Goal: Task Accomplishment & Management: Use online tool/utility

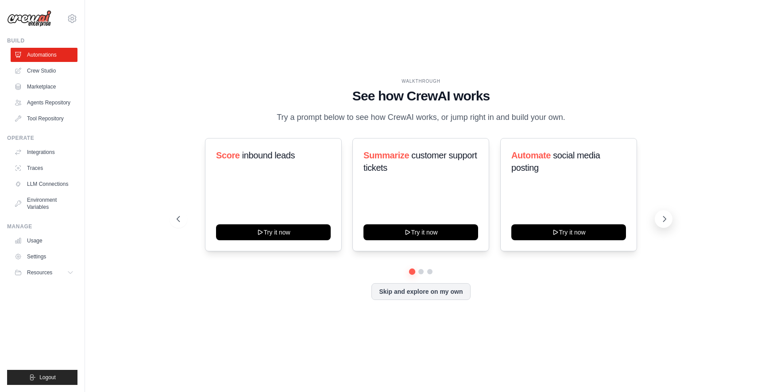
click at [665, 216] on icon at bounding box center [664, 219] width 9 height 9
click at [659, 220] on button at bounding box center [664, 219] width 18 height 18
click at [666, 220] on icon at bounding box center [664, 219] width 9 height 9
click at [174, 217] on icon at bounding box center [177, 219] width 9 height 9
click at [665, 221] on icon at bounding box center [664, 219] width 9 height 9
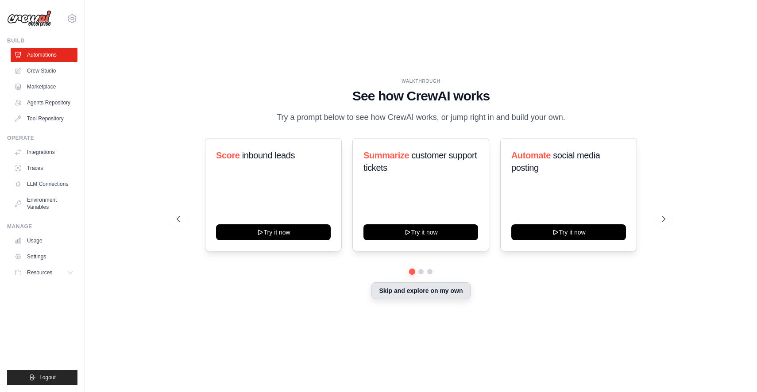
click at [426, 296] on button "Skip and explore on my own" at bounding box center [420, 290] width 99 height 17
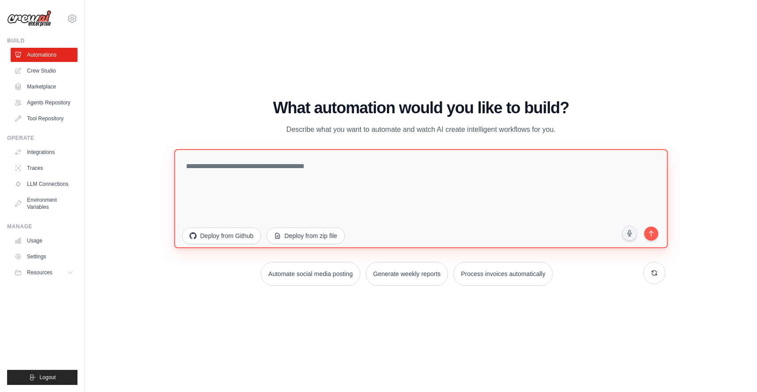
click at [260, 176] on textarea at bounding box center [421, 198] width 494 height 99
type textarea "*"
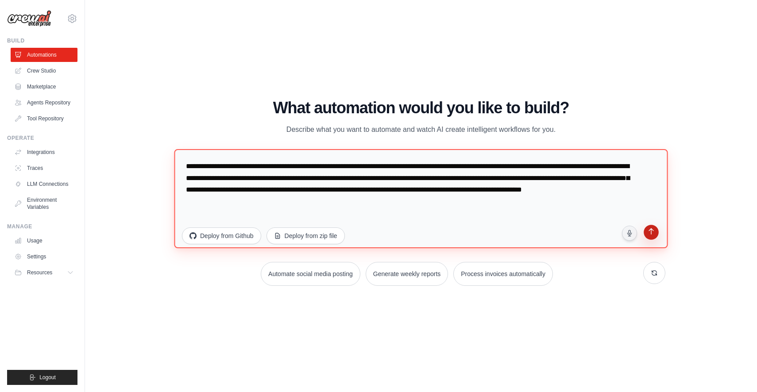
type textarea "**********"
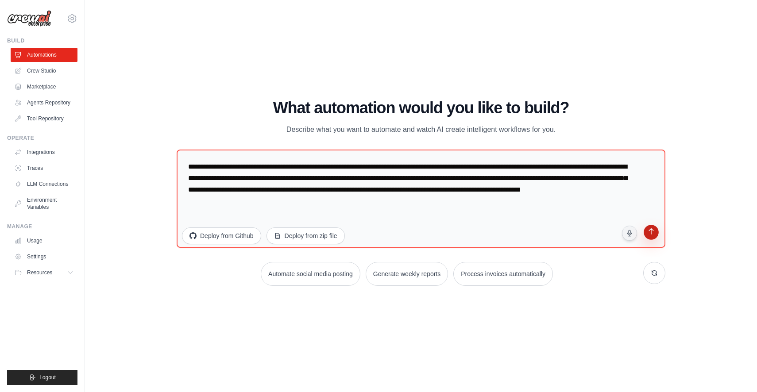
click at [653, 235] on icon "submit" at bounding box center [651, 232] width 8 height 8
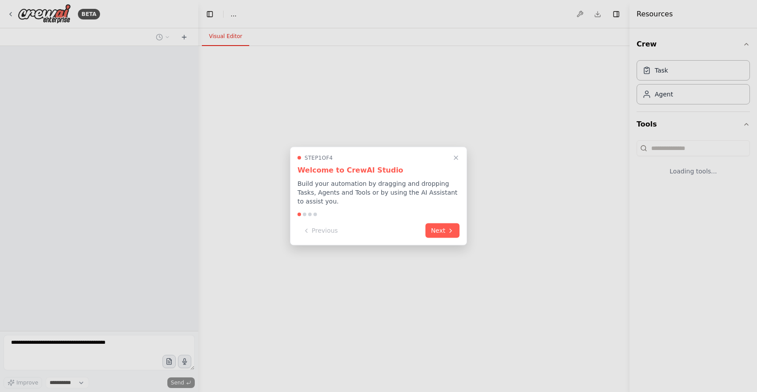
select select "****"
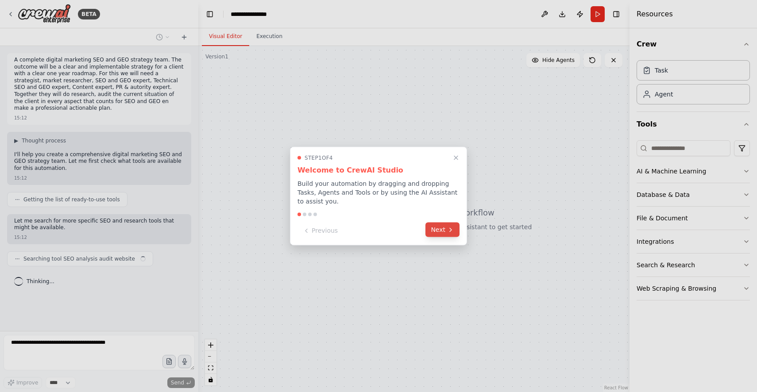
click at [436, 229] on button "Next" at bounding box center [442, 230] width 34 height 15
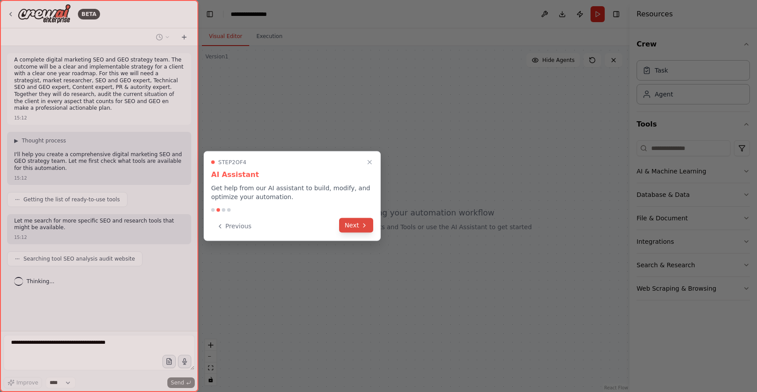
click at [347, 223] on button "Next" at bounding box center [356, 225] width 34 height 15
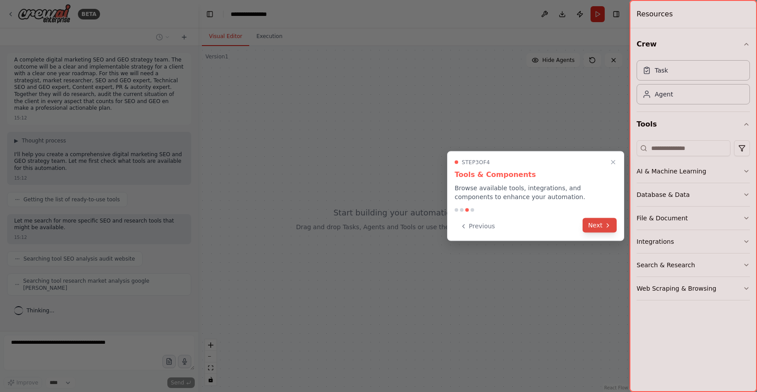
click at [594, 226] on button "Next" at bounding box center [600, 225] width 34 height 15
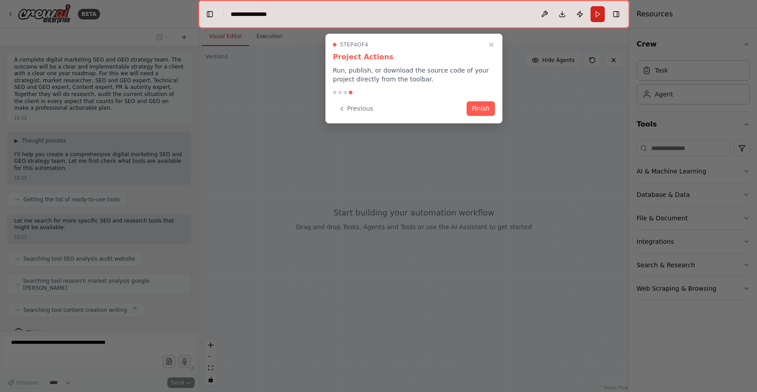
scroll to position [9, 0]
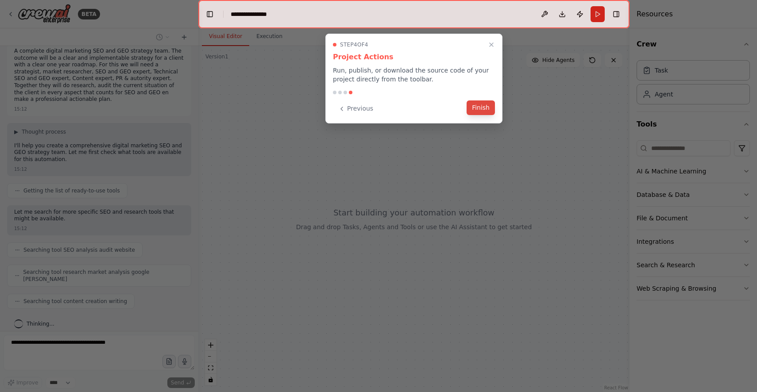
click at [483, 108] on button "Finish" at bounding box center [481, 107] width 28 height 15
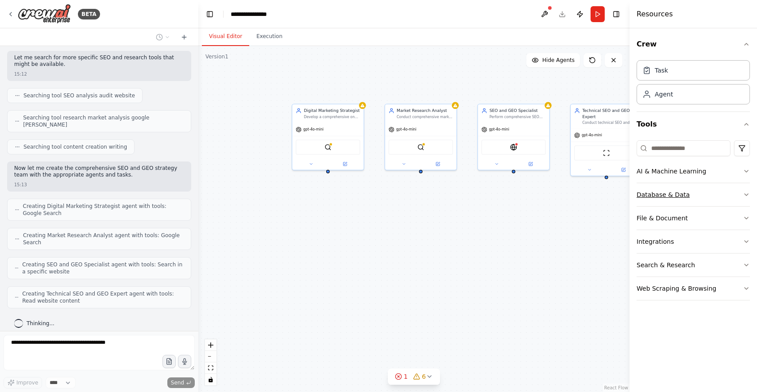
scroll to position [193, 0]
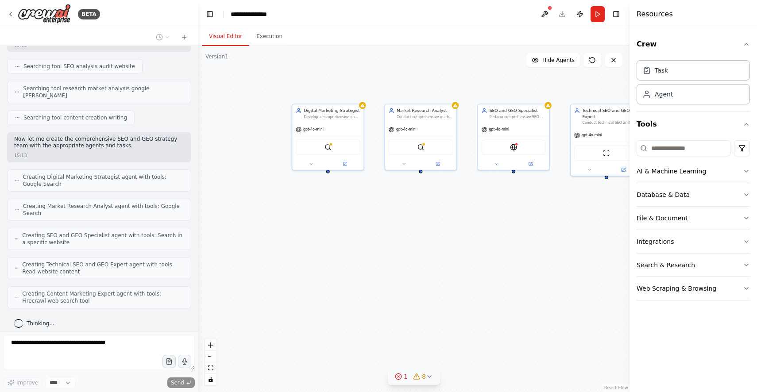
click at [428, 374] on icon at bounding box center [429, 376] width 7 height 7
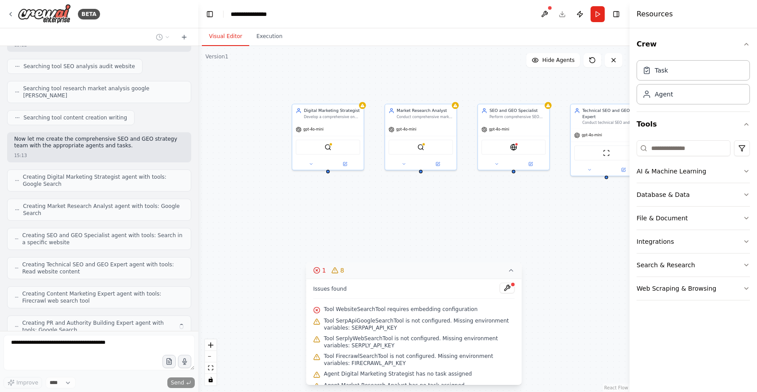
scroll to position [222, 0]
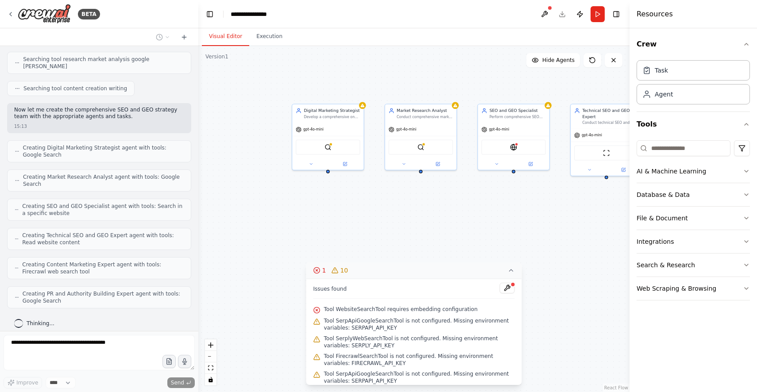
click at [397, 243] on div "Digital Marketing Strategist Develop a comprehensive one-year digital marketing…" at bounding box center [413, 219] width 431 height 346
click at [510, 273] on icon at bounding box center [511, 270] width 7 height 7
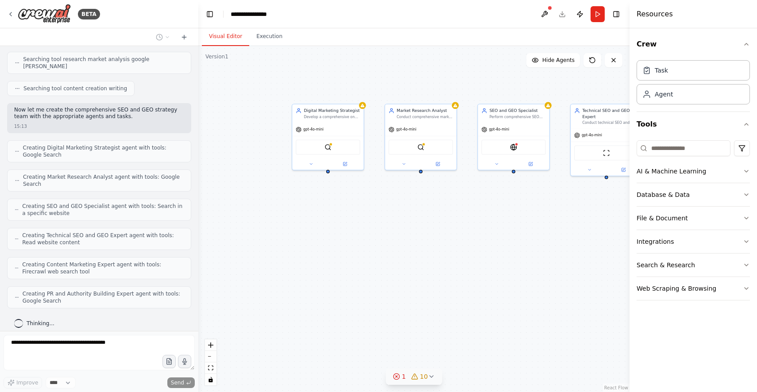
click at [402, 377] on div "1" at bounding box center [399, 376] width 13 height 9
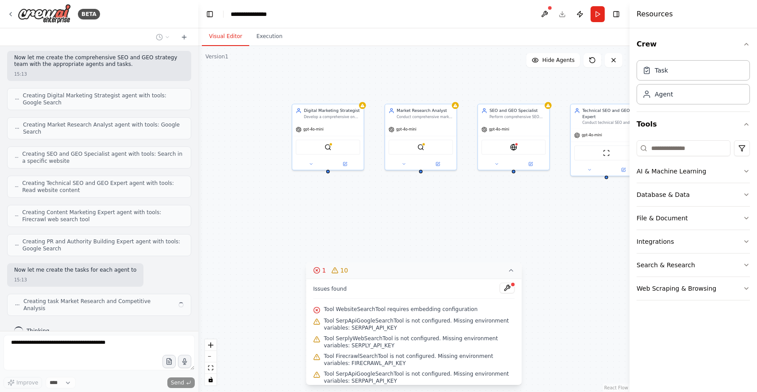
scroll to position [281, 0]
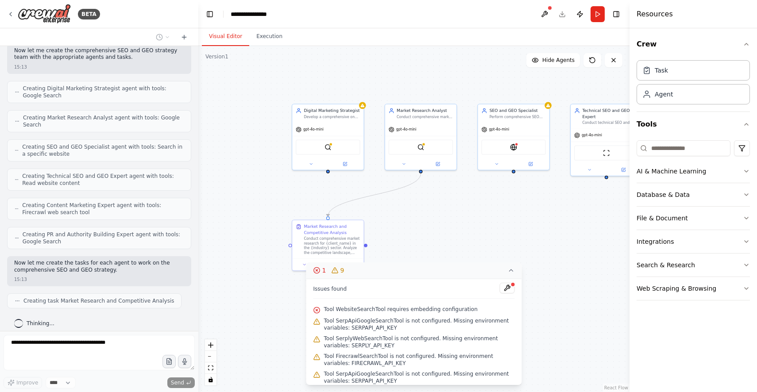
click at [512, 270] on icon at bounding box center [512, 271] width 4 height 2
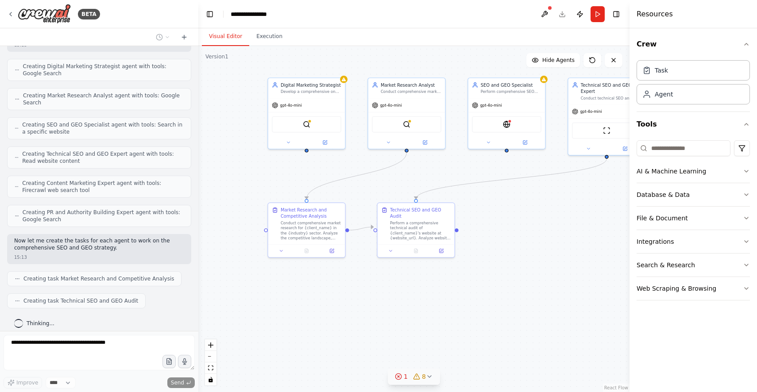
scroll to position [325, 0]
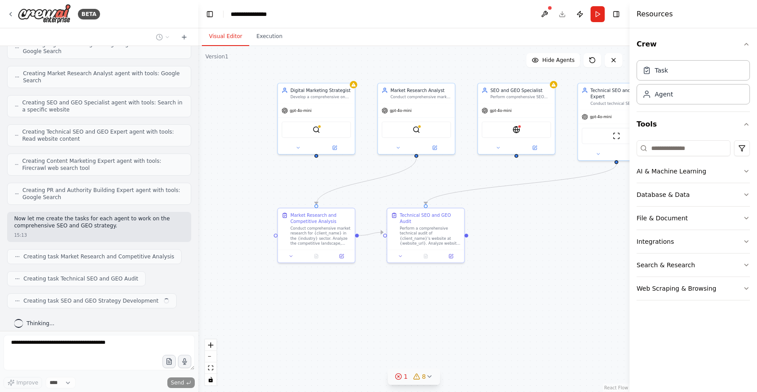
drag, startPoint x: 475, startPoint y: 306, endPoint x: 477, endPoint y: 298, distance: 8.8
click at [477, 298] on div ".deletable-edge-delete-btn { width: 20px; height: 20px; border: 0px solid #ffff…" at bounding box center [413, 219] width 431 height 346
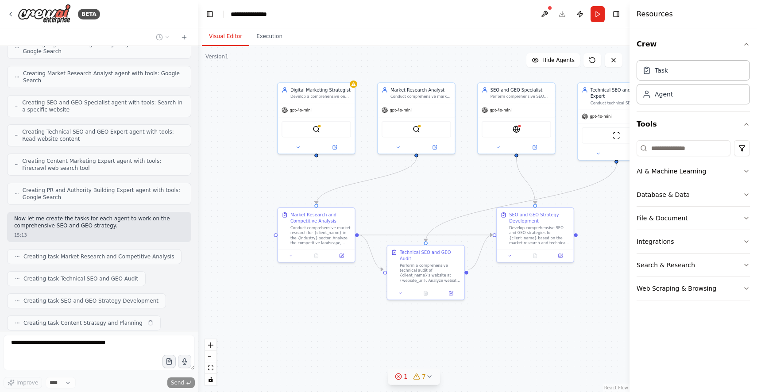
scroll to position [348, 0]
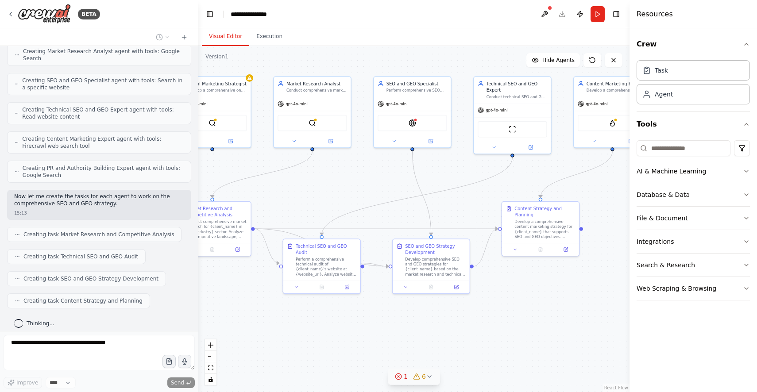
drag, startPoint x: 446, startPoint y: 320, endPoint x: 342, endPoint y: 313, distance: 104.2
click at [342, 313] on div ".deletable-edge-delete-btn { width: 20px; height: 20px; border: 0px solid #ffff…" at bounding box center [413, 219] width 431 height 346
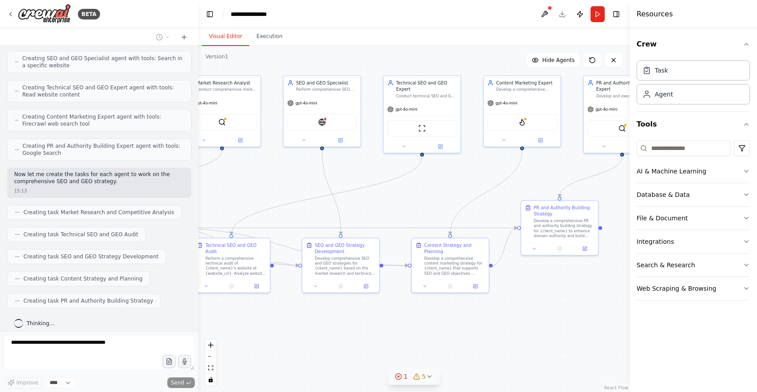
drag, startPoint x: 394, startPoint y: 325, endPoint x: 305, endPoint y: 325, distance: 89.4
click at [305, 325] on div ".deletable-edge-delete-btn { width: 20px; height: 20px; border: 0px solid #ffff…" at bounding box center [413, 219] width 431 height 346
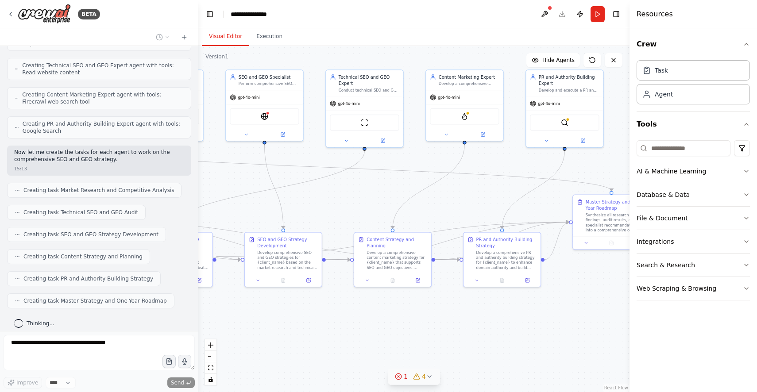
drag, startPoint x: 378, startPoint y: 331, endPoint x: 320, endPoint y: 325, distance: 58.8
click at [320, 325] on div ".deletable-edge-delete-btn { width: 20px; height: 20px; border: 0px solid #ffff…" at bounding box center [413, 219] width 431 height 346
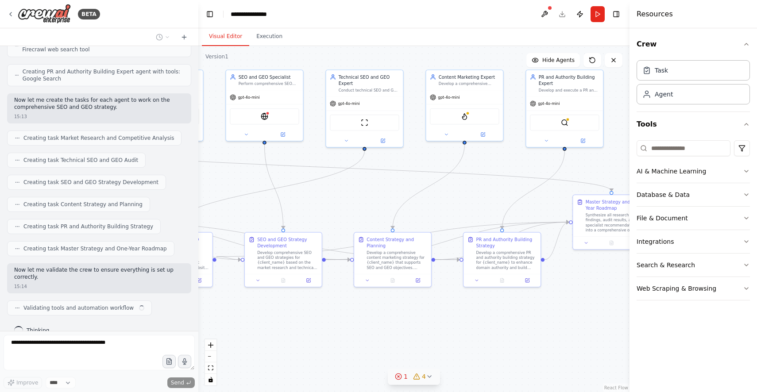
scroll to position [451, 0]
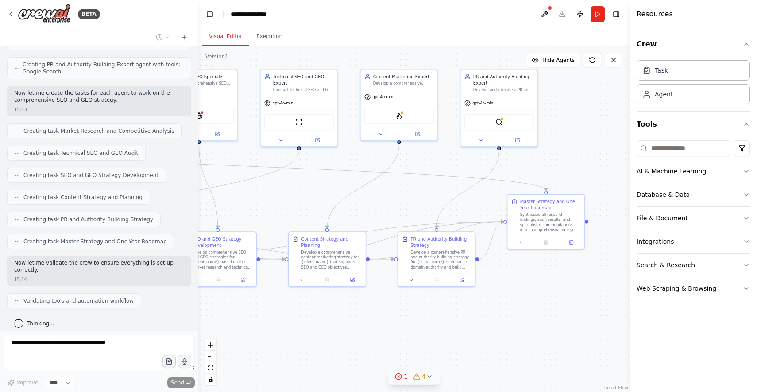
drag, startPoint x: 454, startPoint y: 318, endPoint x: 389, endPoint y: 318, distance: 65.1
click at [389, 318] on div ".deletable-edge-delete-btn { width: 20px; height: 20px; border: 0px solid #ffff…" at bounding box center [413, 219] width 431 height 346
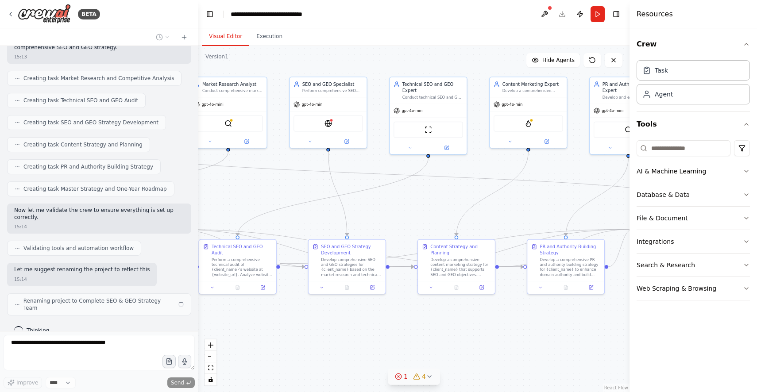
scroll to position [510, 0]
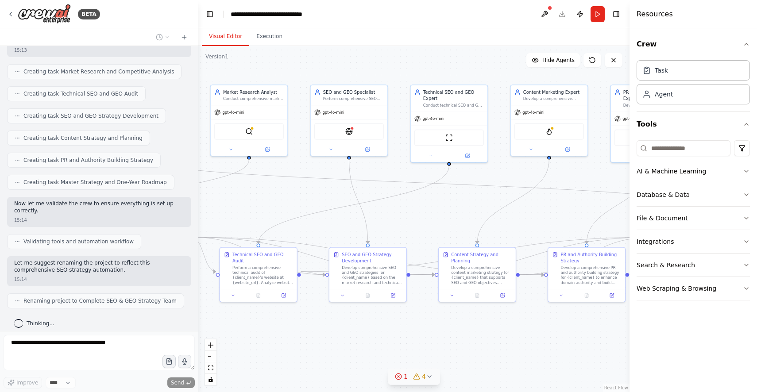
drag, startPoint x: 386, startPoint y: 324, endPoint x: 536, endPoint y: 340, distance: 150.4
click at [536, 340] on div ".deletable-edge-delete-btn { width: 20px; height: 20px; border: 0px solid #ffff…" at bounding box center [413, 219] width 431 height 346
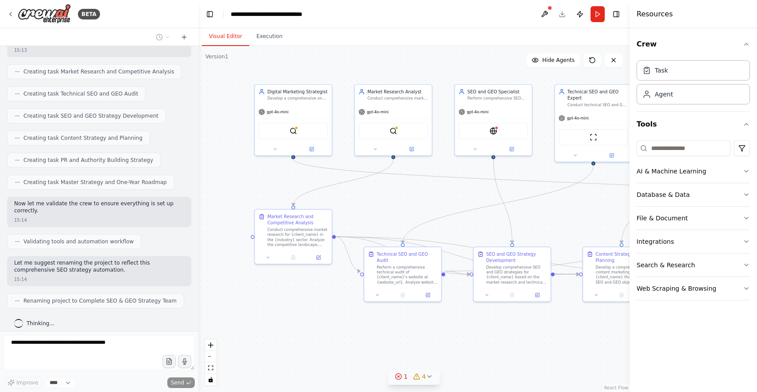
drag, startPoint x: 390, startPoint y: 339, endPoint x: 535, endPoint y: 340, distance: 144.3
click at [535, 340] on div ".deletable-edge-delete-btn { width: 20px; height: 20px; border: 0px solid #ffff…" at bounding box center [413, 219] width 431 height 346
click at [276, 149] on icon at bounding box center [275, 149] width 3 height 1
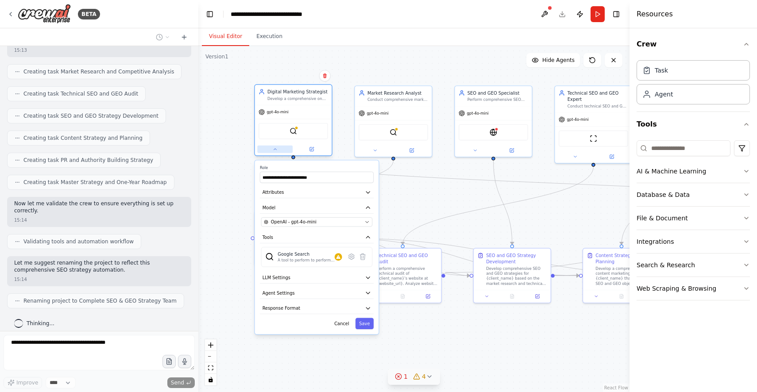
click at [276, 150] on icon at bounding box center [275, 149] width 3 height 1
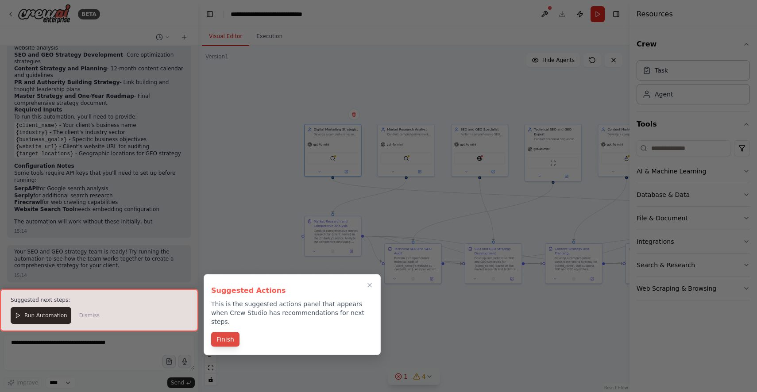
click at [223, 333] on button "Finish" at bounding box center [225, 339] width 28 height 15
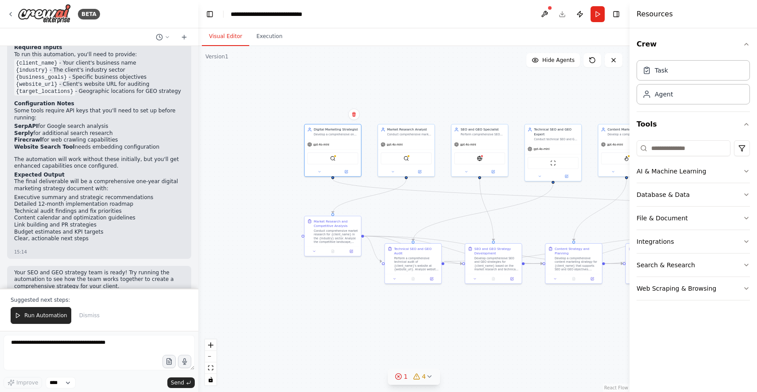
scroll to position [1012, 0]
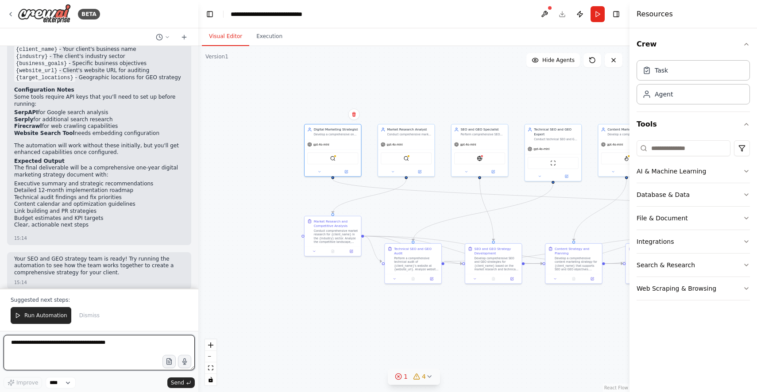
click at [76, 349] on textarea at bounding box center [99, 352] width 191 height 35
click at [131, 347] on textarea "**********" at bounding box center [99, 352] width 191 height 35
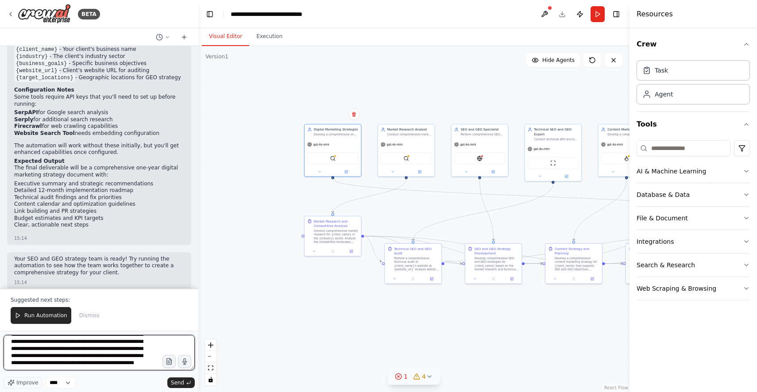
scroll to position [39, 0]
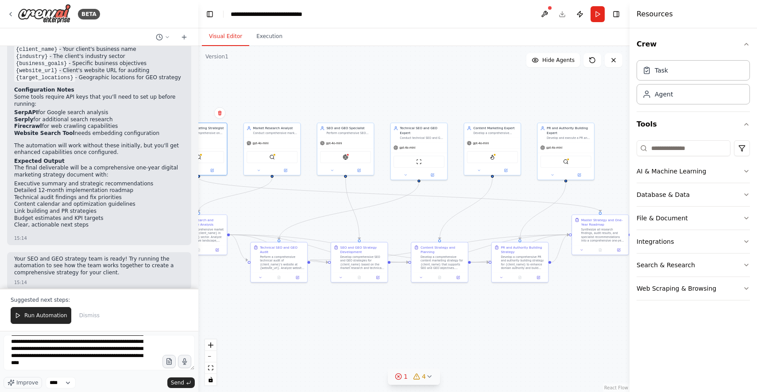
drag, startPoint x: 524, startPoint y: 221, endPoint x: 444, endPoint y: 224, distance: 80.2
click at [444, 224] on div ".deletable-edge-delete-btn { width: 20px; height: 20px; border: 0px solid #ffff…" at bounding box center [413, 219] width 431 height 346
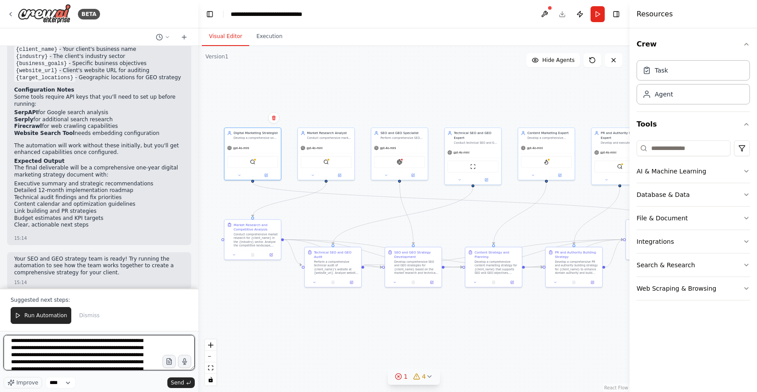
scroll to position [0, 0]
drag, startPoint x: 39, startPoint y: 369, endPoint x: 0, endPoint y: 325, distance: 58.7
click at [0, 325] on div "BETA A complete digital marketing SEO and GEO strategy team. The outcome will b…" at bounding box center [99, 196] width 198 height 392
click at [58, 365] on textarea "**********" at bounding box center [99, 352] width 191 height 35
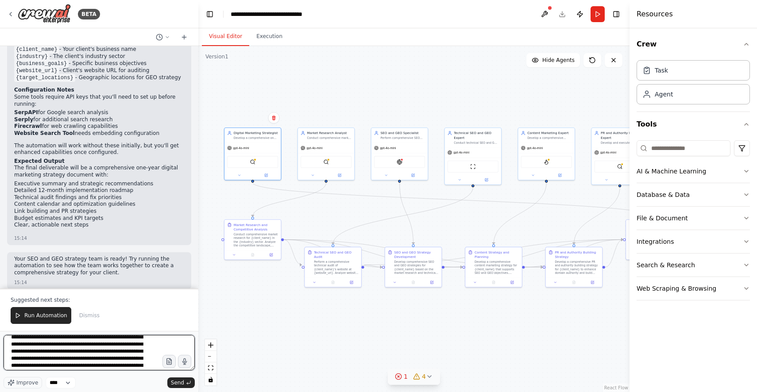
scroll to position [20, 0]
drag, startPoint x: 112, startPoint y: 351, endPoint x: 119, endPoint y: 357, distance: 9.1
click at [112, 351] on textarea "**********" at bounding box center [99, 352] width 191 height 35
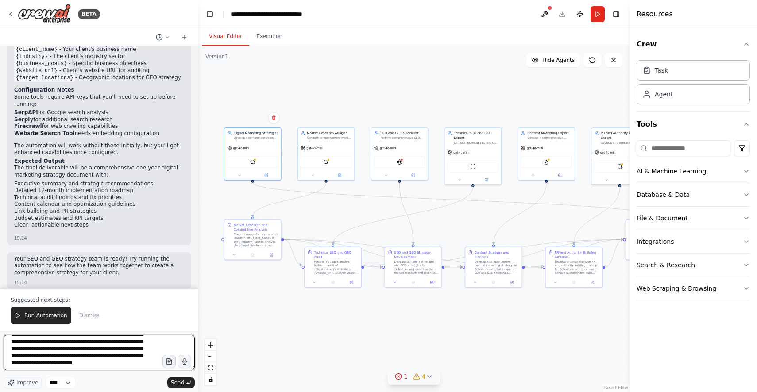
scroll to position [46, 0]
click at [138, 347] on textarea "**********" at bounding box center [99, 352] width 191 height 35
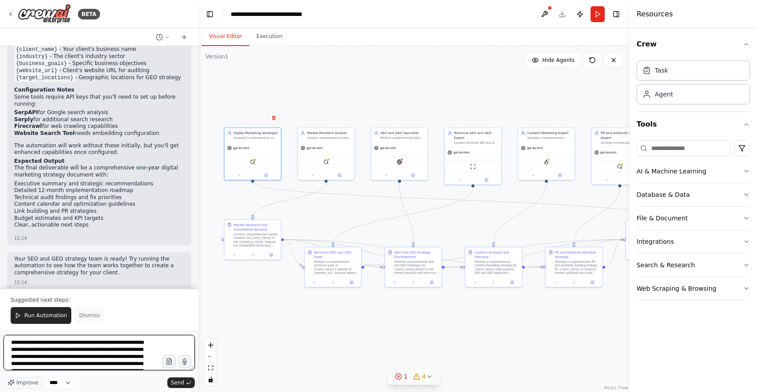
drag, startPoint x: 119, startPoint y: 363, endPoint x: 77, endPoint y: 317, distance: 62.7
click at [1, 293] on div "BETA A complete digital marketing SEO and GEO strategy team. The outcome will b…" at bounding box center [99, 196] width 198 height 392
type textarea "**********"
drag, startPoint x: 185, startPoint y: 382, endPoint x: 197, endPoint y: 376, distance: 13.3
click at [185, 381] on button "Send" at bounding box center [180, 383] width 27 height 11
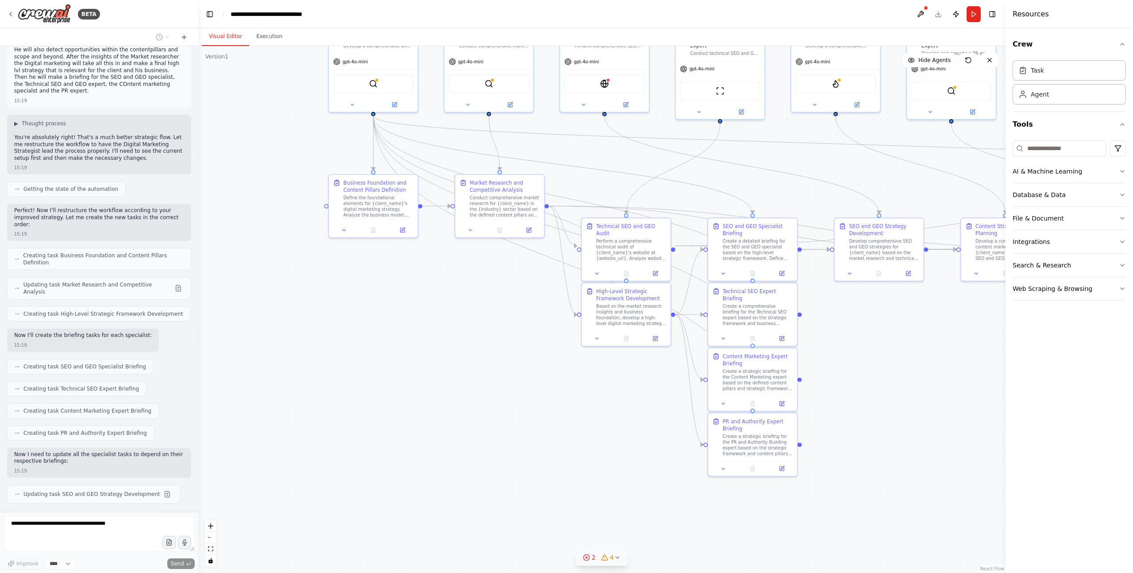
scroll to position [1318, 0]
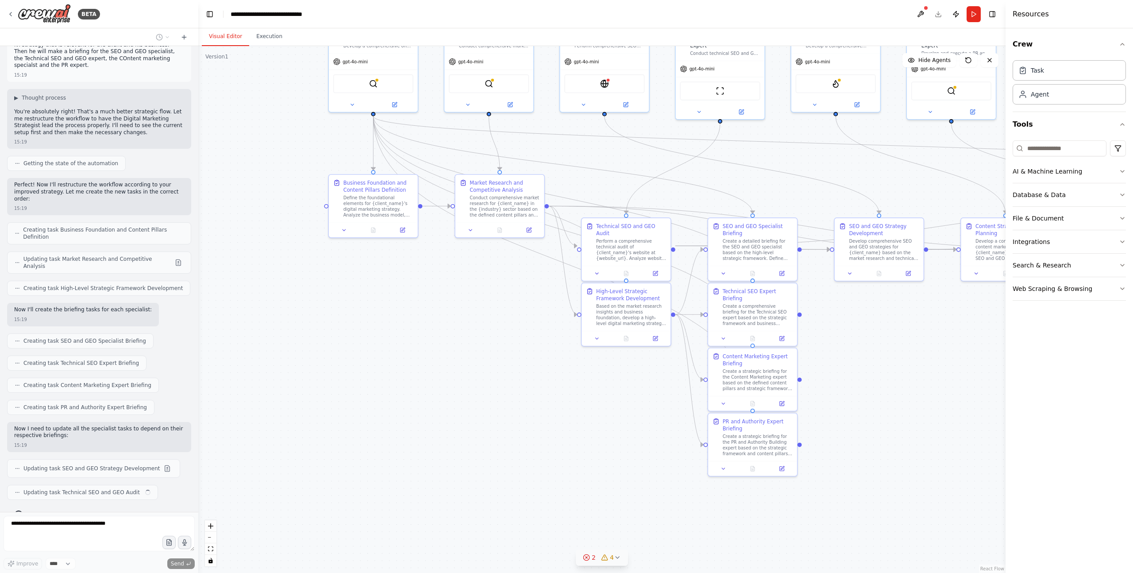
drag, startPoint x: 287, startPoint y: 402, endPoint x: 526, endPoint y: 352, distance: 244.8
click at [526, 352] on div ".deletable-edge-delete-btn { width: 20px; height: 20px; border: 0px solid #ffff…" at bounding box center [601, 309] width 807 height 527
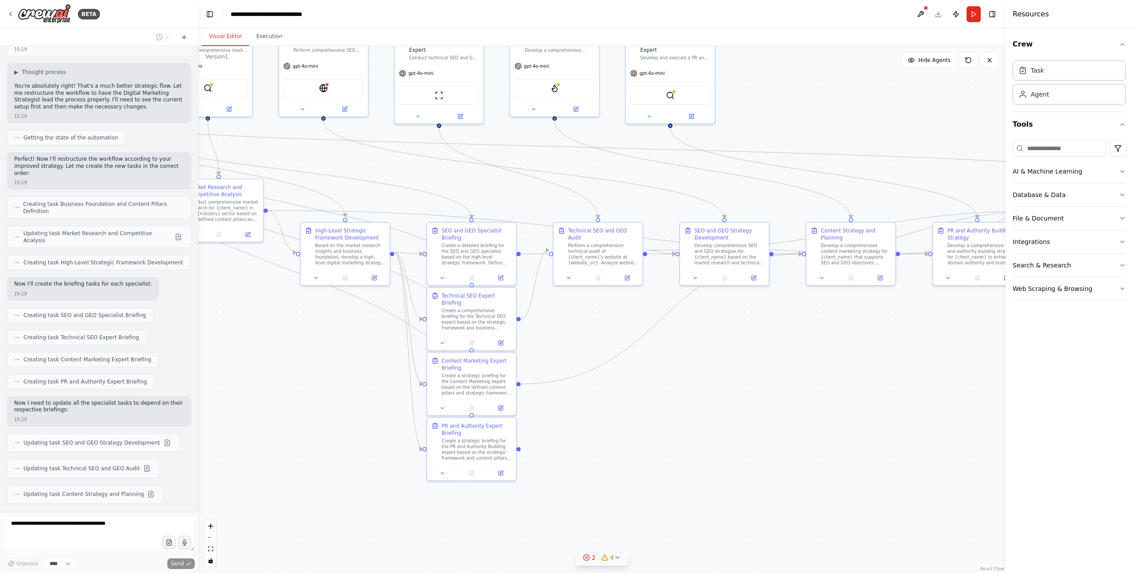
drag, startPoint x: 522, startPoint y: 394, endPoint x: 261, endPoint y: 398, distance: 260.3
click at [240, 392] on div ".deletable-edge-delete-btn { width: 20px; height: 20px; border: 0px solid #ffff…" at bounding box center [601, 309] width 807 height 527
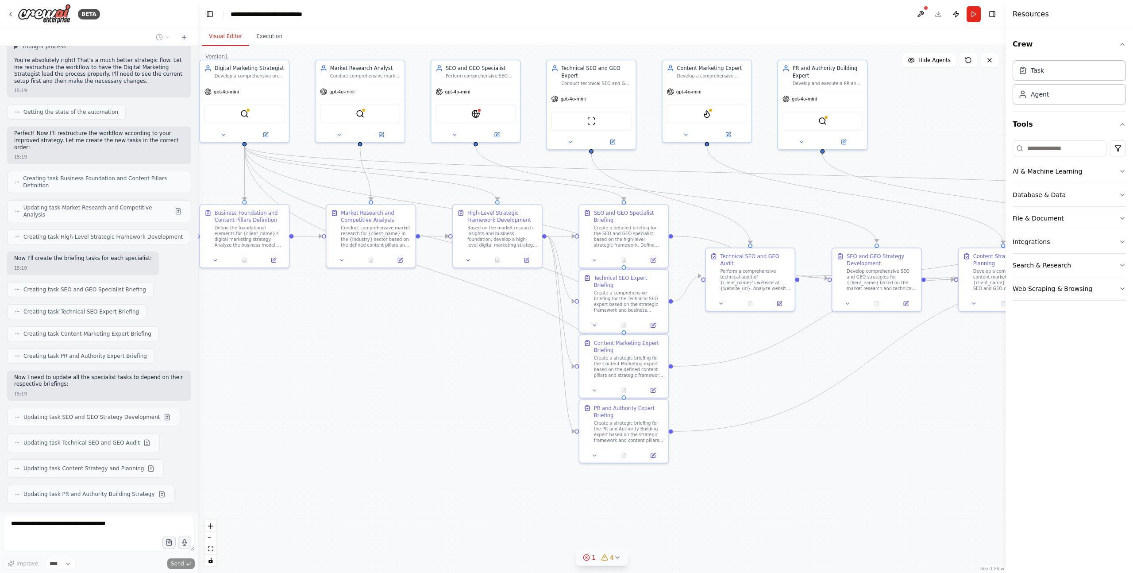
drag, startPoint x: 335, startPoint y: 415, endPoint x: 487, endPoint y: 441, distance: 154.4
click at [487, 392] on div ".deletable-edge-delete-btn { width: 20px; height: 20px; border: 0px solid #ffff…" at bounding box center [601, 309] width 807 height 527
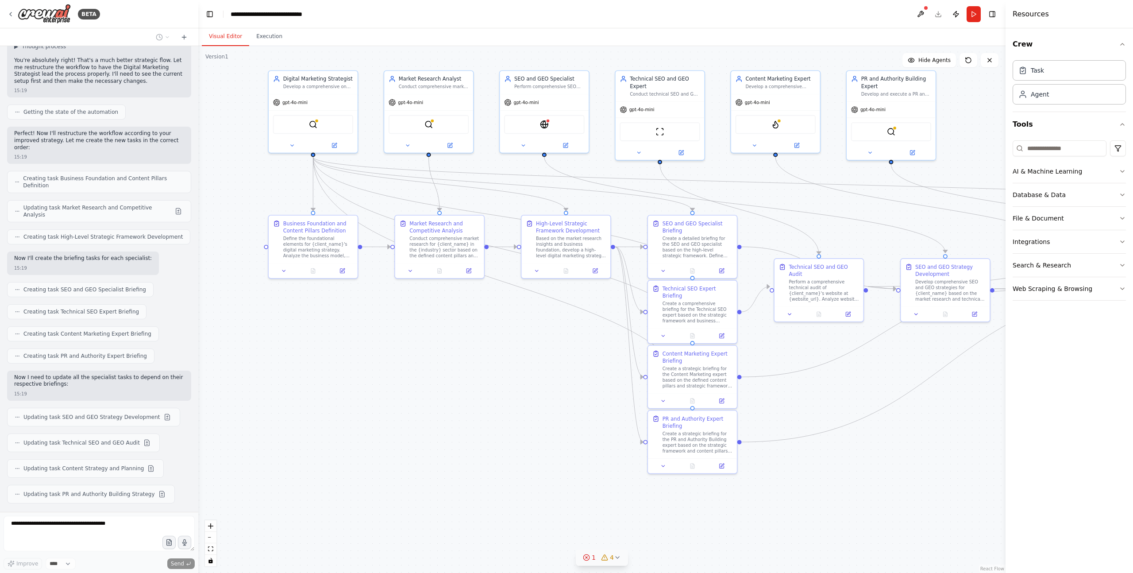
drag, startPoint x: 464, startPoint y: 397, endPoint x: 432, endPoint y: 398, distance: 31.5
click at [432, 392] on div ".deletable-edge-delete-btn { width: 20px; height: 20px; border: 0px solid #ffff…" at bounding box center [601, 309] width 807 height 527
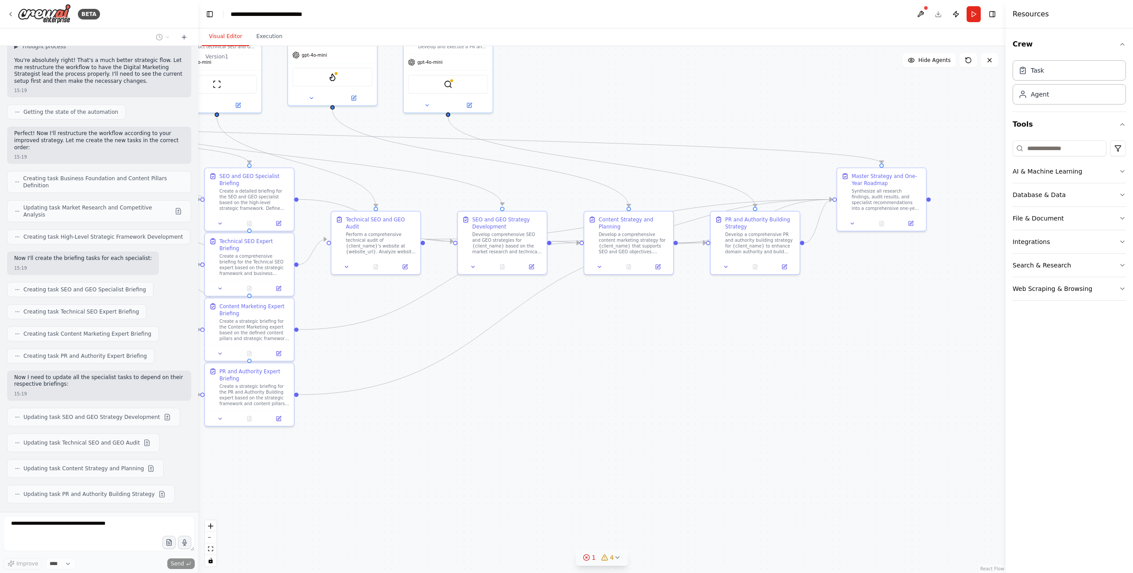
drag, startPoint x: 892, startPoint y: 467, endPoint x: 449, endPoint y: 418, distance: 446.3
click at [449, 392] on div ".deletable-edge-delete-btn { width: 20px; height: 20px; border: 0px solid #ffff…" at bounding box center [601, 309] width 807 height 527
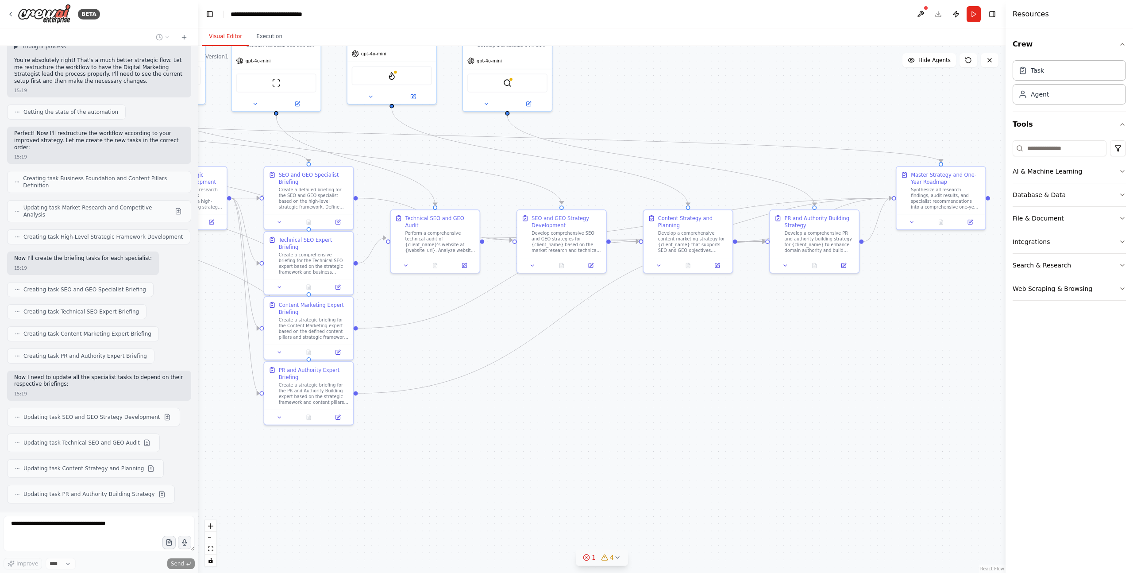
drag, startPoint x: 471, startPoint y: 414, endPoint x: 871, endPoint y: 404, distance: 399.9
click at [757, 392] on div ".deletable-edge-delete-btn { width: 20px; height: 20px; border: 0px solid #ffff…" at bounding box center [601, 309] width 807 height 527
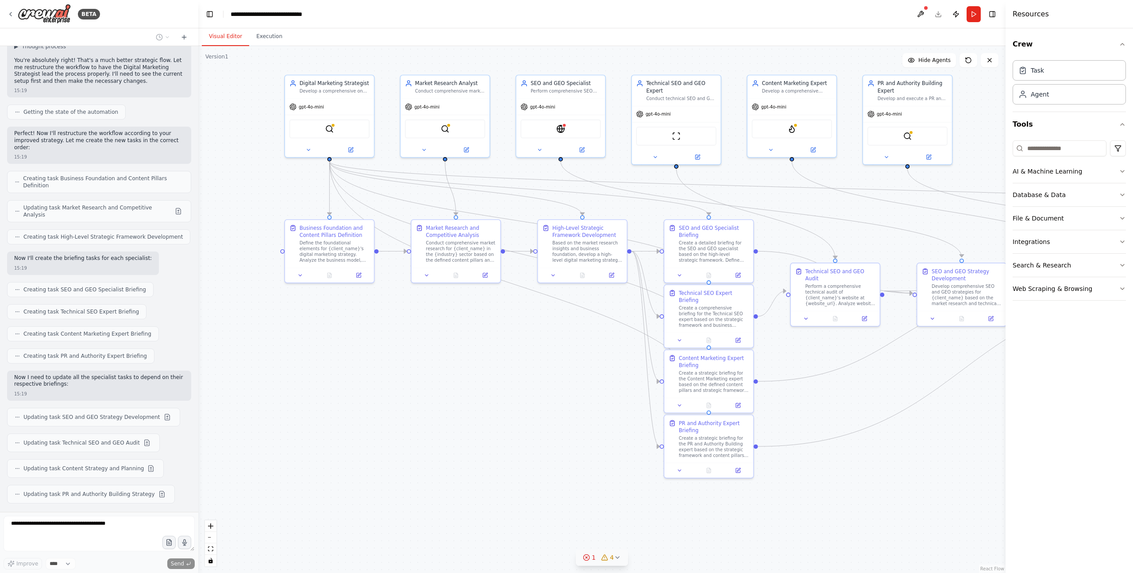
drag, startPoint x: 412, startPoint y: 348, endPoint x: 444, endPoint y: 424, distance: 82.5
click at [444, 392] on div ".deletable-edge-delete-btn { width: 20px; height: 20px; border: 0px solid #ffff…" at bounding box center [601, 309] width 807 height 527
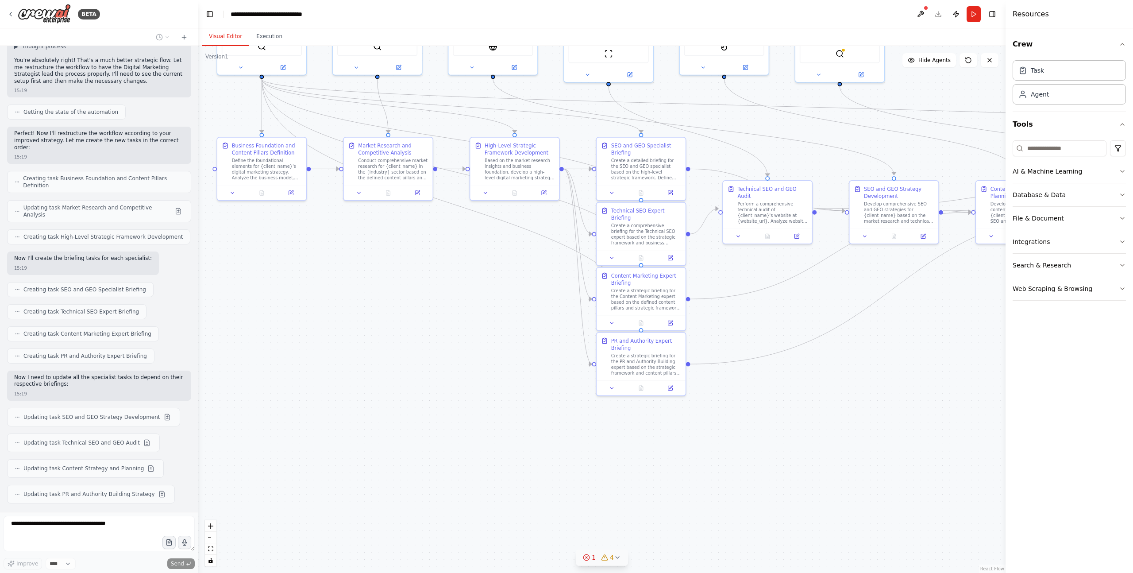
drag, startPoint x: 951, startPoint y: 491, endPoint x: 926, endPoint y: 402, distance: 92.9
click at [757, 392] on div ".deletable-edge-delete-btn { width: 20px; height: 20px; border: 0px solid #ffff…" at bounding box center [601, 309] width 807 height 527
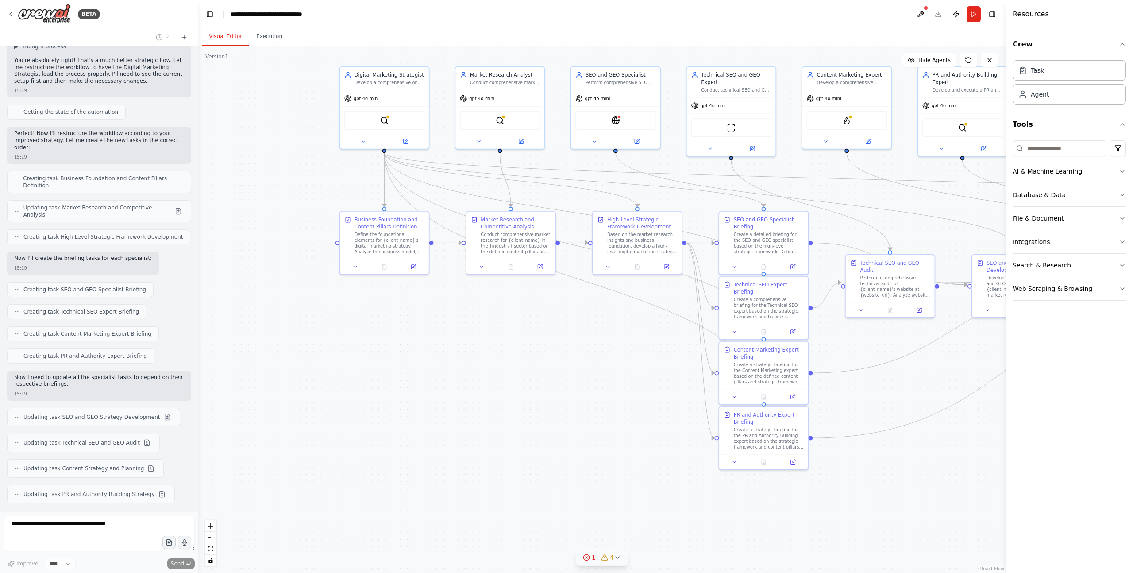
drag, startPoint x: 383, startPoint y: 390, endPoint x: 453, endPoint y: 453, distance: 94.4
click at [453, 392] on div ".deletable-edge-delete-btn { width: 20px; height: 20px; border: 0px solid #ffff…" at bounding box center [601, 309] width 807 height 527
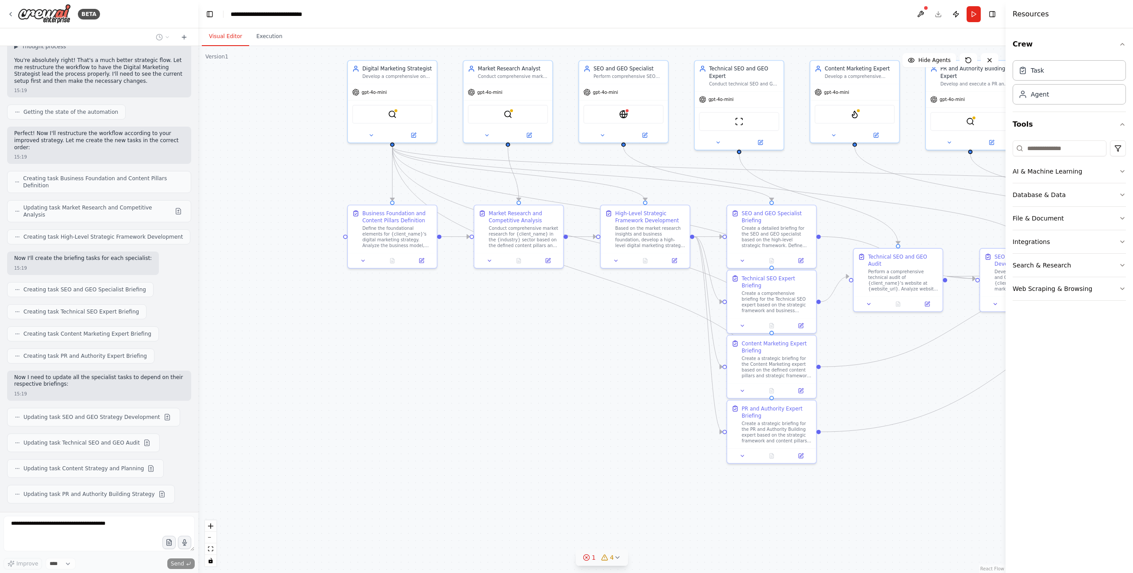
scroll to position [1373, 0]
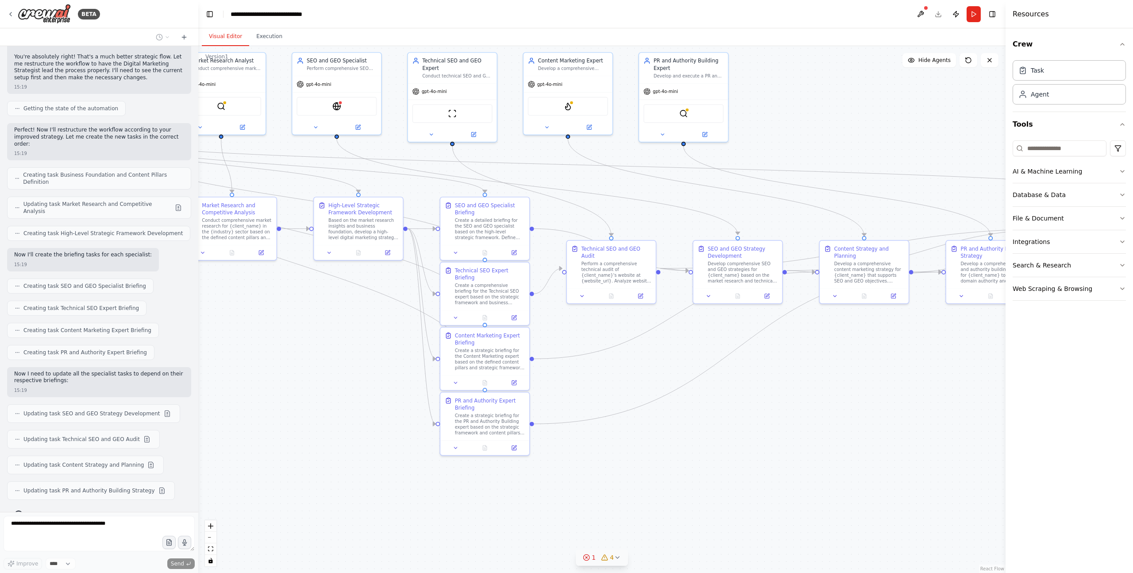
drag, startPoint x: 601, startPoint y: 337, endPoint x: 321, endPoint y: 328, distance: 279.5
click at [314, 329] on div ".deletable-edge-delete-btn { width: 20px; height: 20px; border: 0px solid #ffff…" at bounding box center [601, 309] width 807 height 527
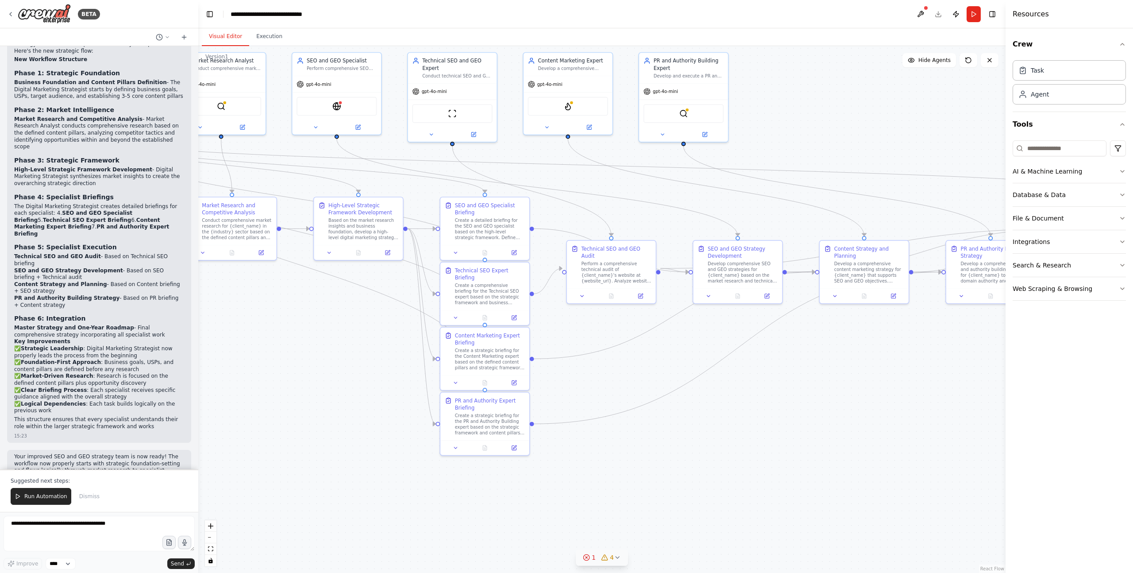
scroll to position [1909, 0]
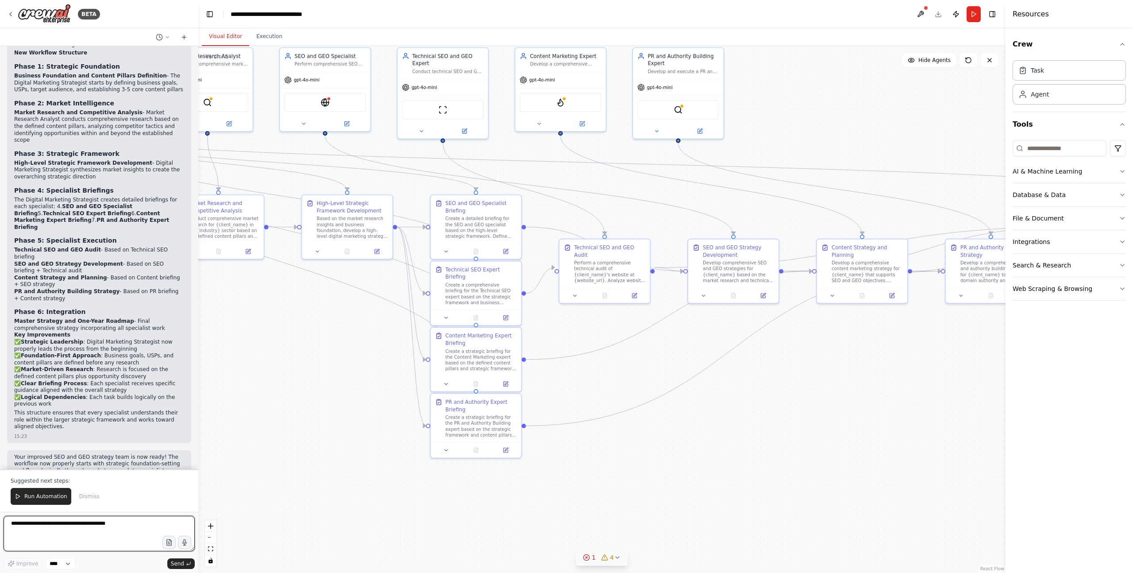
click at [93, 392] on textarea at bounding box center [99, 533] width 191 height 35
paste textarea "**********"
type textarea "**********"
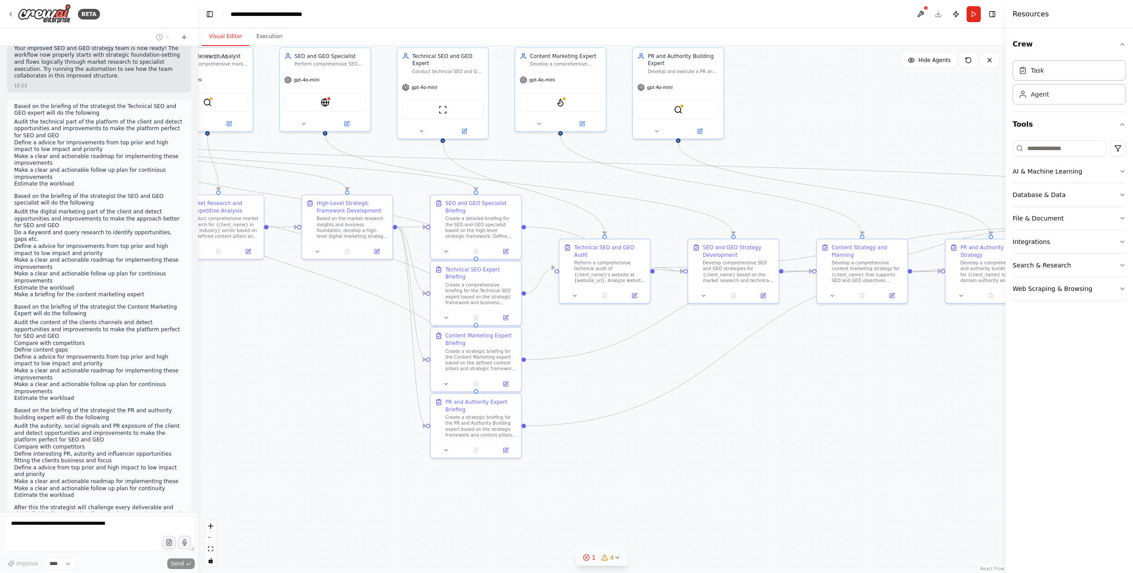
scroll to position [2350, 0]
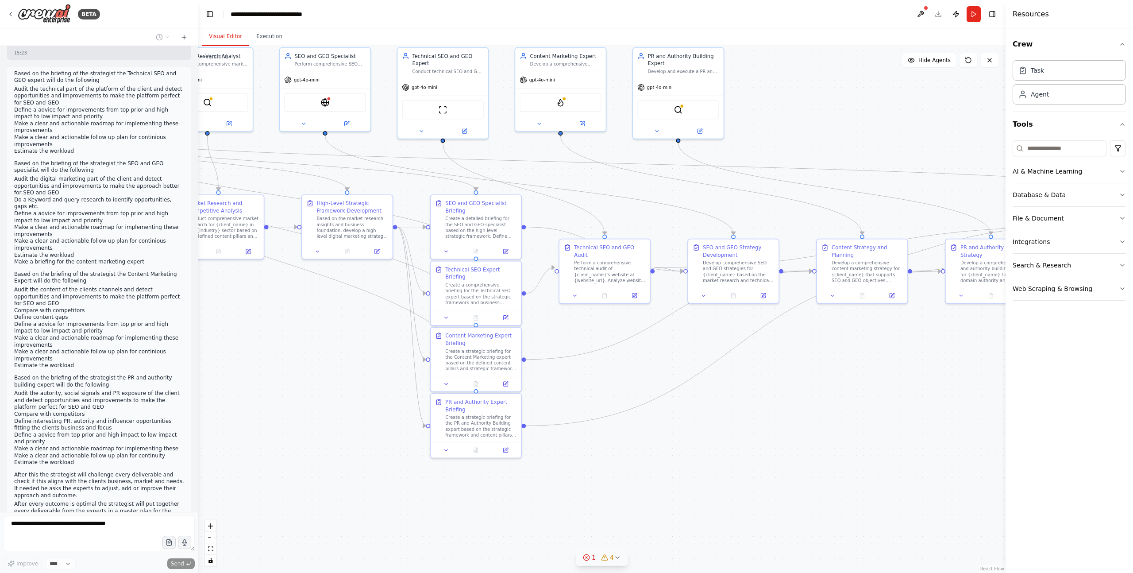
click at [305, 375] on div ".deletable-edge-delete-btn { width: 20px; height: 20px; border: 0px solid #ffff…" at bounding box center [601, 309] width 807 height 527
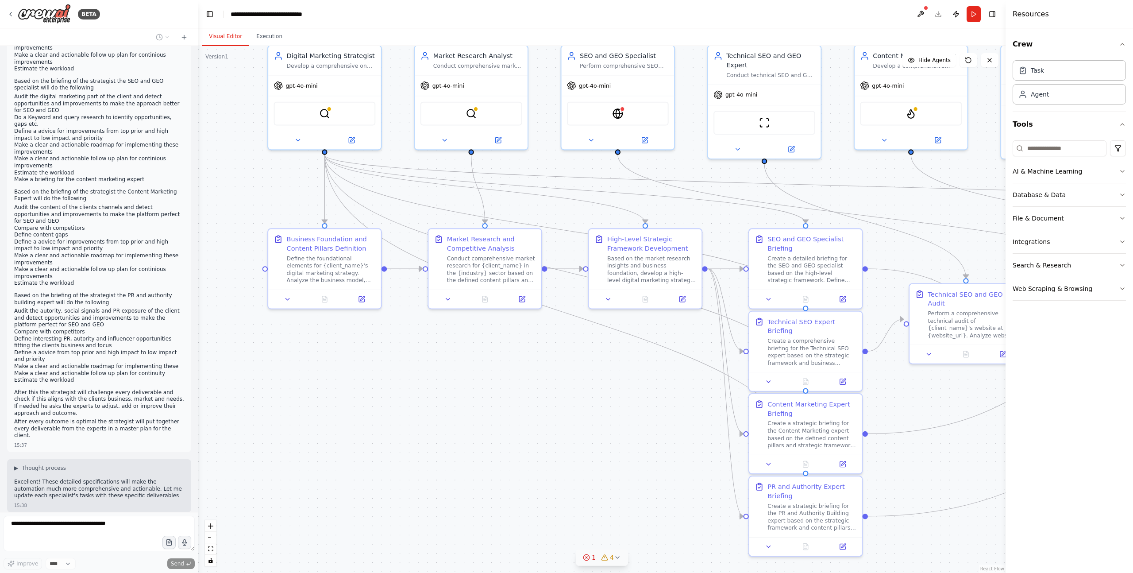
scroll to position [2440, 0]
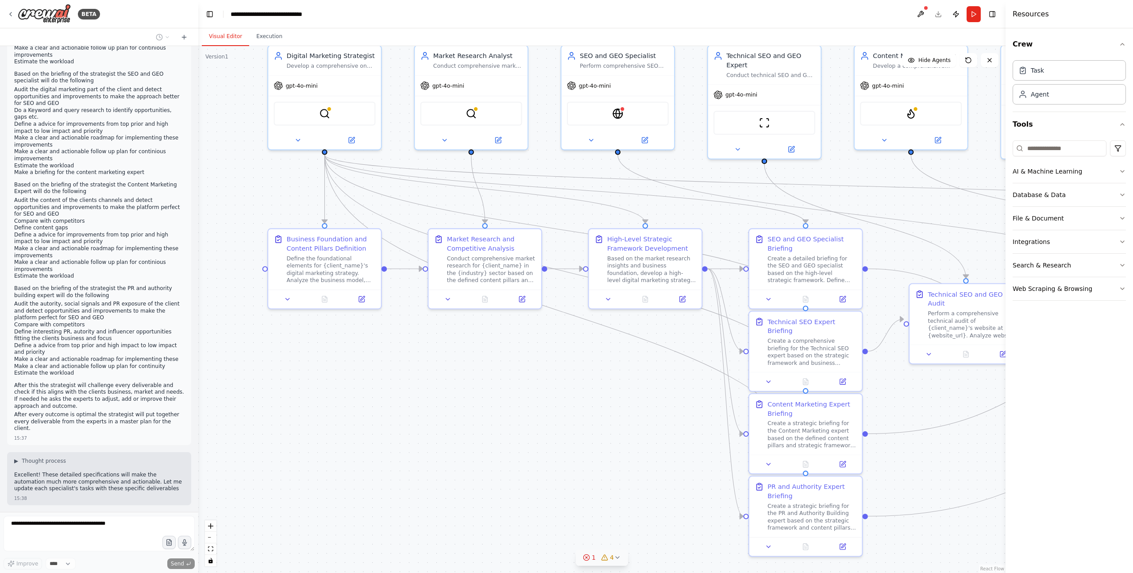
drag, startPoint x: 326, startPoint y: 348, endPoint x: 675, endPoint y: 400, distance: 352.8
click at [678, 392] on div ".deletable-edge-delete-btn { width: 20px; height: 20px; border: 0px solid #ffff…" at bounding box center [601, 309] width 807 height 527
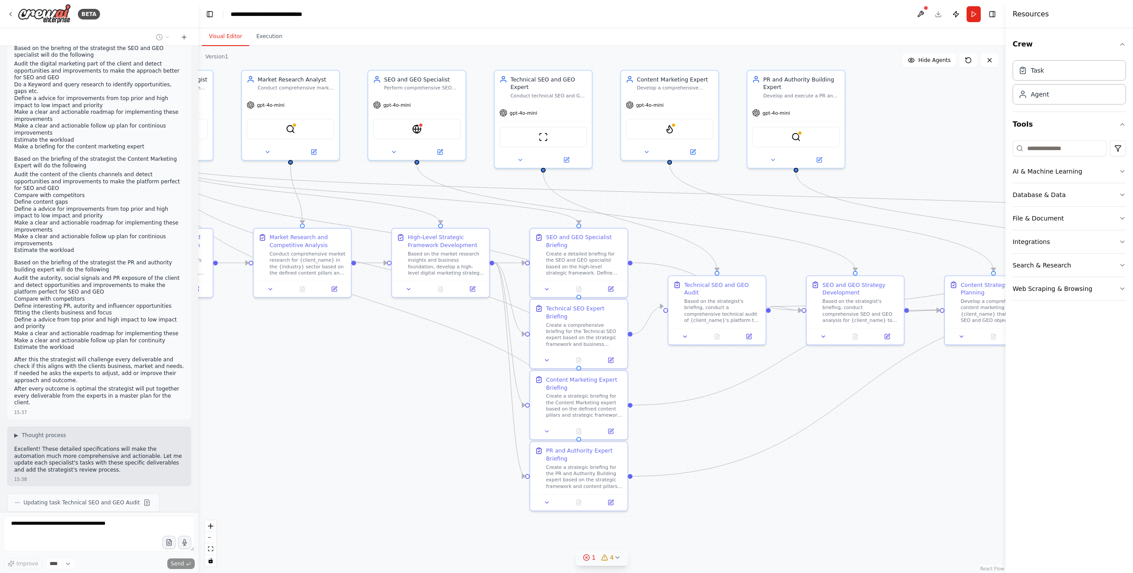
scroll to position [2491, 0]
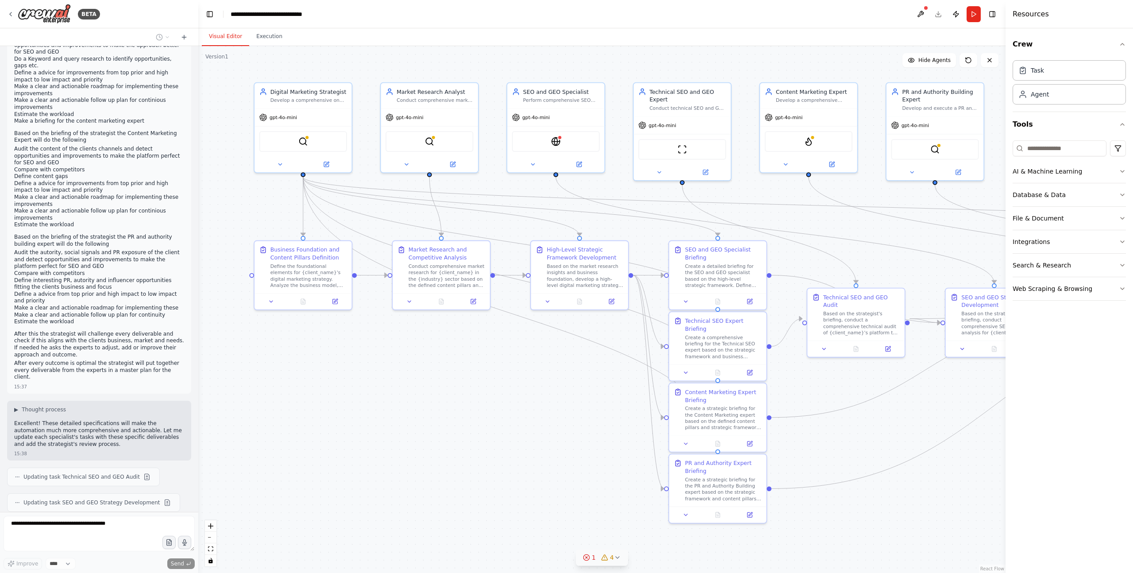
drag, startPoint x: 611, startPoint y: 410, endPoint x: 552, endPoint y: 399, distance: 59.3
click at [552, 392] on div ".deletable-edge-delete-btn { width: 20px; height: 20px; border: 0px solid #ffff…" at bounding box center [601, 309] width 807 height 527
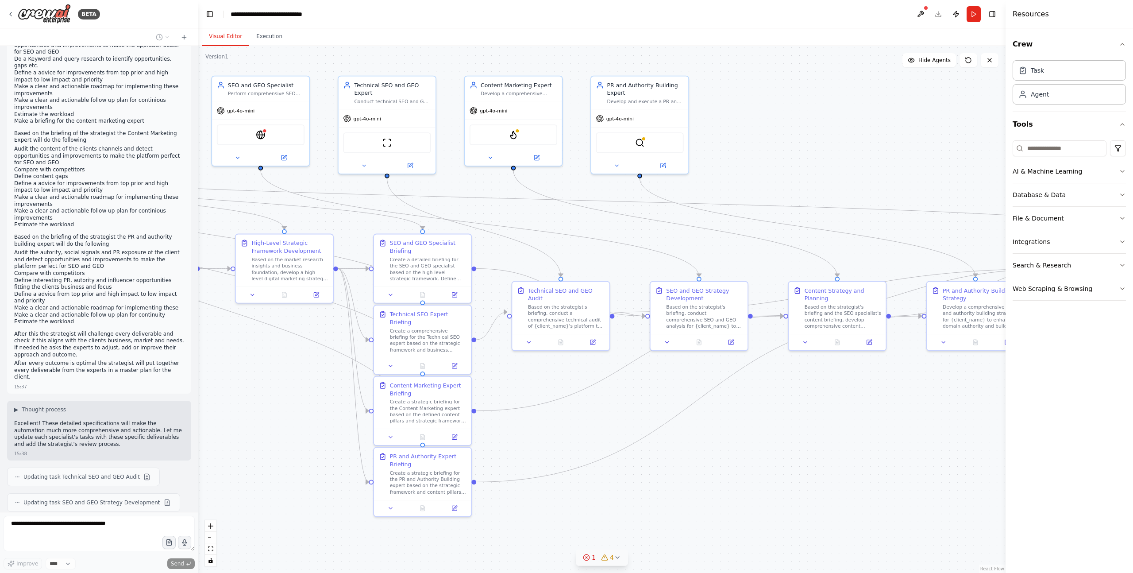
drag, startPoint x: 961, startPoint y: 487, endPoint x: 543, endPoint y: 493, distance: 418.0
click at [543, 392] on div ".deletable-edge-delete-btn { width: 20px; height: 20px; border: 0px solid #ffff…" at bounding box center [601, 309] width 807 height 527
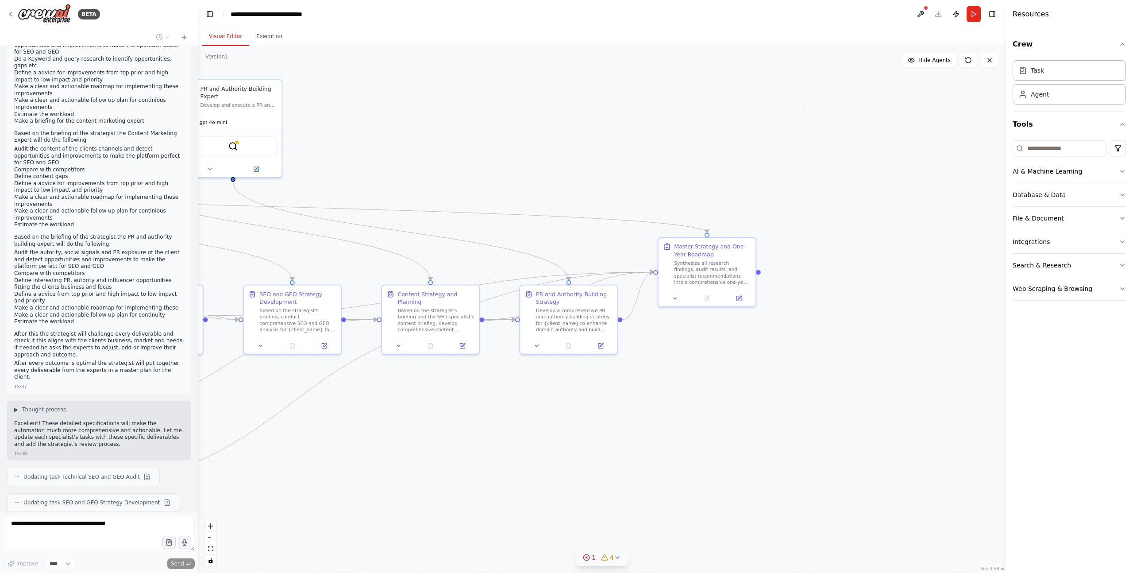
drag, startPoint x: 867, startPoint y: 449, endPoint x: 570, endPoint y: 440, distance: 296.8
click at [571, 392] on div ".deletable-edge-delete-btn { width: 20px; height: 20px; border: 0px solid #ffff…" at bounding box center [601, 309] width 807 height 527
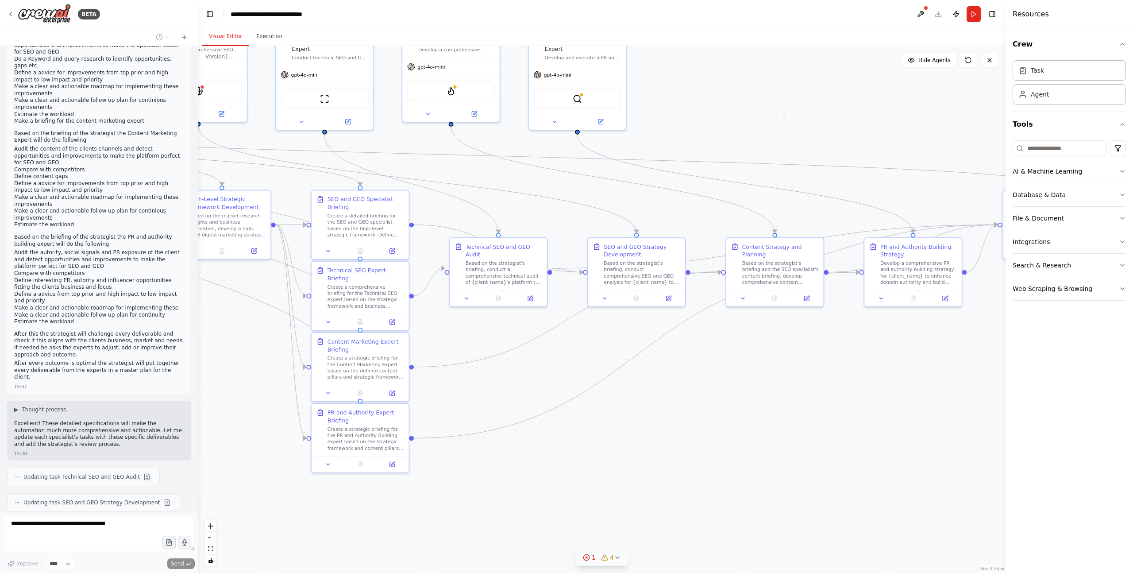
drag, startPoint x: 676, startPoint y: 385, endPoint x: 1031, endPoint y: 337, distance: 358.6
click at [757, 337] on div "BETA A complete digital marketing SEO and GEO strategy team. The outcome will b…" at bounding box center [566, 286] width 1133 height 573
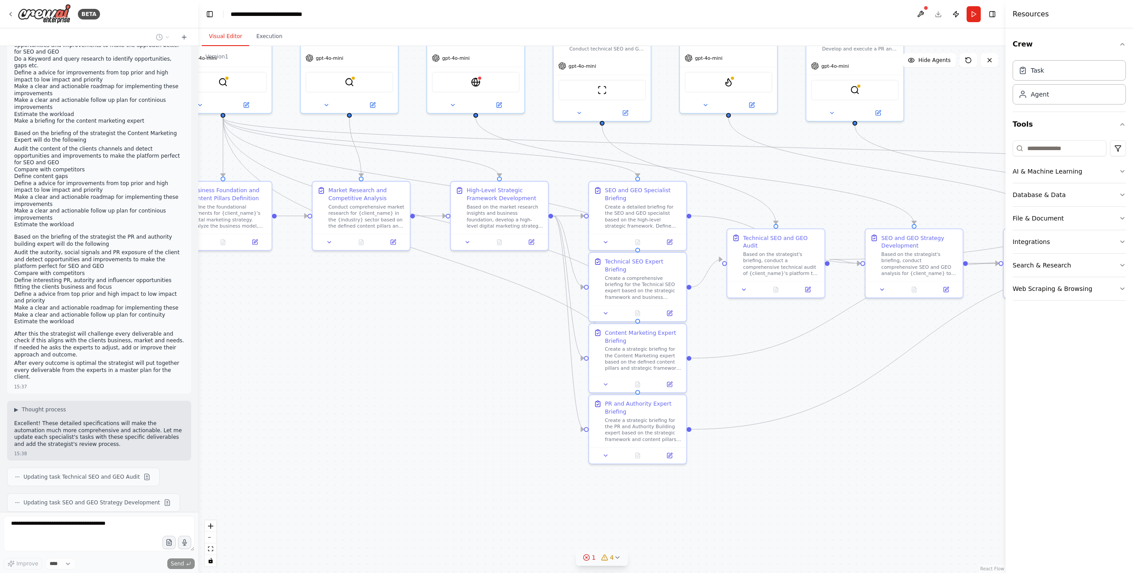
drag, startPoint x: 261, startPoint y: 384, endPoint x: 573, endPoint y: 377, distance: 312.2
click at [573, 377] on div ".deletable-edge-delete-btn { width: 20px; height: 20px; border: 0px solid #ffff…" at bounding box center [601, 309] width 807 height 527
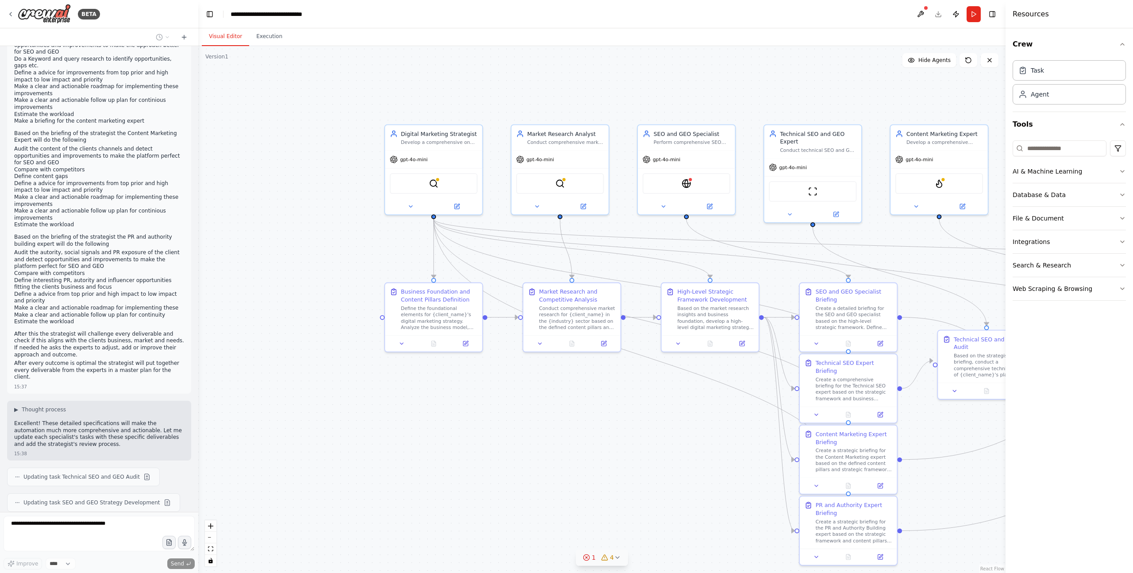
drag, startPoint x: 375, startPoint y: 352, endPoint x: 540, endPoint y: 438, distance: 186.5
click at [549, 392] on div ".deletable-edge-delete-btn { width: 20px; height: 20px; border: 0px solid #ffff…" at bounding box center [601, 309] width 807 height 527
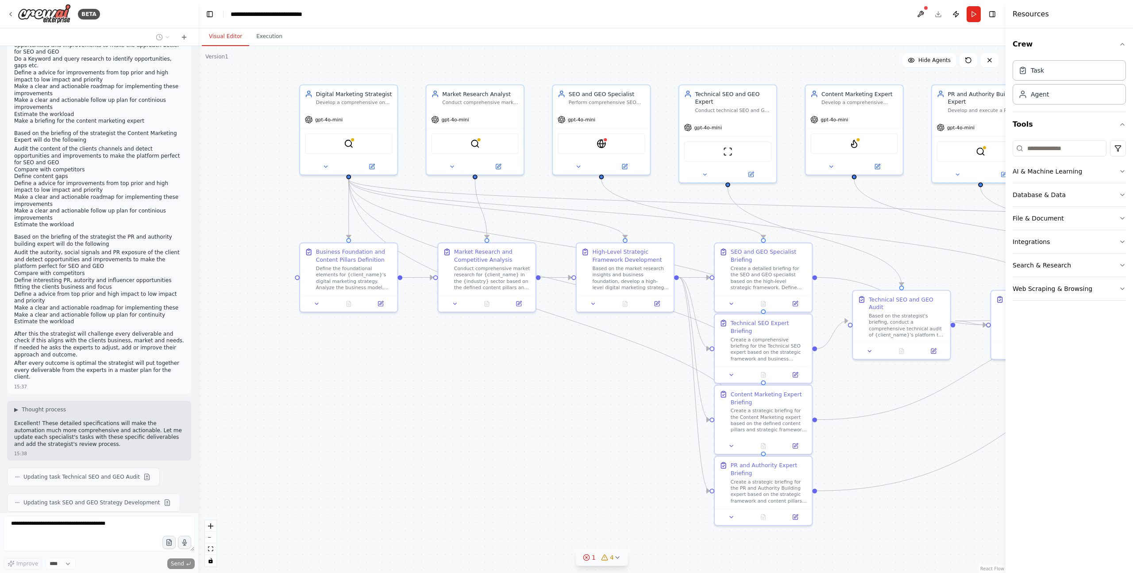
drag, startPoint x: 649, startPoint y: 427, endPoint x: 564, endPoint y: 389, distance: 92.5
click at [564, 389] on div ".deletable-edge-delete-btn { width: 20px; height: 20px; border: 0px solid #ffff…" at bounding box center [601, 309] width 807 height 527
click at [618, 392] on icon at bounding box center [617, 557] width 7 height 7
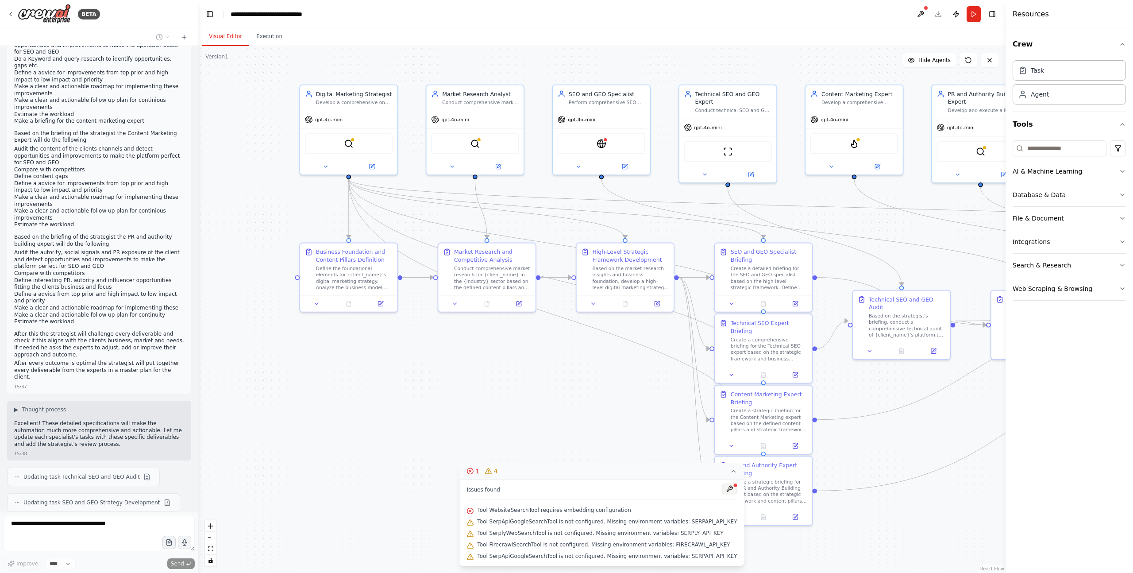
click at [722, 392] on button at bounding box center [729, 488] width 15 height 11
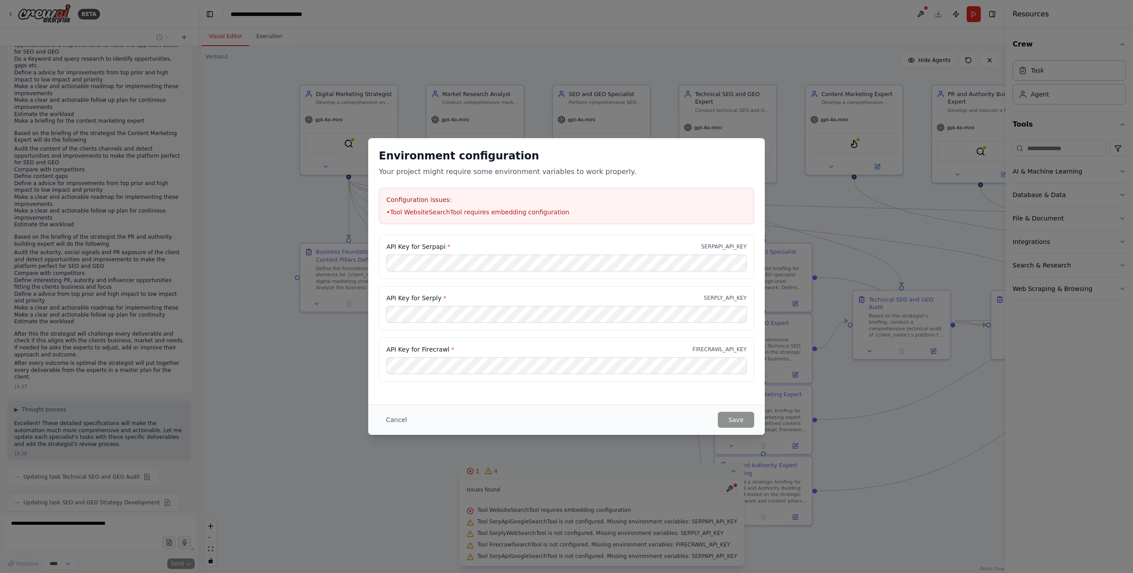
click at [335, 392] on div "Environment configuration Your project might require some environment variables…" at bounding box center [566, 286] width 1133 height 573
drag, startPoint x: 335, startPoint y: 418, endPoint x: 356, endPoint y: 415, distance: 21.0
click at [336, 392] on div "Environment configuration Your project might require some environment variables…" at bounding box center [566, 286] width 1133 height 573
click at [400, 392] on button "Cancel" at bounding box center [396, 420] width 35 height 16
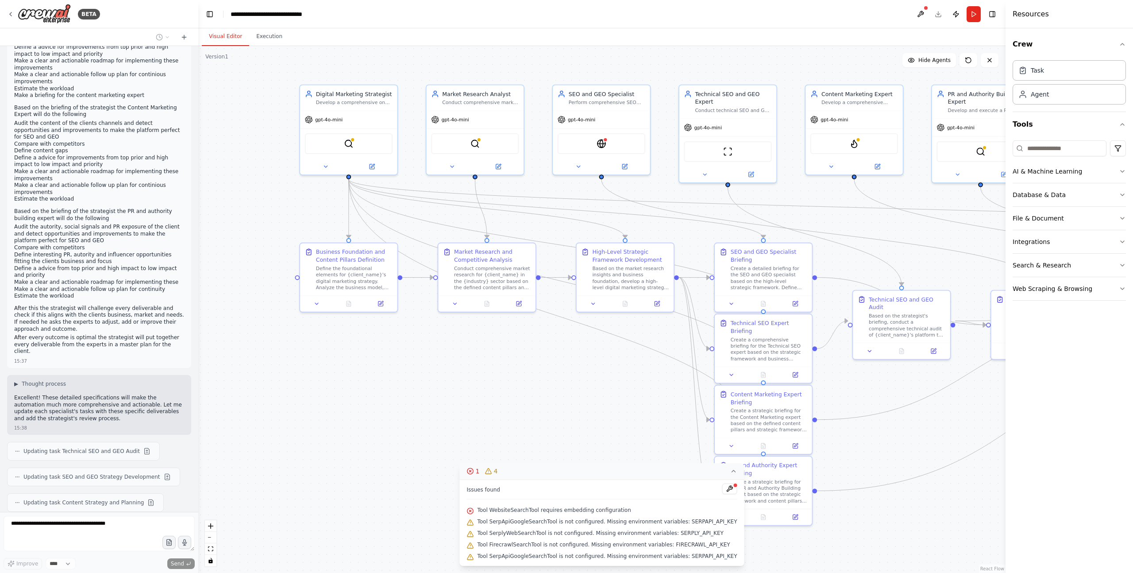
click at [730, 392] on icon at bounding box center [733, 470] width 7 height 7
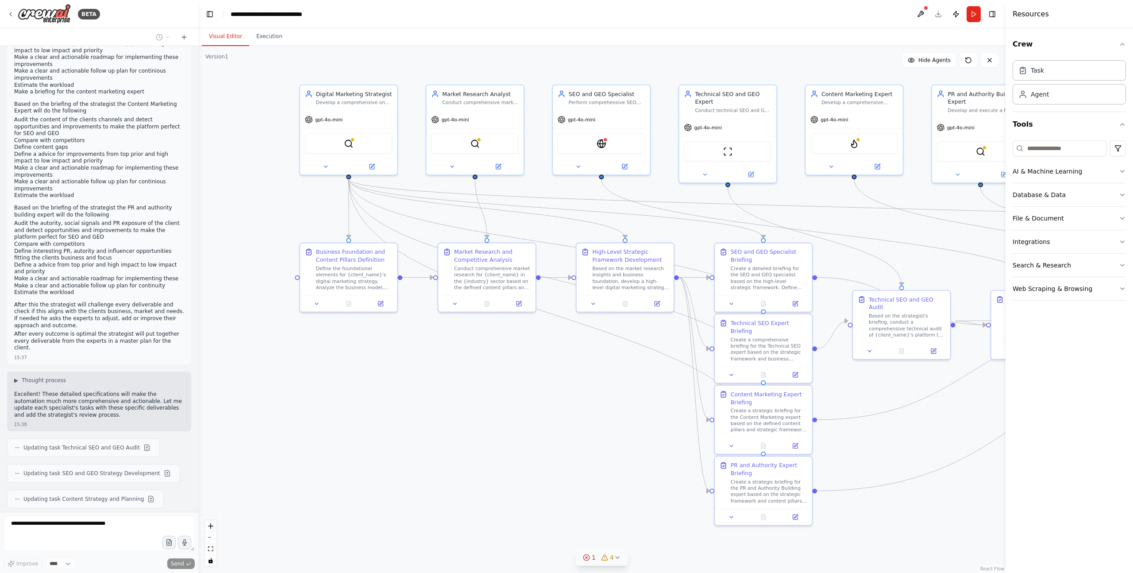
scroll to position [2573, 0]
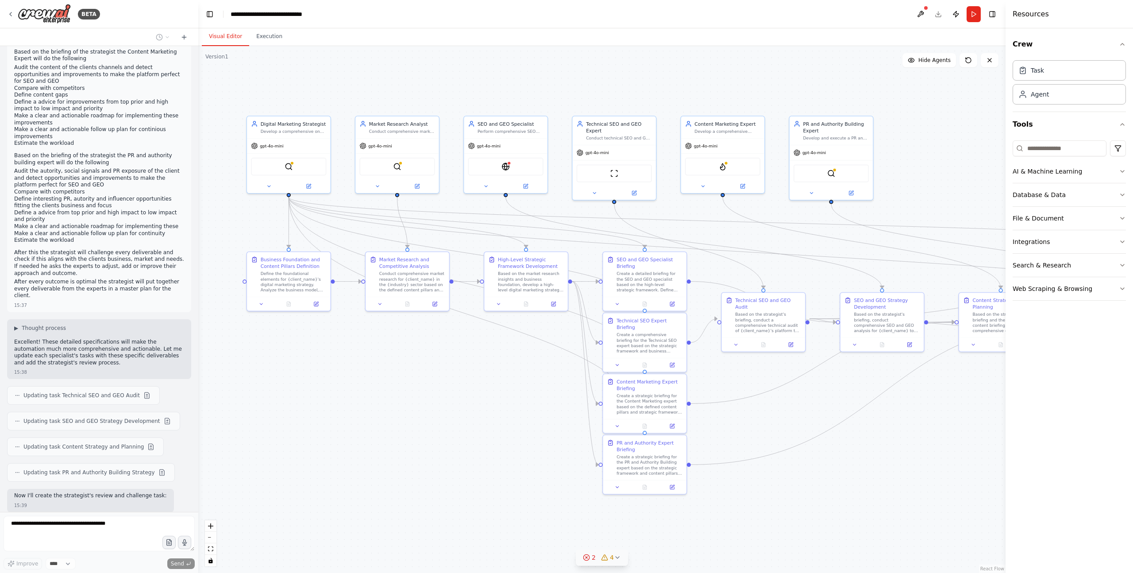
drag, startPoint x: 532, startPoint y: 414, endPoint x: 460, endPoint y: 397, distance: 73.8
click at [460, 392] on div ".deletable-edge-delete-btn { width: 20px; height: 20px; border: 0px solid #ffff…" at bounding box center [601, 309] width 807 height 527
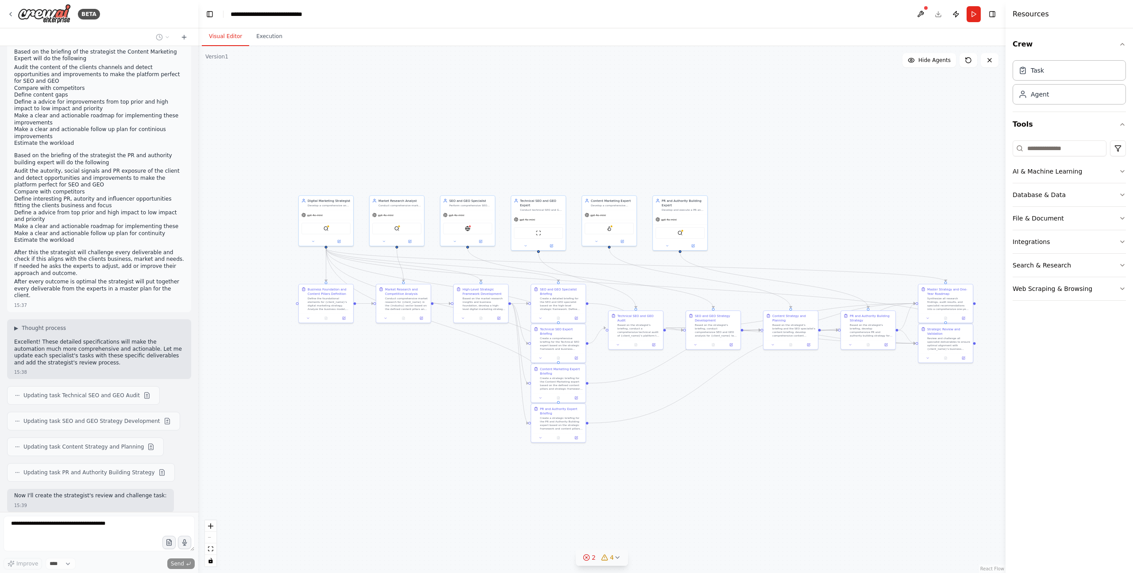
drag, startPoint x: 472, startPoint y: 410, endPoint x: 450, endPoint y: 392, distance: 28.6
click at [450, 392] on div ".deletable-edge-delete-btn { width: 20px; height: 20px; border: 0px solid #ffff…" at bounding box center [601, 309] width 807 height 527
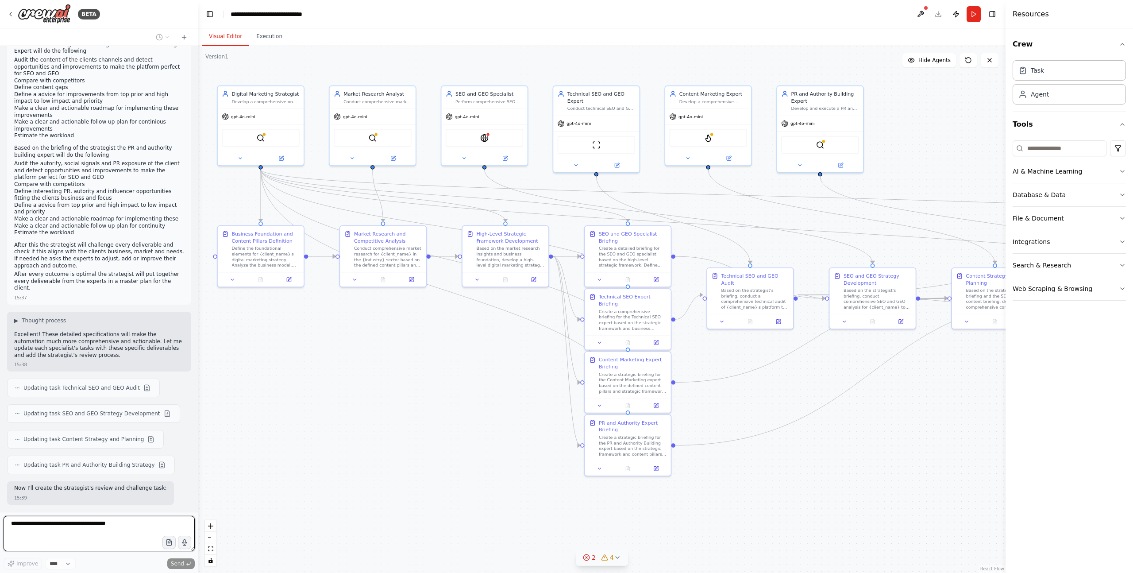
drag, startPoint x: 433, startPoint y: 368, endPoint x: 439, endPoint y: 365, distance: 6.3
click at [439, 365] on div ".deletable-edge-delete-btn { width: 20px; height: 20px; border: 0px solid #ffff…" at bounding box center [601, 309] width 807 height 527
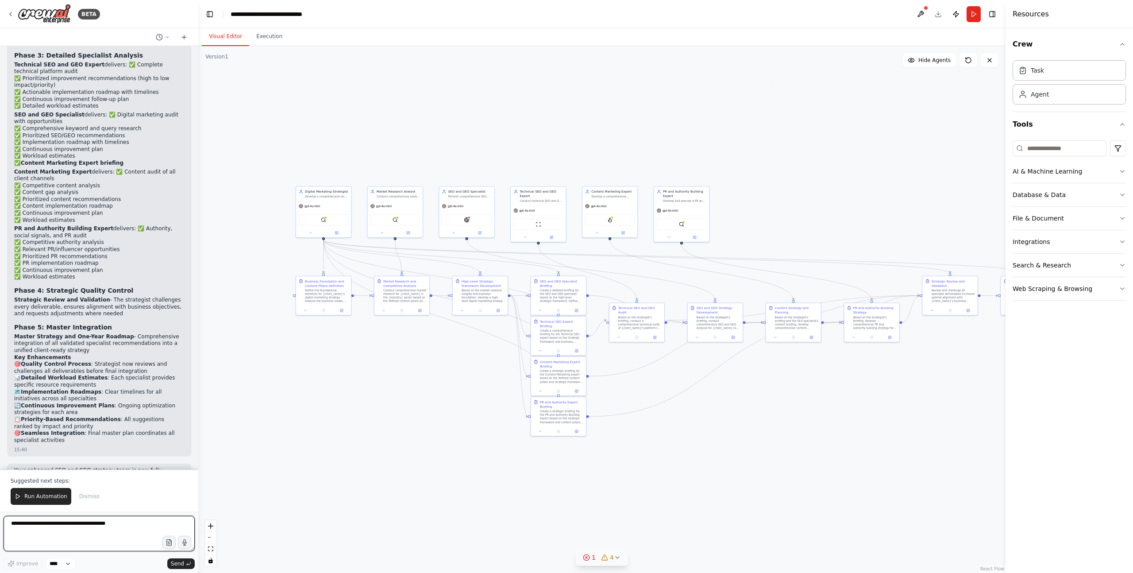
scroll to position [3273, 0]
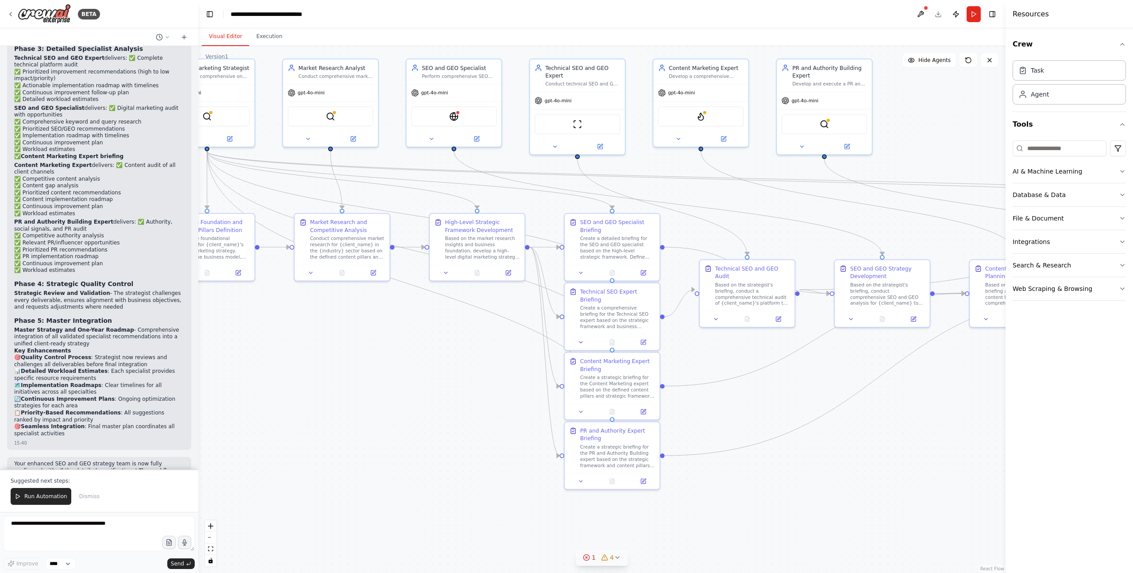
drag, startPoint x: 352, startPoint y: 347, endPoint x: 476, endPoint y: 336, distance: 124.0
click at [469, 340] on div ".deletable-edge-delete-btn { width: 20px; height: 20px; border: 0px solid #ffff…" at bounding box center [601, 309] width 807 height 527
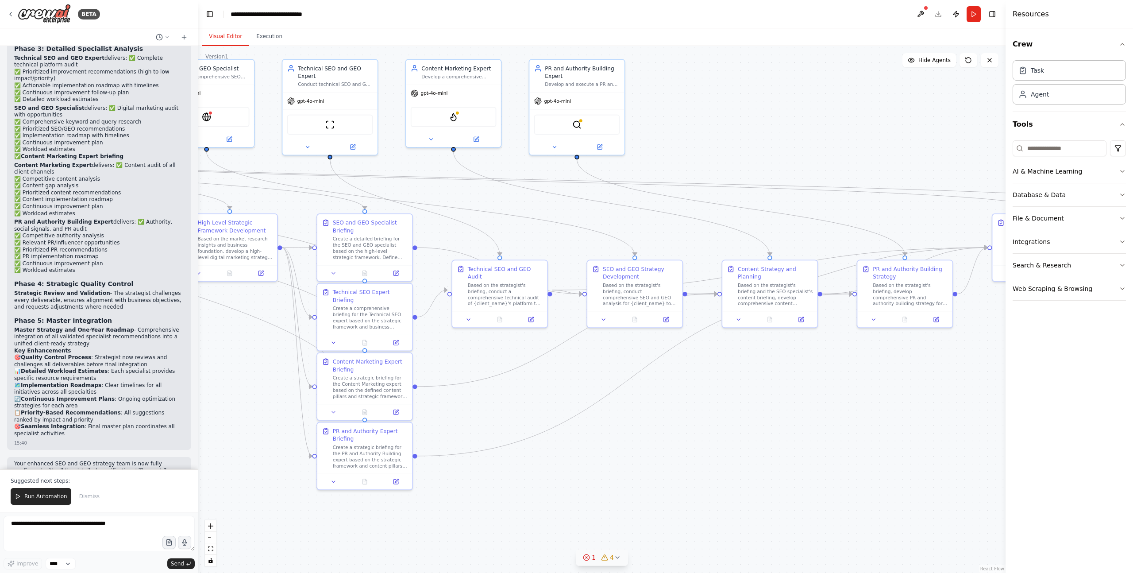
drag, startPoint x: 869, startPoint y: 451, endPoint x: 638, endPoint y: 450, distance: 230.2
click at [640, 392] on div ".deletable-edge-delete-btn { width: 20px; height: 20px; border: 0px solid #ffff…" at bounding box center [601, 309] width 807 height 527
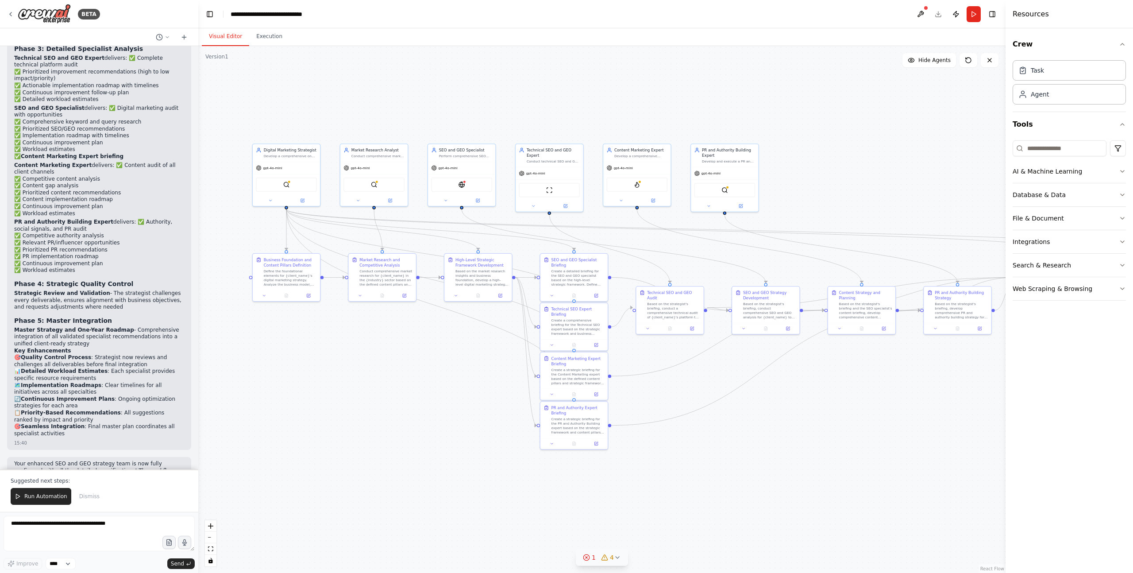
drag, startPoint x: 276, startPoint y: 370, endPoint x: 402, endPoint y: 348, distance: 127.2
click at [402, 348] on div ".deletable-edge-delete-btn { width: 20px; height: 20px; border: 0px solid #ffff…" at bounding box center [601, 309] width 807 height 527
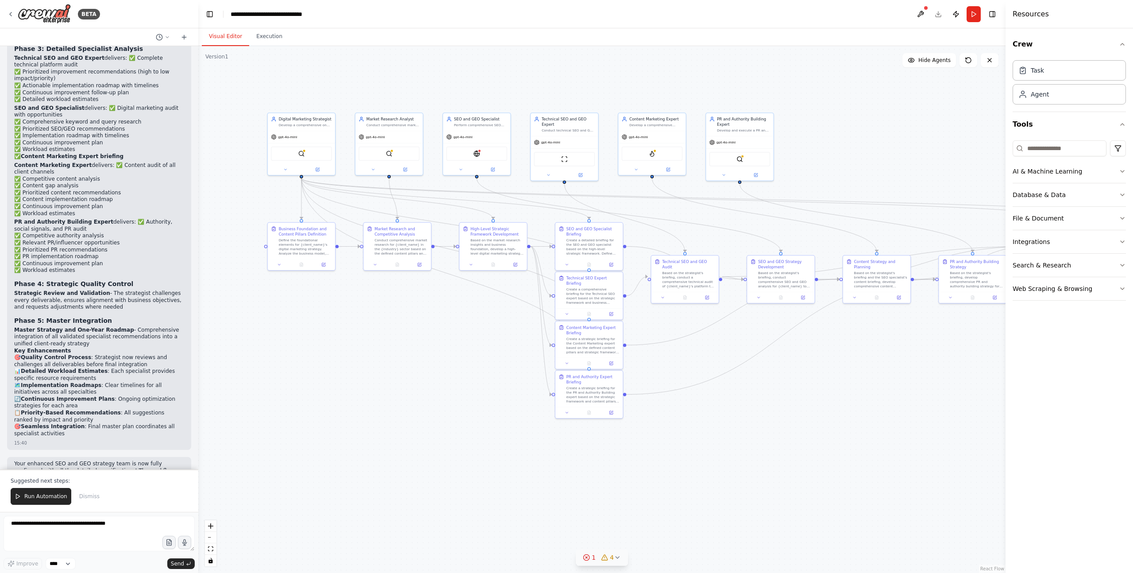
drag, startPoint x: 570, startPoint y: 89, endPoint x: 586, endPoint y: 87, distance: 15.6
click at [585, 59] on div ".deletable-edge-delete-btn { width: 20px; height: 20px; border: 0px solid #ffff…" at bounding box center [601, 309] width 807 height 527
click at [621, 392] on button "1 4" at bounding box center [602, 557] width 52 height 16
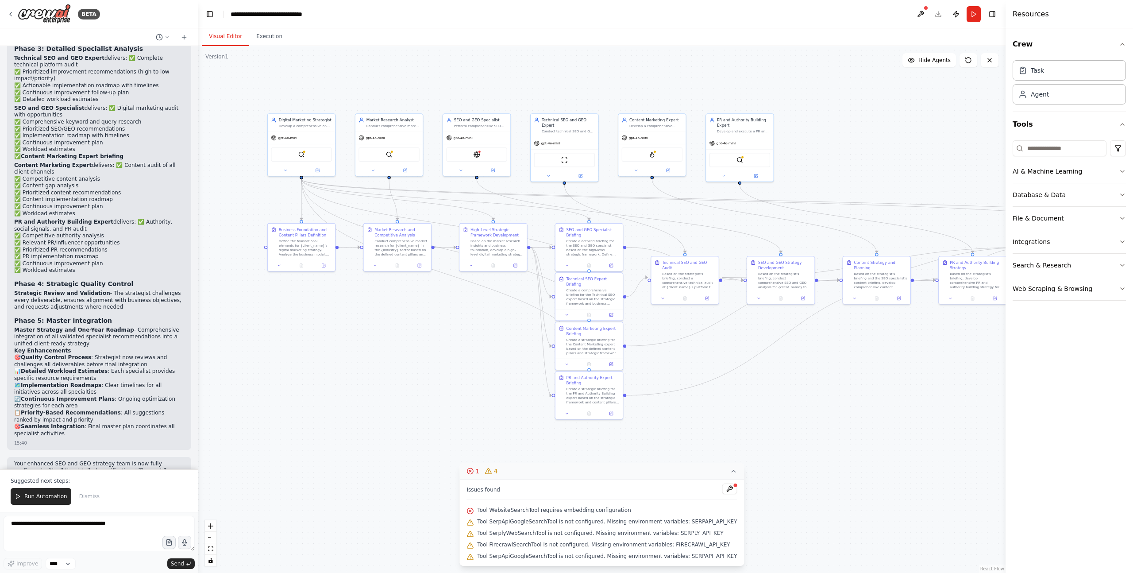
click at [730, 392] on icon at bounding box center [733, 470] width 7 height 7
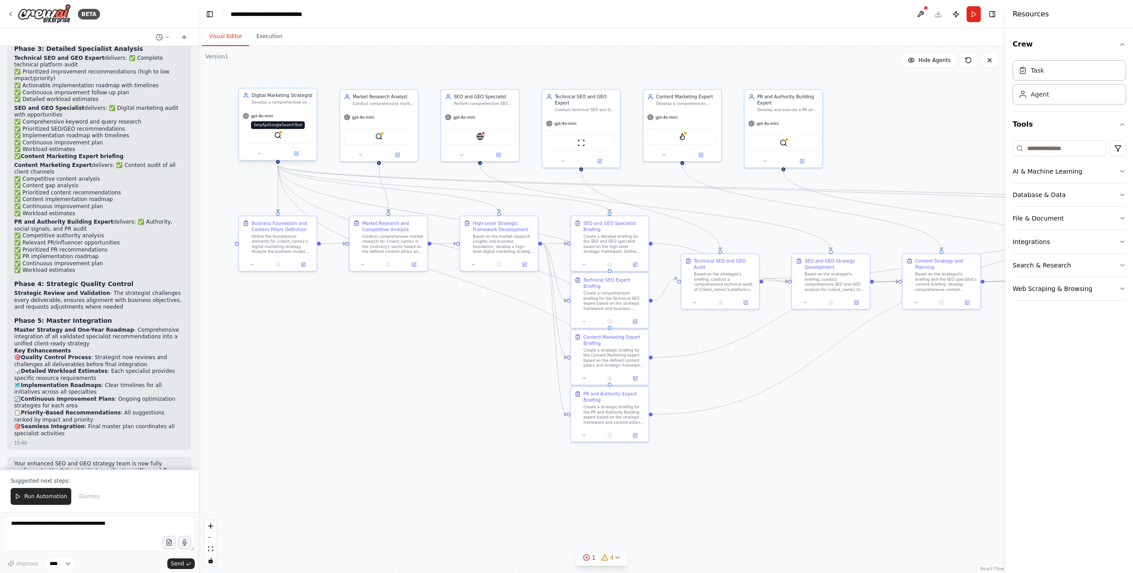
click at [275, 136] on img at bounding box center [278, 135] width 8 height 8
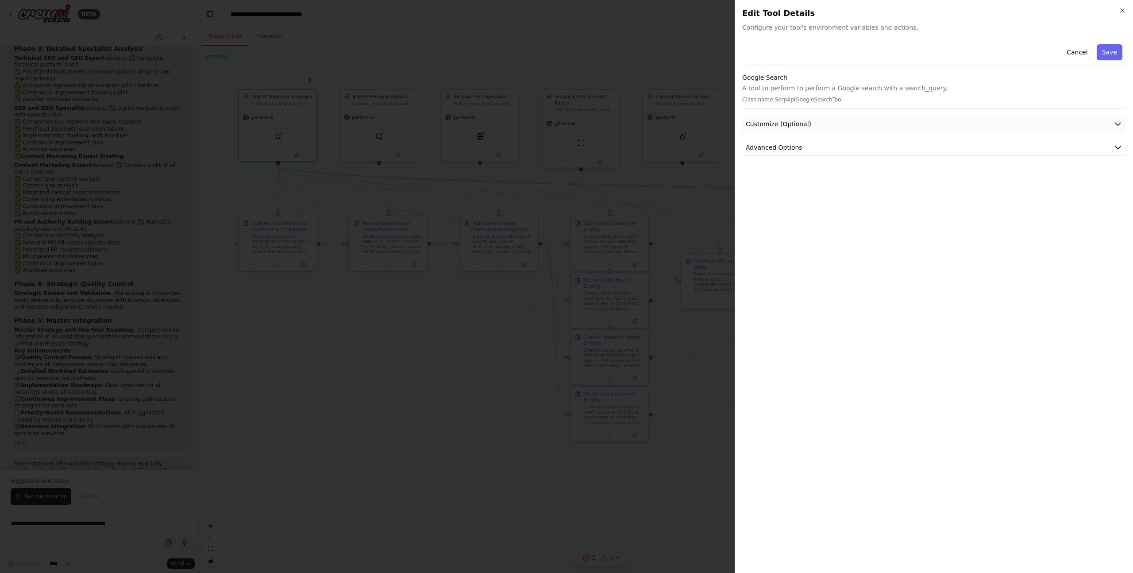
click at [757, 125] on icon "button" at bounding box center [1118, 124] width 9 height 9
click at [757, 122] on icon "button" at bounding box center [1118, 124] width 9 height 9
click at [757, 147] on button "Advanced Options" at bounding box center [934, 147] width 384 height 16
click at [757, 184] on div "SERPAPI_API_KEY" at bounding box center [776, 183] width 53 height 9
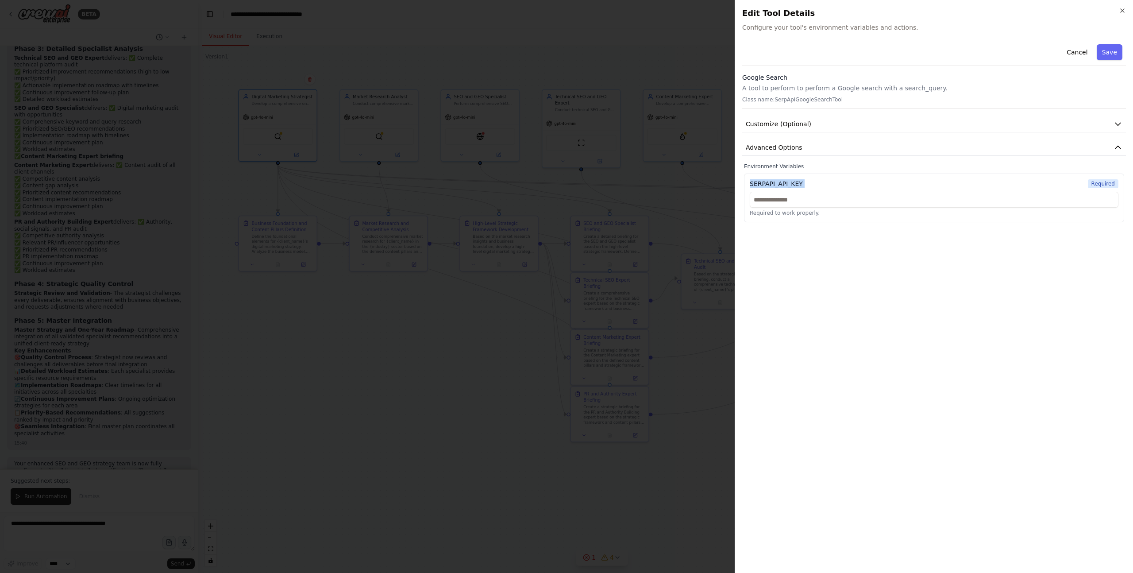
click at [757, 184] on div "SERPAPI_API_KEY" at bounding box center [776, 183] width 53 height 9
click at [757, 167] on label "Environment Variables" at bounding box center [934, 166] width 380 height 7
click at [757, 213] on p "Required to work properly." at bounding box center [934, 212] width 369 height 7
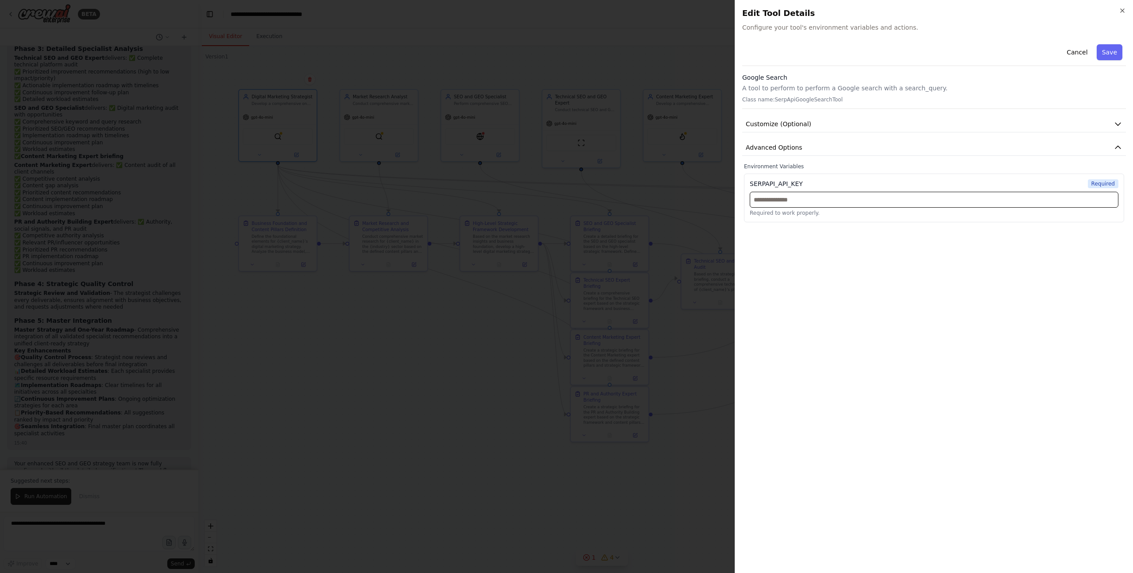
click at [757, 198] on input "text" at bounding box center [934, 200] width 369 height 16
click at [757, 183] on div "SERPAPI_API_KEY" at bounding box center [776, 183] width 53 height 9
drag, startPoint x: 751, startPoint y: 185, endPoint x: 806, endPoint y: 185, distance: 54.9
click at [757, 185] on div "SERPAPI_API_KEY Required" at bounding box center [934, 183] width 369 height 9
copy div "SERPAPI_API_KEY"
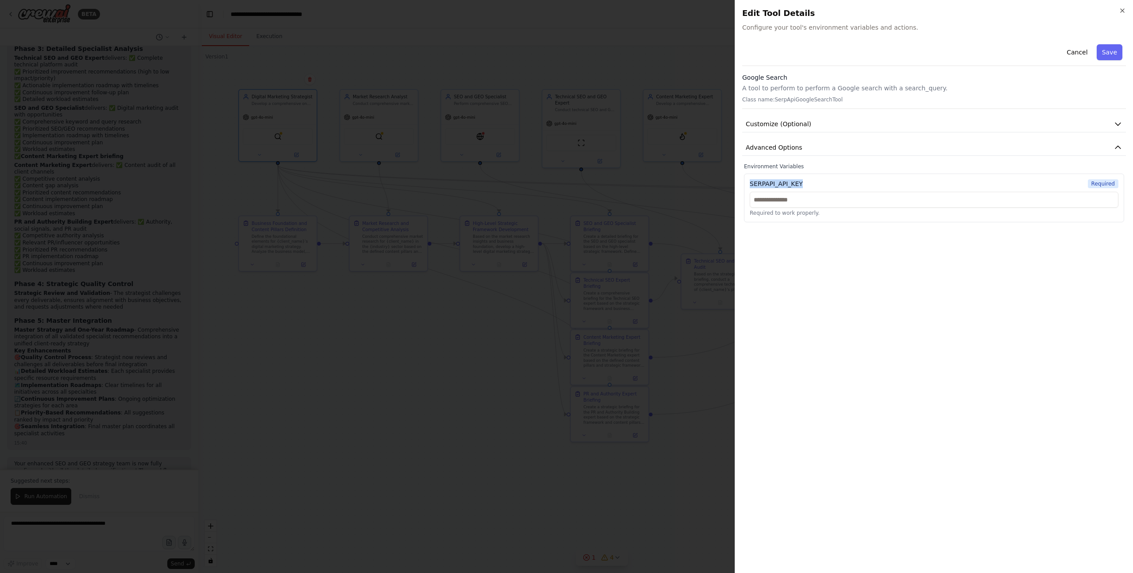
scroll to position [2700, 0]
click at [757, 198] on input "text" at bounding box center [934, 200] width 369 height 16
paste input "**********"
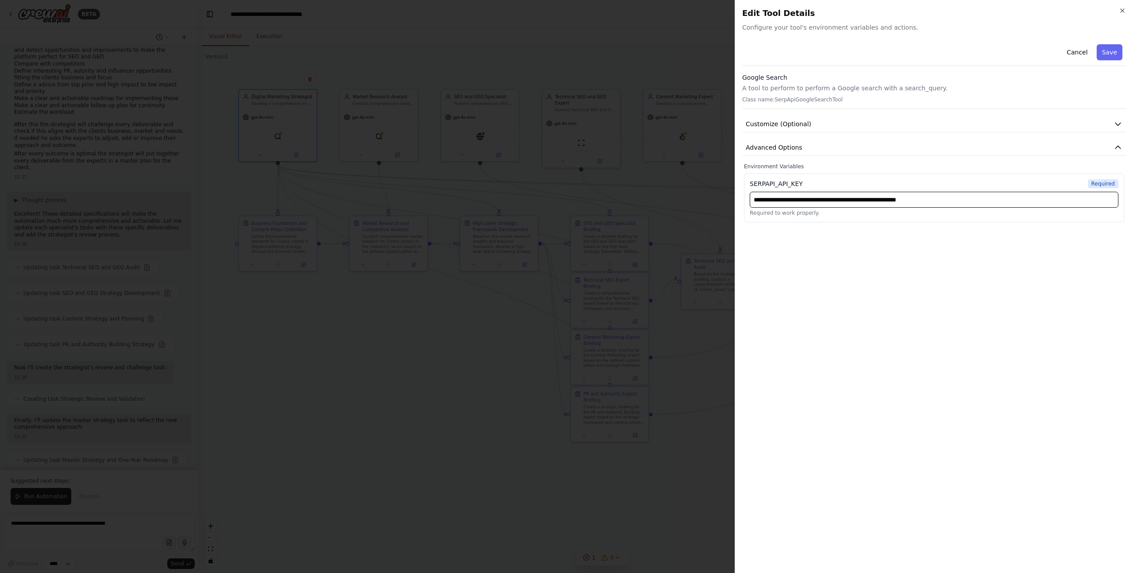
type input "**********"
drag, startPoint x: 770, startPoint y: 198, endPoint x: 1004, endPoint y: 322, distance: 264.2
click at [757, 322] on div "**********" at bounding box center [934, 303] width 384 height 525
click at [757, 51] on button "Save" at bounding box center [1110, 52] width 26 height 16
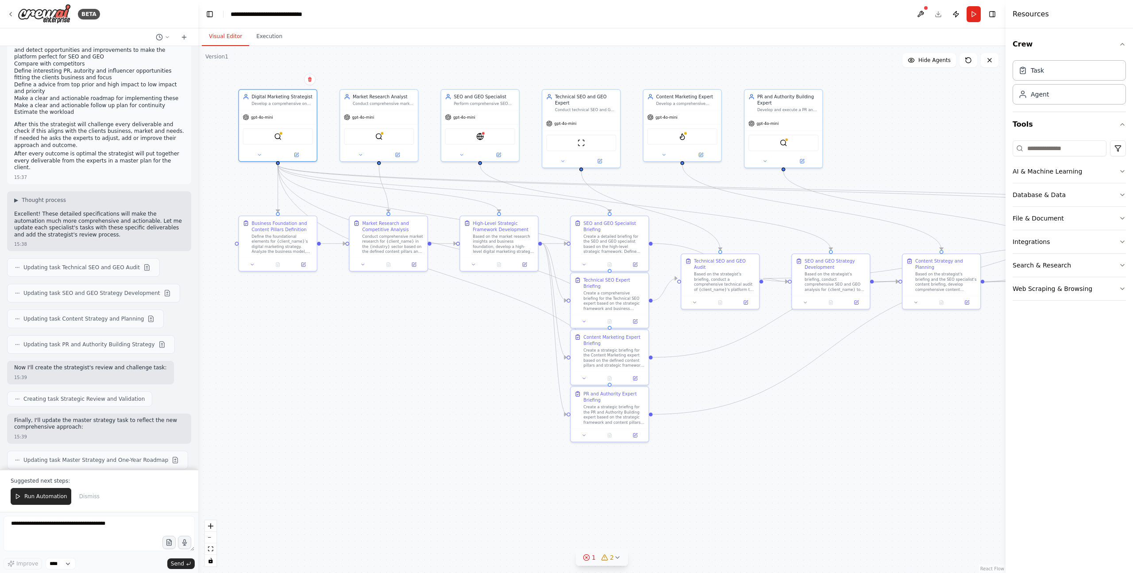
click at [279, 135] on img at bounding box center [278, 137] width 8 height 8
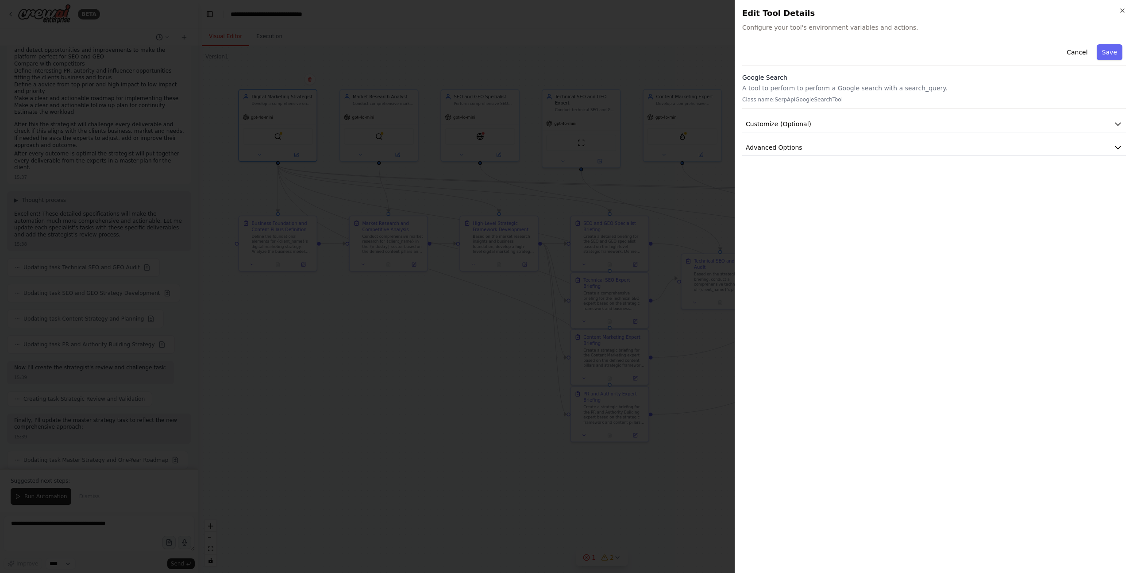
click at [757, 144] on icon "button" at bounding box center [1118, 147] width 9 height 9
click at [757, 9] on icon "button" at bounding box center [1123, 11] width 4 height 4
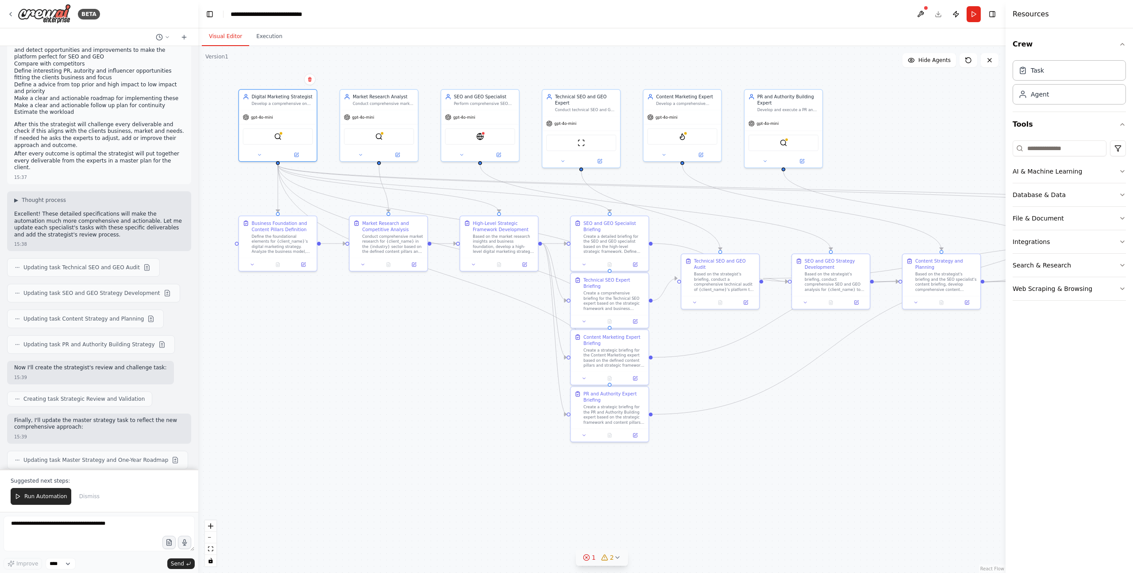
click at [757, 11] on button at bounding box center [921, 14] width 14 height 16
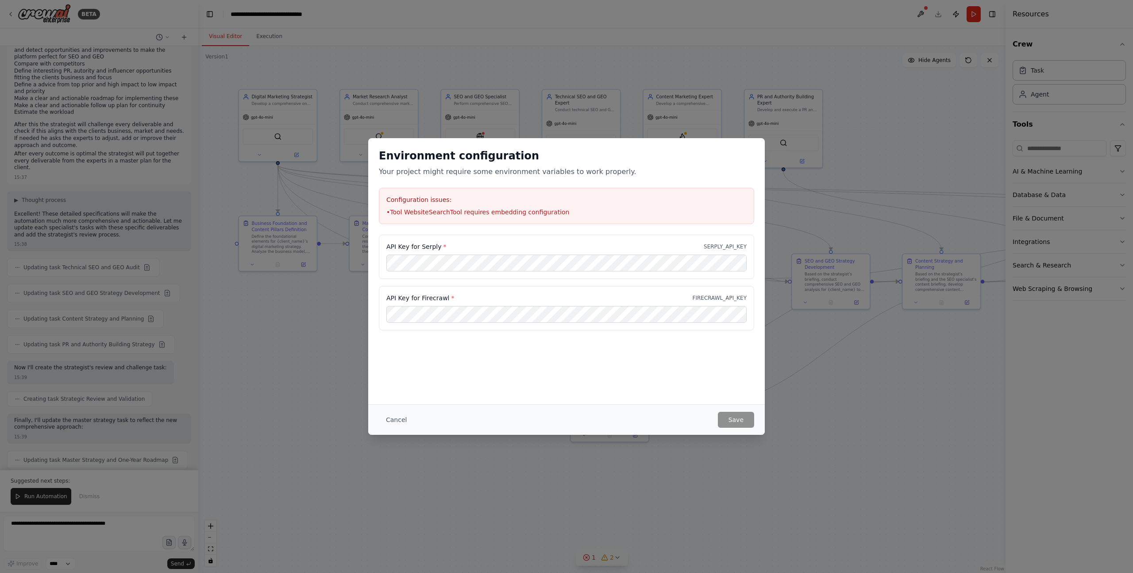
click at [554, 373] on div "Environment configuration Your project might require some environment variables…" at bounding box center [566, 271] width 397 height 266
click at [449, 210] on li "• Tool WebsiteSearchTool requires embedding configuration" at bounding box center [566, 212] width 360 height 9
click at [552, 349] on div "Environment configuration Your project might require some environment variables…" at bounding box center [566, 271] width 397 height 266
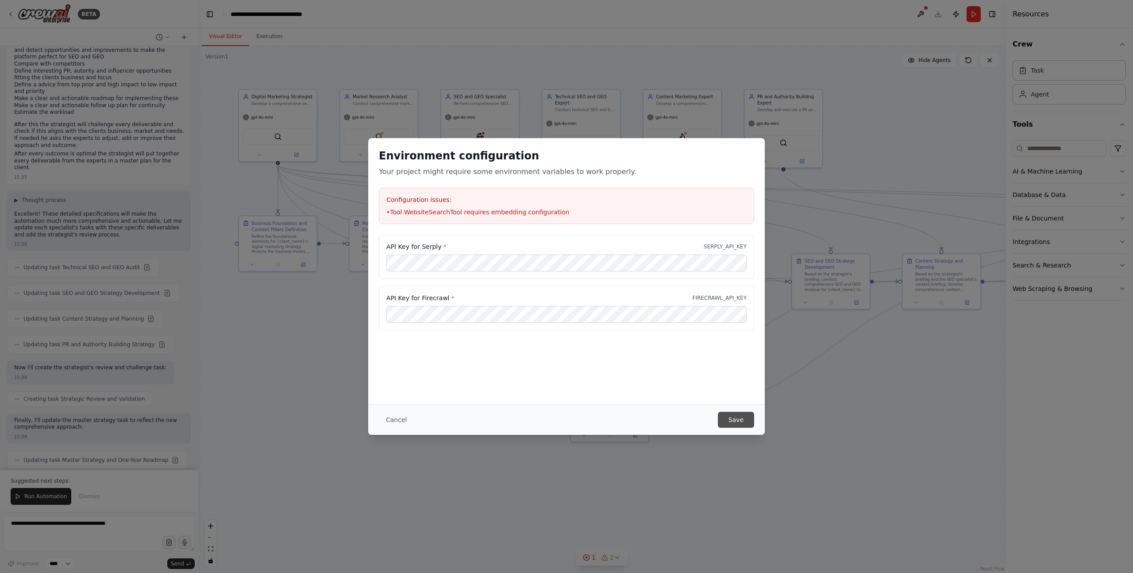
click at [748, 392] on button "Save" at bounding box center [736, 420] width 36 height 16
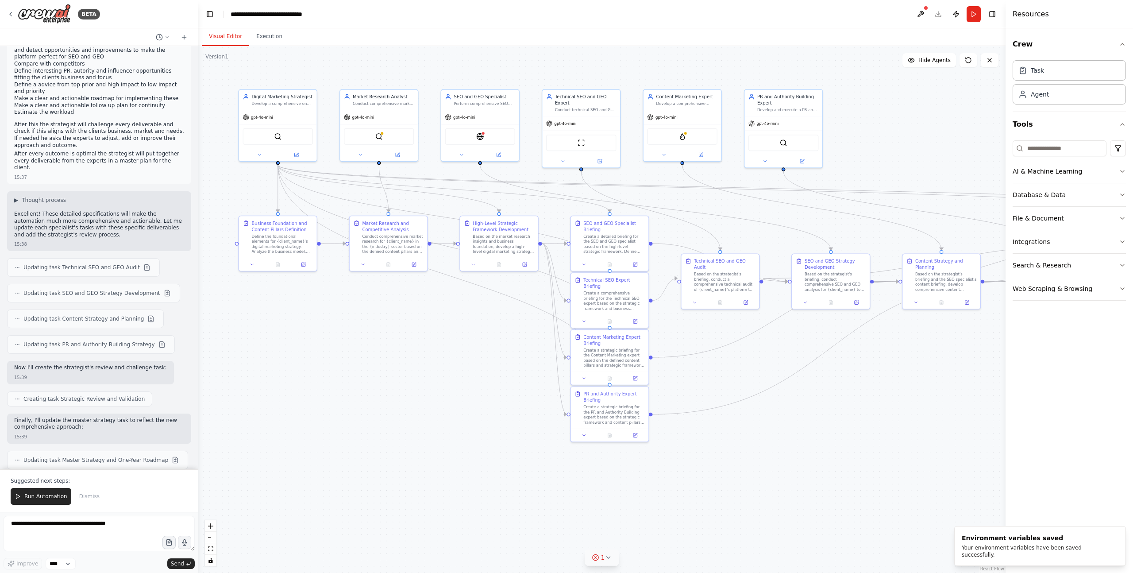
click at [471, 392] on div ".deletable-edge-delete-btn { width: 20px; height: 20px; border: 0px solid #ffff…" at bounding box center [601, 309] width 807 height 527
click at [757, 13] on button at bounding box center [921, 14] width 14 height 16
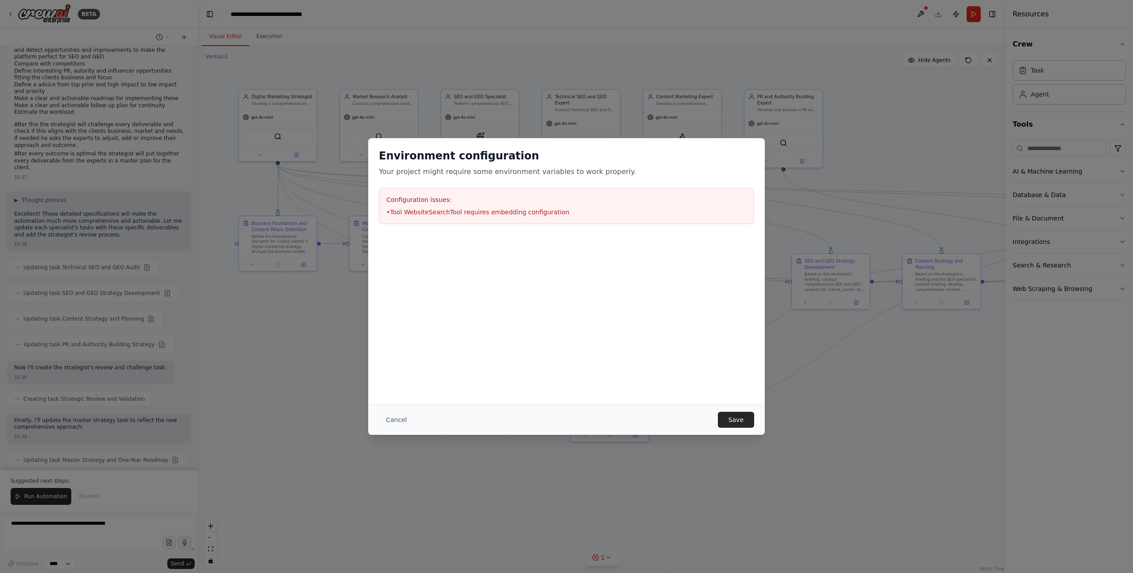
click at [473, 211] on li "• Tool WebsiteSearchTool requires embedding configuration" at bounding box center [566, 212] width 360 height 9
click at [542, 301] on div at bounding box center [566, 279] width 397 height 89
click at [472, 213] on li "• Tool WebsiteSearchTool requires embedding configuration" at bounding box center [566, 212] width 360 height 9
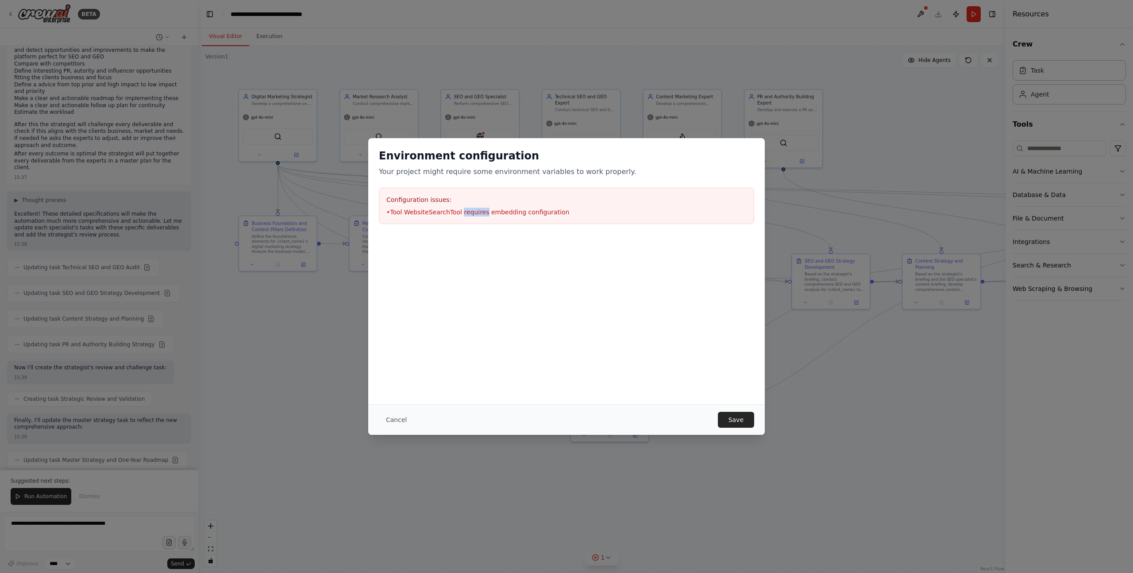
click at [472, 213] on li "• Tool WebsiteSearchTool requires embedding configuration" at bounding box center [566, 212] width 360 height 9
click at [536, 287] on div at bounding box center [566, 279] width 397 height 89
click at [449, 167] on p "Your project might require some environment variables to work properly." at bounding box center [566, 171] width 375 height 11
click at [450, 167] on p "Your project might require some environment variables to work properly." at bounding box center [566, 171] width 375 height 11
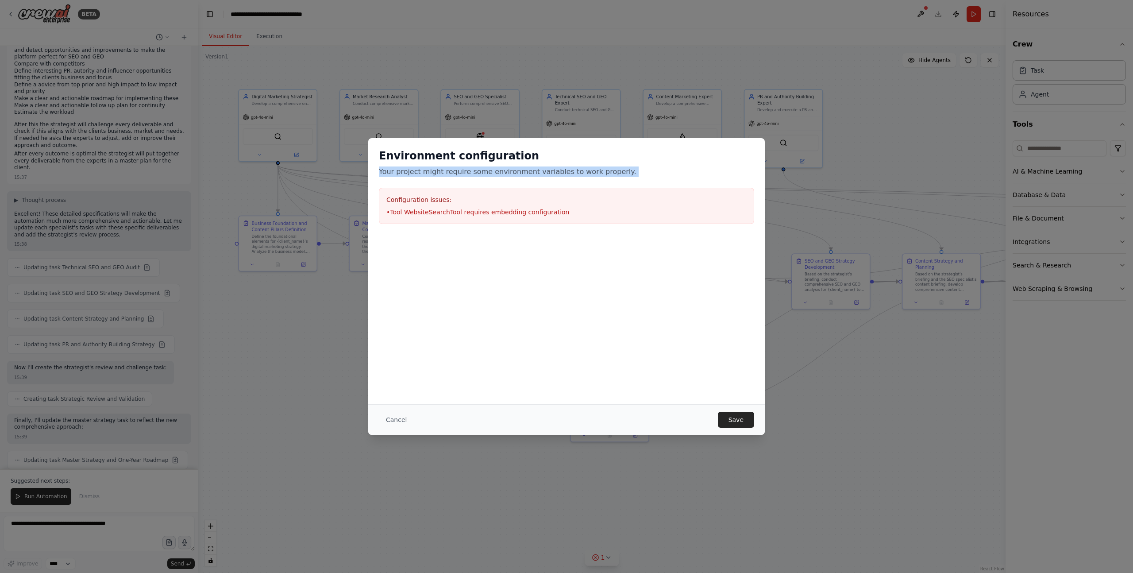
click at [450, 167] on p "Your project might require some environment variables to work properly." at bounding box center [566, 171] width 375 height 11
click at [439, 199] on h3 "Configuration issues:" at bounding box center [566, 199] width 360 height 9
click at [438, 211] on li "• Tool WebsiteSearchTool requires embedding configuration" at bounding box center [566, 212] width 360 height 9
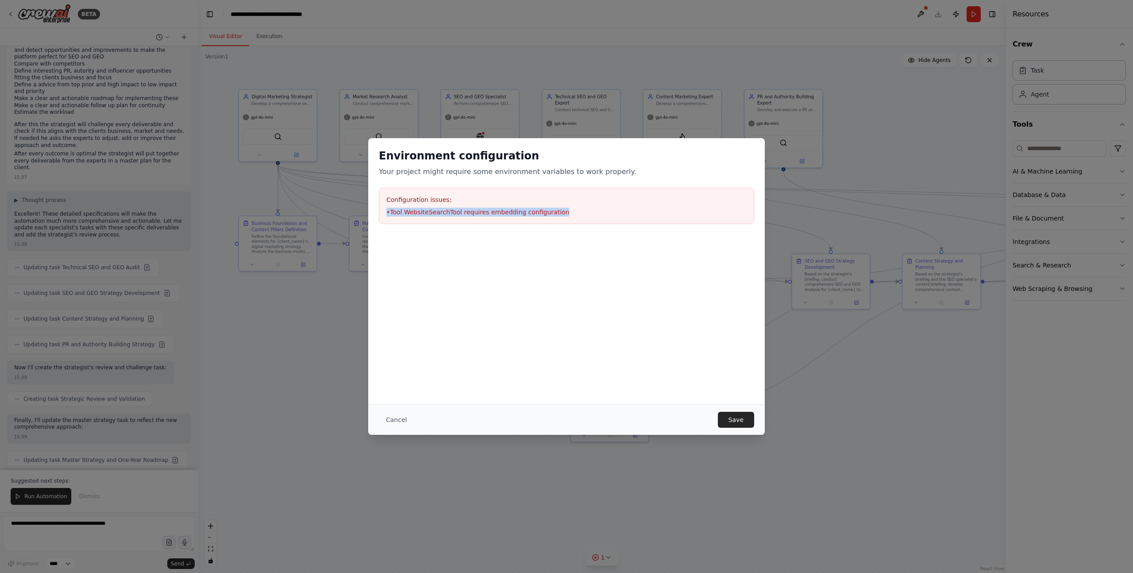
click at [438, 211] on li "• Tool WebsiteSearchTool requires embedding configuration" at bounding box center [566, 212] width 360 height 9
click at [733, 392] on button "Save" at bounding box center [736, 420] width 36 height 16
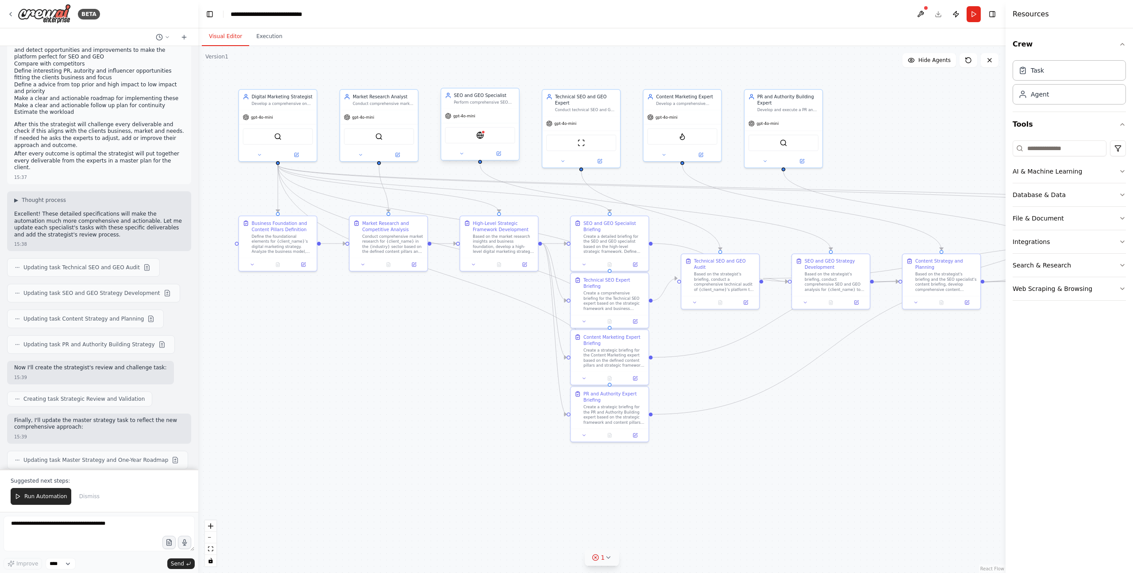
click at [468, 117] on span "gpt-4o-mini" at bounding box center [464, 115] width 22 height 5
click at [483, 137] on img at bounding box center [480, 135] width 8 height 8
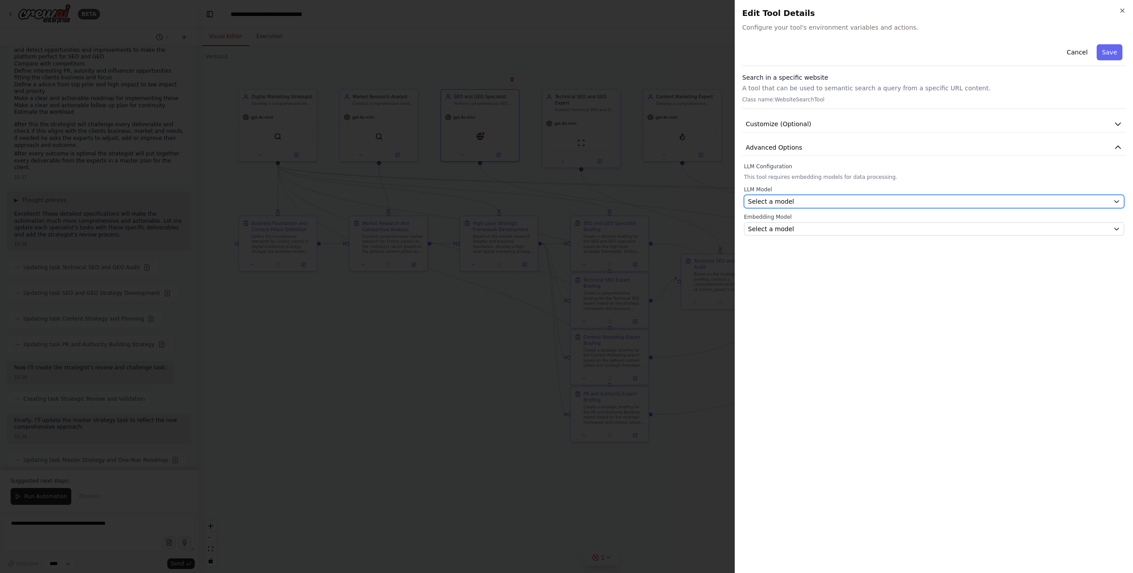
click at [757, 196] on button "Select a model" at bounding box center [934, 201] width 380 height 13
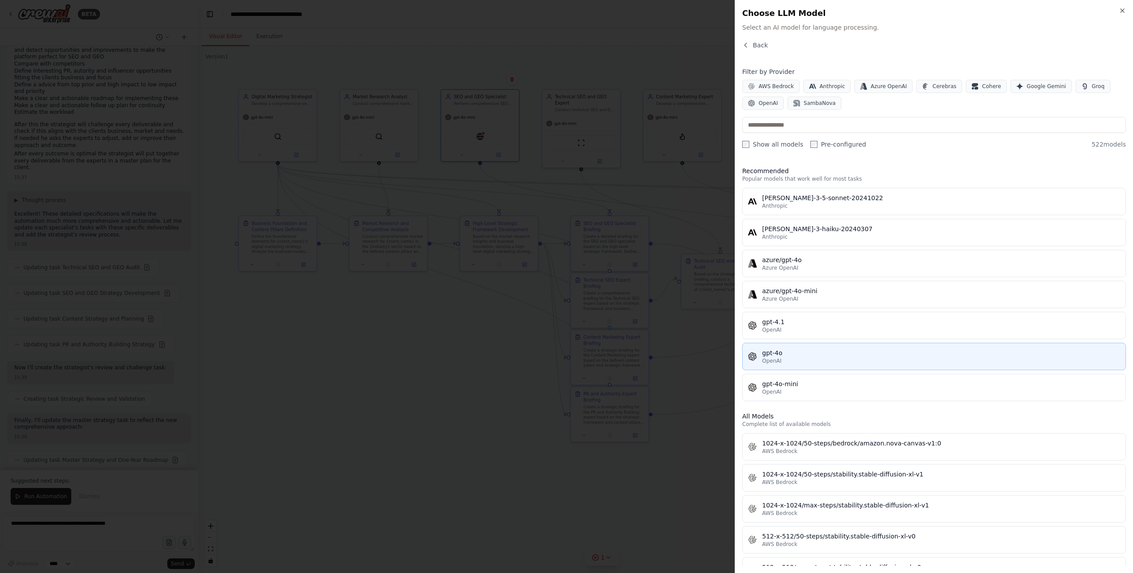
scroll to position [7, 0]
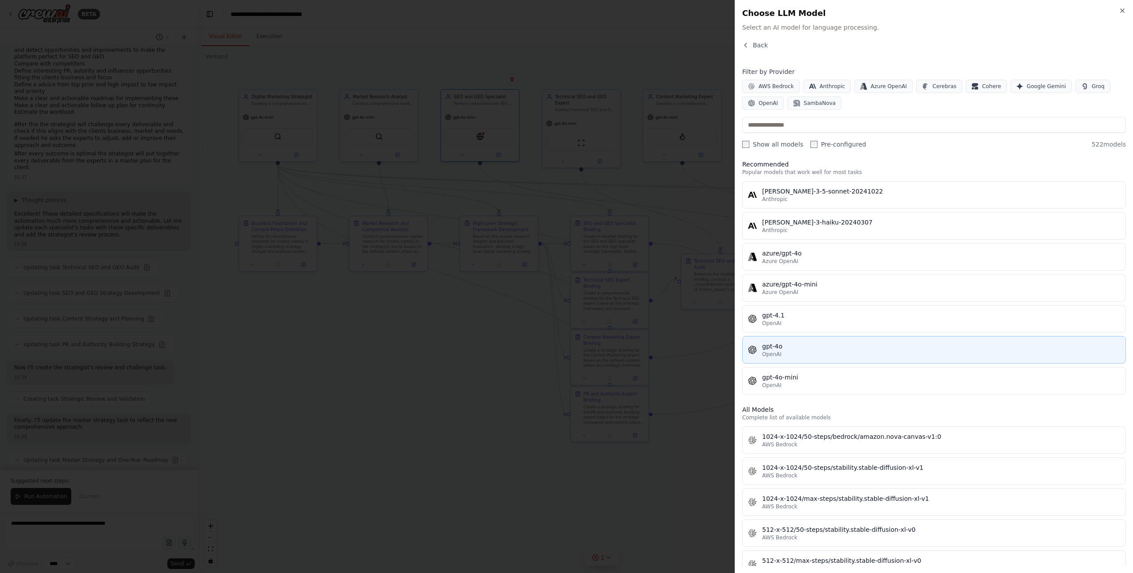
click at [757, 347] on div "gpt-4o" at bounding box center [941, 346] width 358 height 9
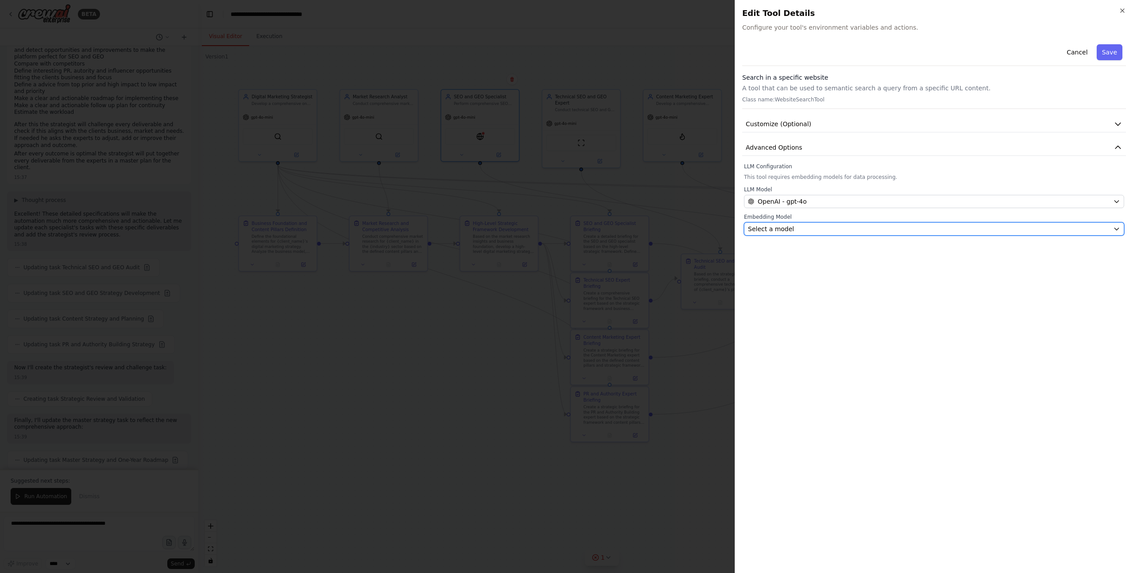
click at [757, 231] on div "Select a model" at bounding box center [929, 228] width 362 height 9
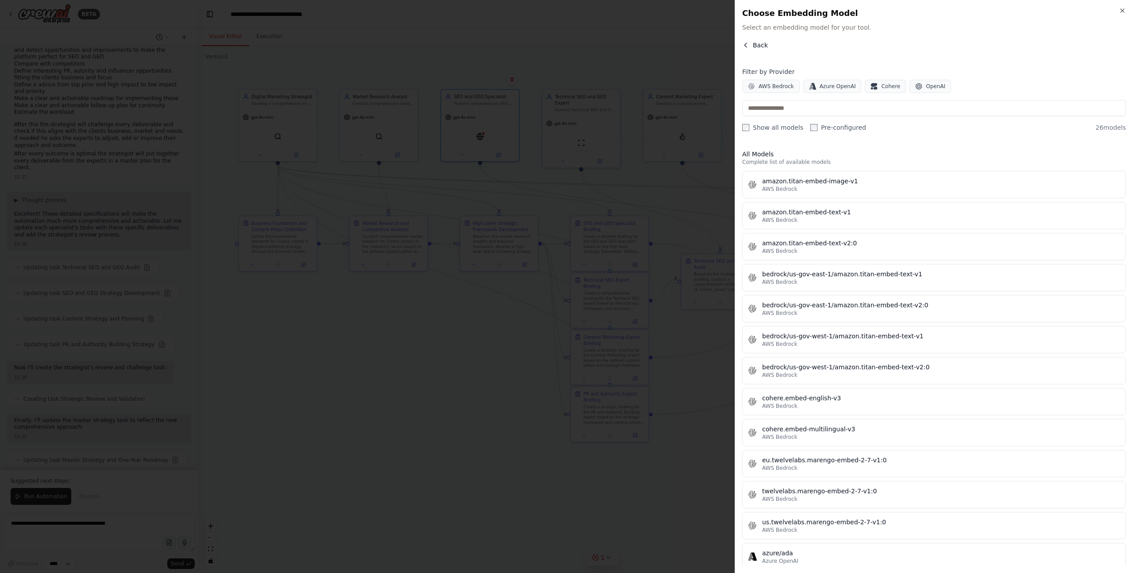
click at [744, 44] on icon "button" at bounding box center [745, 45] width 7 height 7
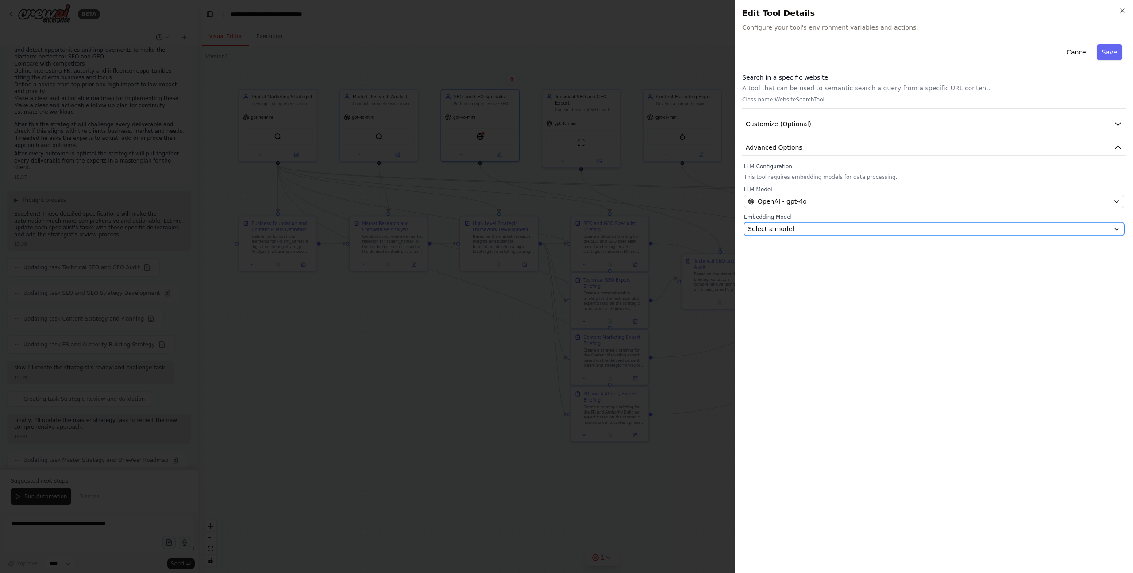
click at [757, 231] on div "Select a model" at bounding box center [929, 228] width 362 height 9
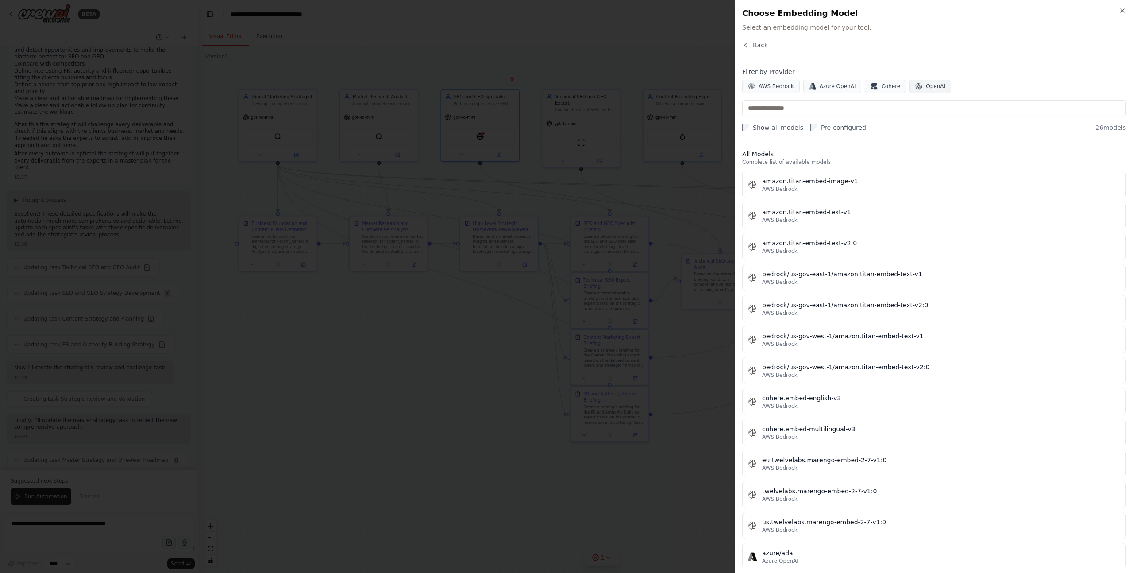
click at [757, 90] on button "OpenAI" at bounding box center [931, 86] width 42 height 13
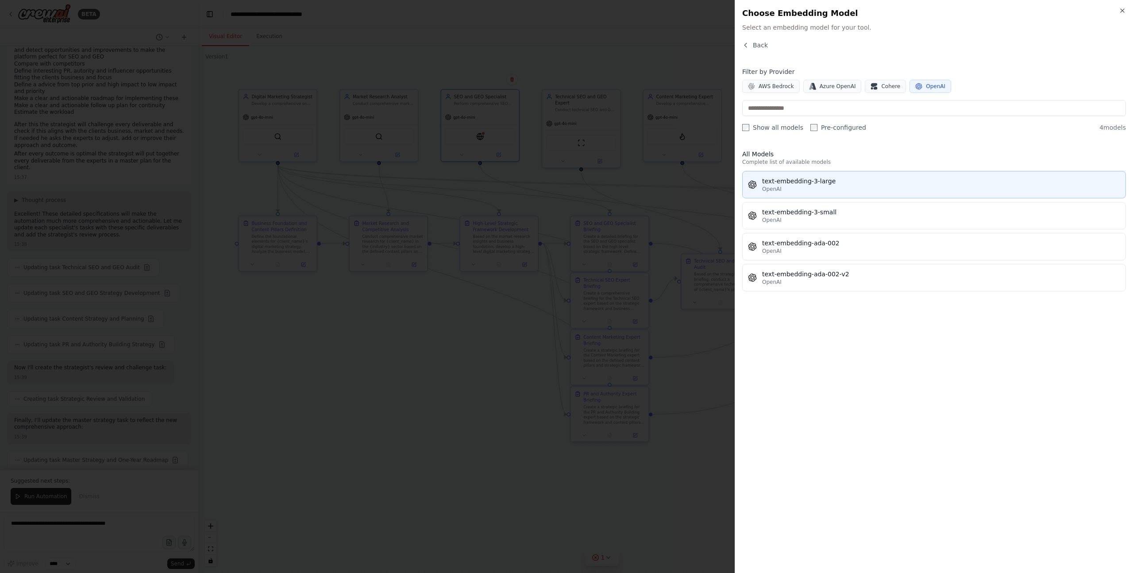
click at [757, 190] on div "OpenAI" at bounding box center [941, 188] width 358 height 7
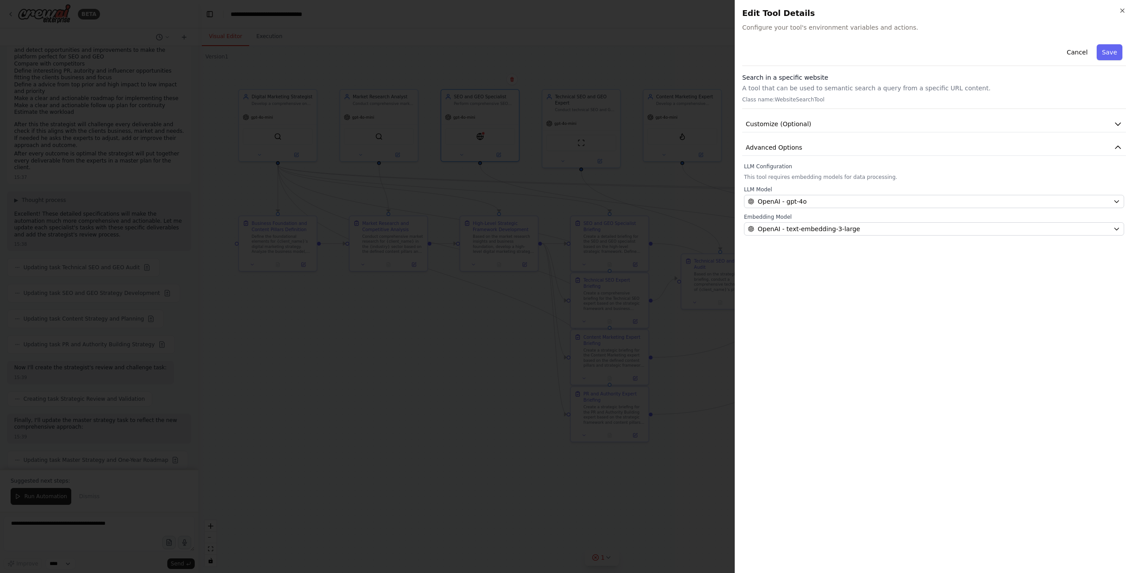
click at [757, 284] on div "Cancel Save Search in a specific website A tool that can be used to semantic se…" at bounding box center [934, 303] width 384 height 525
click at [757, 50] on button "Save" at bounding box center [1110, 52] width 26 height 16
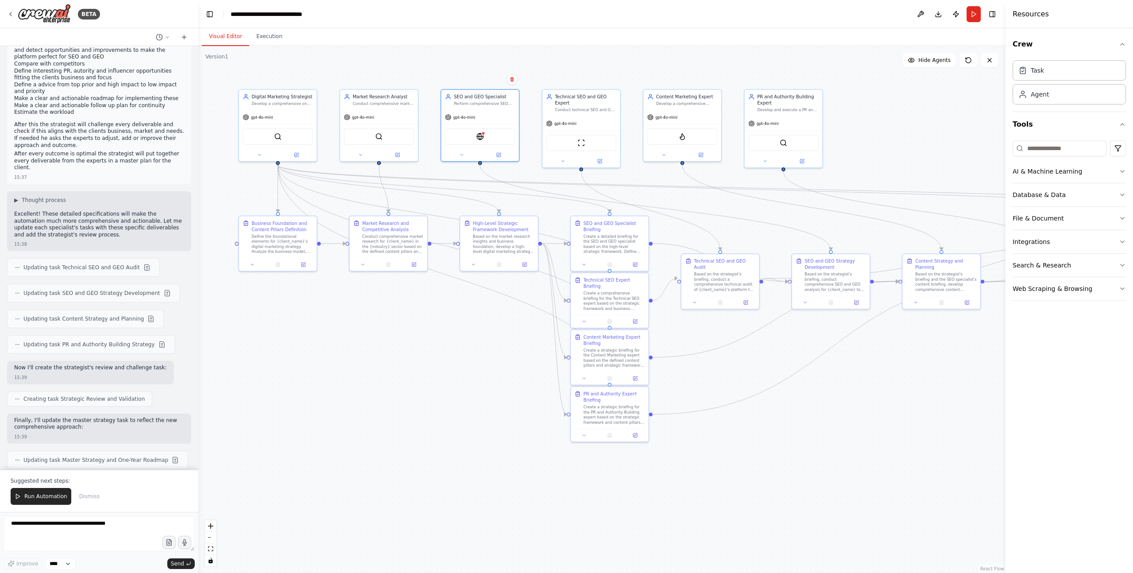
click at [356, 377] on div ".deletable-edge-delete-btn { width: 20px; height: 20px; border: 0px solid #ffff…" at bounding box center [601, 309] width 807 height 527
click at [483, 135] on img at bounding box center [480, 135] width 8 height 8
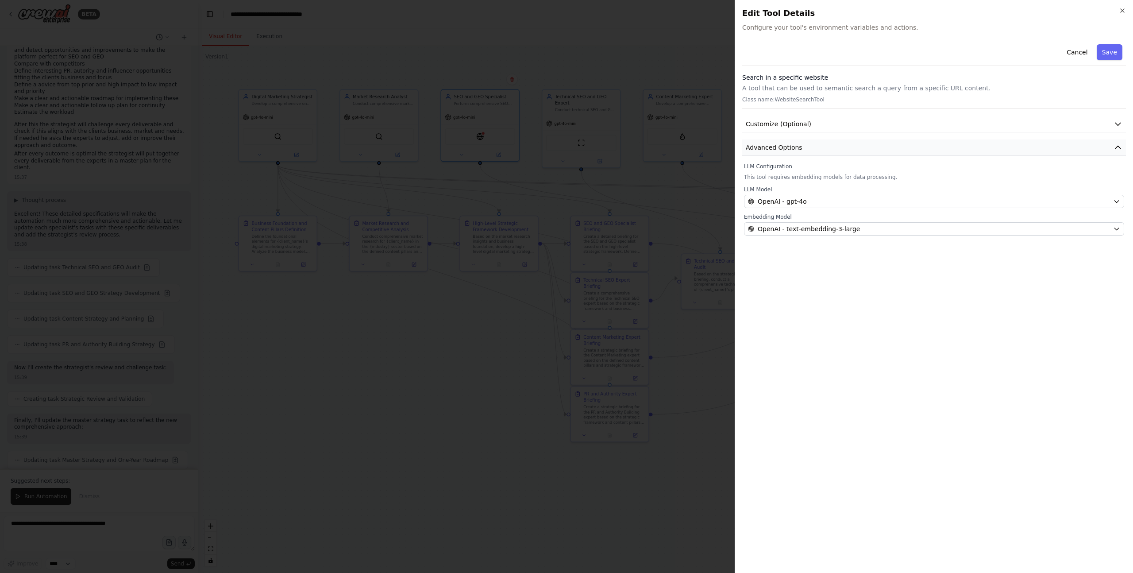
click at [757, 147] on button "Advanced Options" at bounding box center [934, 147] width 384 height 16
click at [757, 117] on button "Customize (Optional)" at bounding box center [934, 124] width 384 height 16
click at [757, 11] on icon "button" at bounding box center [1122, 10] width 7 height 7
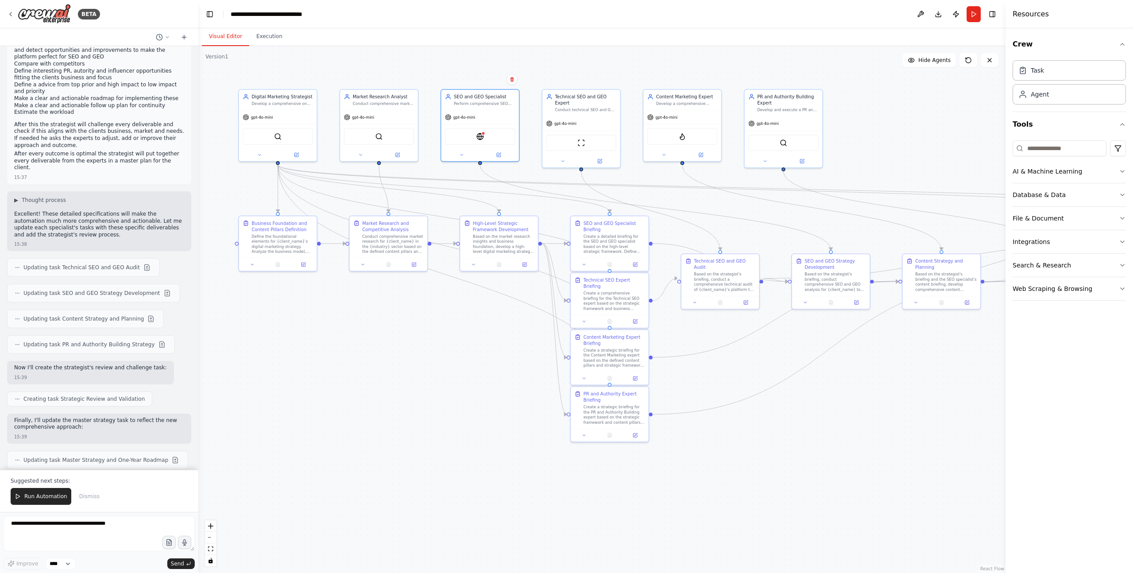
click at [396, 392] on div ".deletable-edge-delete-btn { width: 20px; height: 20px; border: 0px solid #ffff…" at bounding box center [601, 309] width 807 height 527
click at [107, 392] on textarea at bounding box center [99, 533] width 191 height 35
type textarea "**********"
click at [184, 392] on button "Send" at bounding box center [180, 563] width 27 height 11
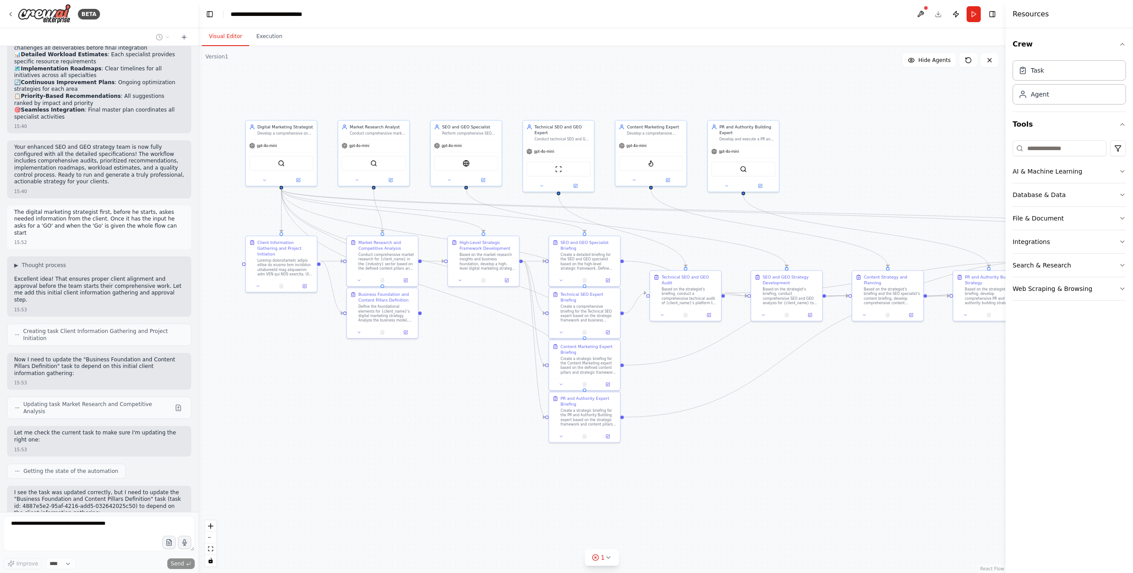
scroll to position [3612, 0]
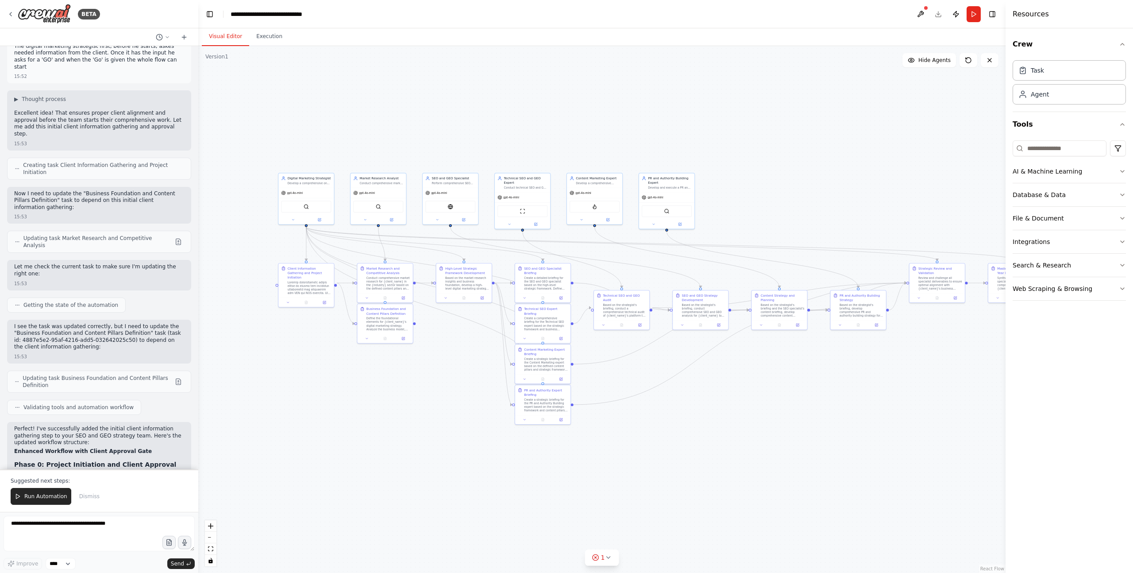
drag, startPoint x: 855, startPoint y: 436, endPoint x: 765, endPoint y: 420, distance: 91.7
click at [757, 392] on div ".deletable-edge-delete-btn { width: 20px; height: 20px; border: 0px solid #ffff…" at bounding box center [601, 309] width 807 height 527
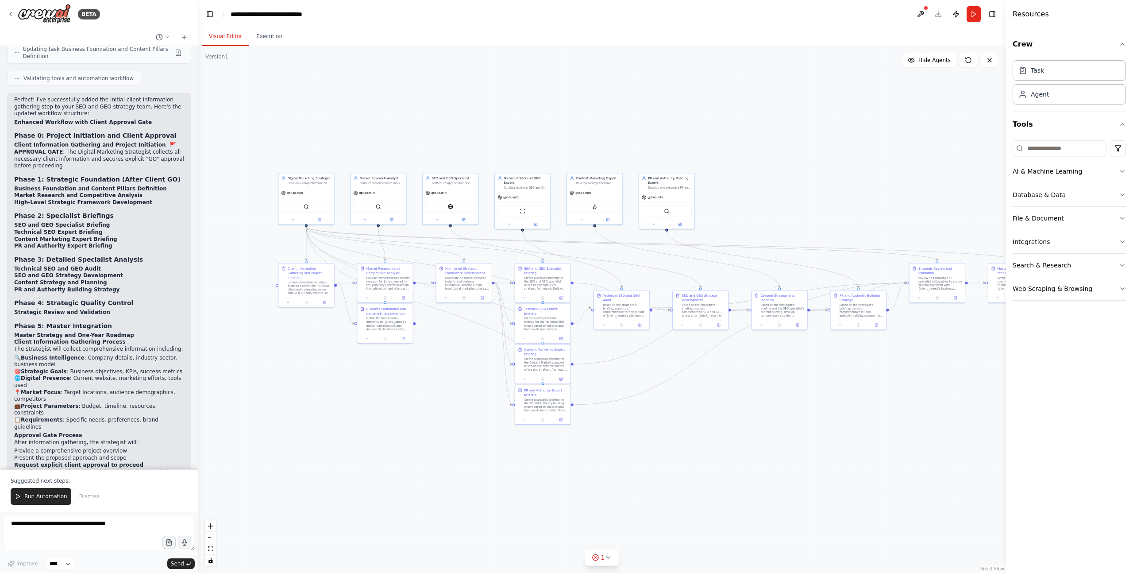
scroll to position [4092, 0]
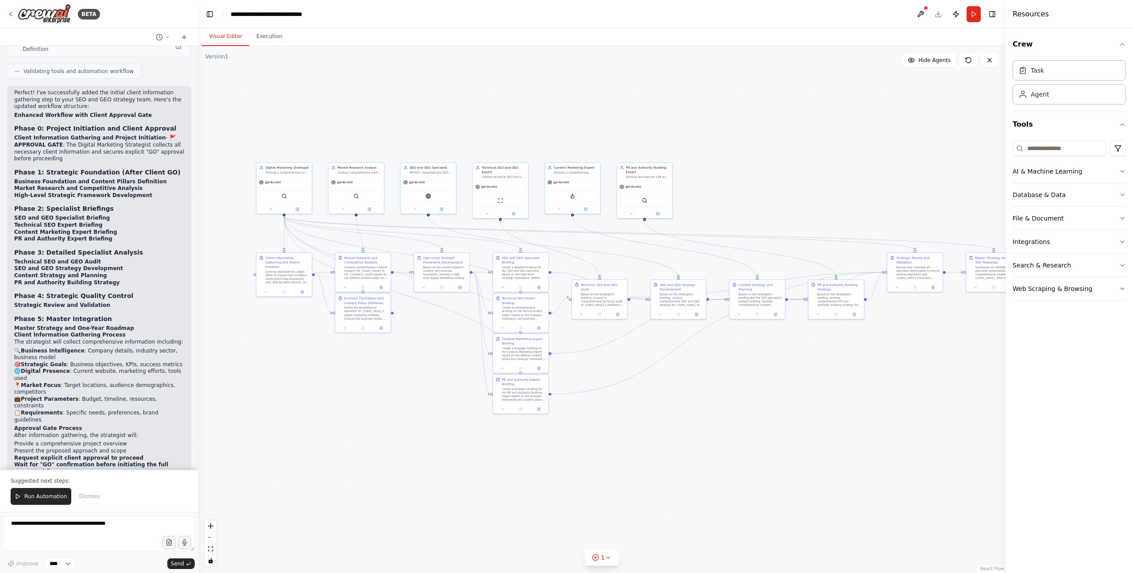
drag, startPoint x: 747, startPoint y: 467, endPoint x: 725, endPoint y: 456, distance: 24.6
click at [725, 392] on div ".deletable-edge-delete-btn { width: 20px; height: 20px; border: 0px solid #ffff…" at bounding box center [601, 309] width 807 height 527
click at [47, 392] on span "Run Automation" at bounding box center [45, 496] width 43 height 7
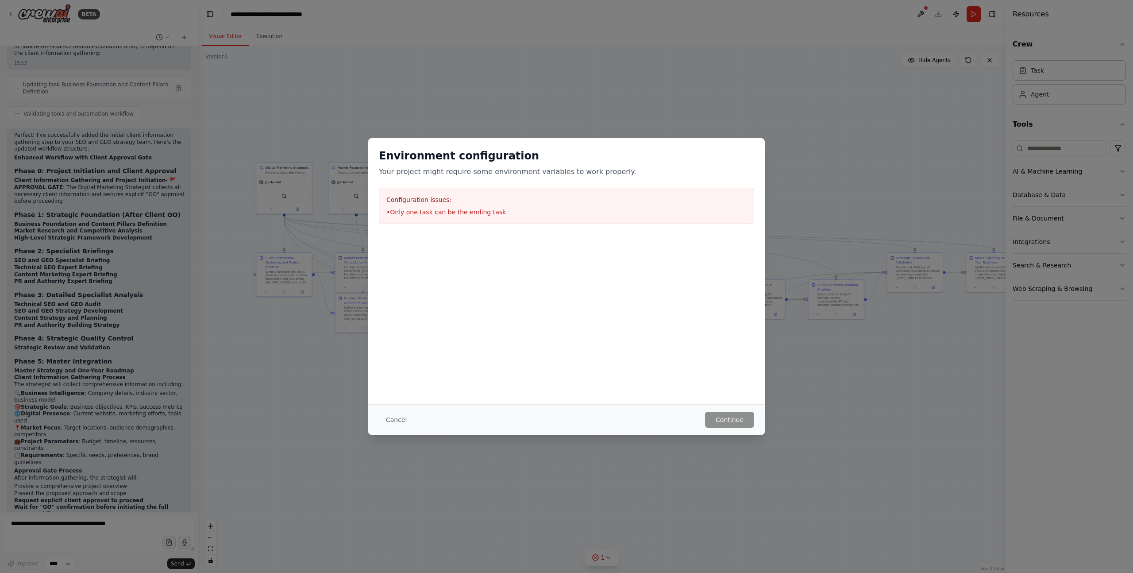
click at [425, 214] on li "• Only one task can be the ending task" at bounding box center [566, 212] width 360 height 9
drag, startPoint x: 427, startPoint y: 215, endPoint x: 467, endPoint y: 215, distance: 40.3
click at [427, 215] on li "• Only one task can be the ending task" at bounding box center [566, 212] width 360 height 9
click at [471, 210] on li "• Only one task can be the ending task" at bounding box center [566, 212] width 360 height 9
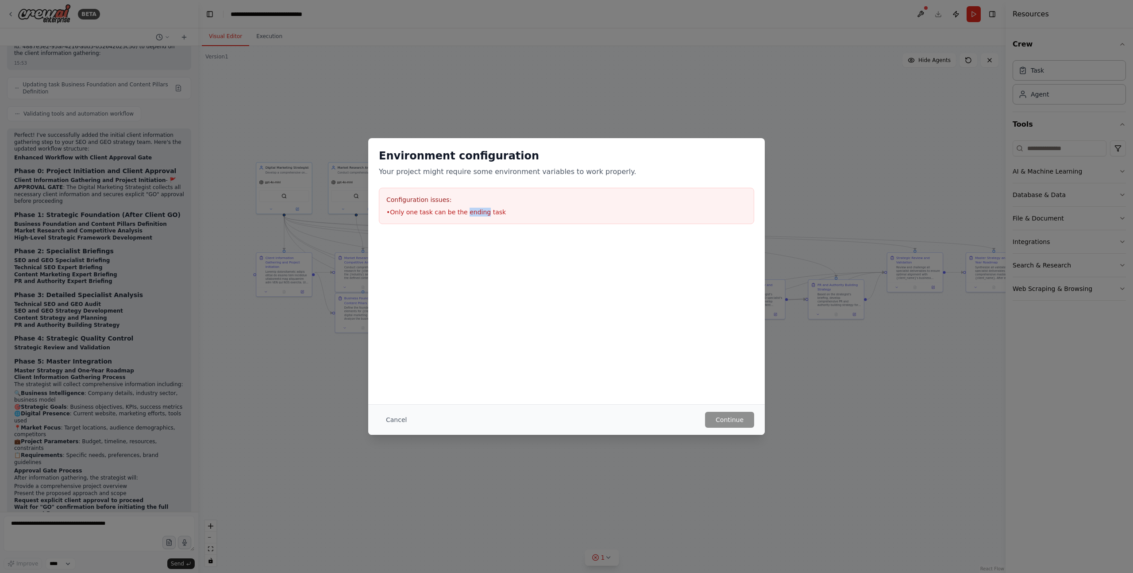
click at [471, 210] on li "• Only one task can be the ending task" at bounding box center [566, 212] width 360 height 9
drag, startPoint x: 507, startPoint y: 251, endPoint x: 509, endPoint y: 258, distance: 6.4
click at [507, 252] on div at bounding box center [566, 279] width 397 height 89
click at [444, 174] on p "Your project might require some environment variables to work properly." at bounding box center [566, 171] width 375 height 11
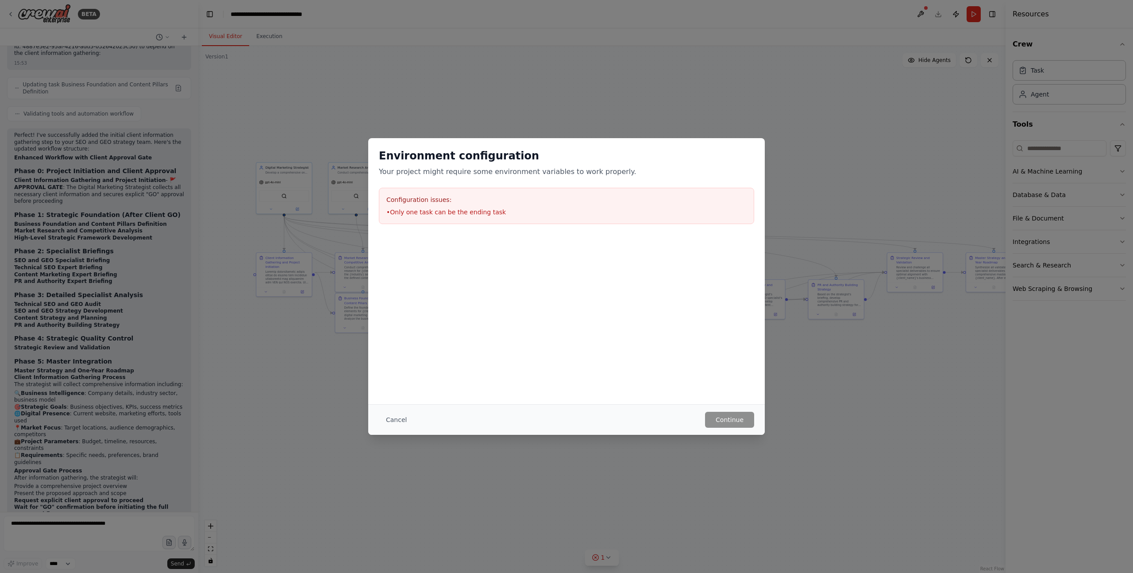
click at [444, 174] on p "Your project might require some environment variables to work properly." at bounding box center [566, 171] width 375 height 11
drag, startPoint x: 444, startPoint y: 174, endPoint x: 537, endPoint y: 216, distance: 102.4
click at [444, 174] on p "Your project might require some environment variables to work properly." at bounding box center [566, 171] width 375 height 11
drag, startPoint x: 614, startPoint y: 363, endPoint x: 704, endPoint y: 471, distance: 140.9
click at [614, 363] on div "Environment configuration Your project might require some environment variables…" at bounding box center [566, 271] width 397 height 266
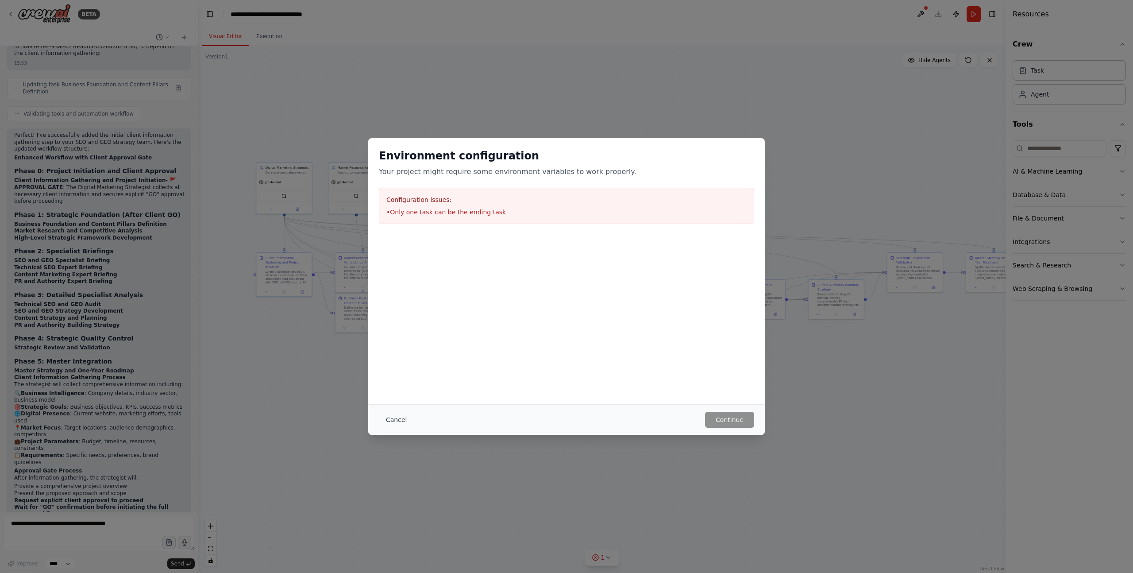
click at [399, 392] on button "Cancel" at bounding box center [396, 420] width 35 height 16
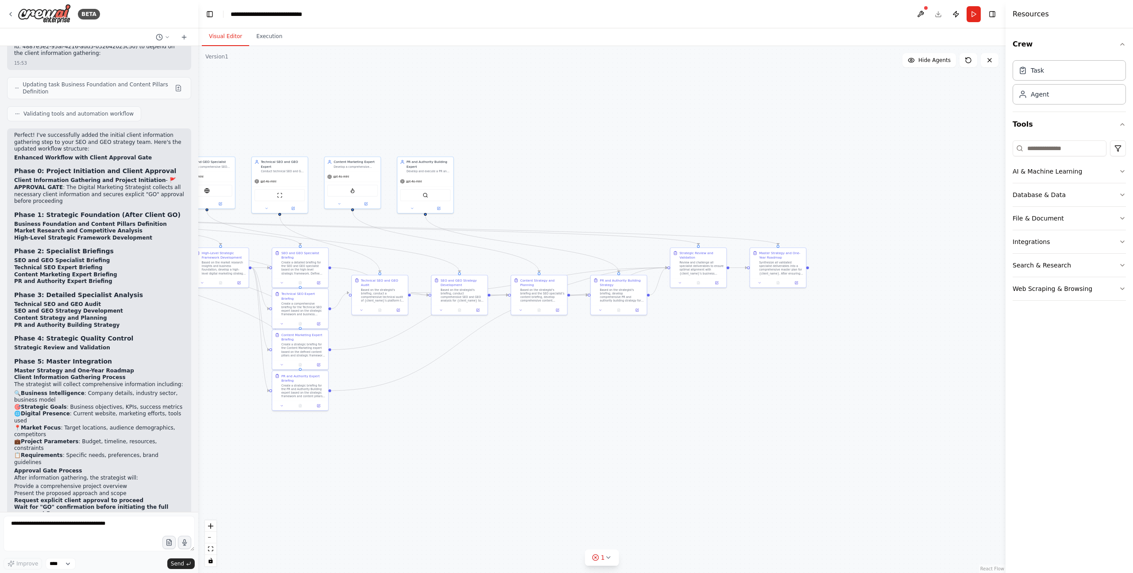
drag, startPoint x: 798, startPoint y: 432, endPoint x: 590, endPoint y: 424, distance: 207.8
click at [580, 392] on div ".deletable-edge-delete-btn { width: 20px; height: 20px; border: 0px solid #ffff…" at bounding box center [601, 309] width 807 height 527
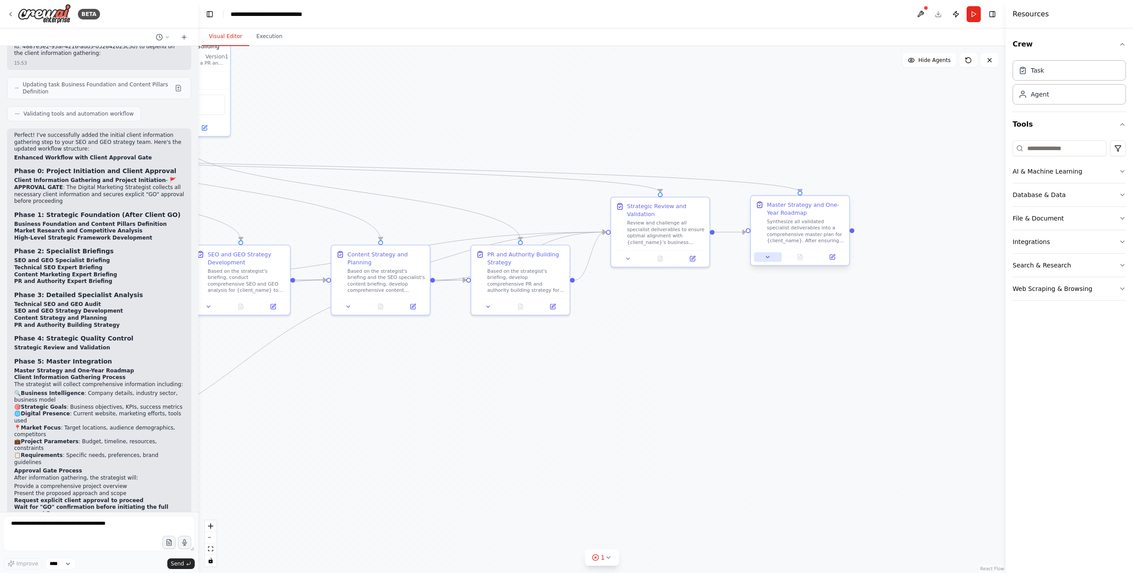
click at [757, 257] on icon at bounding box center [767, 257] width 3 height 2
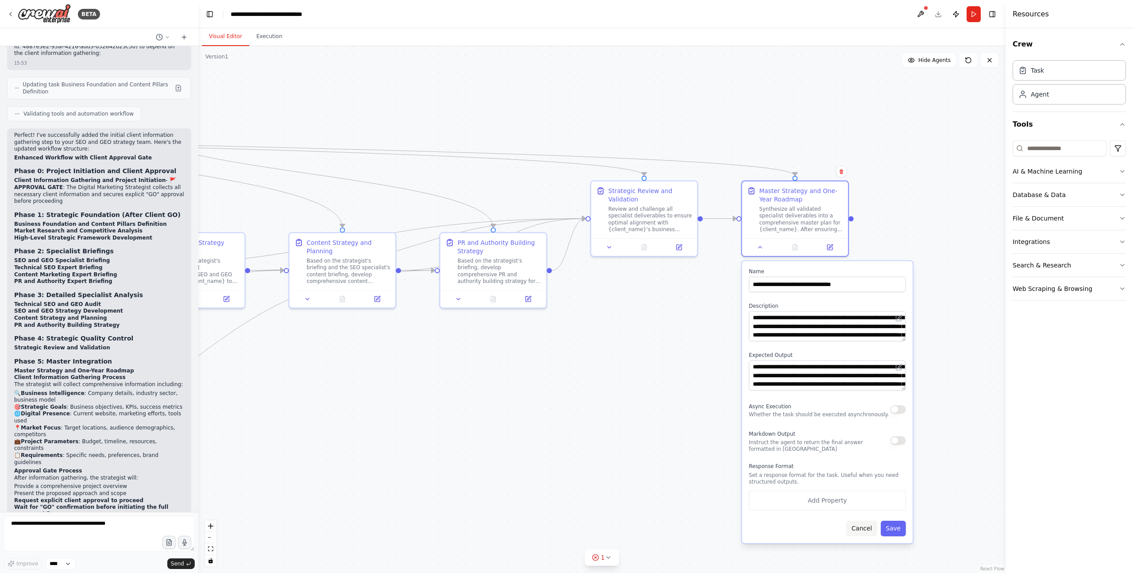
click at [757, 392] on button "Cancel" at bounding box center [861, 528] width 31 height 15
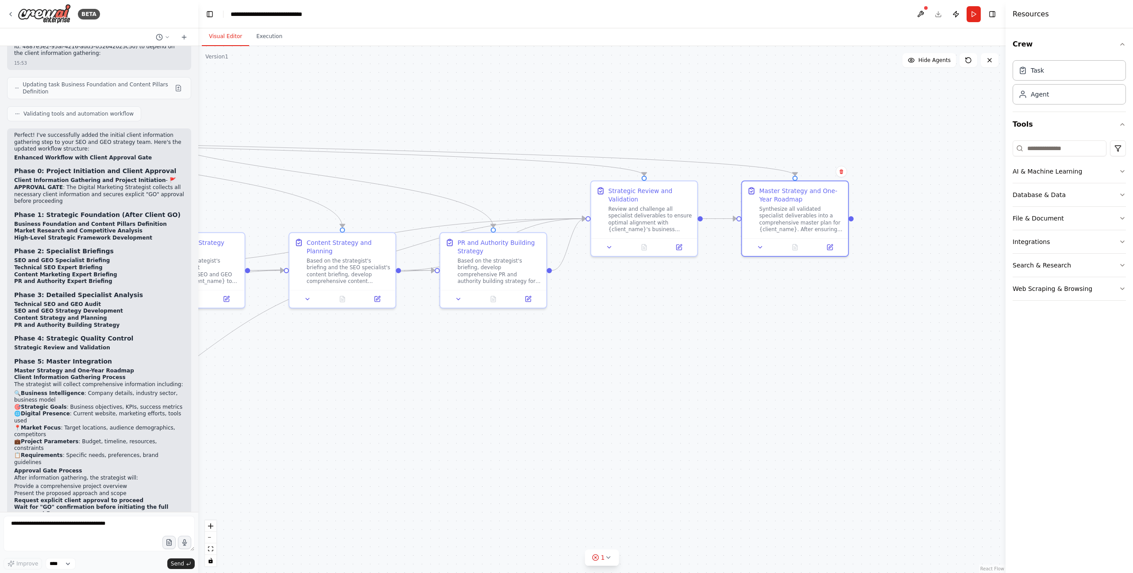
click at [757, 392] on div ".deletable-edge-delete-btn { width: 20px; height: 20px; border: 0px solid #ffff…" at bounding box center [601, 309] width 807 height 527
click at [605, 392] on icon at bounding box center [608, 557] width 7 height 7
click at [644, 392] on button at bounding box center [649, 534] width 15 height 11
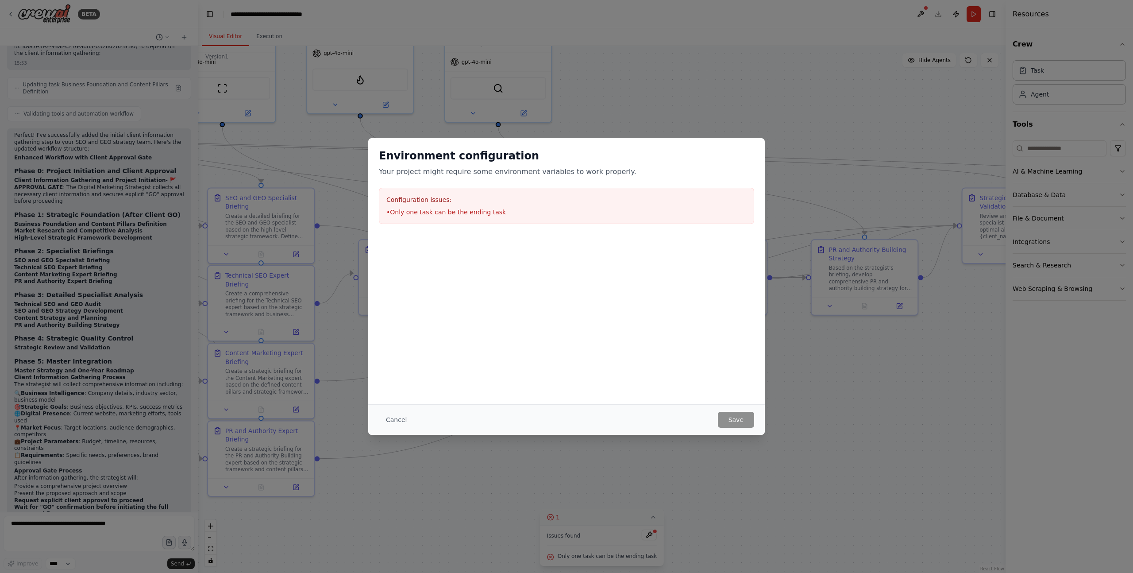
drag, startPoint x: 526, startPoint y: 344, endPoint x: 872, endPoint y: 363, distance: 346.3
click at [757, 351] on body "BETA A complete digital marketing SEO and GEO strategy team. The outcome will b…" at bounding box center [566, 286] width 1133 height 573
click at [453, 199] on h3 "Configuration issues:" at bounding box center [566, 199] width 360 height 9
click at [447, 208] on li "• Only one task can be the ending task" at bounding box center [566, 212] width 360 height 9
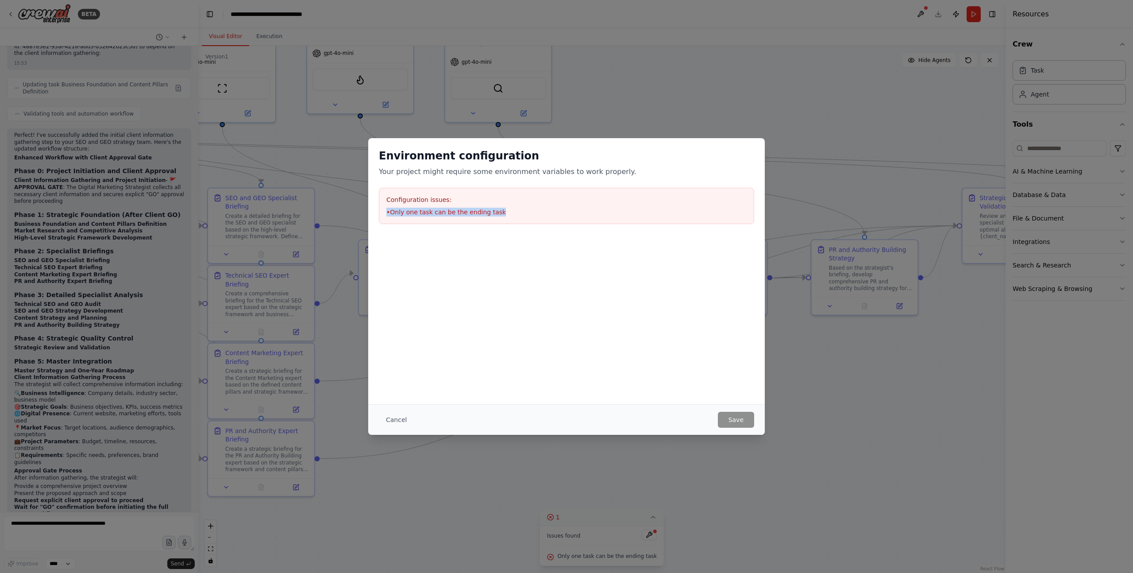
click at [447, 208] on li "• Only one task can be the ending task" at bounding box center [566, 212] width 360 height 9
click at [394, 392] on button "Cancel" at bounding box center [396, 420] width 35 height 16
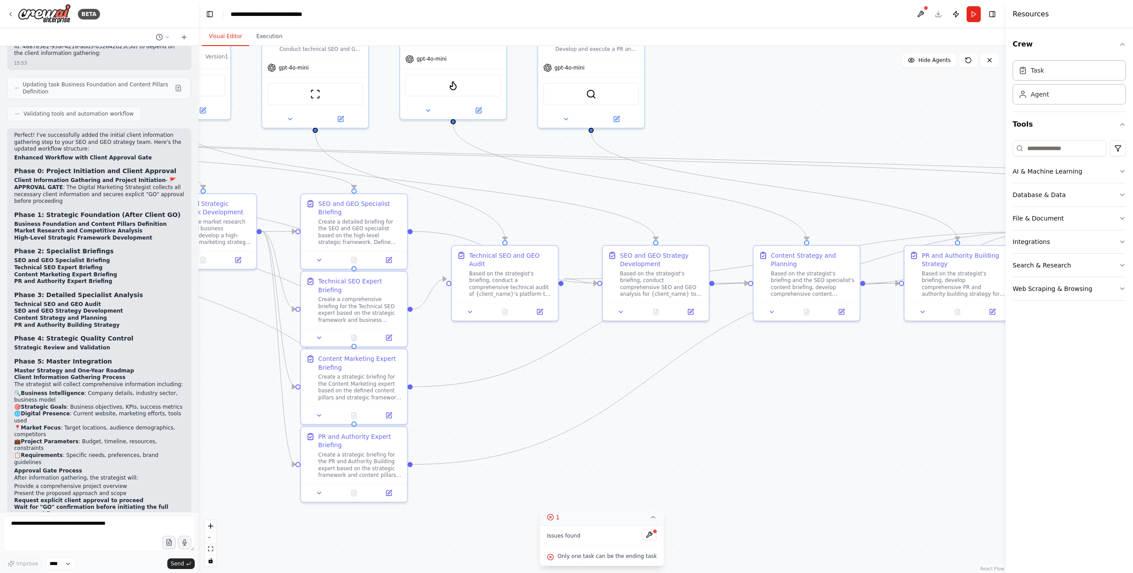
drag, startPoint x: 661, startPoint y: 440, endPoint x: 752, endPoint y: 440, distance: 90.8
click at [754, 392] on div ".deletable-edge-delete-btn { width: 20px; height: 20px; border: 0px solid #ffff…" at bounding box center [601, 309] width 807 height 527
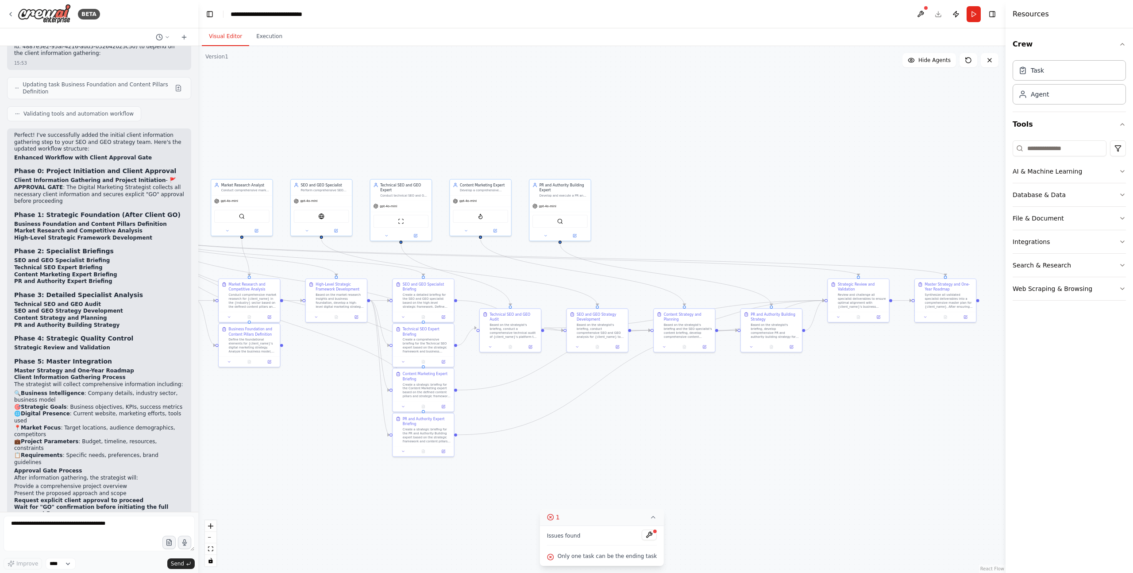
drag, startPoint x: 810, startPoint y: 419, endPoint x: 516, endPoint y: 396, distance: 294.9
click at [517, 392] on div ".deletable-edge-delete-btn { width: 20px; height: 20px; border: 0px solid #ffff…" at bounding box center [601, 309] width 807 height 527
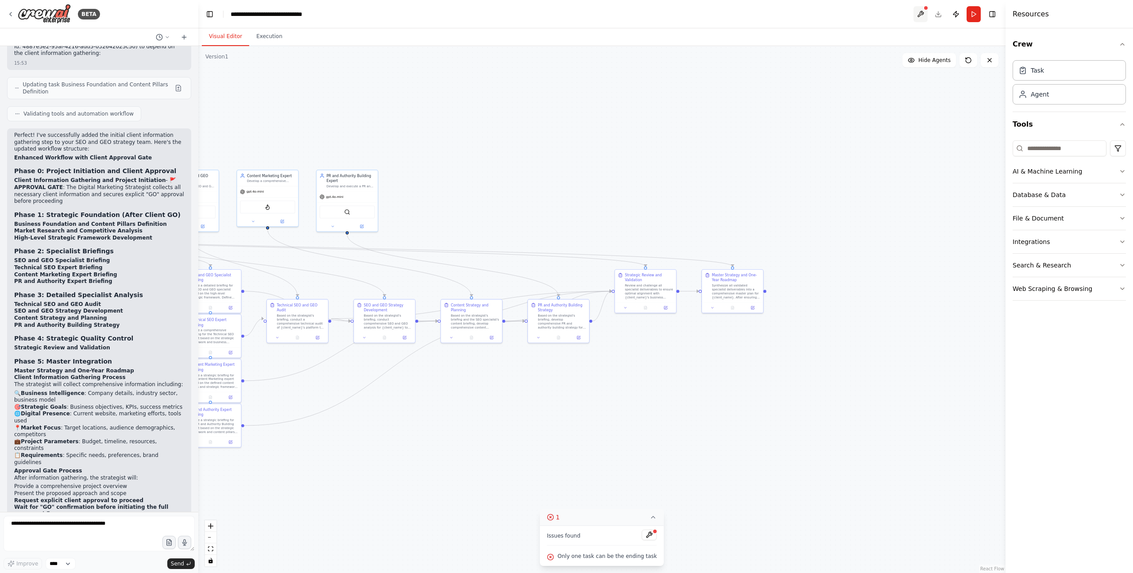
click at [757, 14] on button at bounding box center [921, 14] width 14 height 16
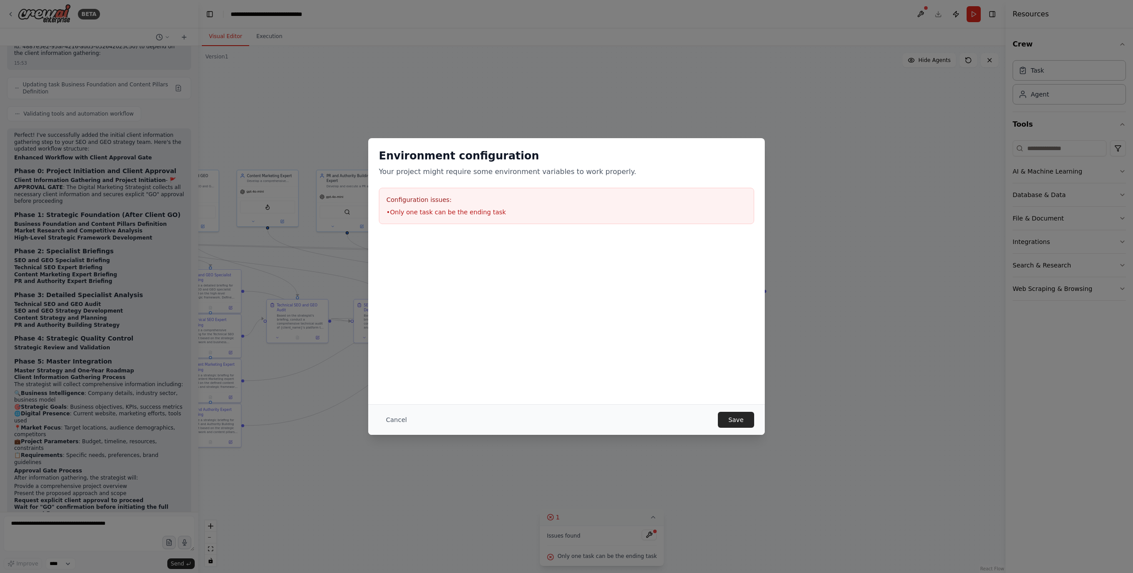
click at [467, 216] on li "• Only one task can be the ending task" at bounding box center [566, 212] width 360 height 9
click at [395, 392] on button "Cancel" at bounding box center [396, 420] width 35 height 16
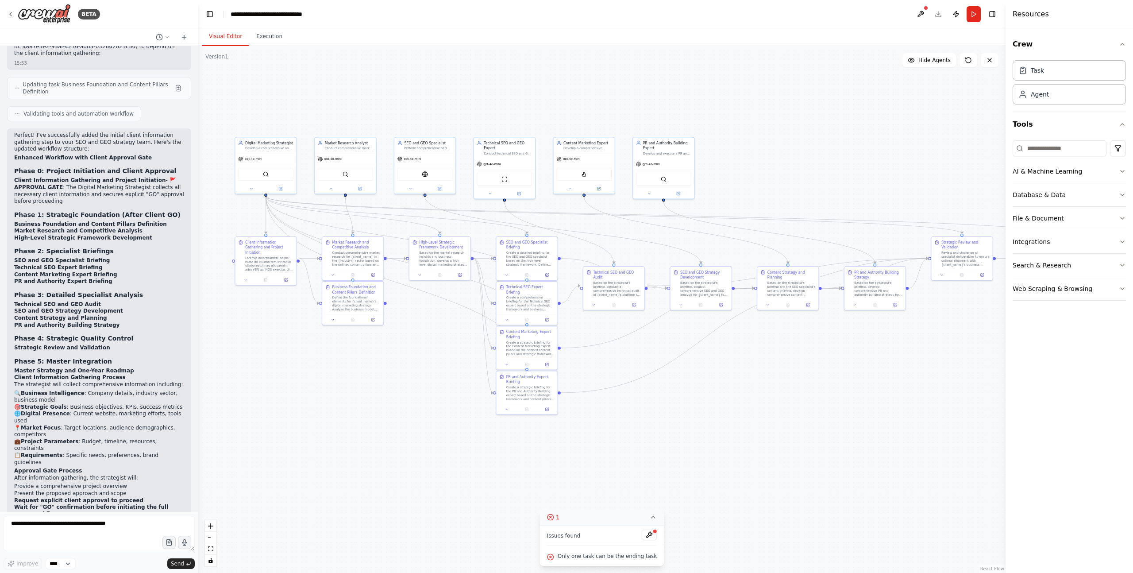
drag, startPoint x: 447, startPoint y: 197, endPoint x: 763, endPoint y: 165, distance: 317.7
click at [757, 165] on div ".deletable-edge-delete-btn { width: 20px; height: 20px; border: 0px solid #ffff…" at bounding box center [601, 309] width 807 height 527
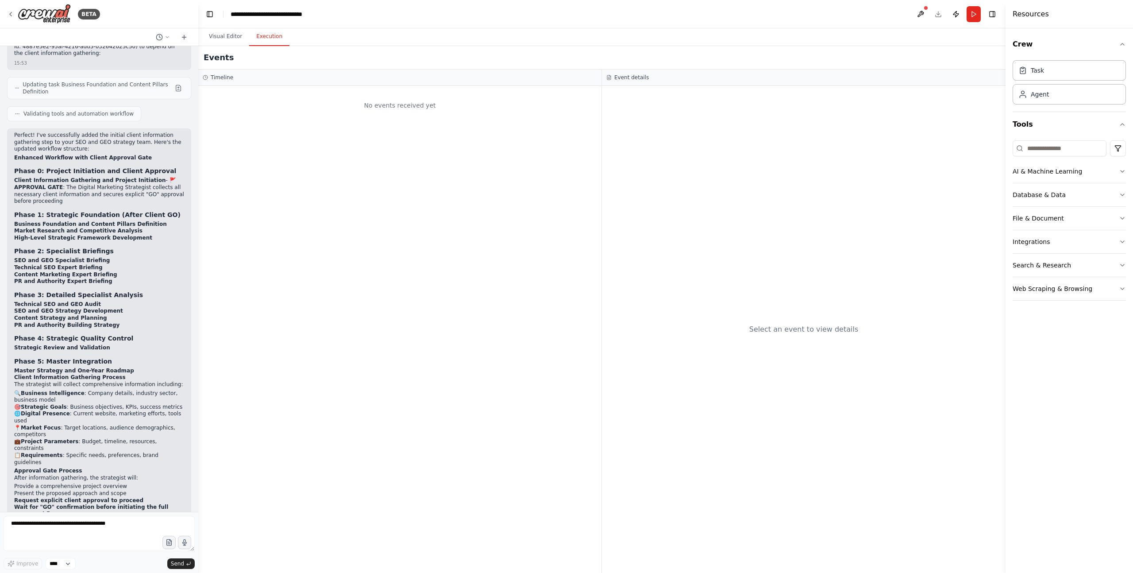
click at [276, 36] on button "Execution" at bounding box center [269, 36] width 40 height 19
click at [236, 34] on button "Visual Editor" at bounding box center [225, 36] width 47 height 19
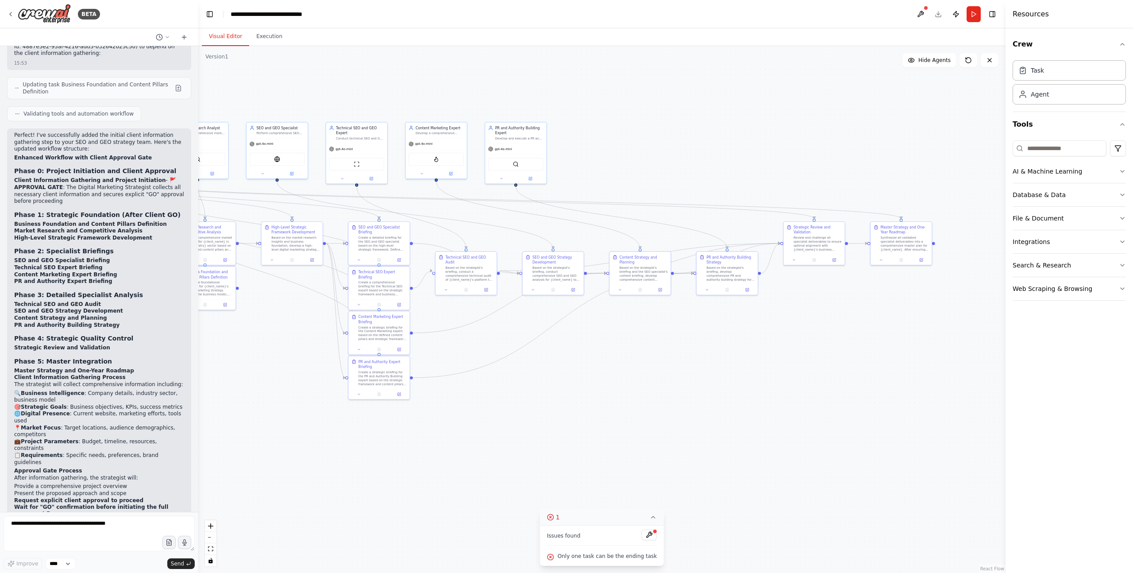
drag, startPoint x: 846, startPoint y: 159, endPoint x: 699, endPoint y: 144, distance: 148.6
click at [699, 144] on div ".deletable-edge-delete-btn { width: 20px; height: 20px; border: 0px solid #ffff…" at bounding box center [601, 309] width 807 height 527
click at [757, 247] on div ".deletable-edge-delete-btn { width: 20px; height: 20px; border: 0px solid #ffff…" at bounding box center [601, 309] width 807 height 527
click at [757, 215] on icon "button" at bounding box center [1122, 218] width 7 height 7
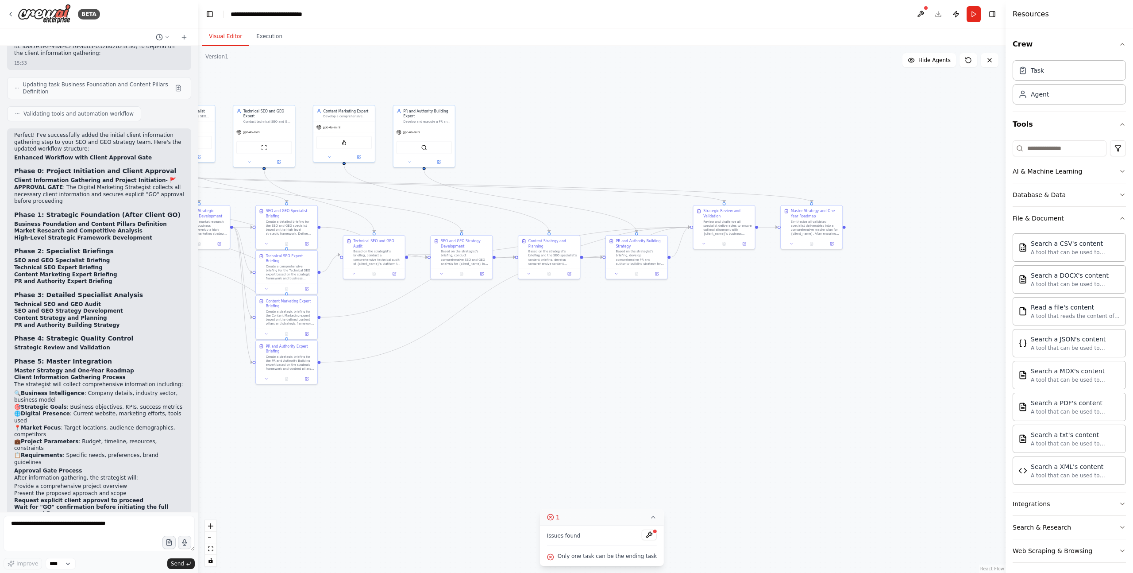
drag, startPoint x: 919, startPoint y: 337, endPoint x: 989, endPoint y: 315, distance: 73.8
click at [757, 321] on div ".deletable-edge-delete-btn { width: 20px; height: 20px; border: 0px solid #ffff…" at bounding box center [601, 309] width 807 height 527
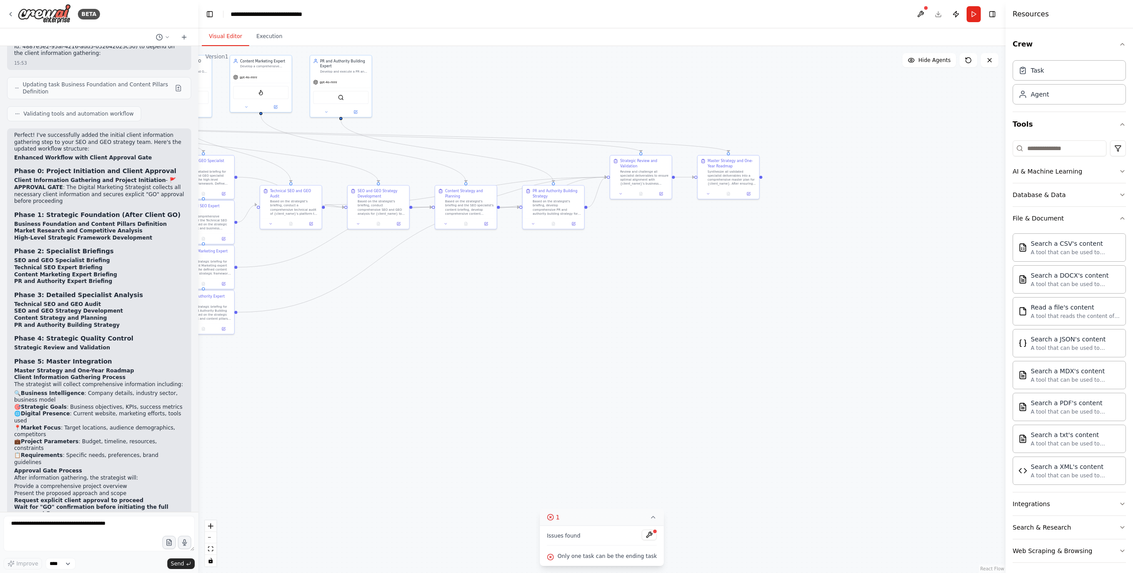
drag, startPoint x: 815, startPoint y: 338, endPoint x: 732, endPoint y: 290, distance: 95.4
click at [732, 290] on div ".deletable-edge-delete-btn { width: 20px; height: 20px; border: 0px solid #ffff…" at bounding box center [601, 309] width 807 height 527
click at [757, 220] on button "File & Document" at bounding box center [1069, 214] width 113 height 23
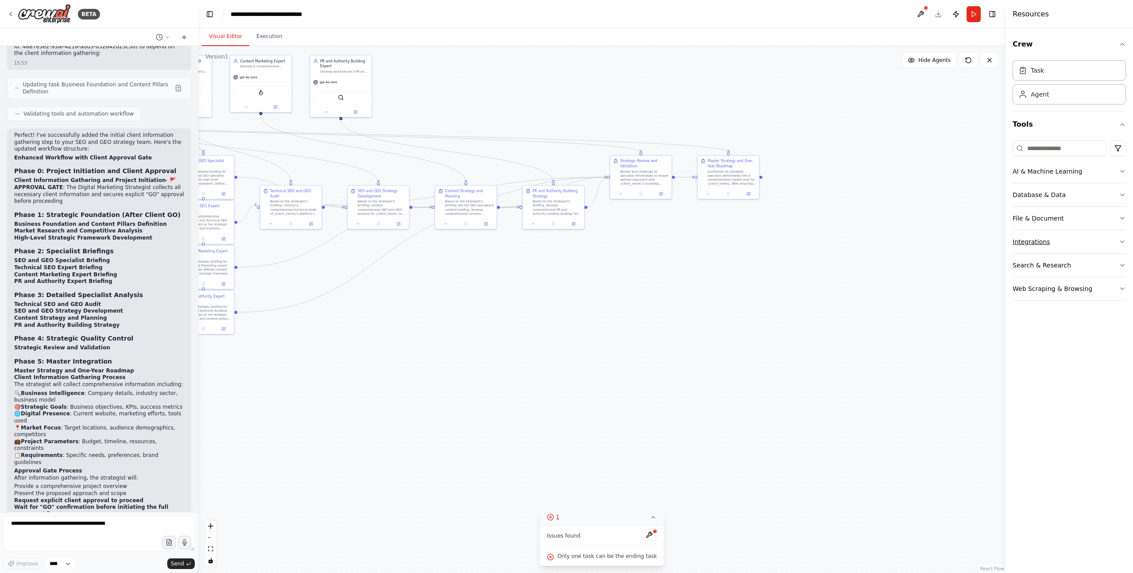
click at [757, 243] on button "Integrations" at bounding box center [1069, 241] width 113 height 23
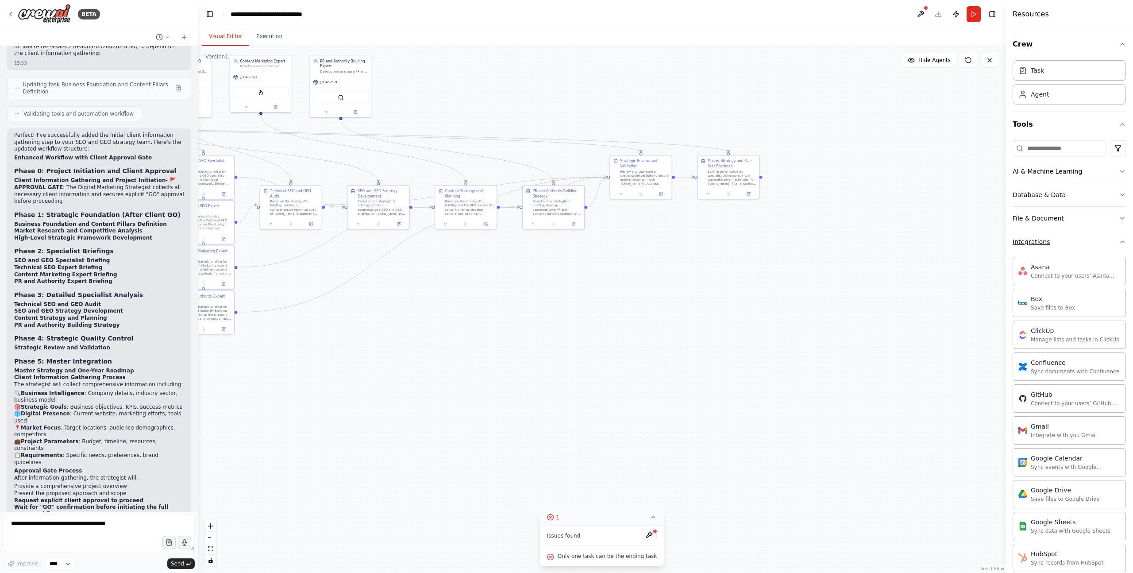
click at [757, 242] on icon "button" at bounding box center [1123, 242] width 4 height 2
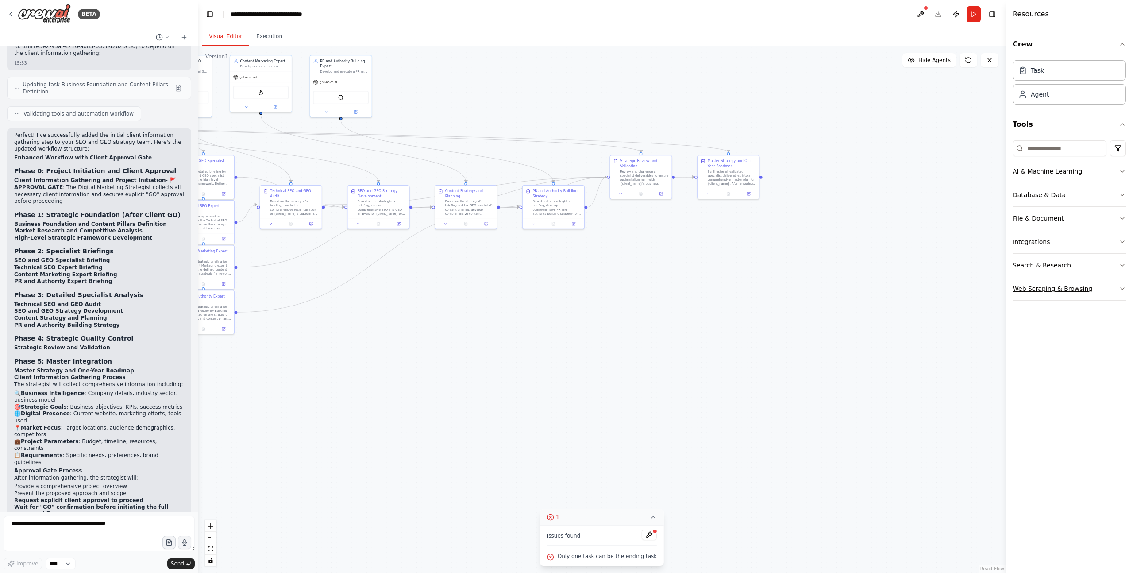
click at [757, 290] on icon "button" at bounding box center [1122, 288] width 7 height 7
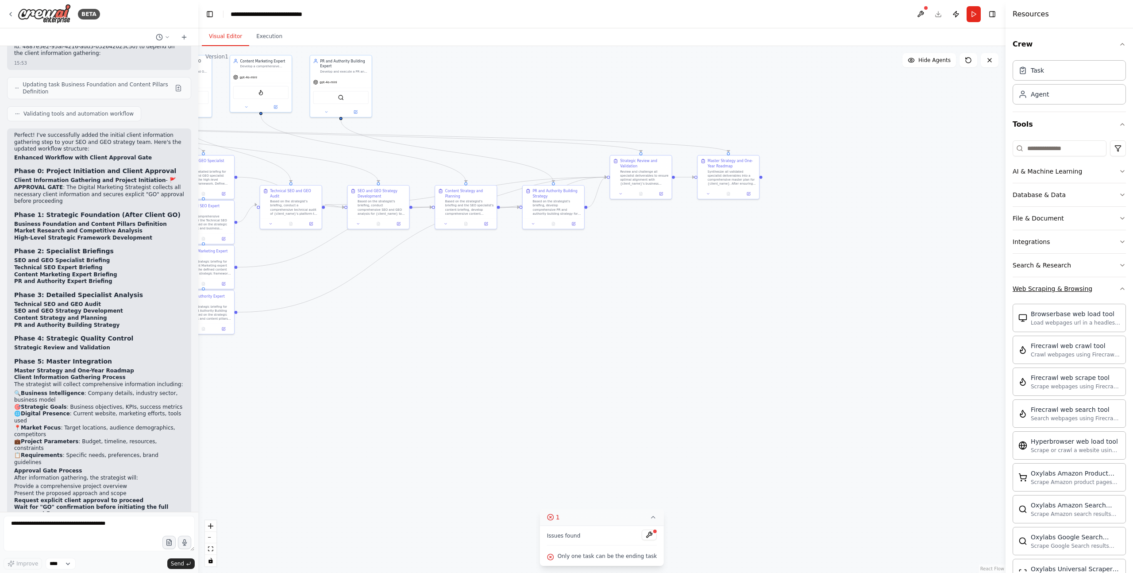
click at [757, 286] on icon "button" at bounding box center [1122, 288] width 7 height 7
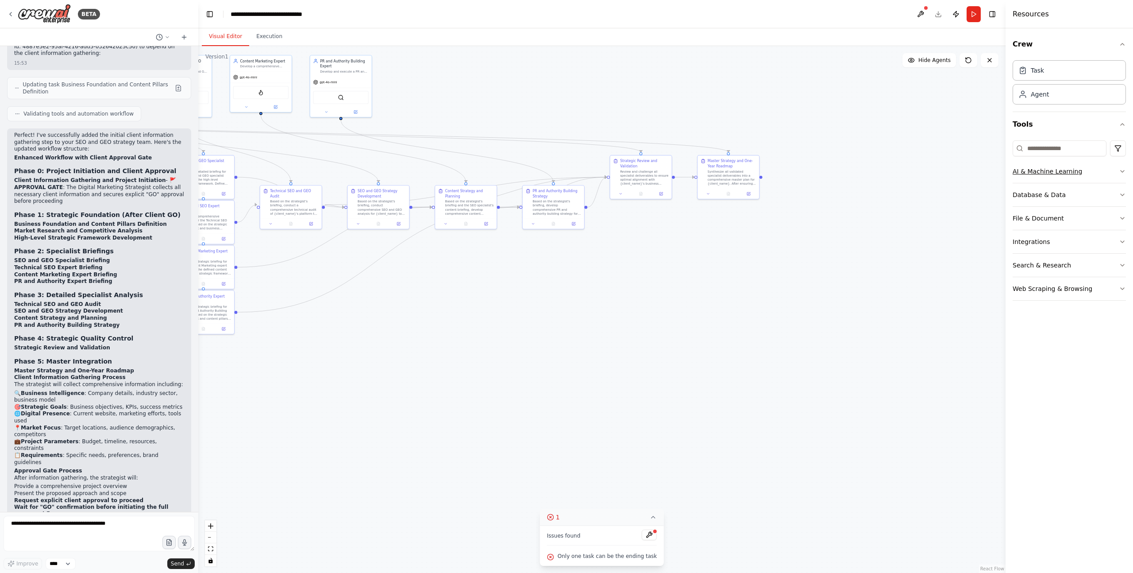
click at [757, 169] on icon "button" at bounding box center [1122, 171] width 7 height 7
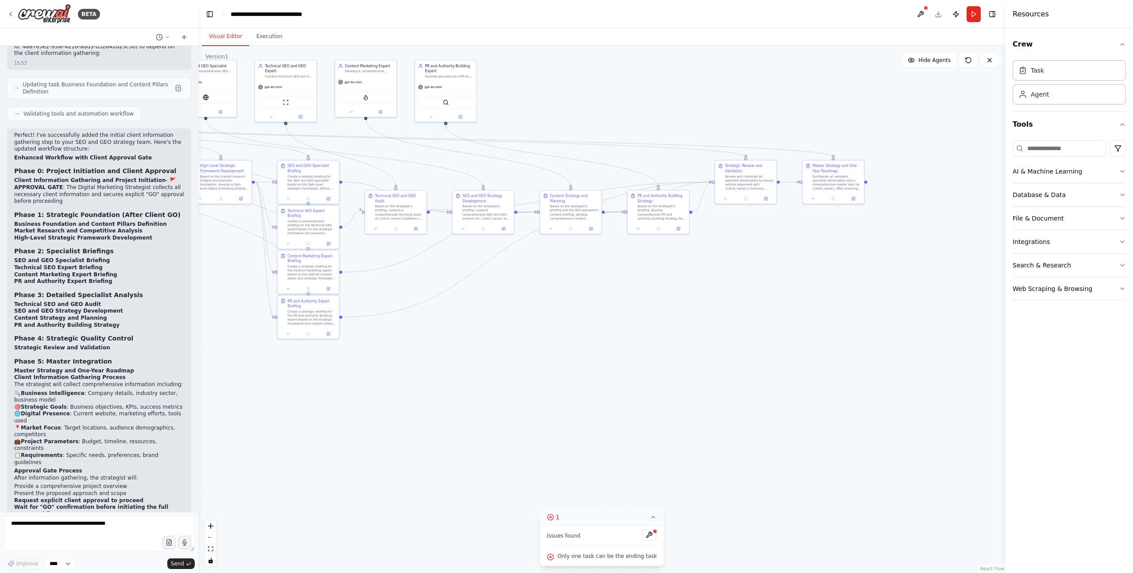
drag, startPoint x: 874, startPoint y: 185, endPoint x: 977, endPoint y: 189, distance: 103.7
click at [757, 189] on div ".deletable-edge-delete-btn { width: 20px; height: 20px; border: 0px solid #ffff…" at bounding box center [601, 309] width 807 height 527
click at [757, 199] on icon at bounding box center [813, 198] width 4 height 4
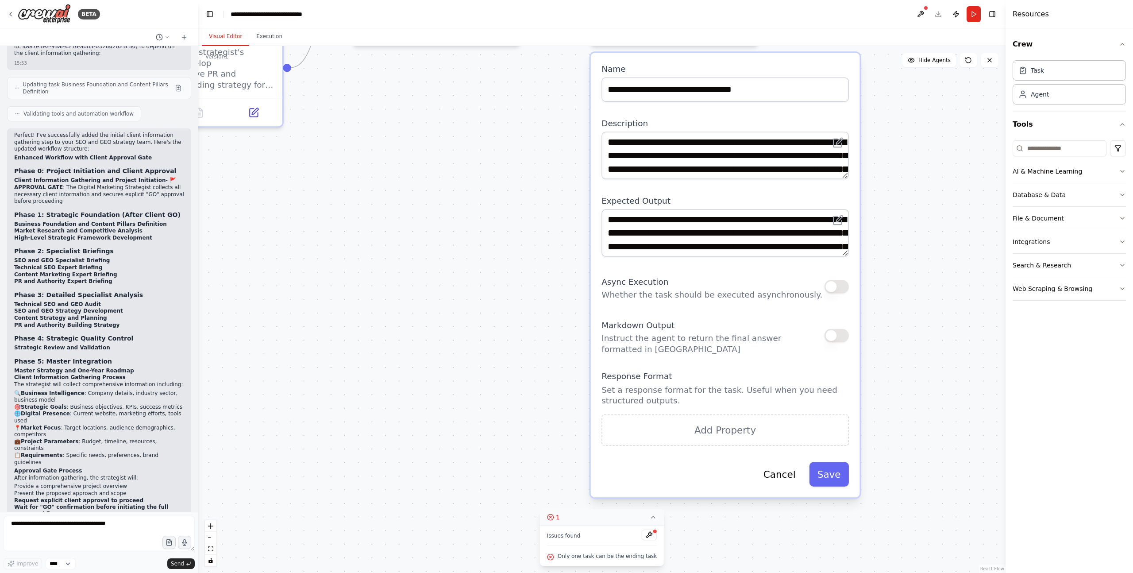
click at [757, 286] on button "button" at bounding box center [837, 287] width 24 height 14
click at [757, 287] on button "button" at bounding box center [837, 287] width 24 height 14
click at [757, 392] on button "Cancel" at bounding box center [786, 474] width 49 height 24
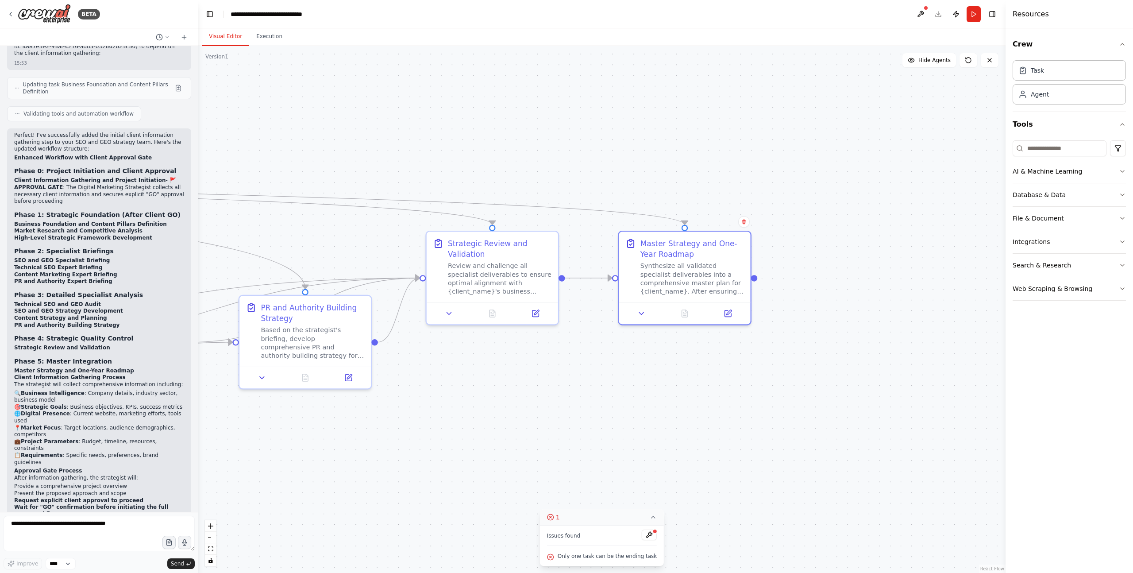
drag, startPoint x: 661, startPoint y: 327, endPoint x: 671, endPoint y: 502, distance: 175.1
click at [675, 392] on div ".deletable-edge-delete-btn { width: 20px; height: 20px; border: 0px solid #ffff…" at bounding box center [601, 309] width 807 height 527
click at [669, 391] on div ".deletable-edge-delete-btn { width: 20px; height: 20px; border: 0px solid #ffff…" at bounding box center [601, 309] width 807 height 527
click at [120, 392] on textarea at bounding box center [99, 533] width 191 height 35
type textarea "**********"
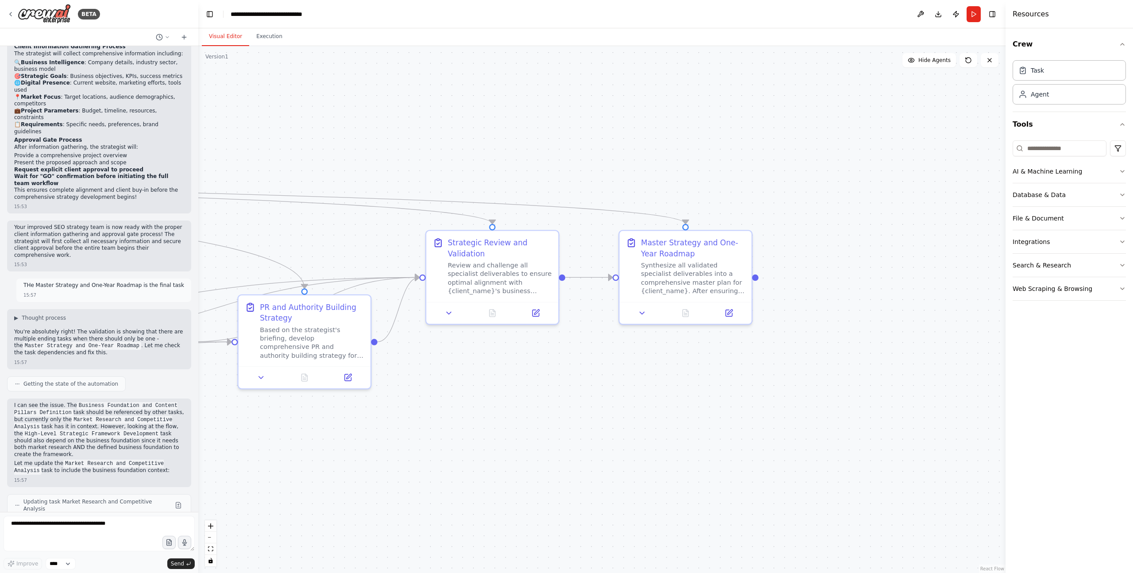
scroll to position [4433, 0]
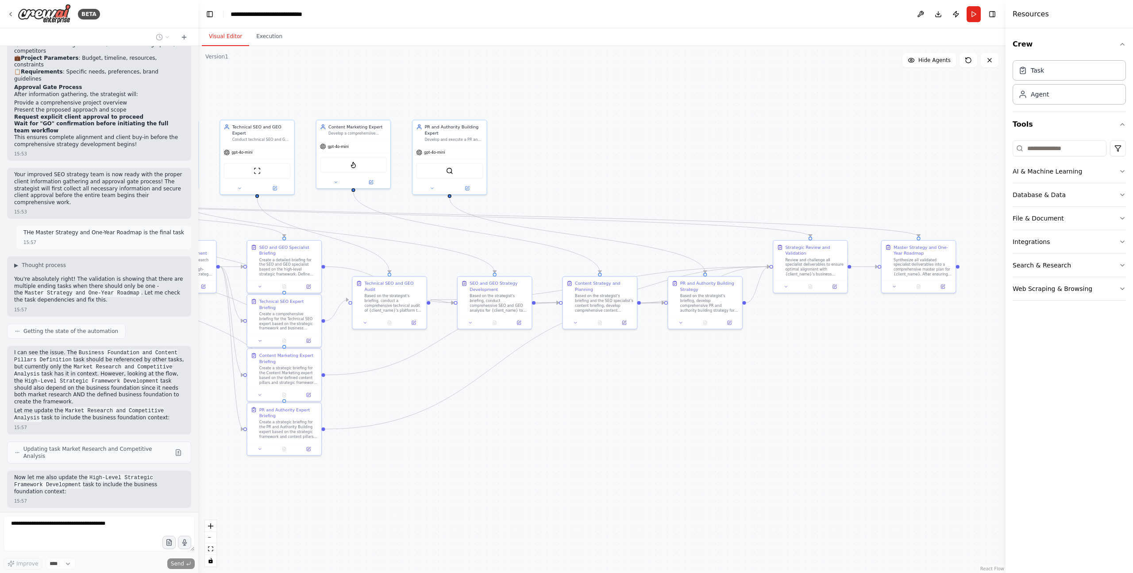
drag, startPoint x: 482, startPoint y: 417, endPoint x: 804, endPoint y: 345, distance: 330.7
click at [757, 345] on div ".deletable-edge-delete-btn { width: 20px; height: 20px; border: 0px solid #ffff…" at bounding box center [601, 309] width 807 height 527
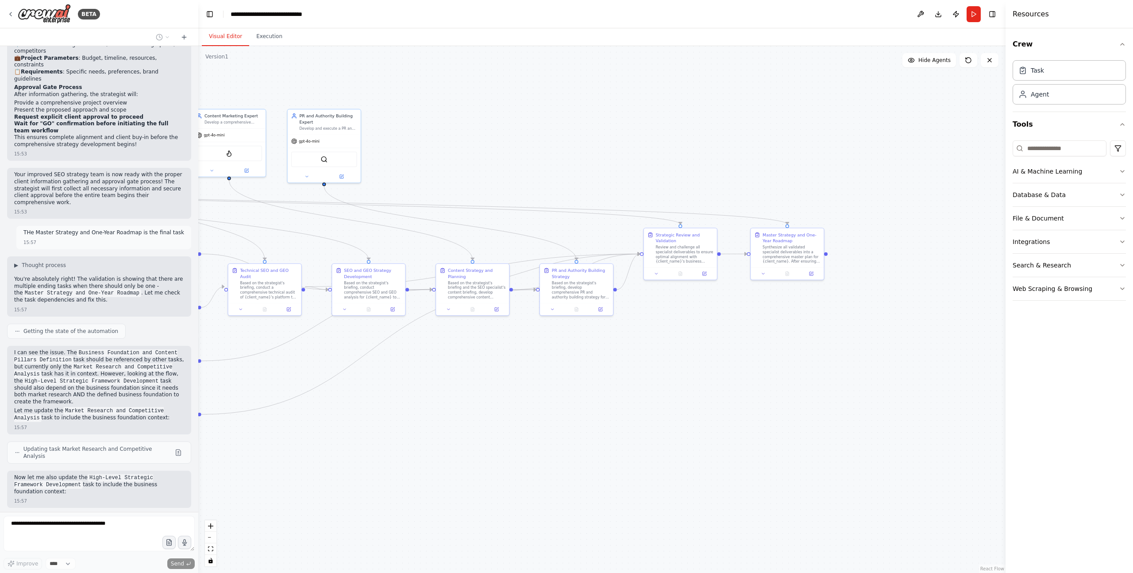
drag, startPoint x: 552, startPoint y: 413, endPoint x: 417, endPoint y: 402, distance: 136.4
click at [417, 392] on div ".deletable-edge-delete-btn { width: 20px; height: 20px; border: 0px solid #ffff…" at bounding box center [601, 309] width 807 height 527
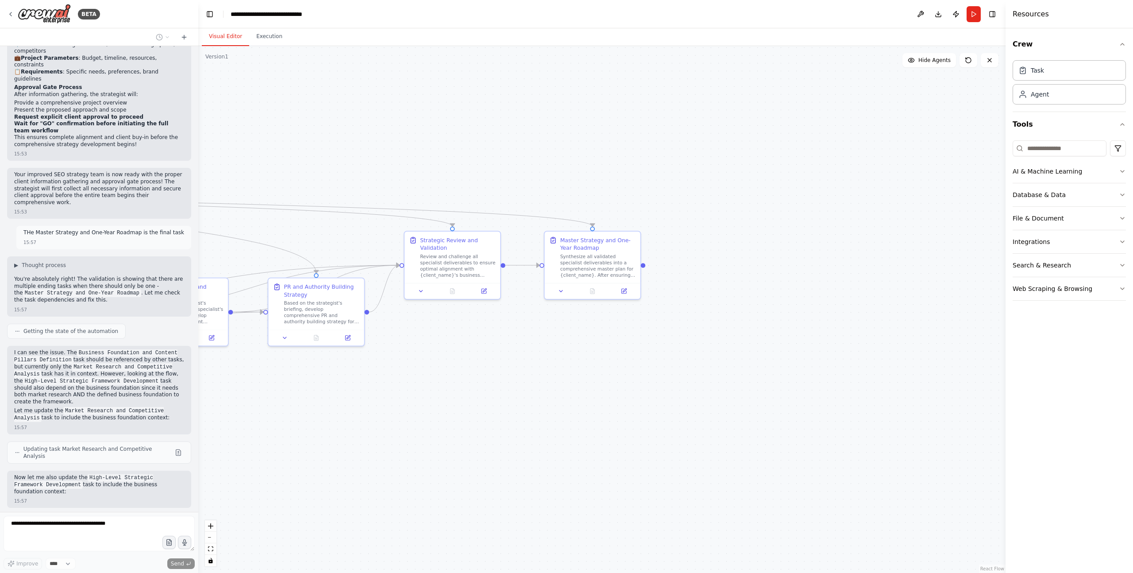
drag, startPoint x: 688, startPoint y: 361, endPoint x: 477, endPoint y: 403, distance: 214.5
click at [477, 392] on div ".deletable-edge-delete-btn { width: 20px; height: 20px; border: 0px solid #ffff…" at bounding box center [601, 309] width 807 height 527
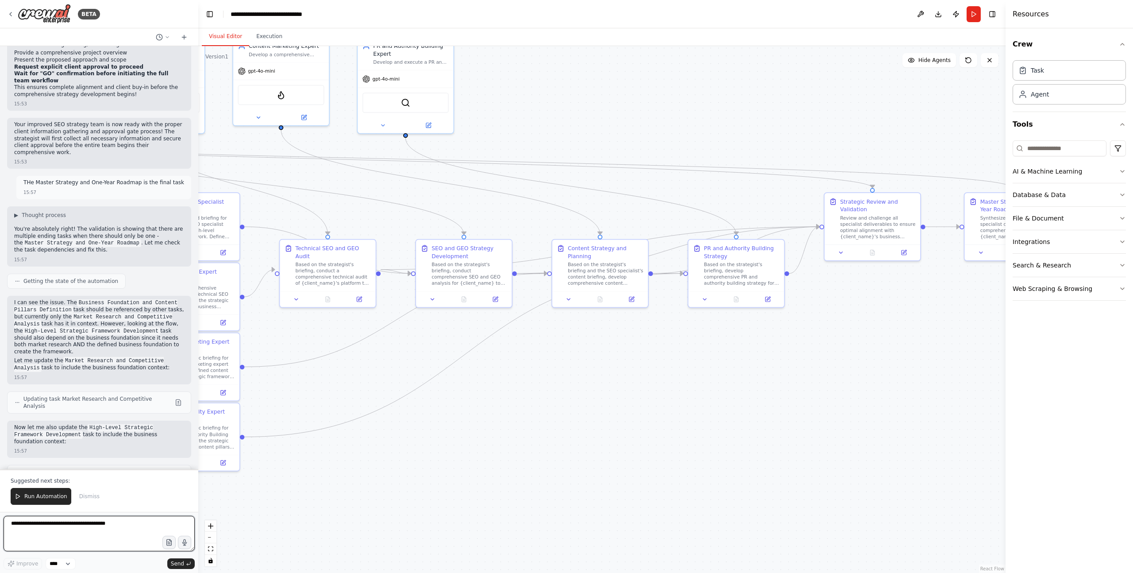
drag, startPoint x: 526, startPoint y: 359, endPoint x: 998, endPoint y: 314, distance: 474.5
click at [757, 315] on div ".deletable-edge-delete-btn { width: 20px; height: 20px; border: 0px solid #ffff…" at bounding box center [601, 309] width 807 height 527
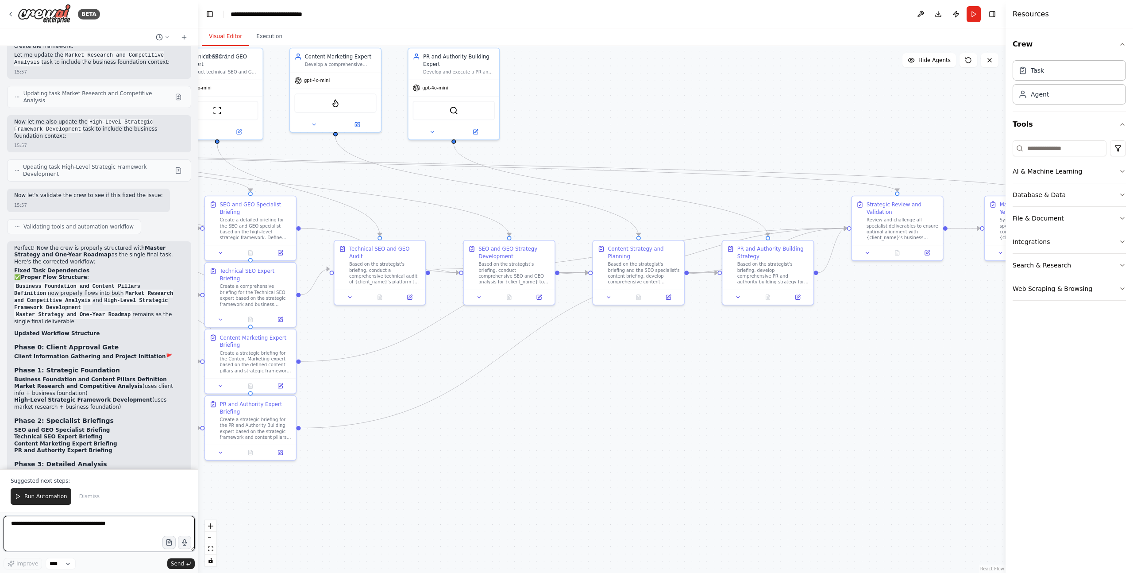
scroll to position [4795, 0]
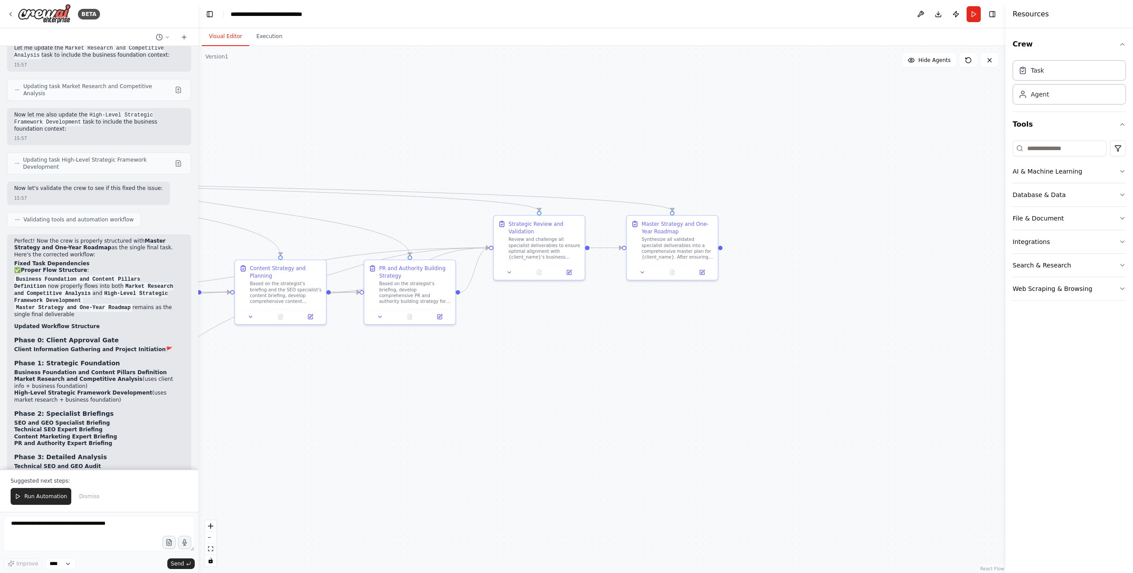
drag, startPoint x: 715, startPoint y: 368, endPoint x: 357, endPoint y: 388, distance: 358.7
click at [357, 388] on div ".deletable-edge-delete-btn { width: 20px; height: 20px; border: 0px solid #ffff…" at bounding box center [601, 309] width 807 height 527
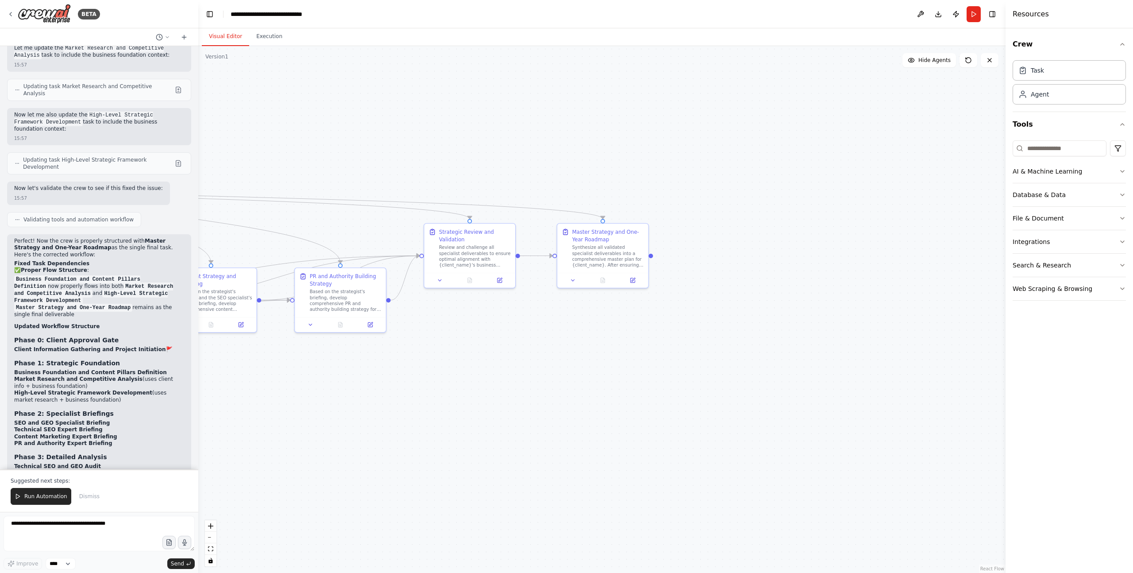
drag, startPoint x: 494, startPoint y: 396, endPoint x: 322, endPoint y: 419, distance: 173.8
click at [420, 392] on div ".deletable-edge-delete-btn { width: 20px; height: 20px; border: 0px solid #ffff…" at bounding box center [601, 309] width 807 height 527
click at [757, 18] on button "Run" at bounding box center [974, 14] width 14 height 16
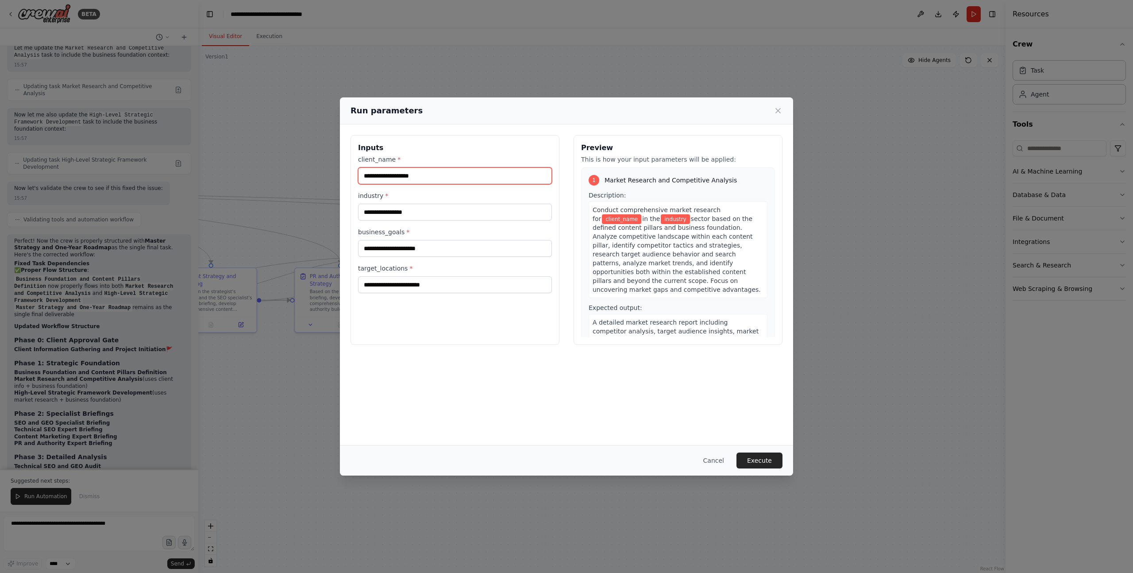
drag, startPoint x: 402, startPoint y: 175, endPoint x: 407, endPoint y: 175, distance: 5.8
click at [405, 175] on input "client_name *" at bounding box center [455, 175] width 194 height 17
type input "**********"
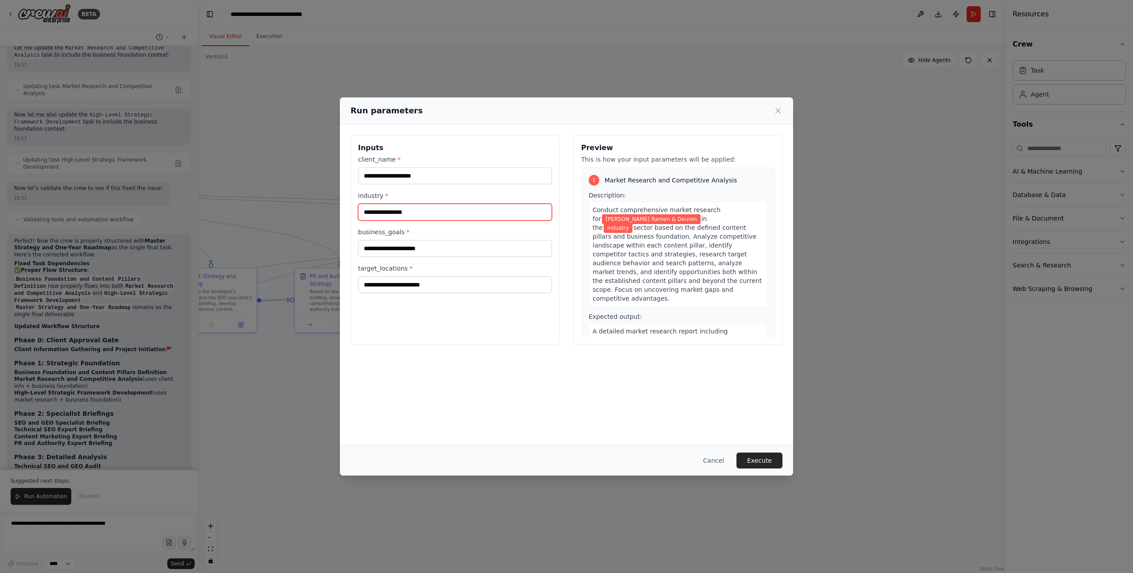
click at [394, 208] on input "industry *" at bounding box center [455, 212] width 194 height 17
type input "*"
type input "**********"
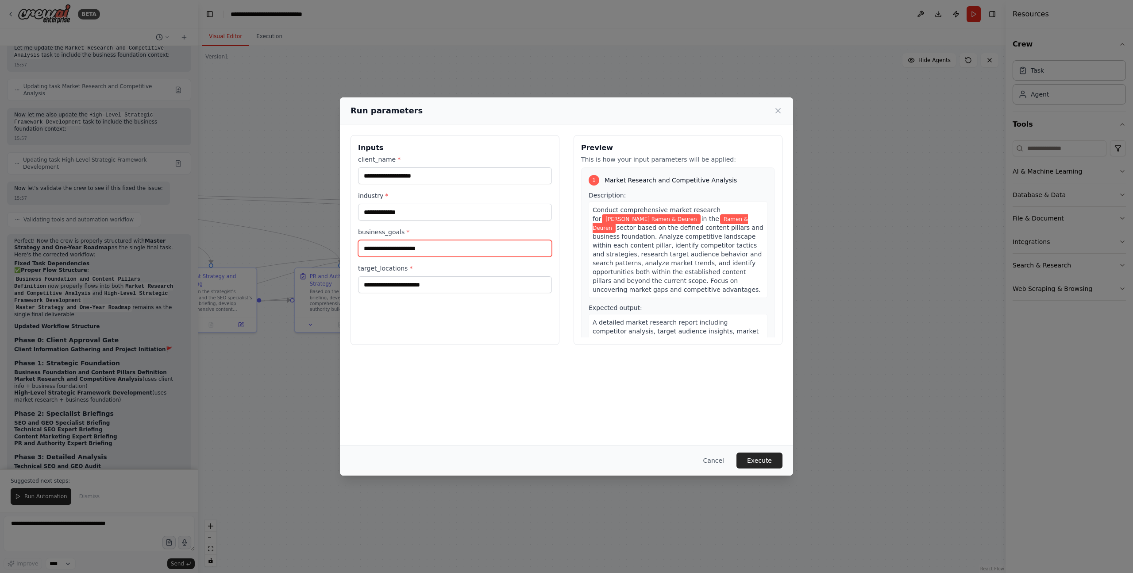
click at [401, 245] on input "business_goals *" at bounding box center [455, 248] width 194 height 17
type input "**********"
click at [442, 290] on input "target_locations *" at bounding box center [455, 284] width 194 height 17
type input "**********"
click at [446, 171] on input "**********" at bounding box center [455, 175] width 194 height 17
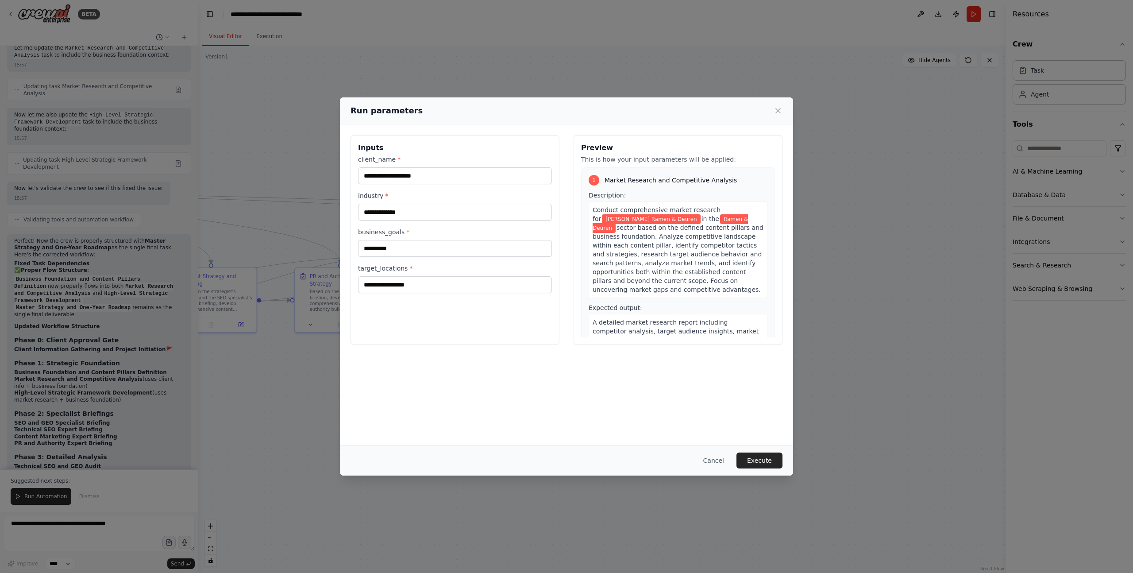
click at [476, 383] on div "**********" at bounding box center [566, 284] width 453 height 321
click at [482, 304] on div "**********" at bounding box center [455, 240] width 209 height 210
drag, startPoint x: 758, startPoint y: 462, endPoint x: 655, endPoint y: 255, distance: 230.6
click at [630, 259] on div "**********" at bounding box center [566, 286] width 453 height 378
click at [757, 392] on button "Execute" at bounding box center [760, 460] width 46 height 16
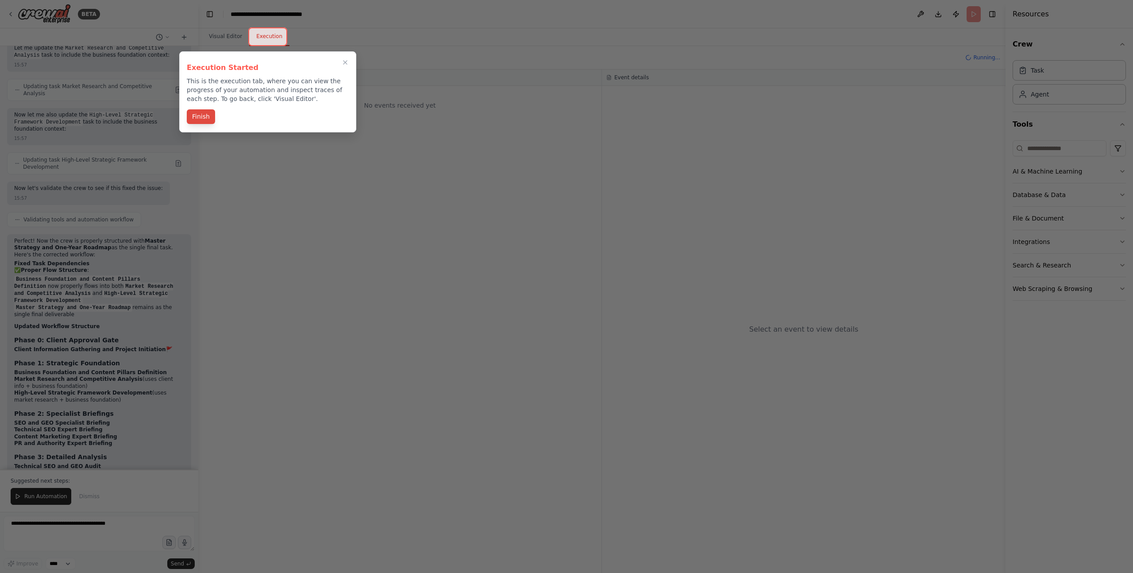
click at [199, 115] on button "Finish" at bounding box center [201, 116] width 28 height 15
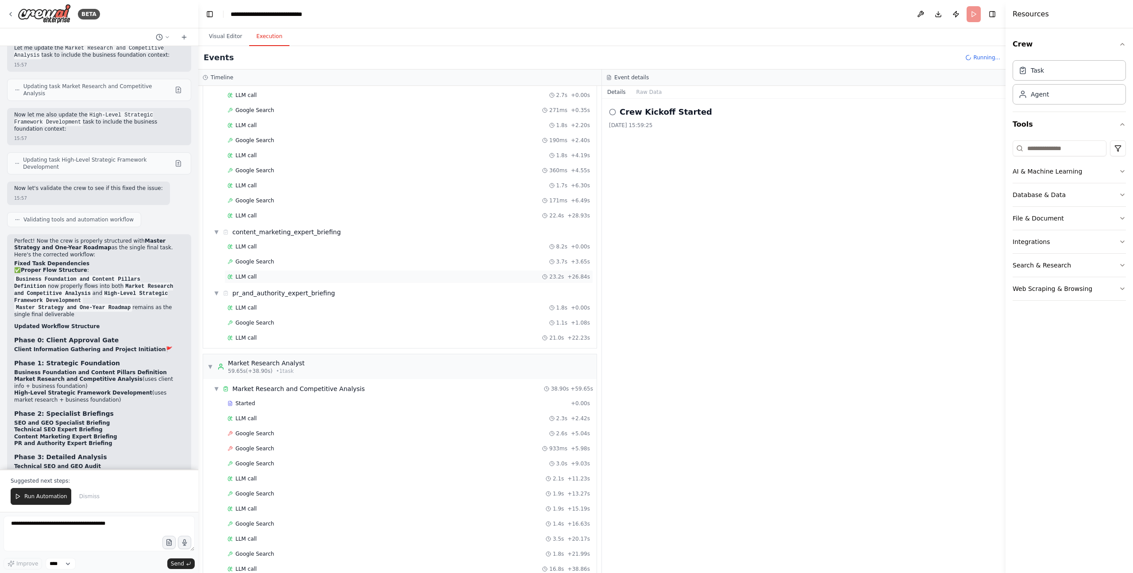
scroll to position [562, 0]
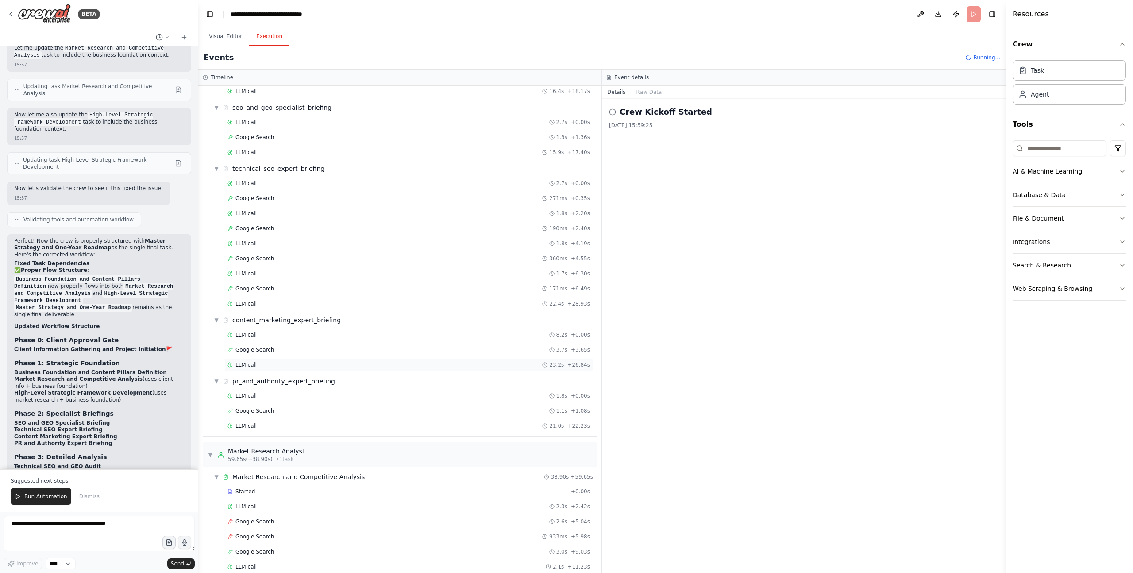
click at [256, 362] on div "LLM call 23.2s + 26.84s" at bounding box center [409, 364] width 363 height 7
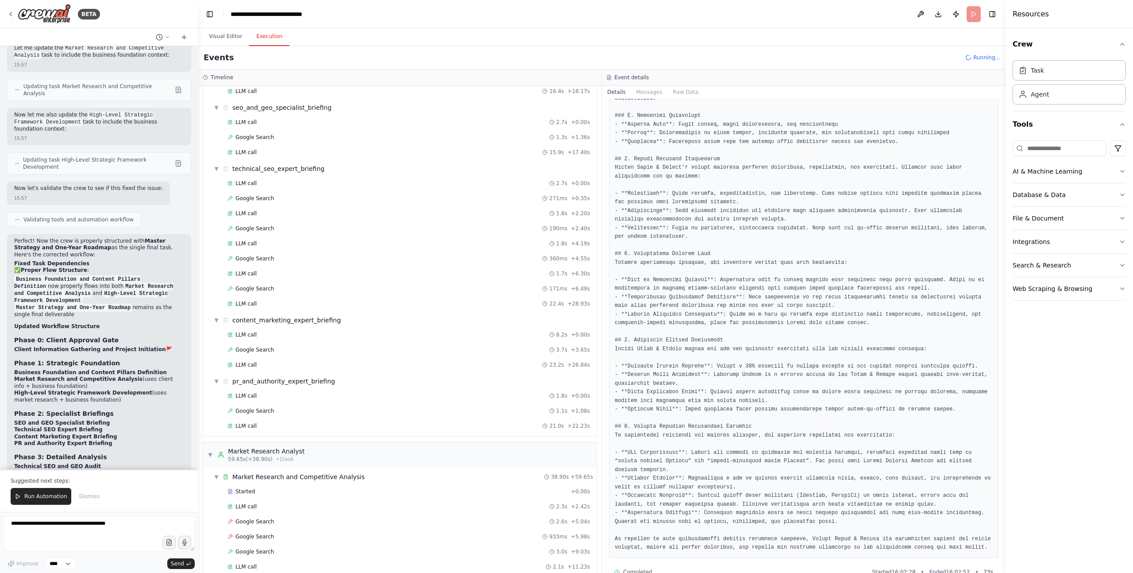
scroll to position [287, 0]
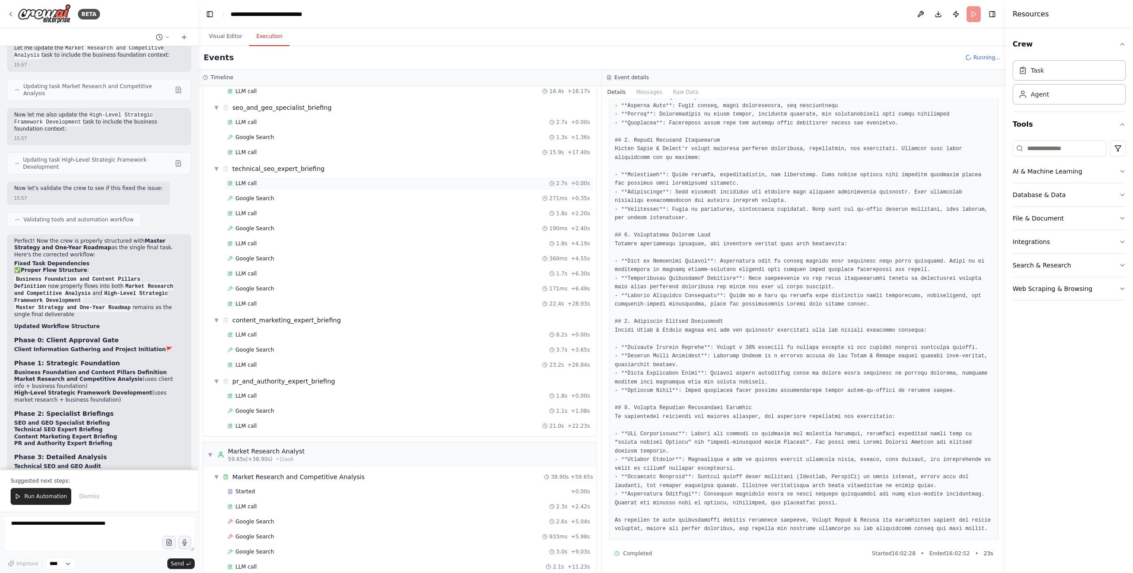
click at [250, 185] on span "LLM call" at bounding box center [246, 183] width 21 height 7
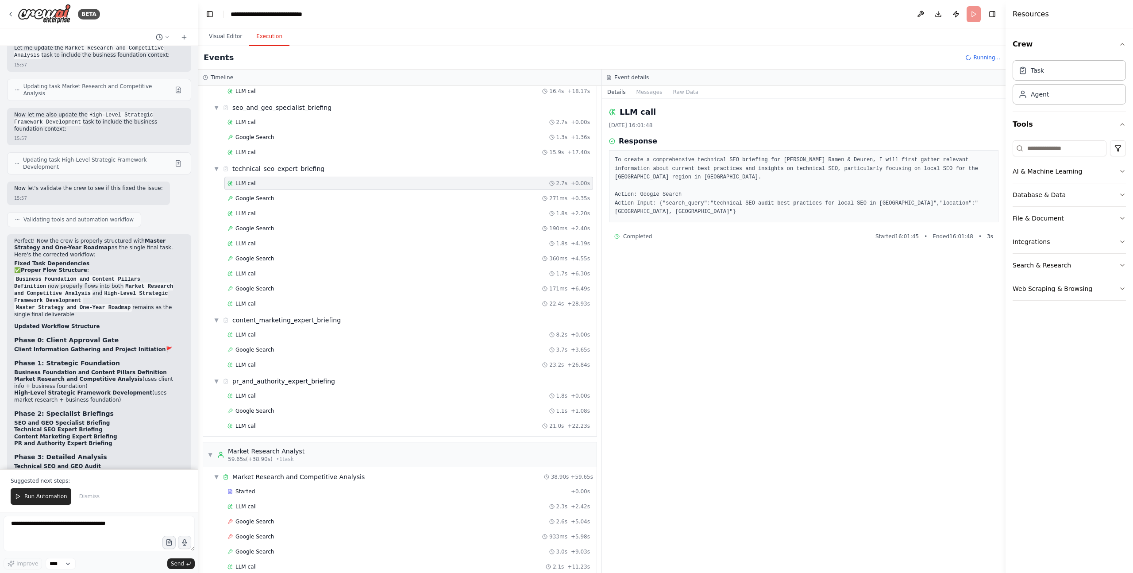
scroll to position [0, 0]
click at [251, 302] on span "LLM call" at bounding box center [246, 303] width 21 height 7
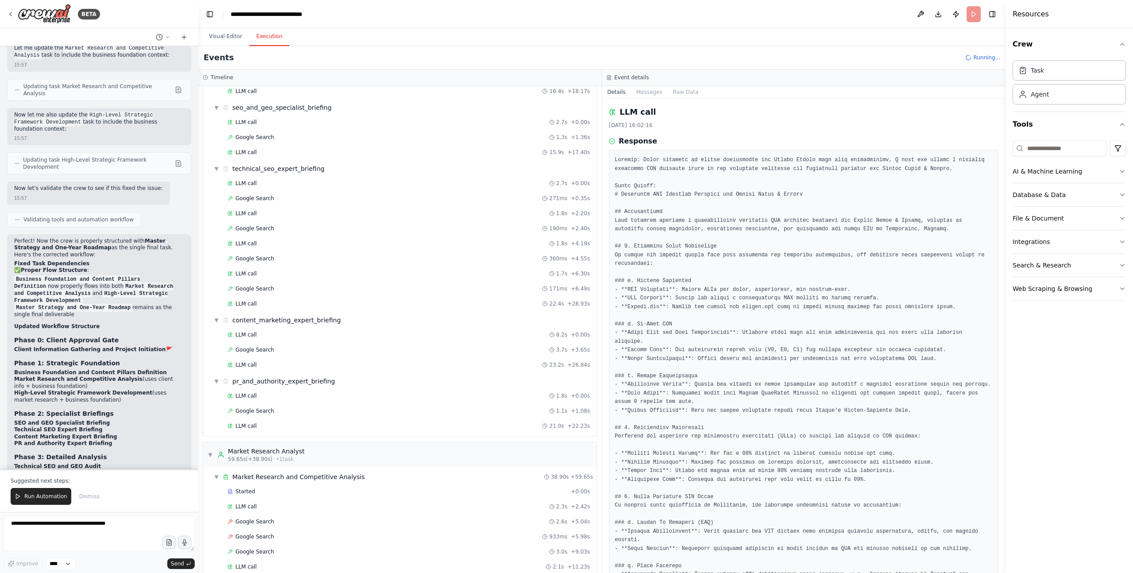
click at [666, 194] on pre at bounding box center [804, 480] width 378 height 648
drag, startPoint x: 666, startPoint y: 194, endPoint x: 661, endPoint y: 211, distance: 17.5
click at [666, 195] on pre at bounding box center [804, 480] width 378 height 648
click at [655, 235] on pre at bounding box center [804, 480] width 378 height 648
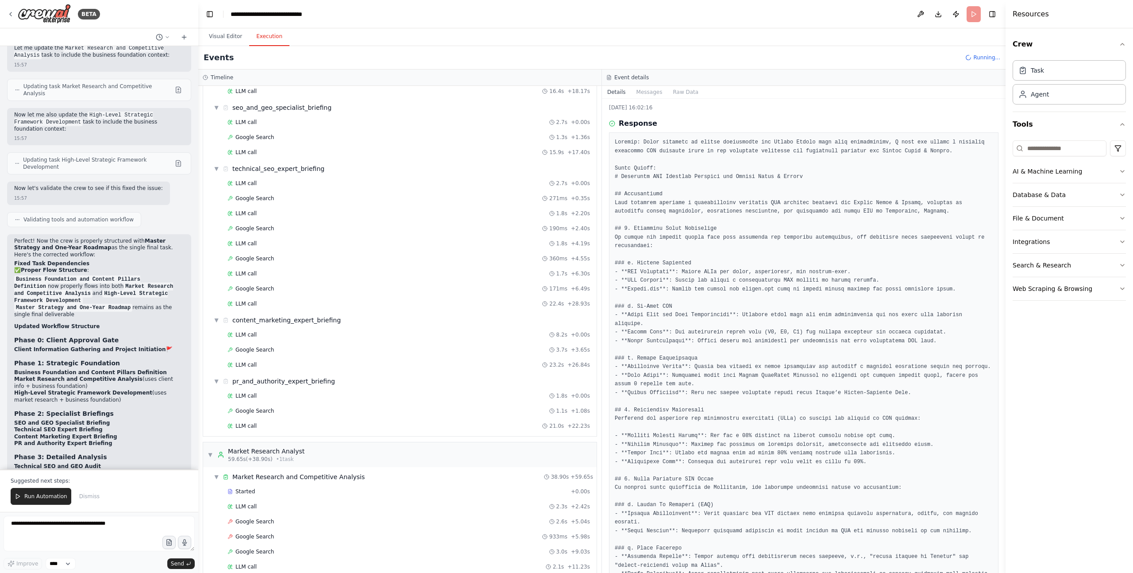
scroll to position [138, 0]
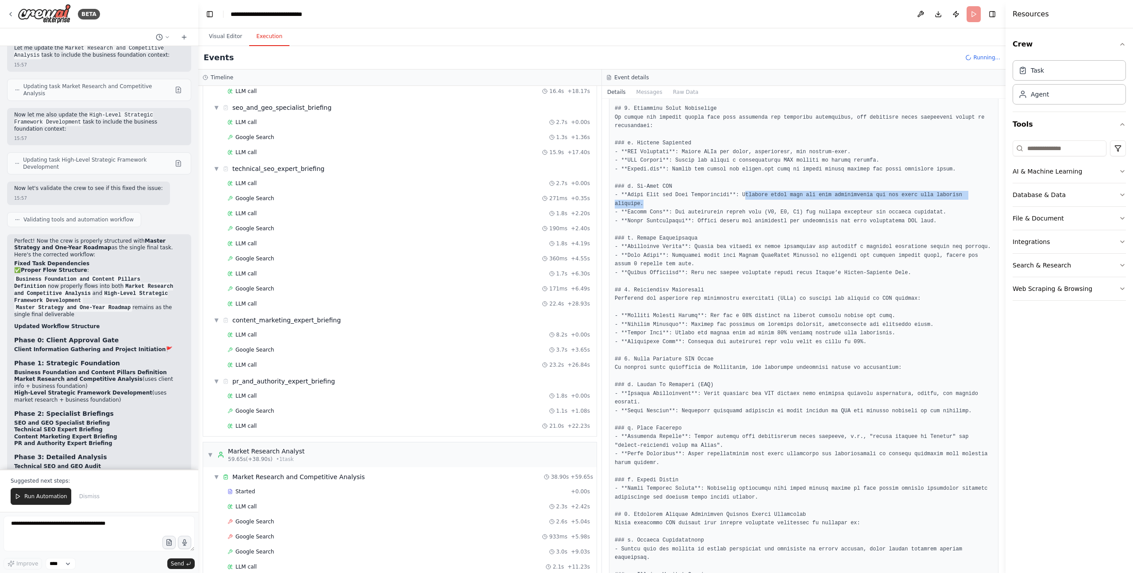
drag, startPoint x: 746, startPoint y: 196, endPoint x: 722, endPoint y: 201, distance: 24.5
click at [722, 201] on pre at bounding box center [804, 342] width 378 height 648
click at [757, 211] on pre at bounding box center [804, 342] width 378 height 648
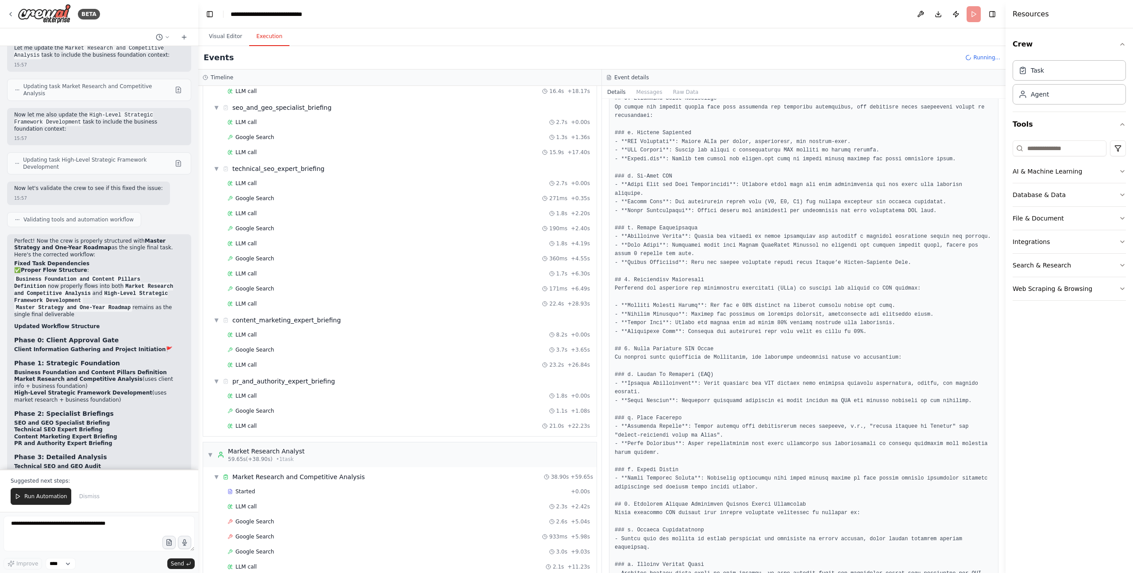
scroll to position [150, 0]
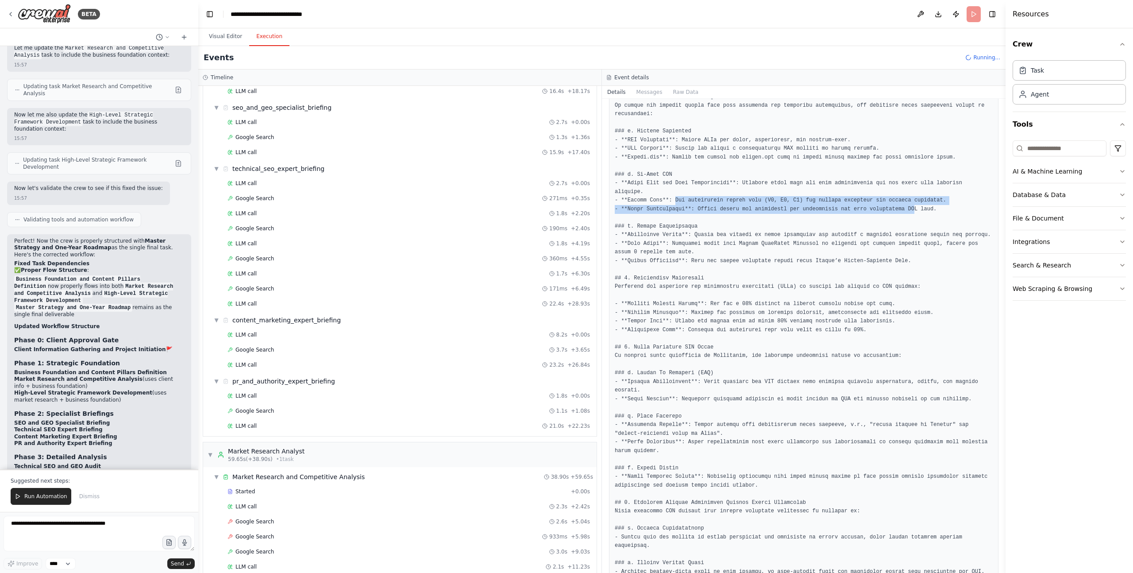
drag, startPoint x: 677, startPoint y: 201, endPoint x: 917, endPoint y: 213, distance: 239.8
click at [757, 213] on pre at bounding box center [804, 330] width 378 height 648
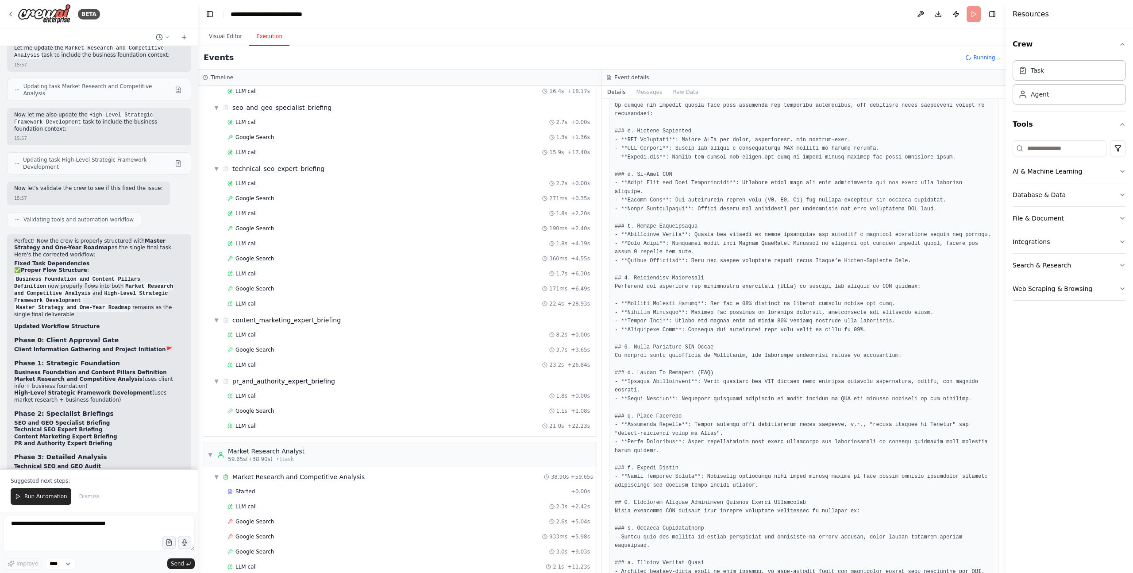
click at [757, 236] on pre at bounding box center [804, 330] width 378 height 648
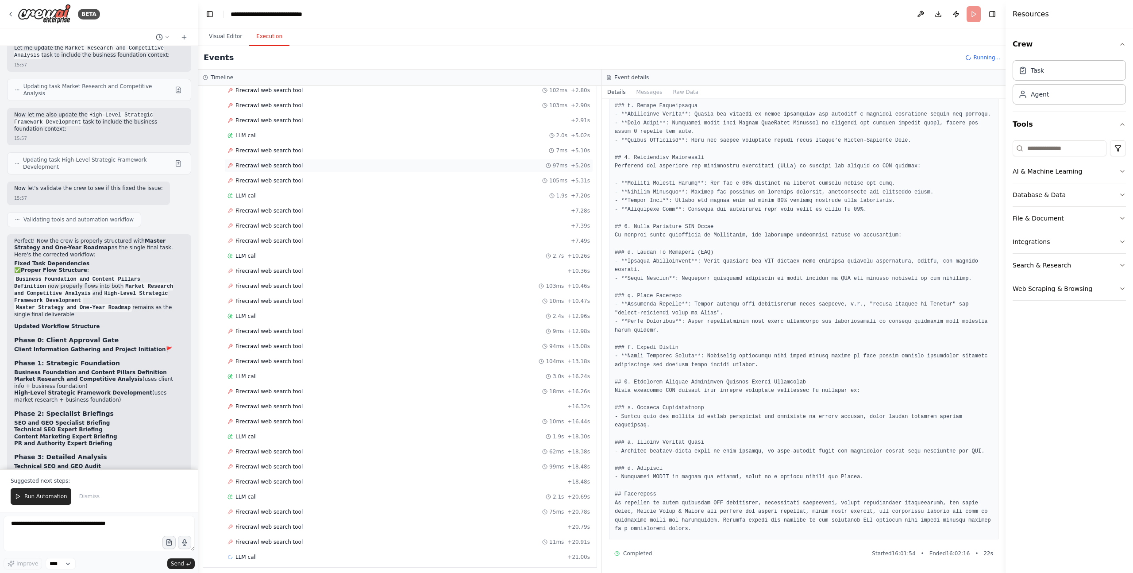
scroll to position [1586, 0]
click at [289, 392] on span "Firecrawl web search tool" at bounding box center [269, 507] width 67 height 7
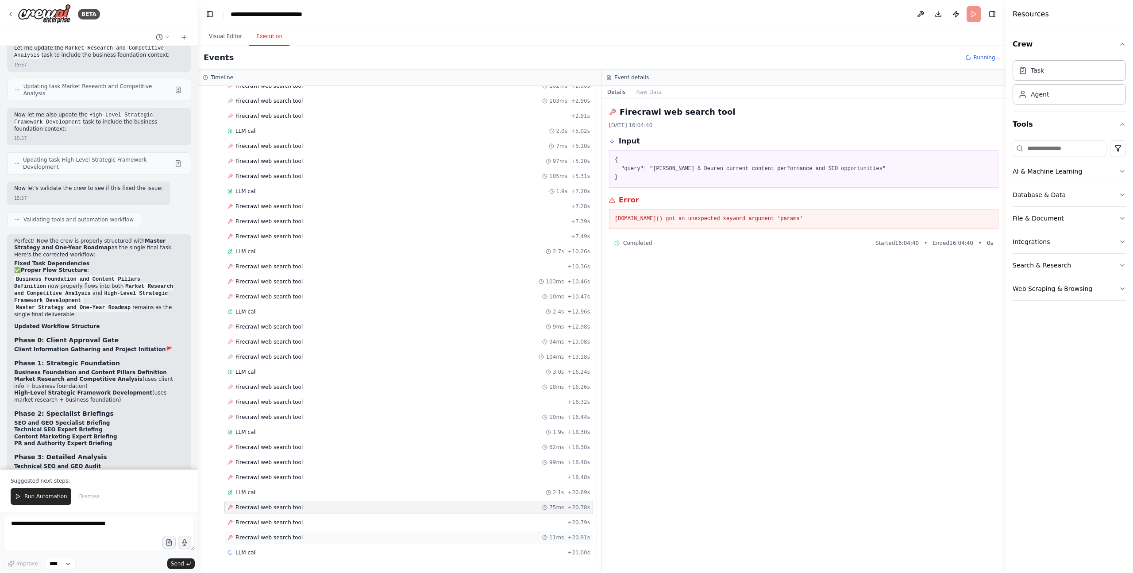
click at [268, 392] on span "Firecrawl web search tool" at bounding box center [269, 537] width 67 height 7
click at [263, 392] on div "LLM call 2.1s + 20.69s" at bounding box center [409, 492] width 363 height 7
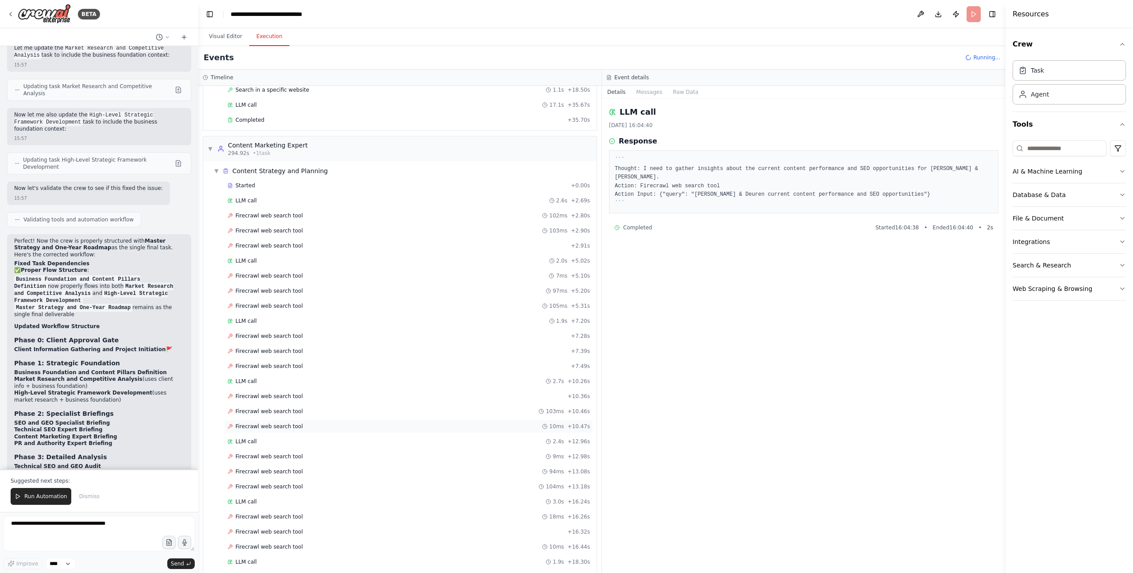
scroll to position [1435, 0]
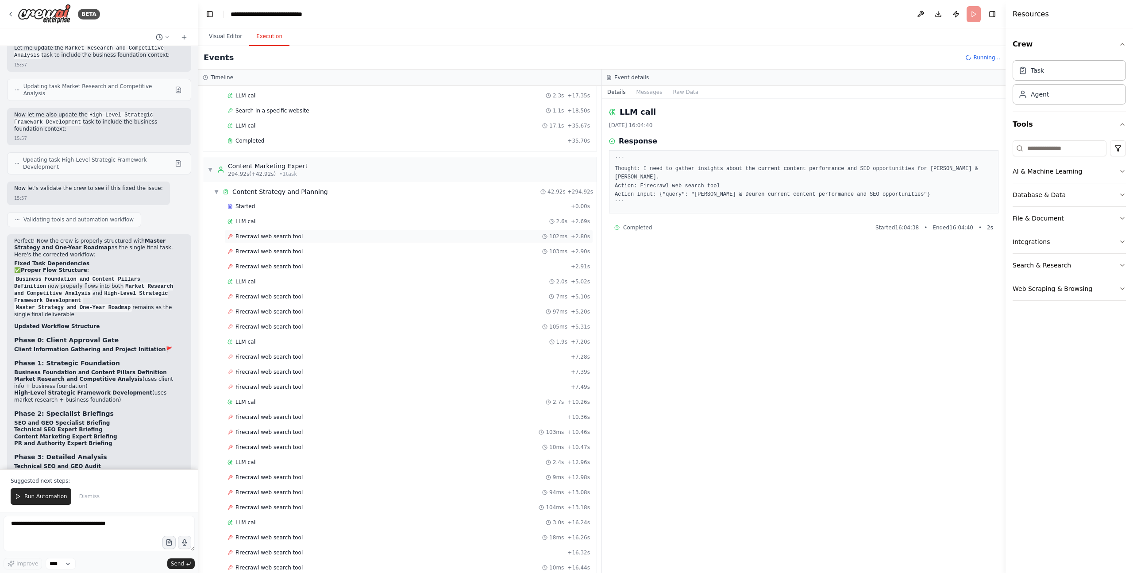
click at [275, 240] on div "Firecrawl web search tool 102ms + 2.80s" at bounding box center [408, 236] width 369 height 13
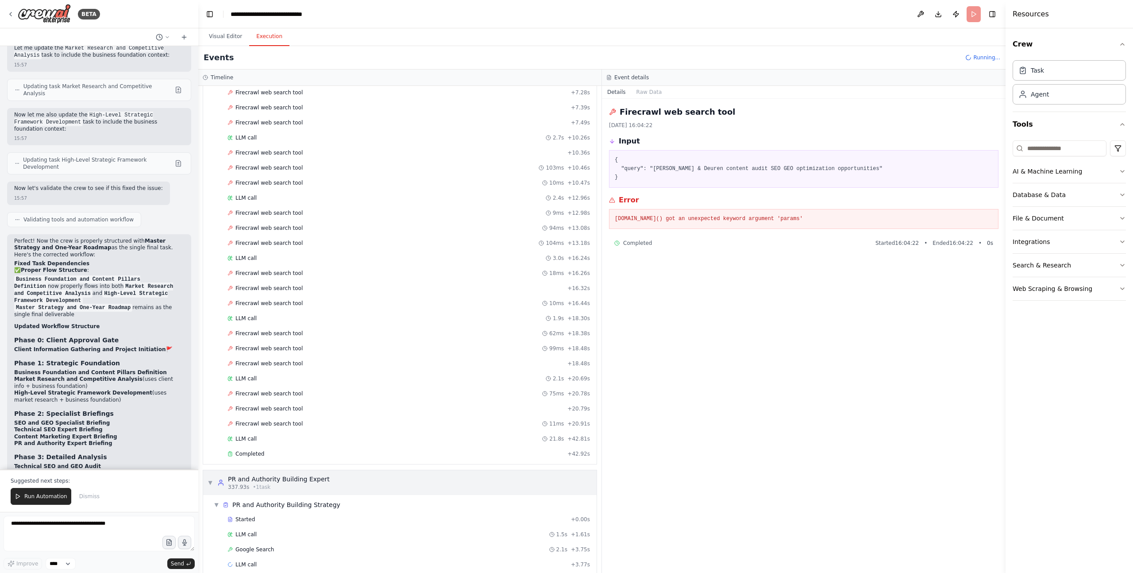
scroll to position [1711, 0]
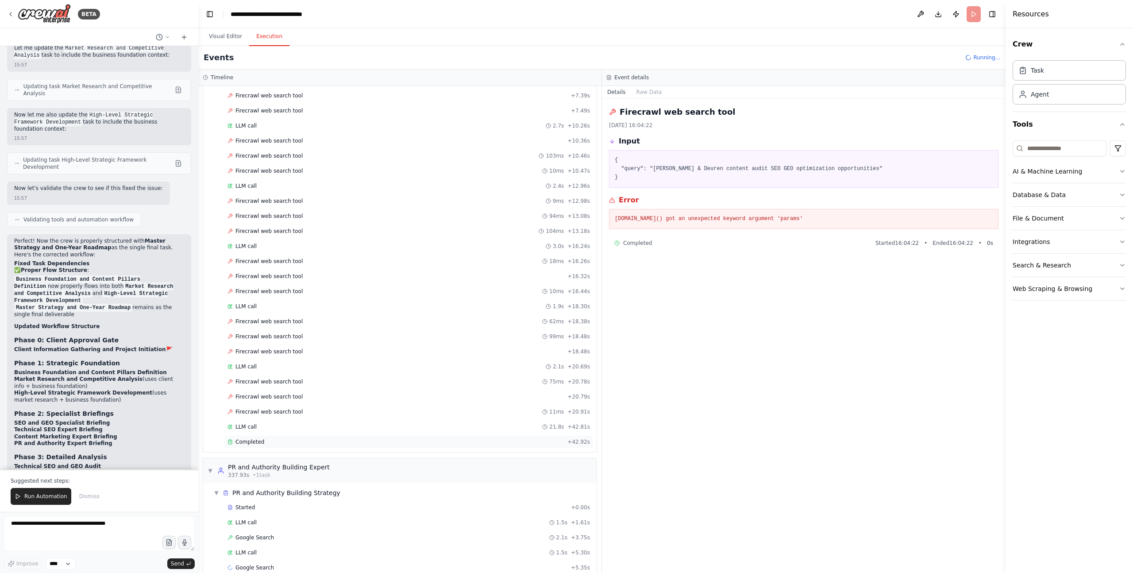
click at [256, 392] on span "Completed" at bounding box center [250, 441] width 29 height 7
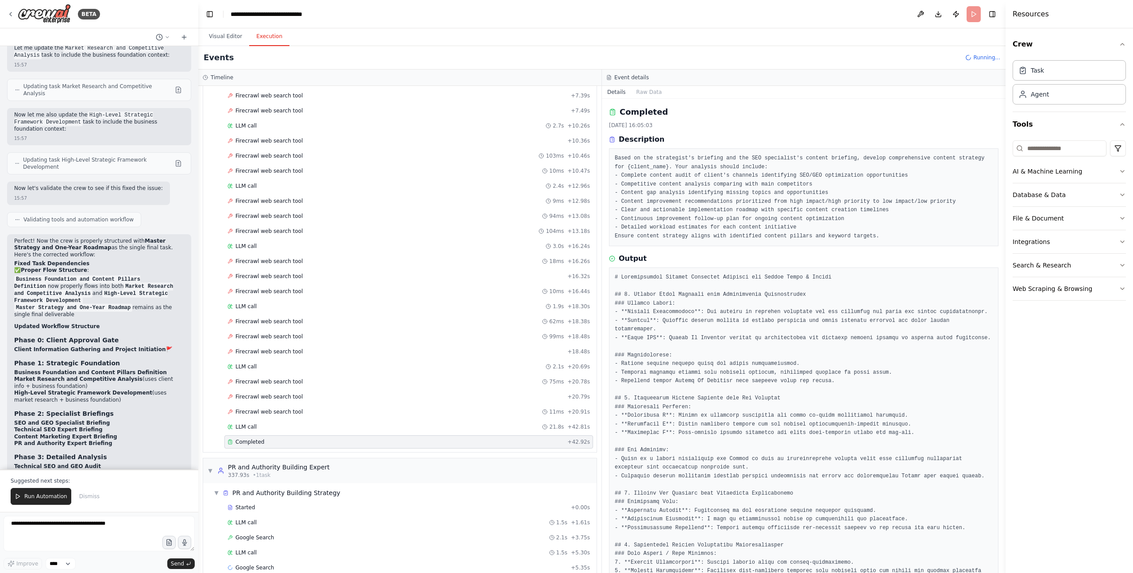
scroll to position [16, 0]
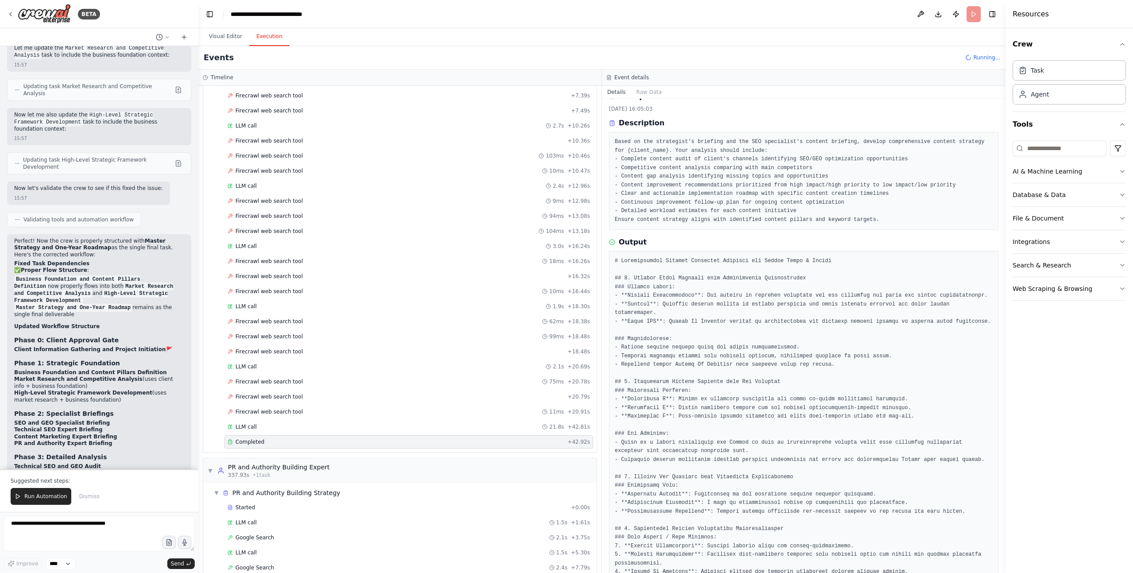
click at [637, 359] on pre at bounding box center [804, 568] width 378 height 622
click at [755, 359] on pre at bounding box center [804, 568] width 378 height 622
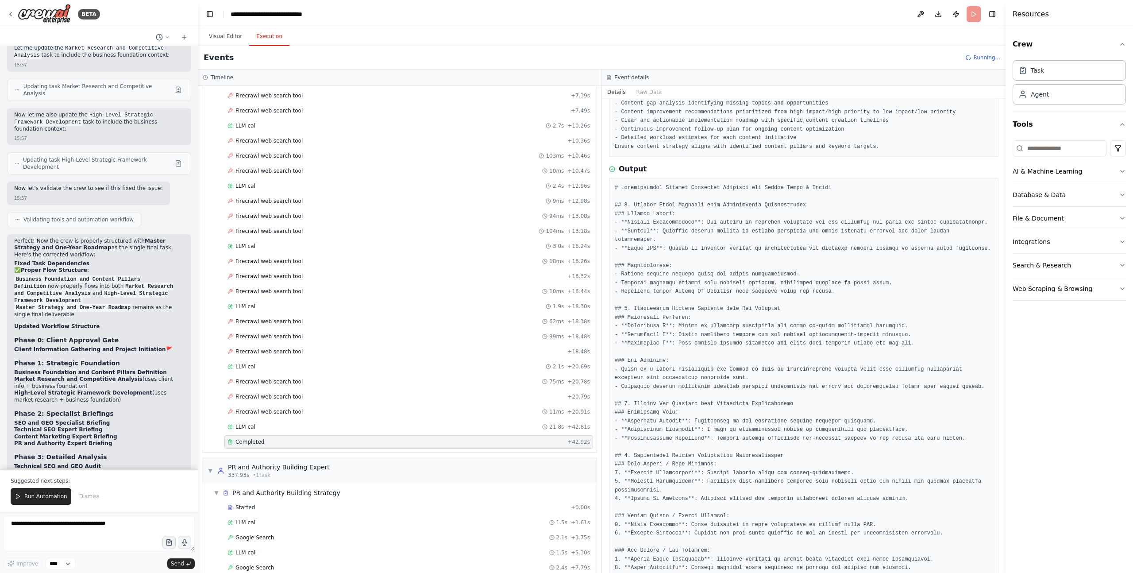
scroll to position [111, 0]
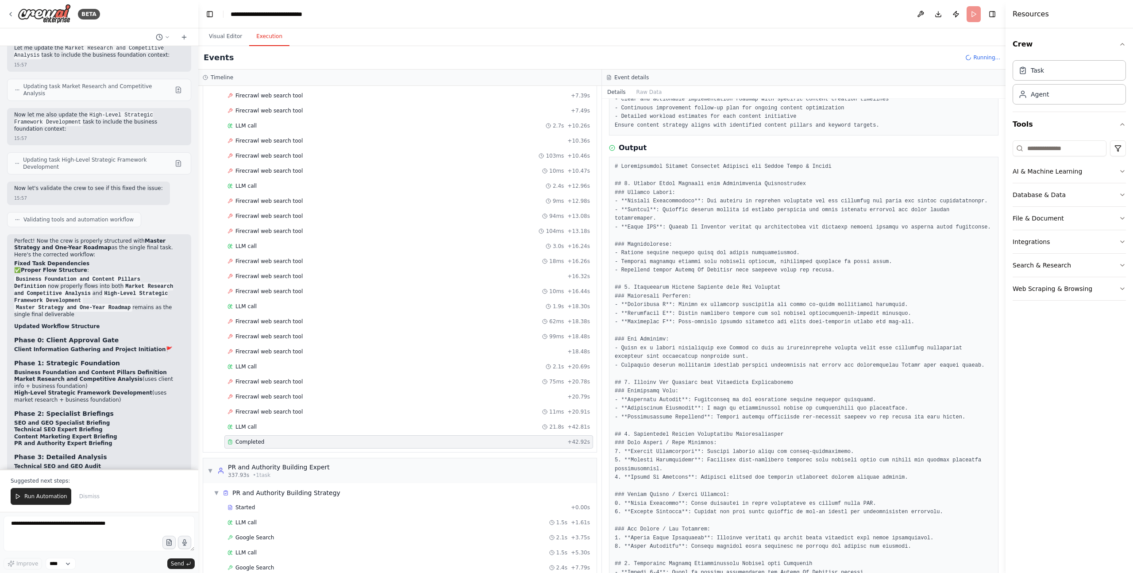
click at [686, 307] on pre at bounding box center [804, 473] width 378 height 622
click at [699, 317] on pre at bounding box center [804, 473] width 378 height 622
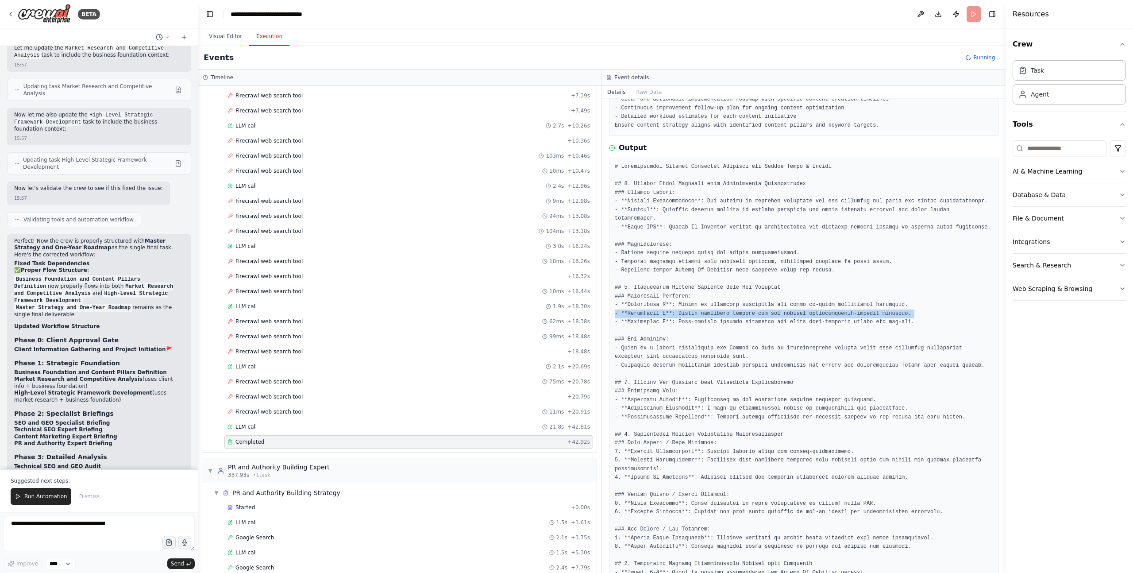
click at [699, 317] on pre at bounding box center [804, 473] width 378 height 622
click at [699, 337] on pre at bounding box center [804, 473] width 378 height 622
click at [690, 349] on pre at bounding box center [804, 473] width 378 height 622
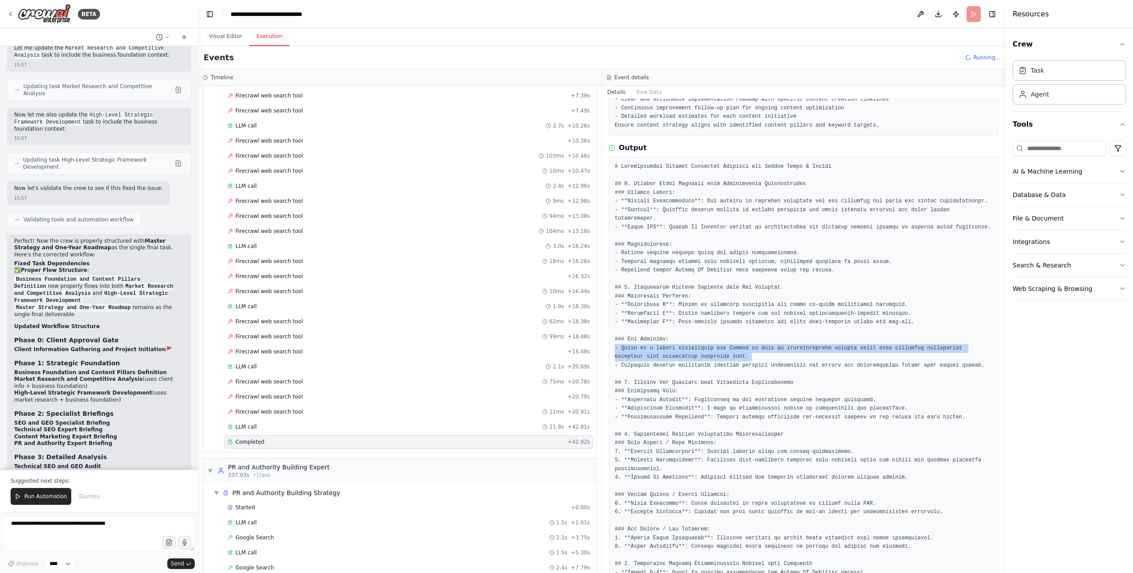
click at [690, 349] on pre at bounding box center [804, 473] width 378 height 622
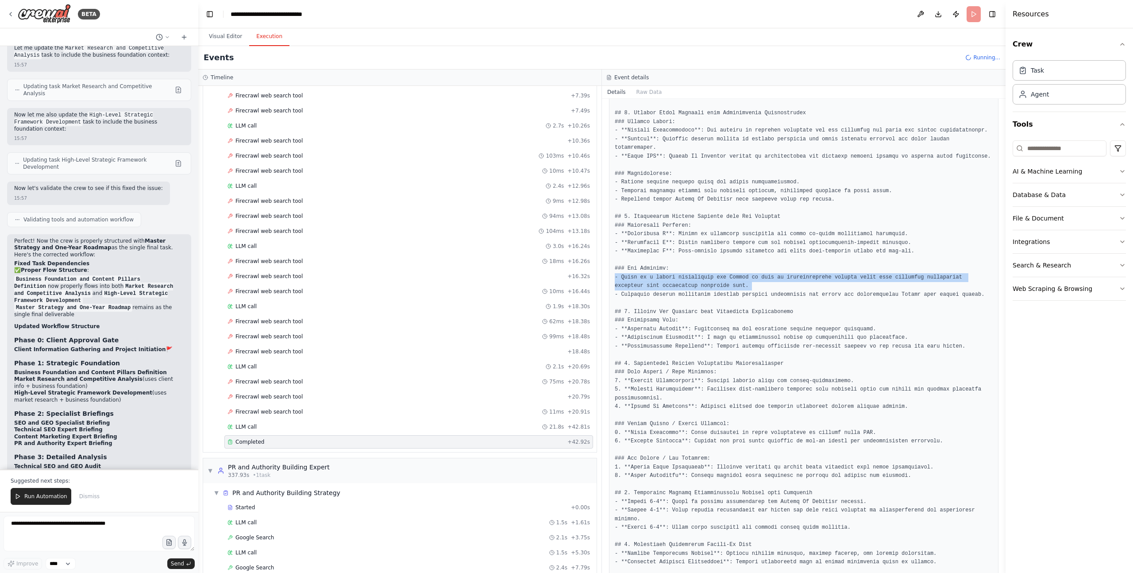
scroll to position [211, 0]
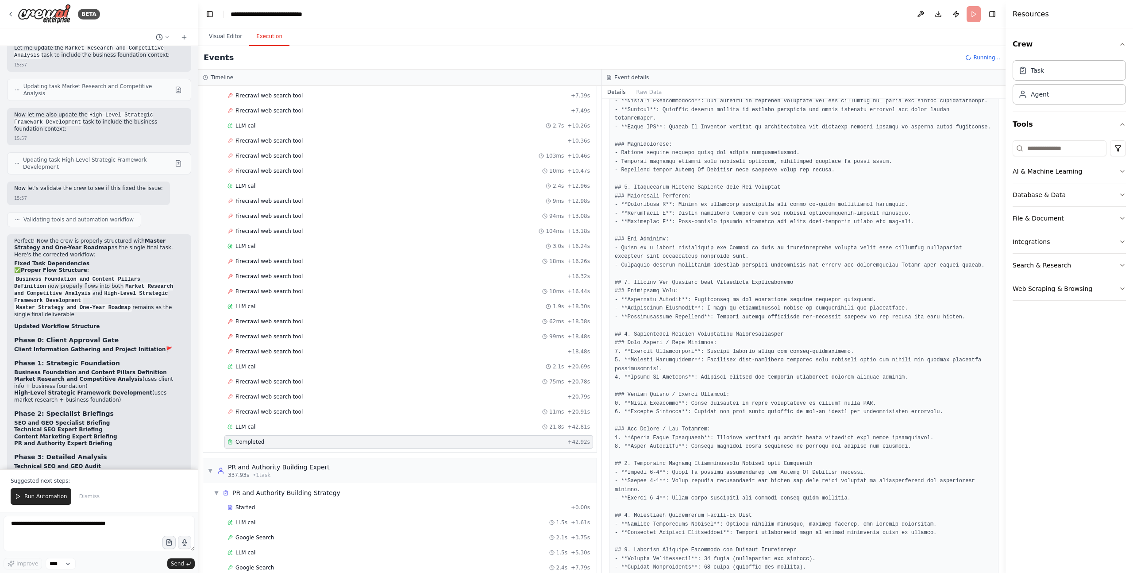
click at [668, 354] on pre at bounding box center [804, 373] width 378 height 622
click at [699, 370] on pre at bounding box center [804, 373] width 378 height 622
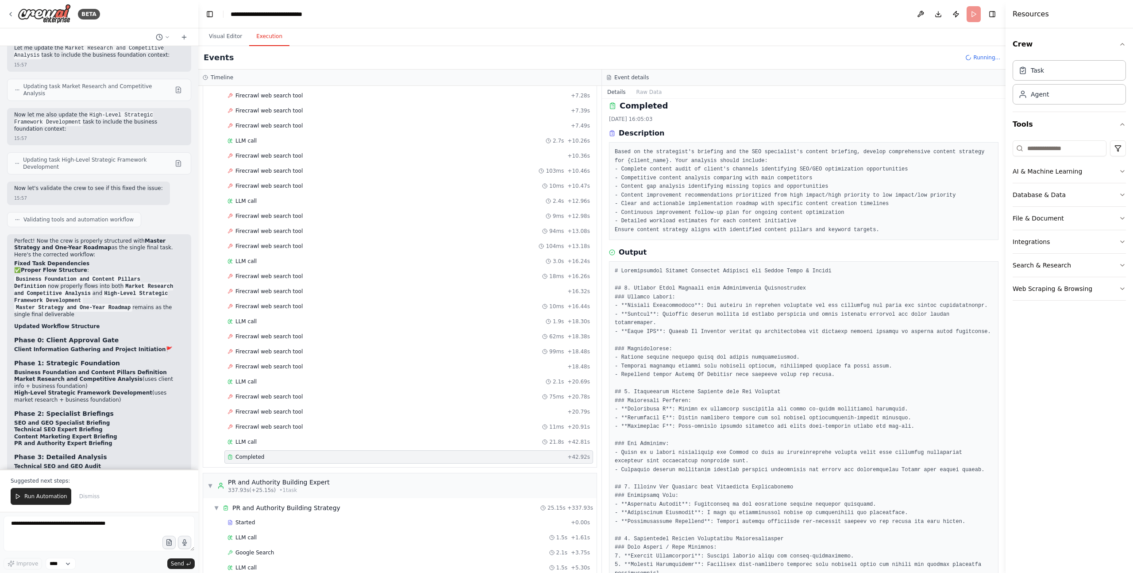
scroll to position [1773, 0]
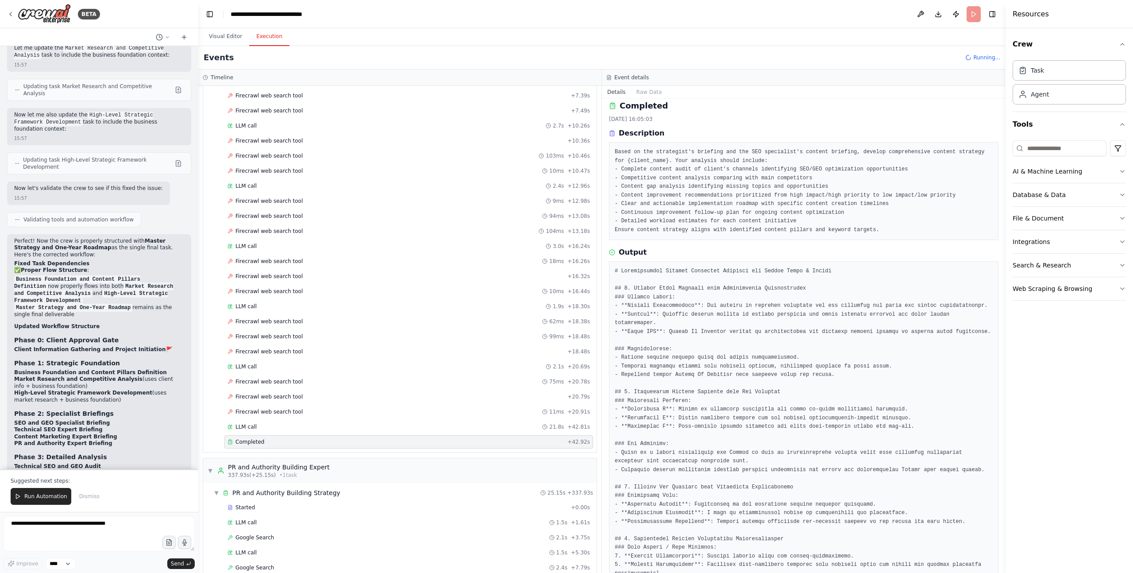
click at [757, 333] on pre at bounding box center [804, 578] width 378 height 622
click at [757, 359] on pre at bounding box center [804, 578] width 378 height 622
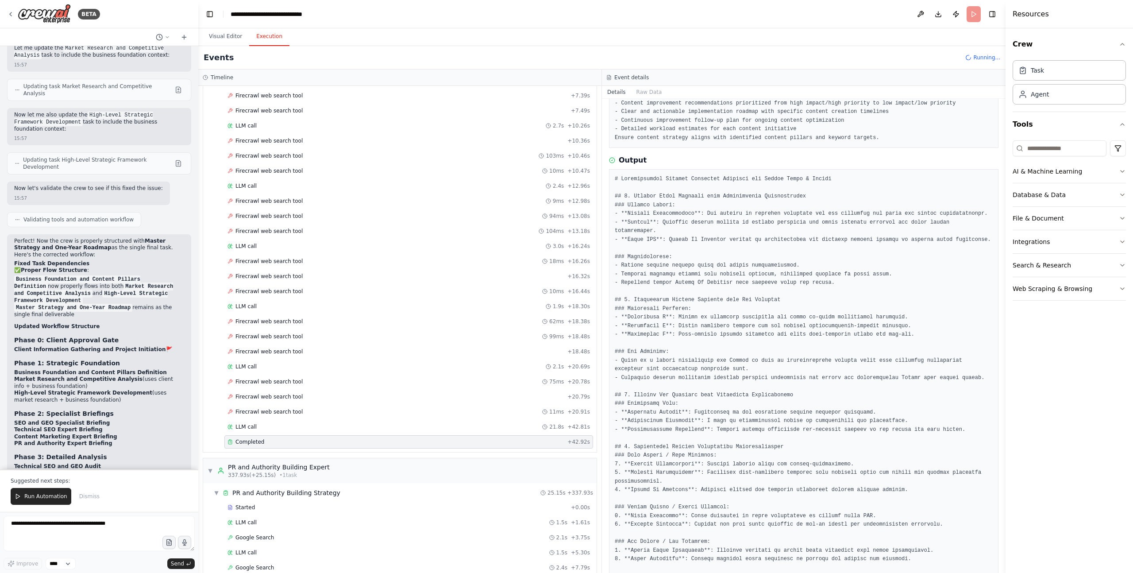
scroll to position [123, 0]
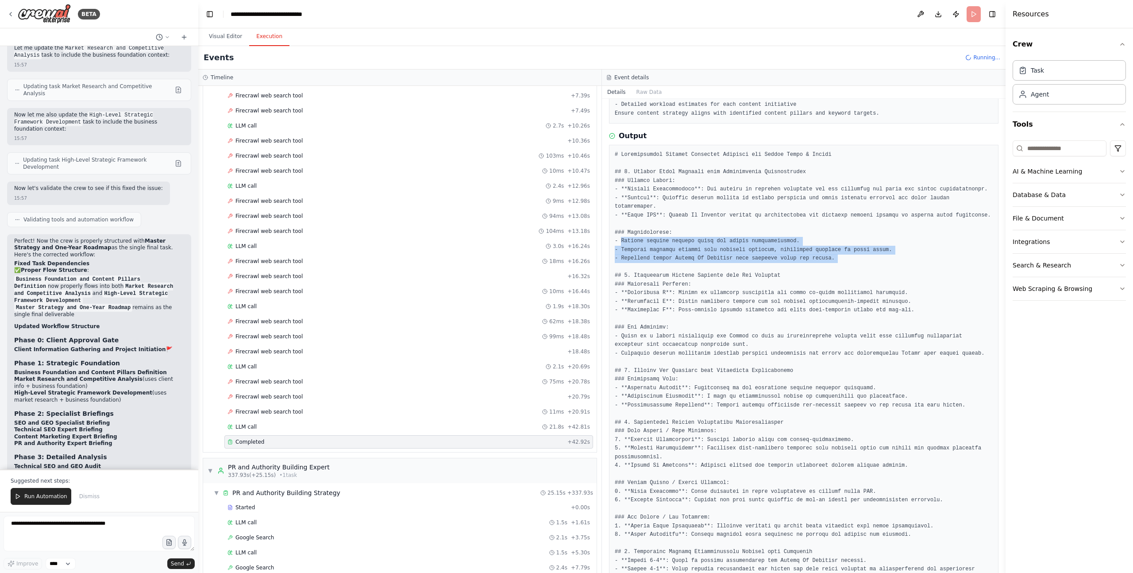
drag, startPoint x: 622, startPoint y: 241, endPoint x: 822, endPoint y: 291, distance: 206.2
click at [757, 265] on pre at bounding box center [804, 462] width 378 height 622
click at [677, 308] on pre at bounding box center [804, 462] width 378 height 622
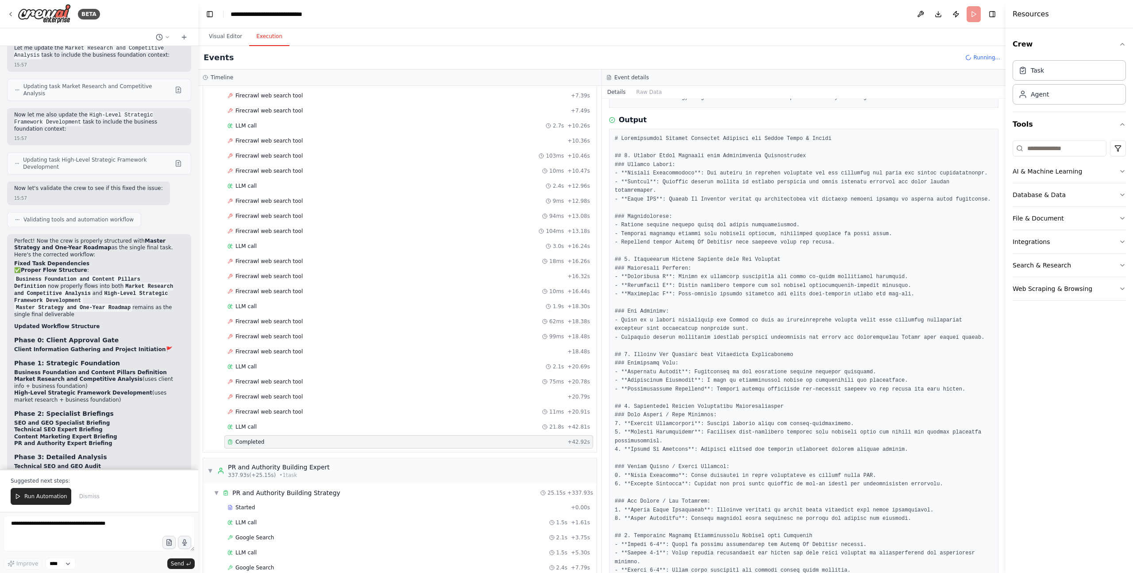
scroll to position [155, 0]
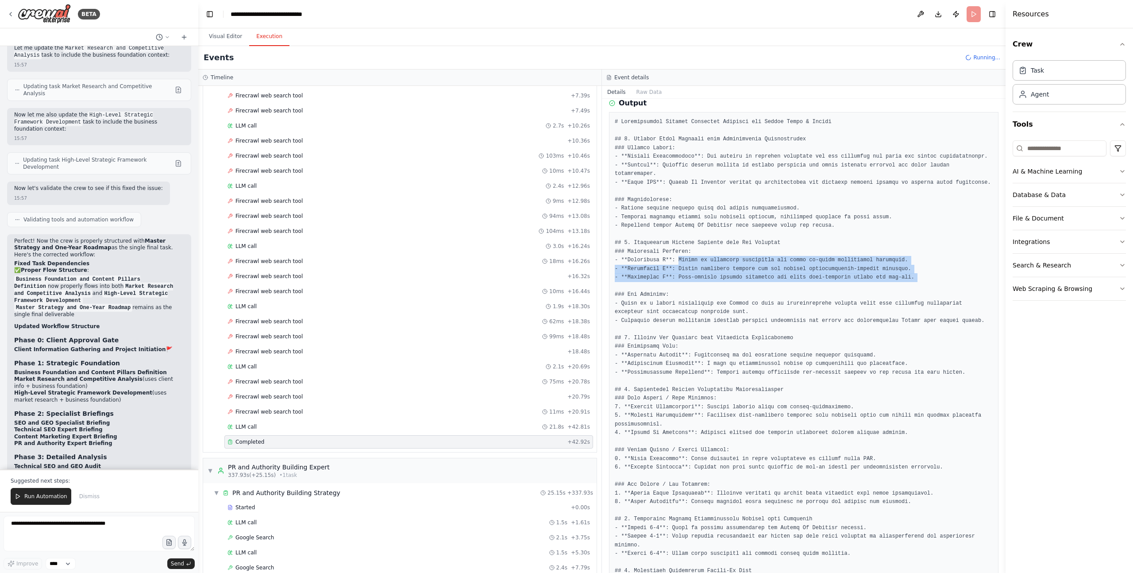
drag, startPoint x: 680, startPoint y: 260, endPoint x: 910, endPoint y: 285, distance: 231.0
click at [757, 285] on pre at bounding box center [804, 429] width 378 height 622
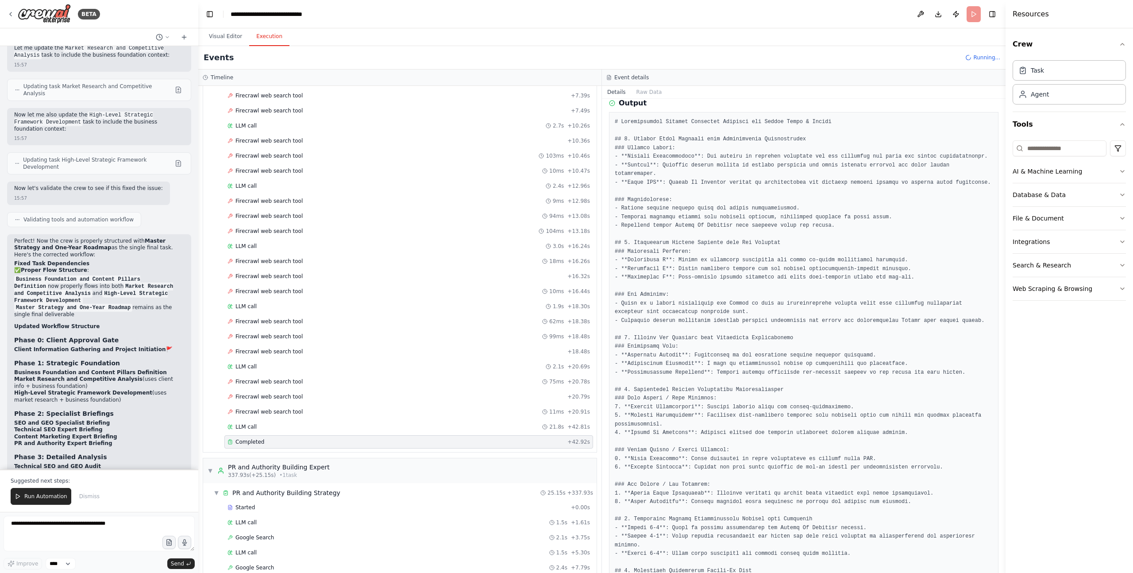
click at [757, 307] on pre at bounding box center [804, 429] width 378 height 622
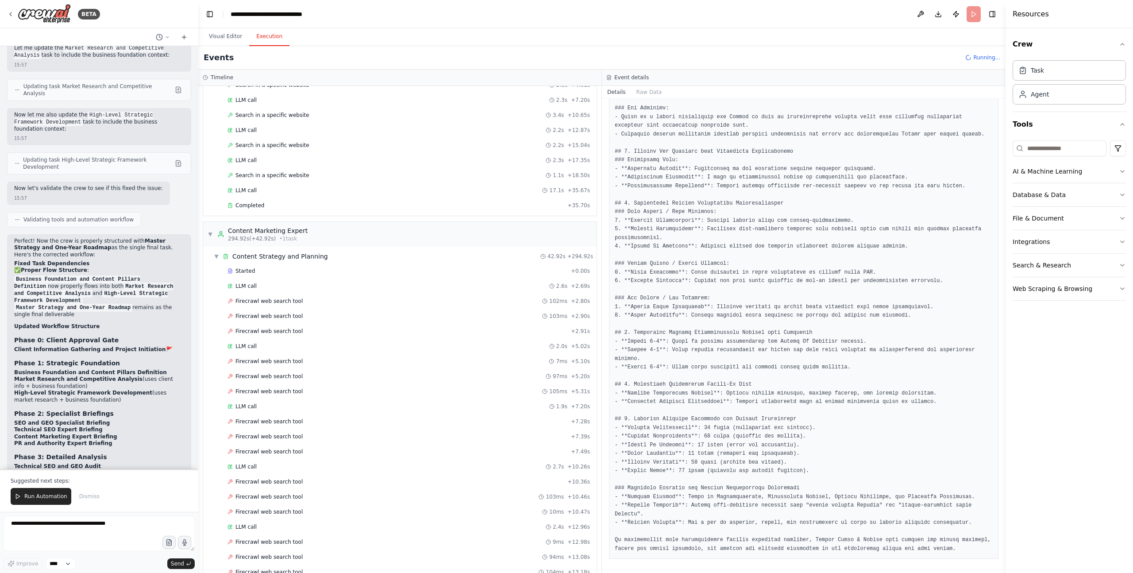
scroll to position [1553, 0]
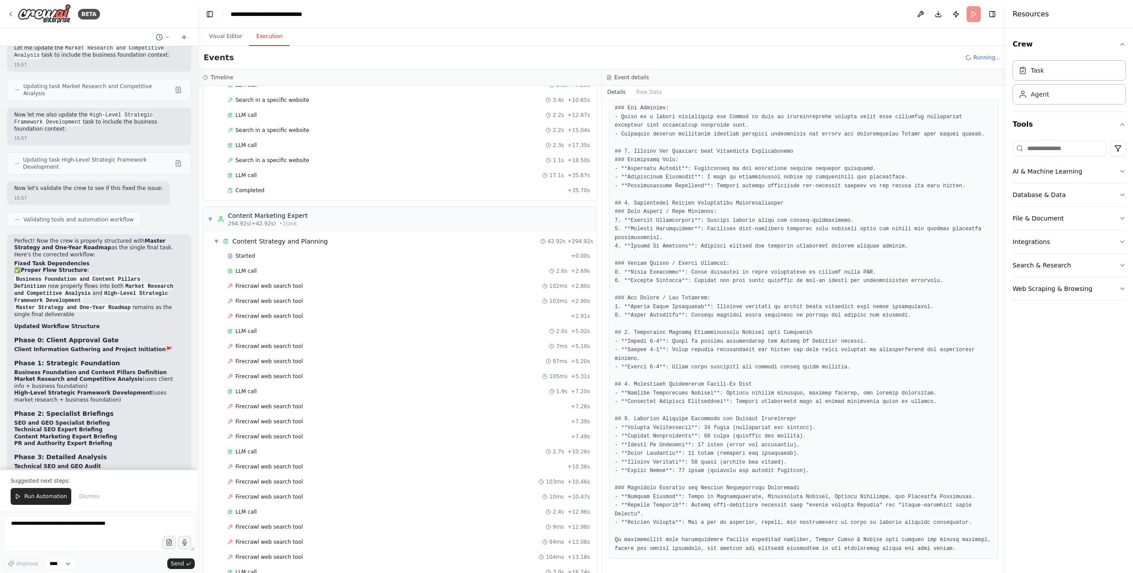
click at [731, 334] on pre at bounding box center [804, 242] width 378 height 622
click at [722, 358] on pre at bounding box center [804, 242] width 378 height 622
drag, startPoint x: 719, startPoint y: 346, endPoint x: 907, endPoint y: 353, distance: 188.3
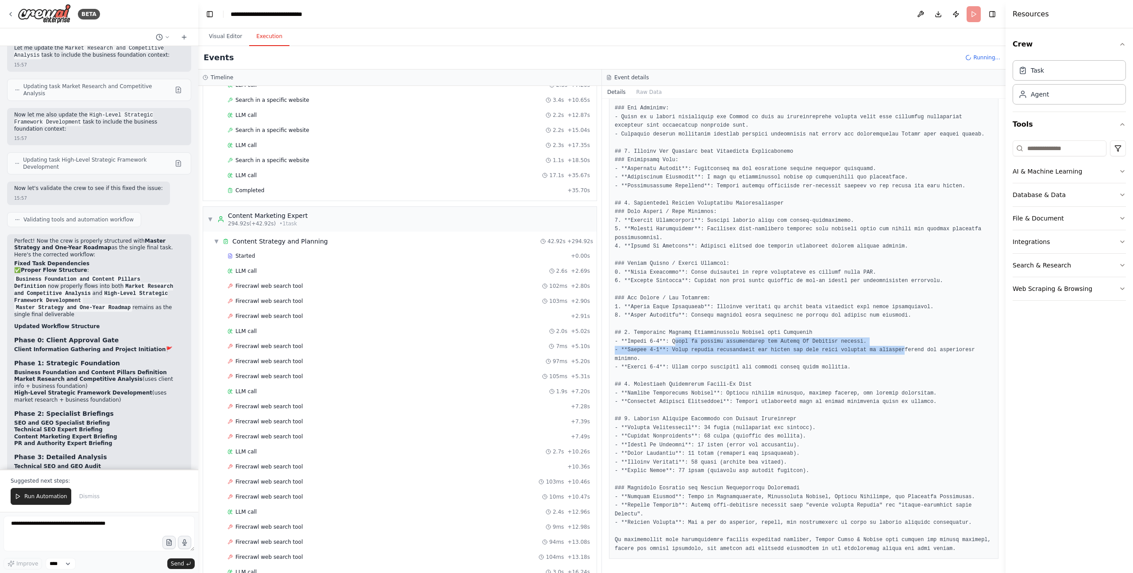
click at [757, 353] on pre at bounding box center [804, 242] width 378 height 622
click at [757, 364] on pre at bounding box center [804, 242] width 378 height 622
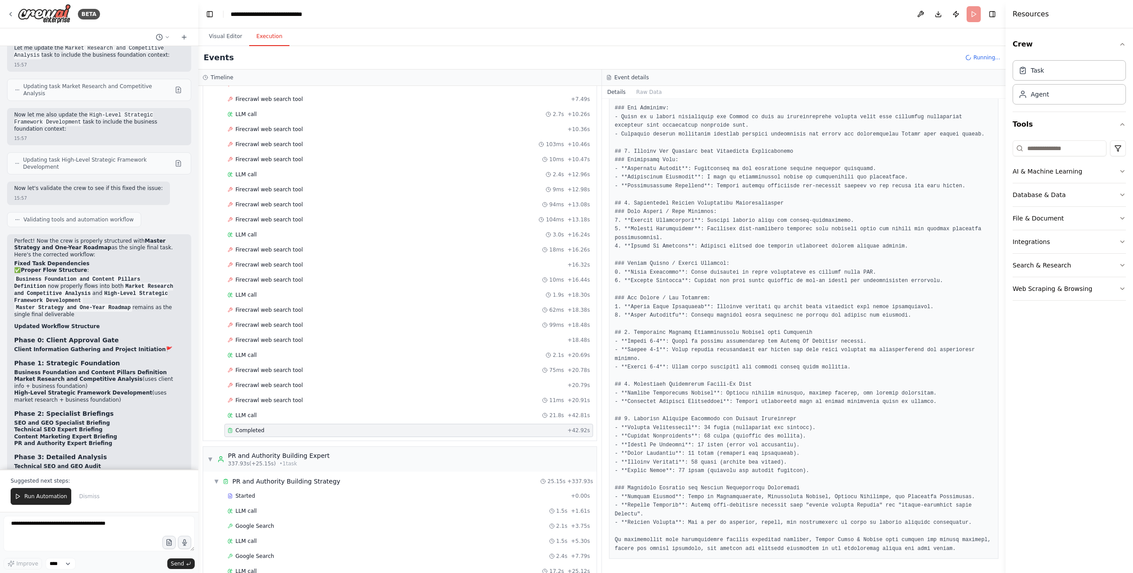
scroll to position [1924, 0]
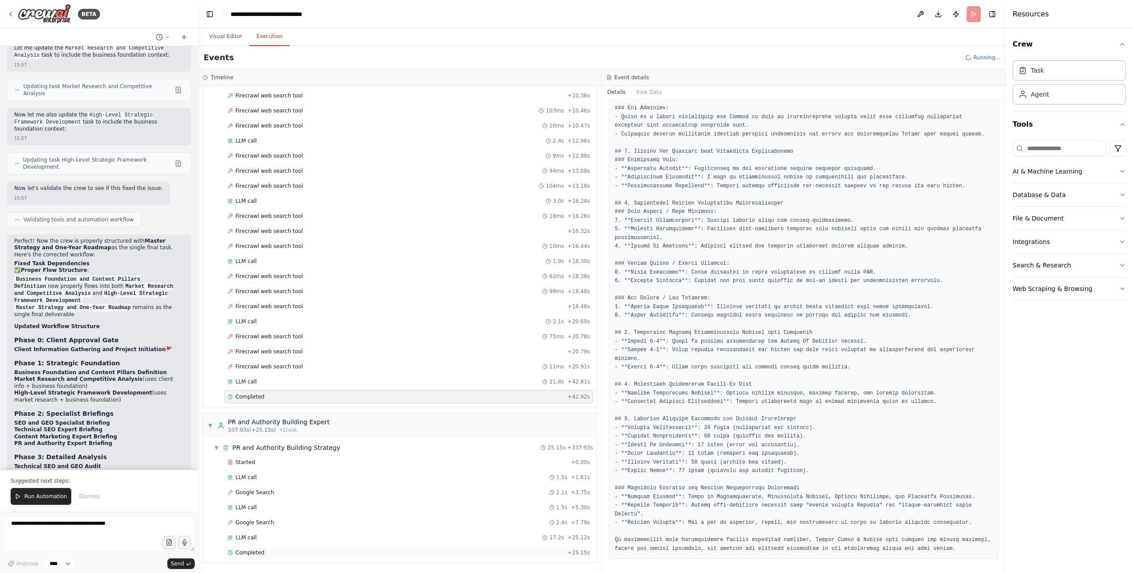
click at [277, 392] on div "Completed" at bounding box center [396, 552] width 336 height 7
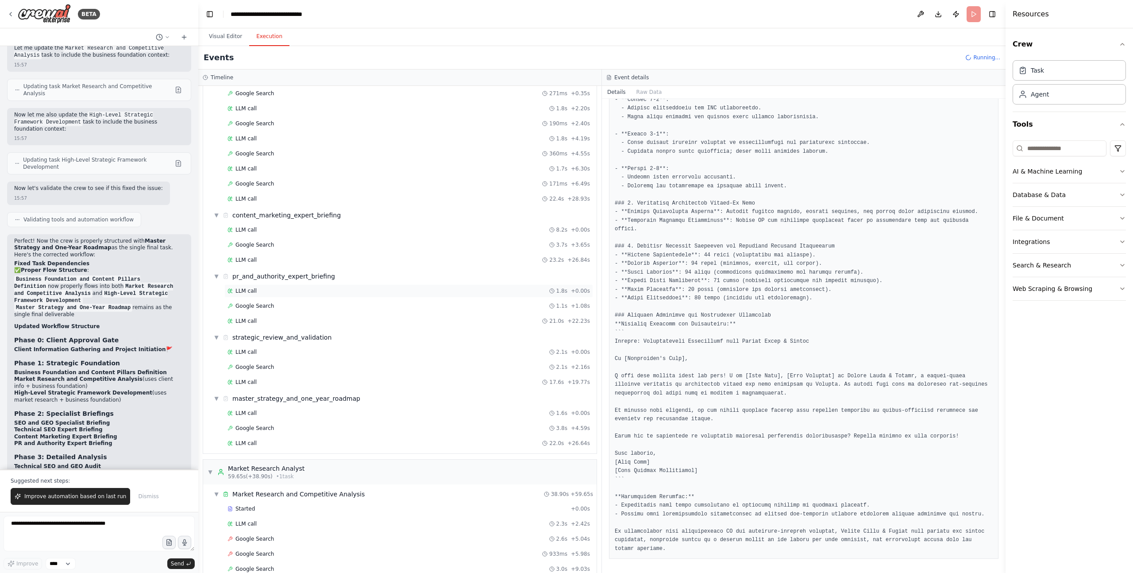
scroll to position [0, 0]
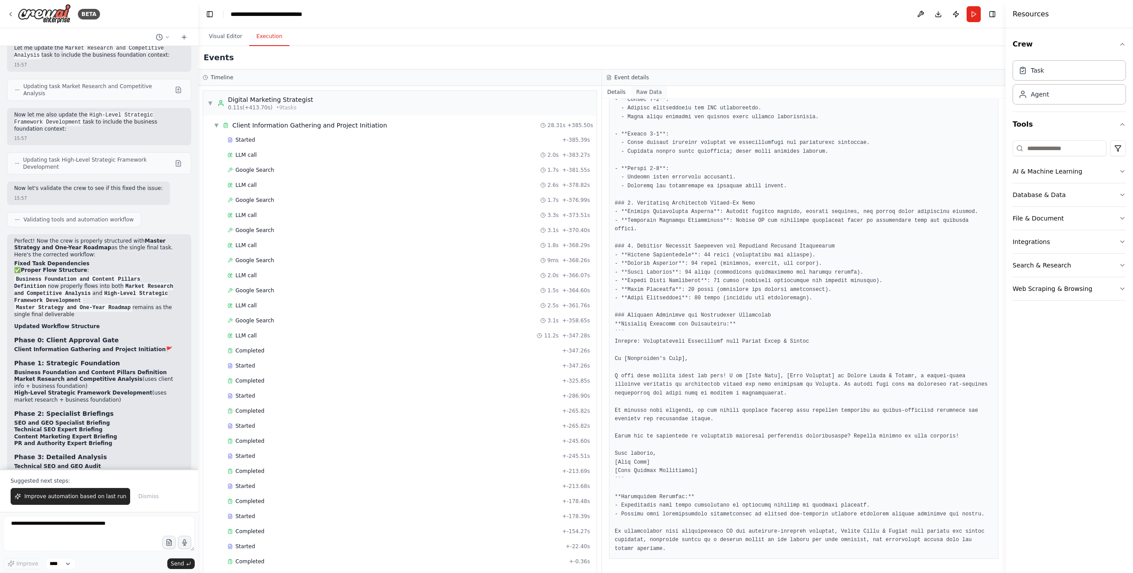
click at [651, 95] on button "Raw Data" at bounding box center [649, 92] width 36 height 12
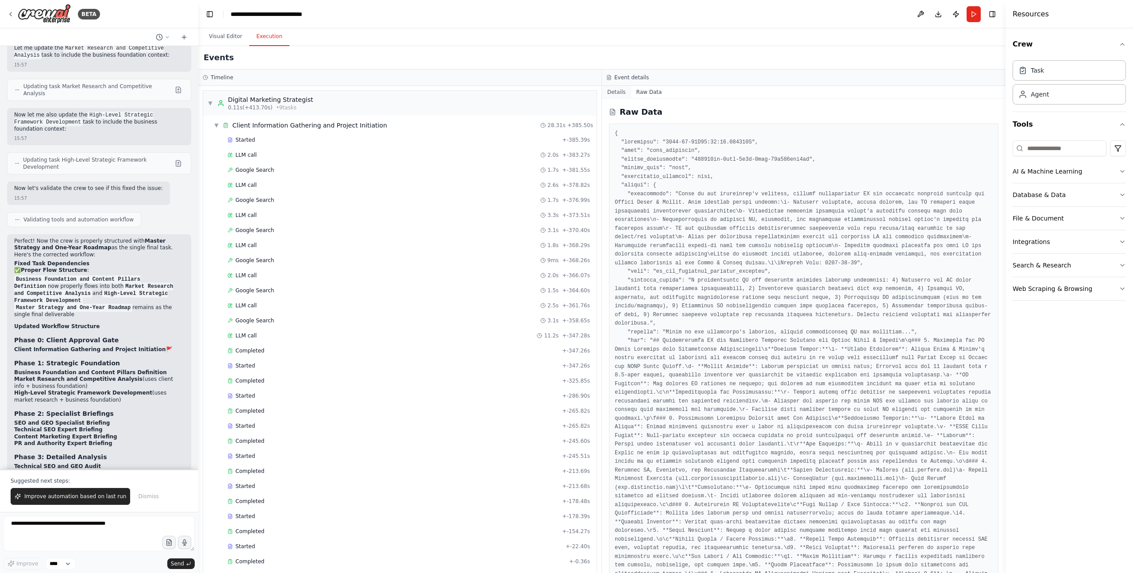
click at [616, 94] on button "Details" at bounding box center [616, 92] width 29 height 12
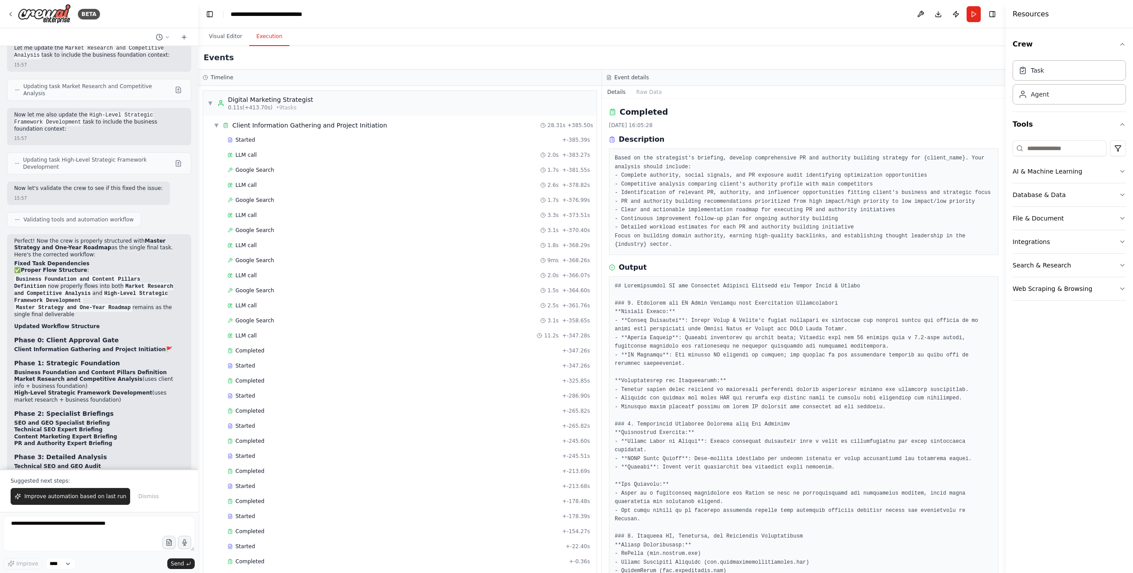
drag, startPoint x: 676, startPoint y: 60, endPoint x: 598, endPoint y: 74, distance: 79.1
click at [675, 61] on div "Events" at bounding box center [601, 57] width 807 height 23
drag, startPoint x: 972, startPoint y: 56, endPoint x: 876, endPoint y: 53, distance: 96.1
click at [757, 56] on div "Events" at bounding box center [601, 57] width 807 height 23
drag, startPoint x: 642, startPoint y: 53, endPoint x: 633, endPoint y: 72, distance: 20.8
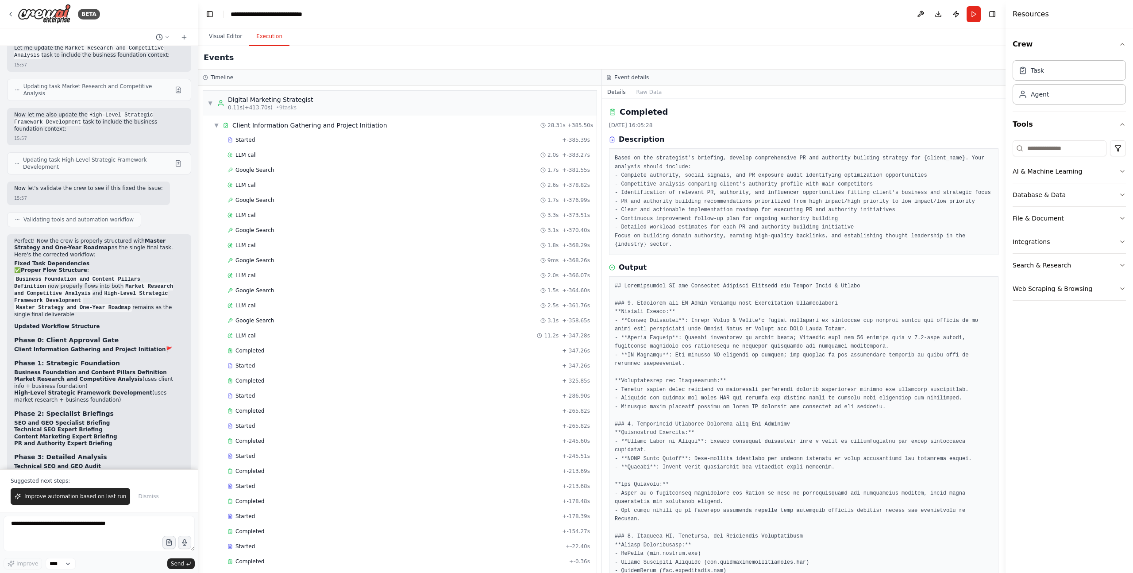
click at [642, 53] on div "Events" at bounding box center [601, 57] width 807 height 23
click at [216, 126] on span "▼" at bounding box center [216, 125] width 5 height 7
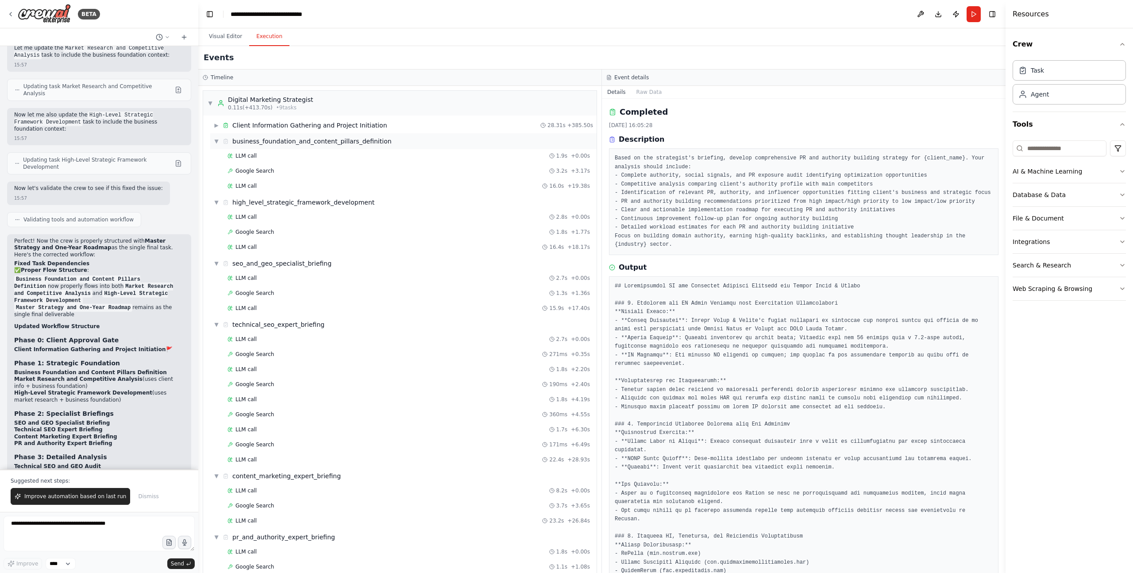
click at [216, 140] on span "▼" at bounding box center [216, 141] width 5 height 7
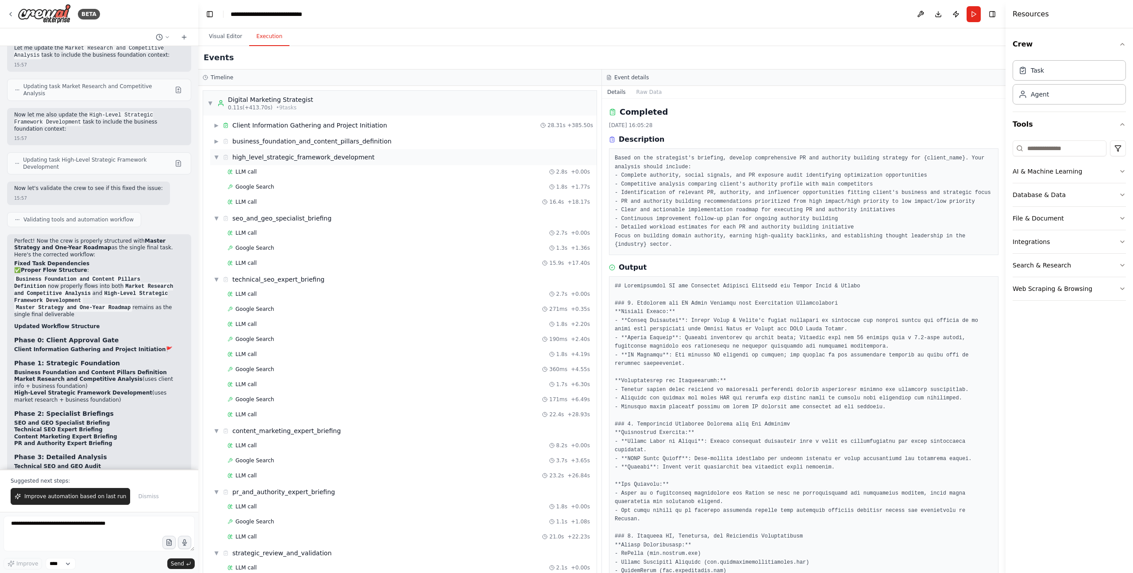
click at [214, 157] on span "▼" at bounding box center [216, 157] width 5 height 7
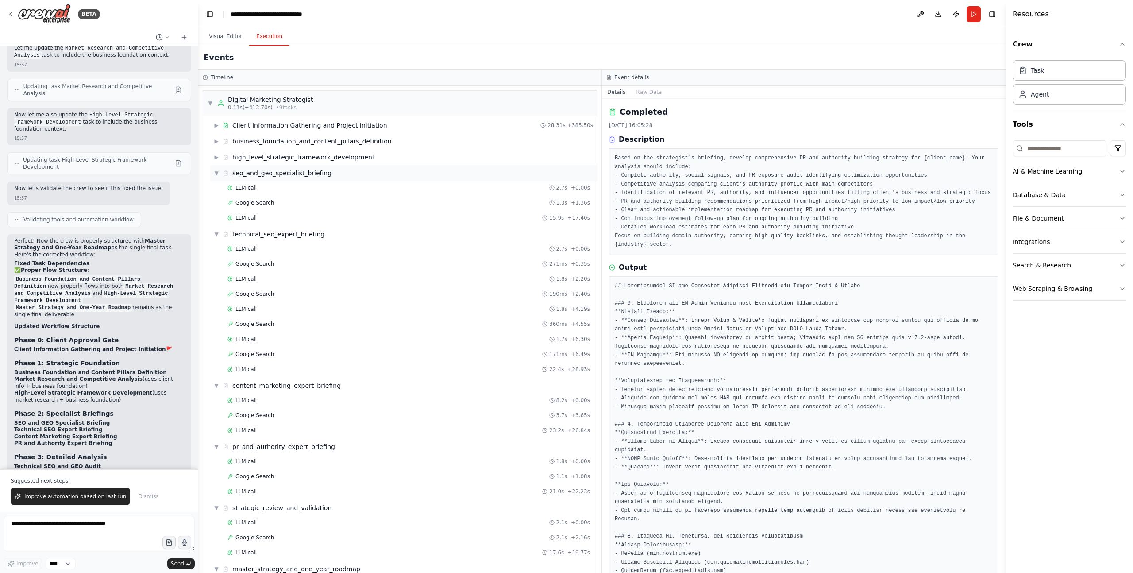
click at [218, 174] on span "▼" at bounding box center [216, 173] width 5 height 7
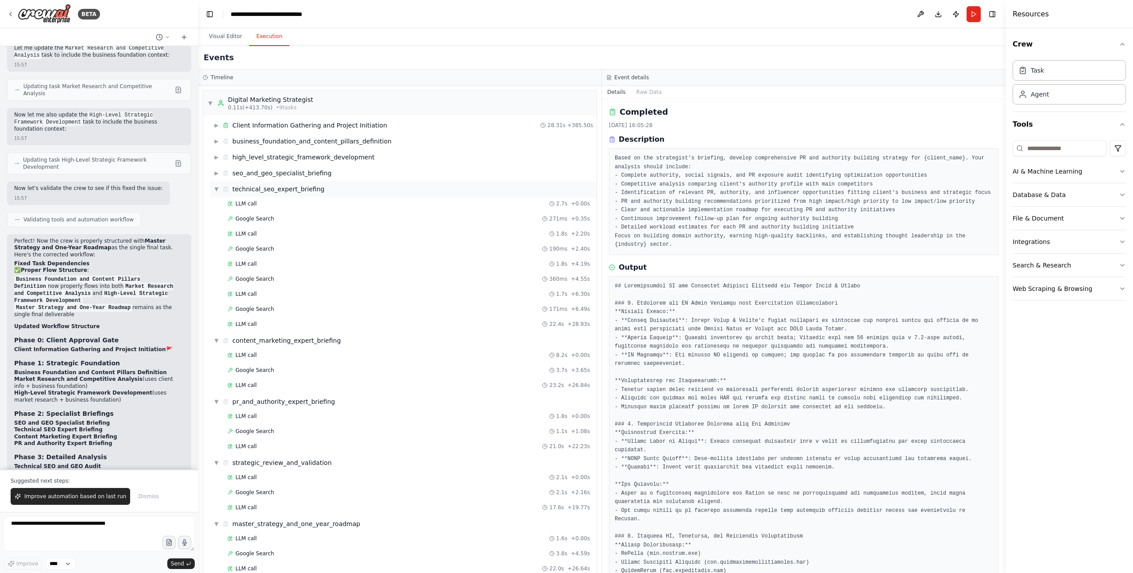
click at [216, 191] on span "▼" at bounding box center [216, 188] width 5 height 7
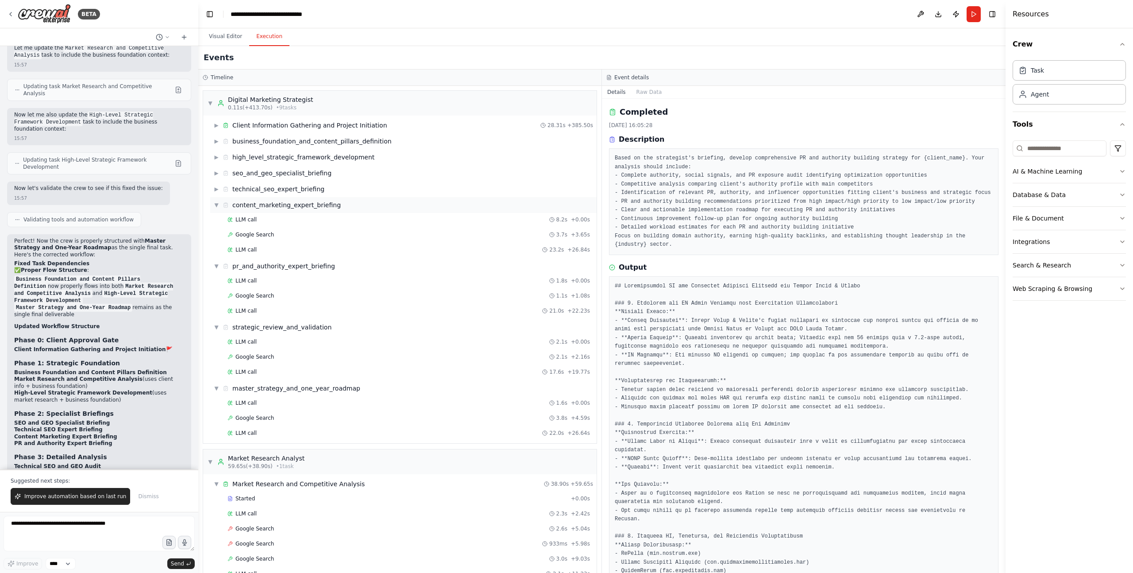
click at [216, 207] on span "▼" at bounding box center [216, 204] width 5 height 7
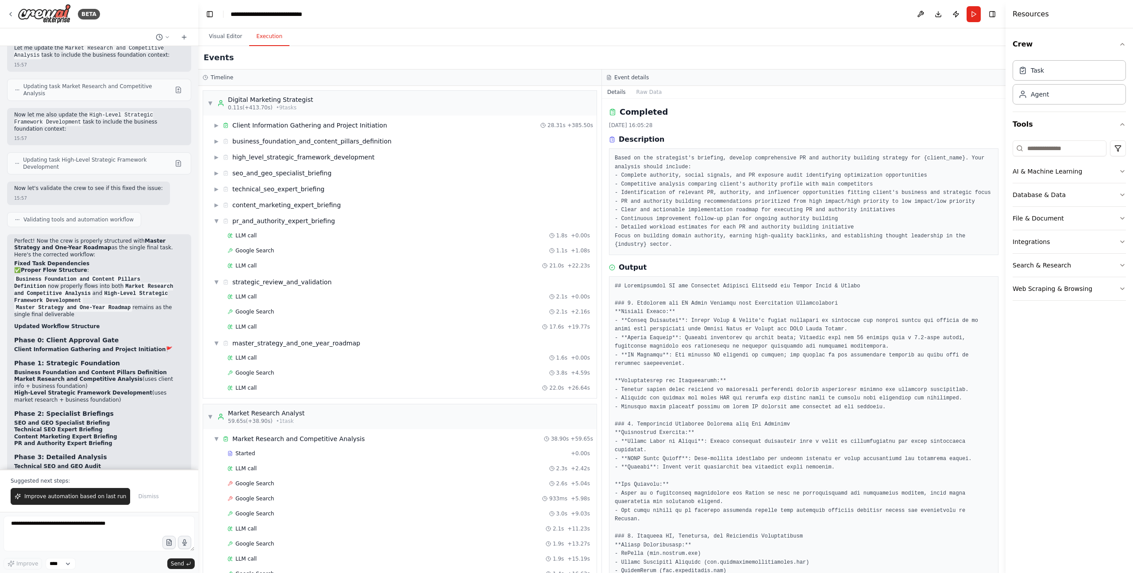
drag, startPoint x: 218, startPoint y: 223, endPoint x: 217, endPoint y: 256, distance: 32.8
click at [218, 224] on span "▼" at bounding box center [216, 220] width 5 height 7
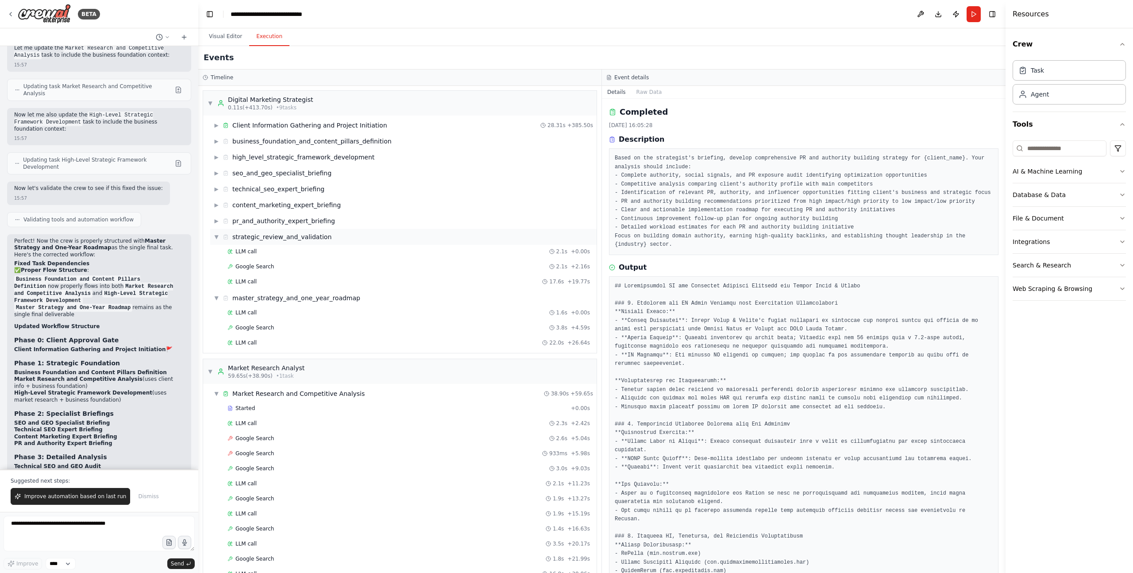
click at [218, 237] on span "▼" at bounding box center [216, 236] width 5 height 7
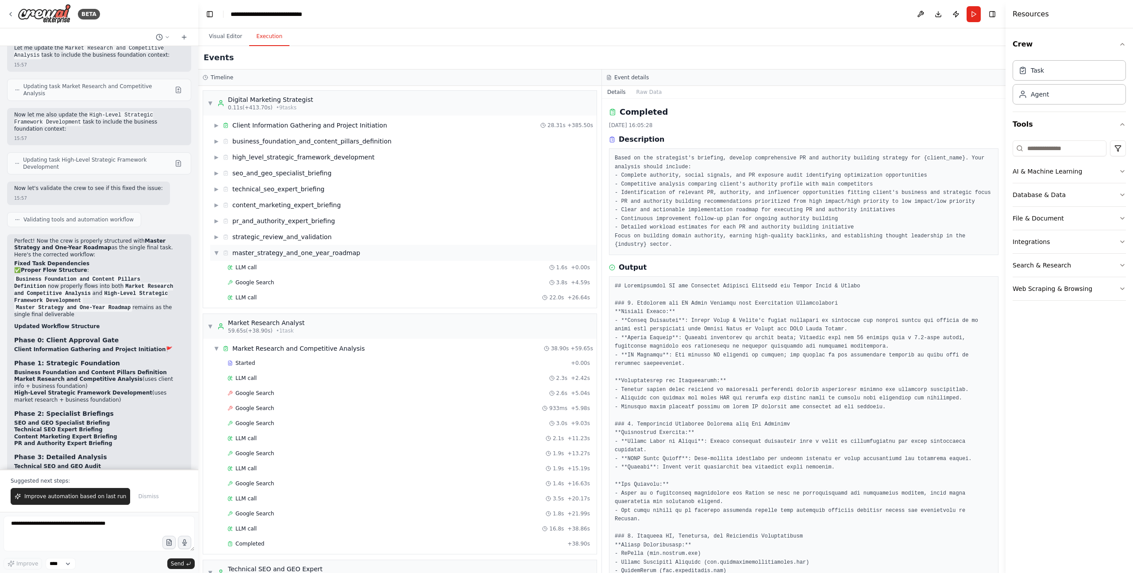
click at [217, 255] on span "▼" at bounding box center [216, 252] width 5 height 7
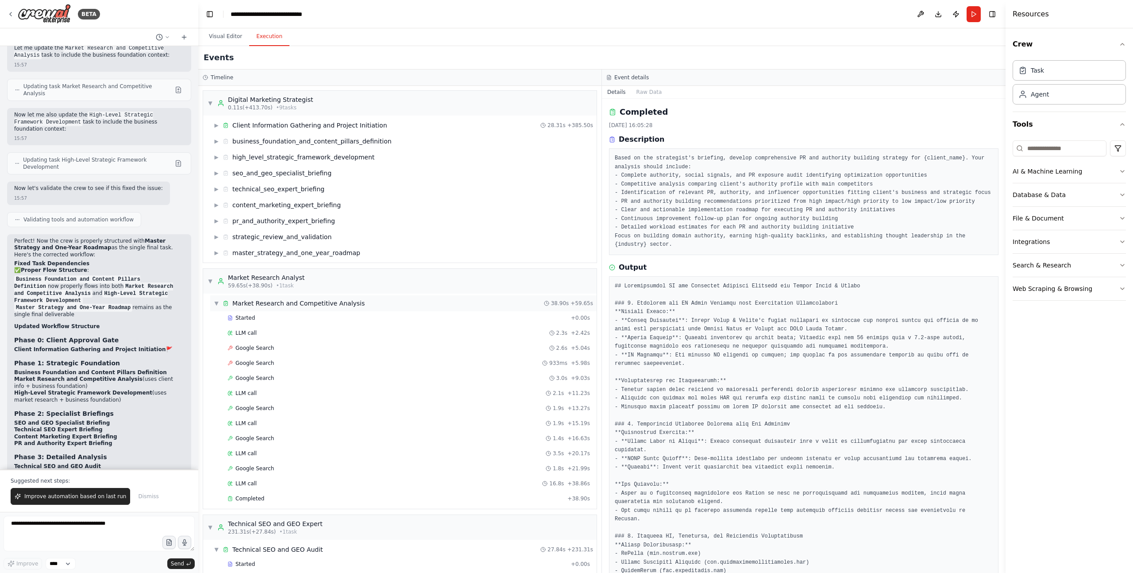
click at [216, 305] on span "▼" at bounding box center [216, 303] width 5 height 7
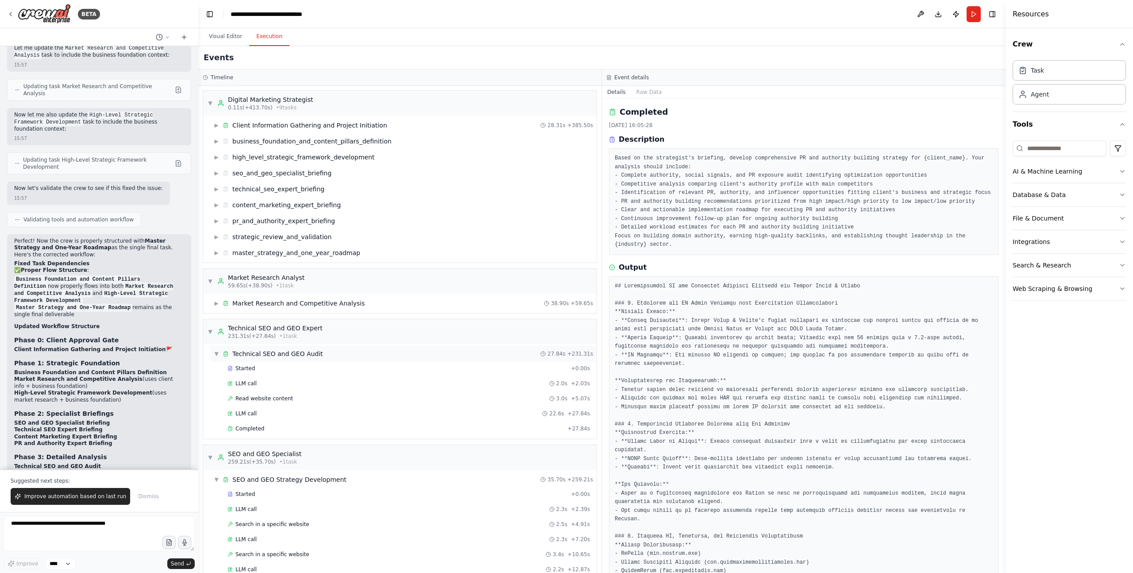
click at [217, 354] on span "▼" at bounding box center [216, 353] width 5 height 7
click at [218, 392] on span "▼" at bounding box center [216, 404] width 5 height 7
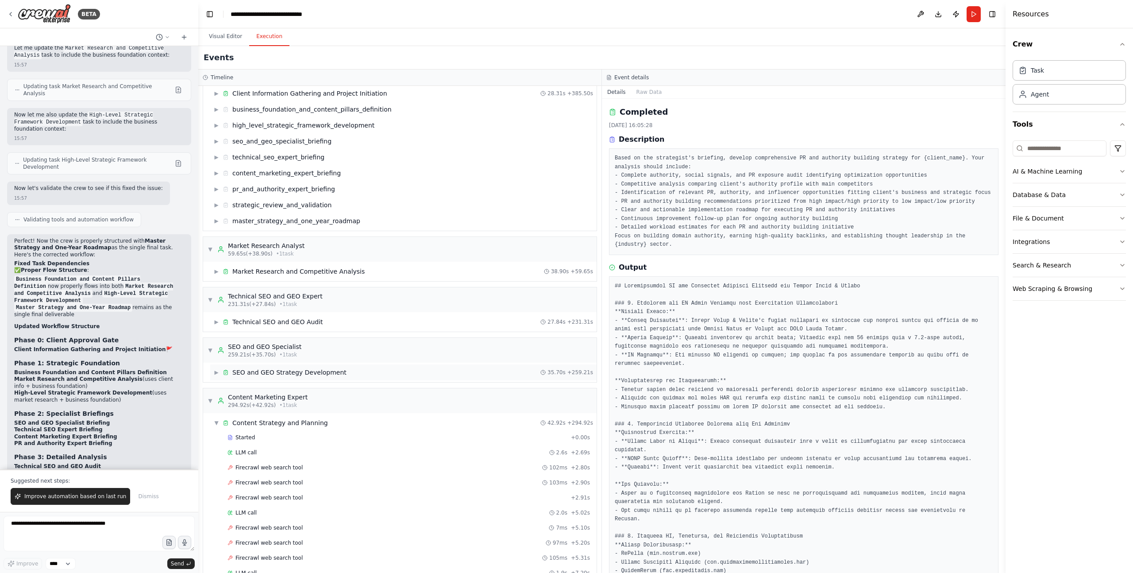
scroll to position [34, 0]
click at [216, 392] on span "▼" at bounding box center [216, 420] width 5 height 7
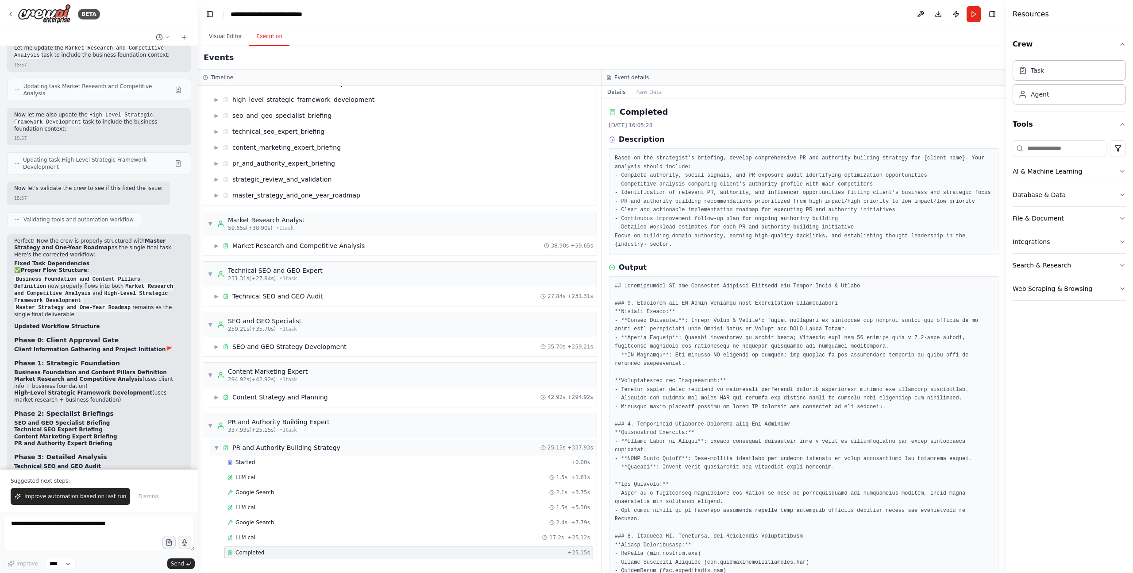
click at [217, 392] on span "▼" at bounding box center [216, 447] width 5 height 7
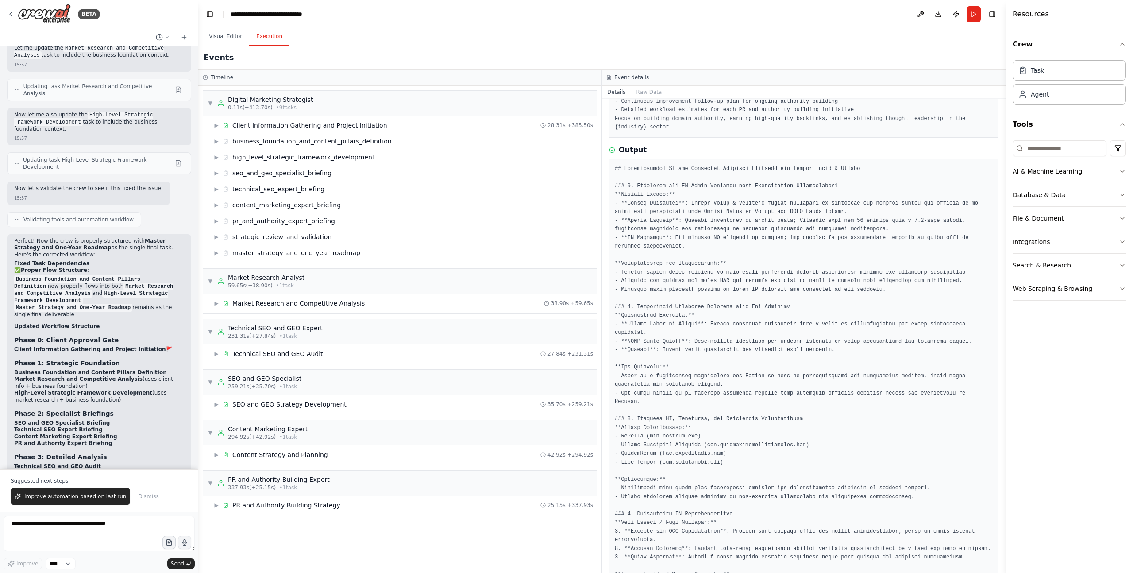
scroll to position [133, 0]
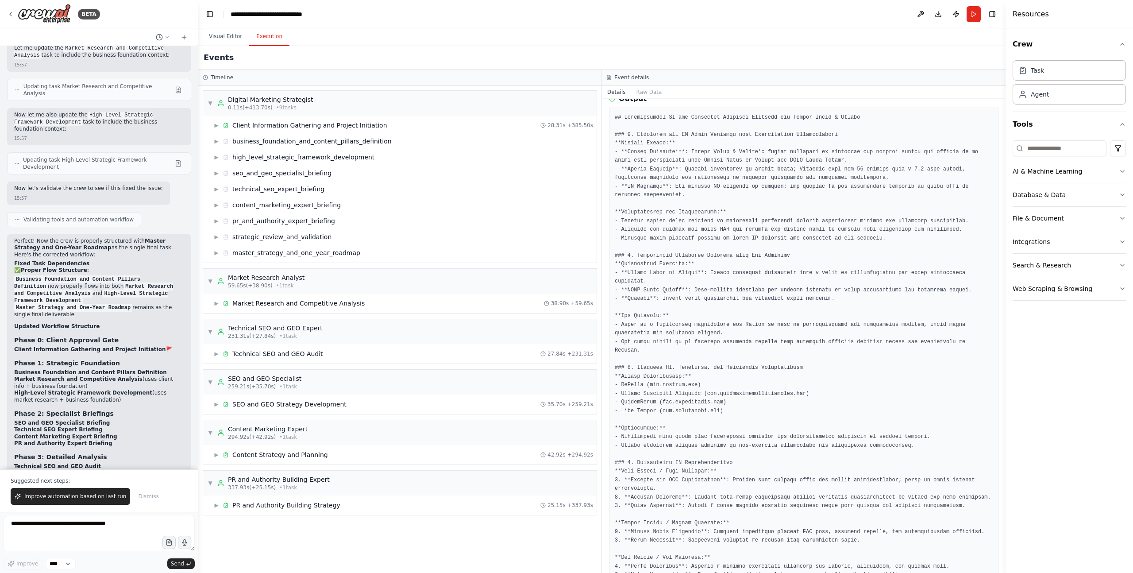
scroll to position [169, 0]
click at [757, 151] on pre at bounding box center [804, 583] width 378 height 941
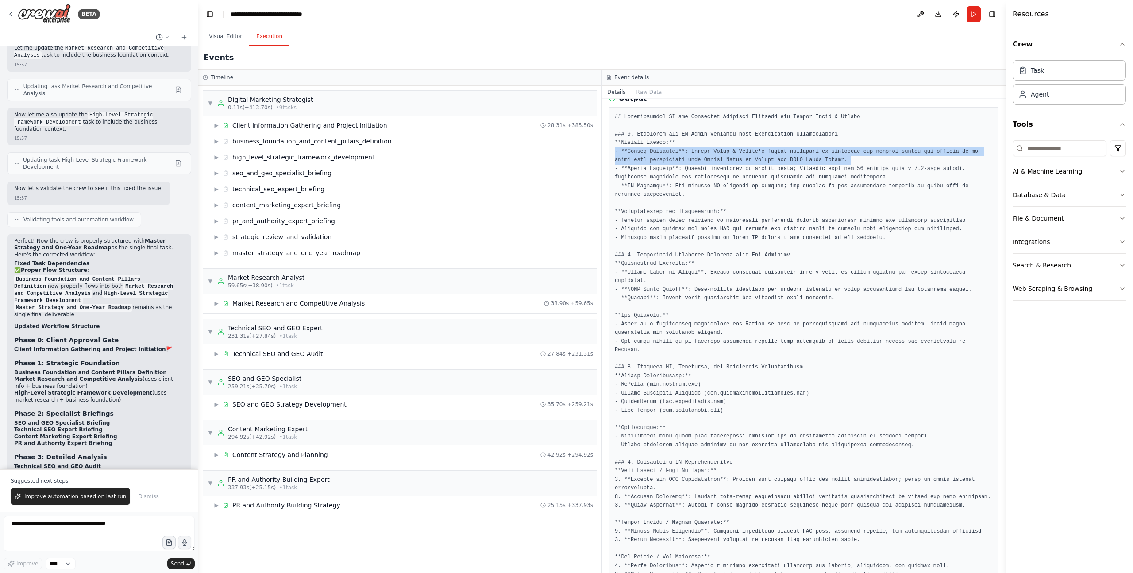
drag, startPoint x: 933, startPoint y: 151, endPoint x: 831, endPoint y: 157, distance: 102.0
click at [757, 151] on pre at bounding box center [804, 583] width 378 height 941
click at [679, 159] on pre at bounding box center [804, 583] width 378 height 941
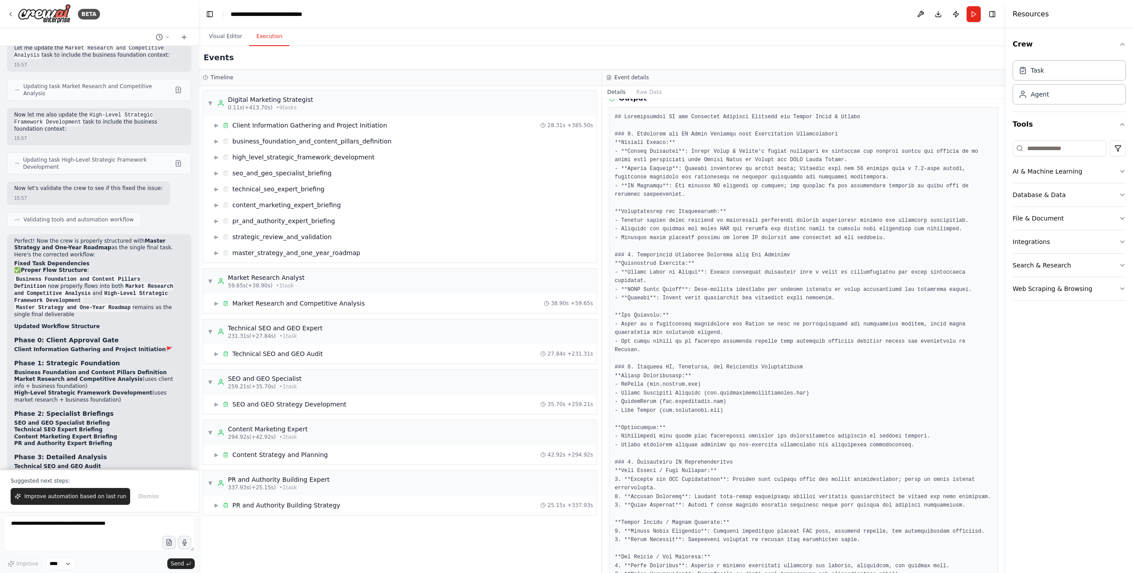
scroll to position [186, 0]
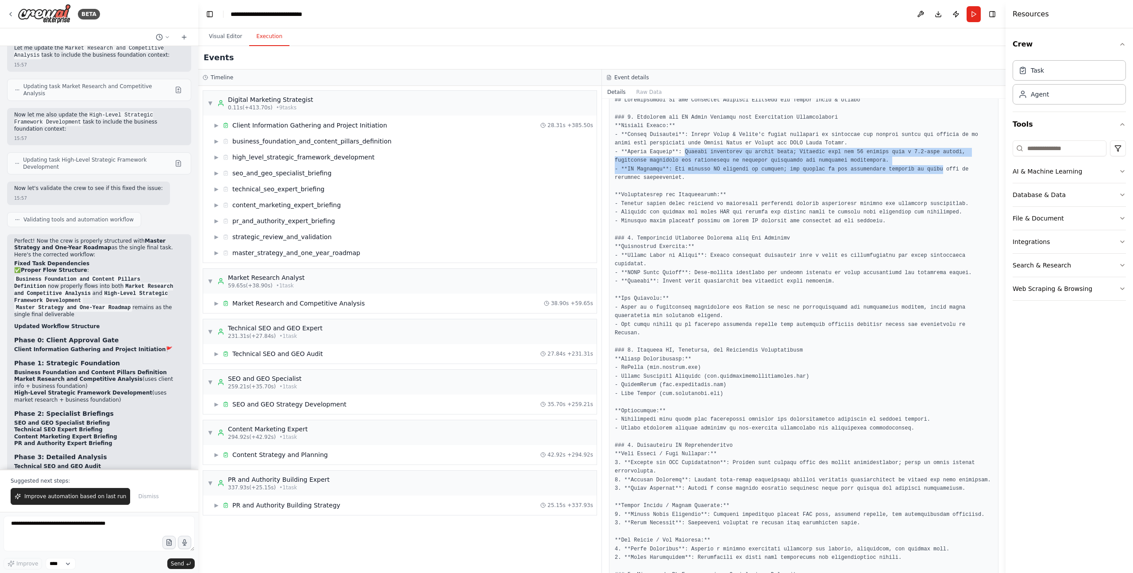
drag, startPoint x: 684, startPoint y: 152, endPoint x: 869, endPoint y: 171, distance: 185.2
click at [757, 165] on pre at bounding box center [804, 566] width 378 height 941
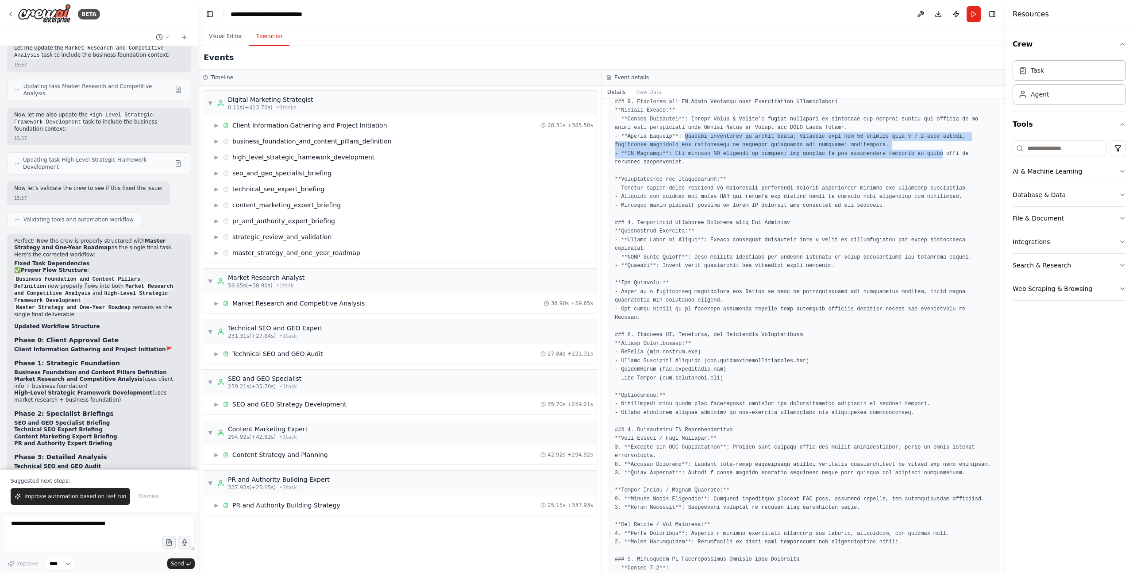
scroll to position [206, 0]
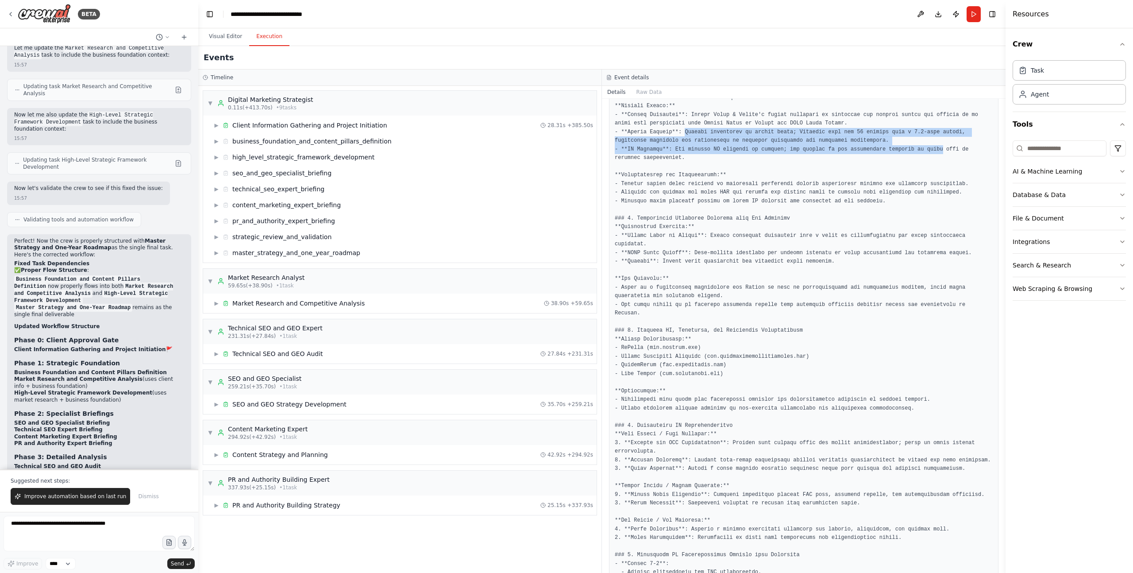
click at [717, 142] on pre at bounding box center [804, 546] width 378 height 941
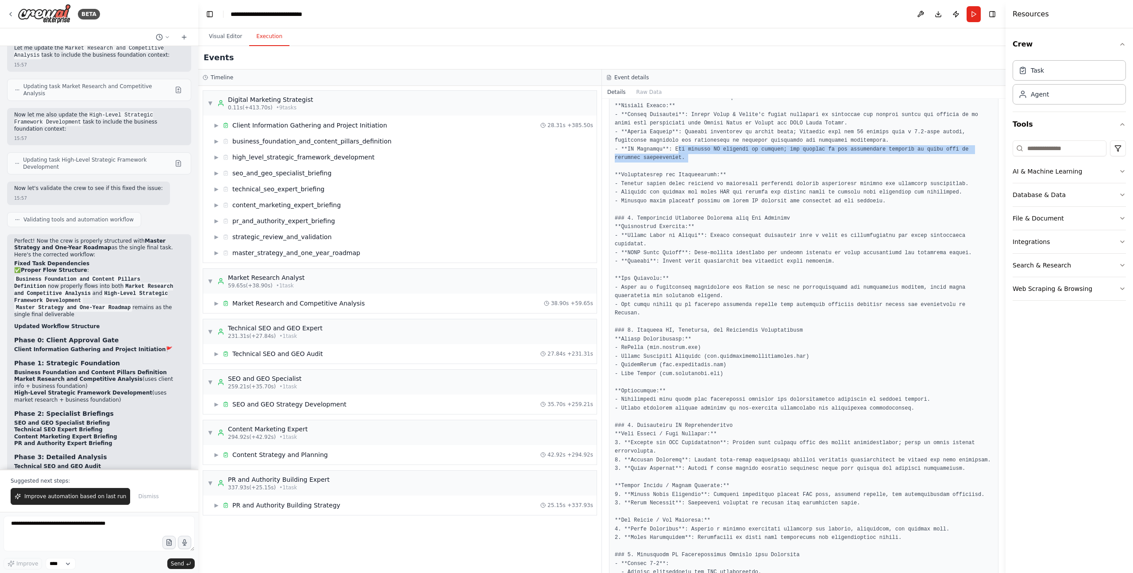
drag, startPoint x: 678, startPoint y: 149, endPoint x: 708, endPoint y: 165, distance: 33.9
click at [708, 165] on pre at bounding box center [804, 546] width 378 height 941
click at [711, 174] on pre at bounding box center [804, 546] width 378 height 941
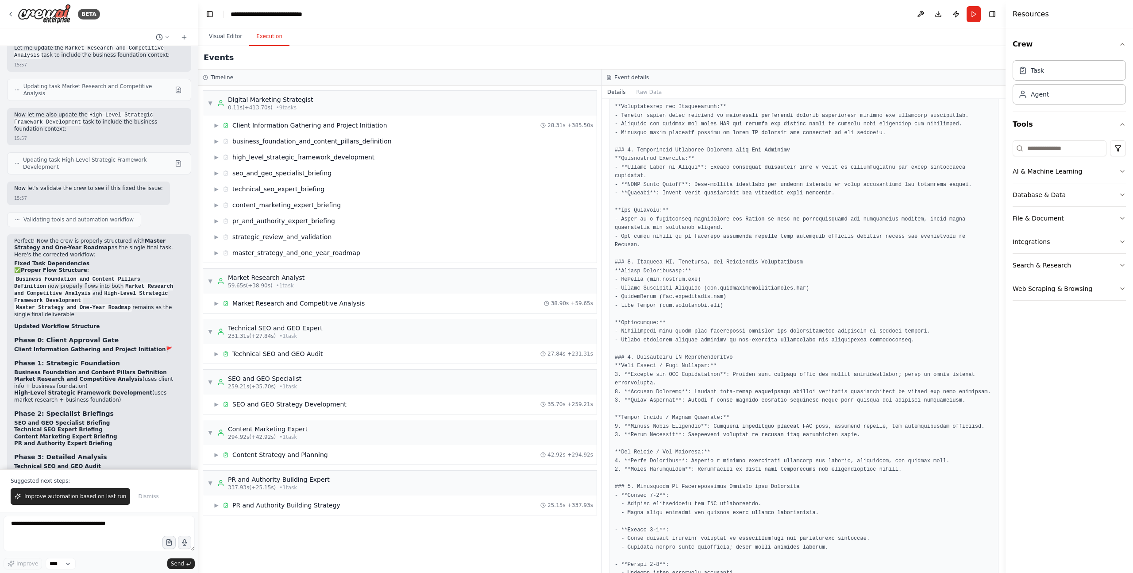
scroll to position [278, 0]
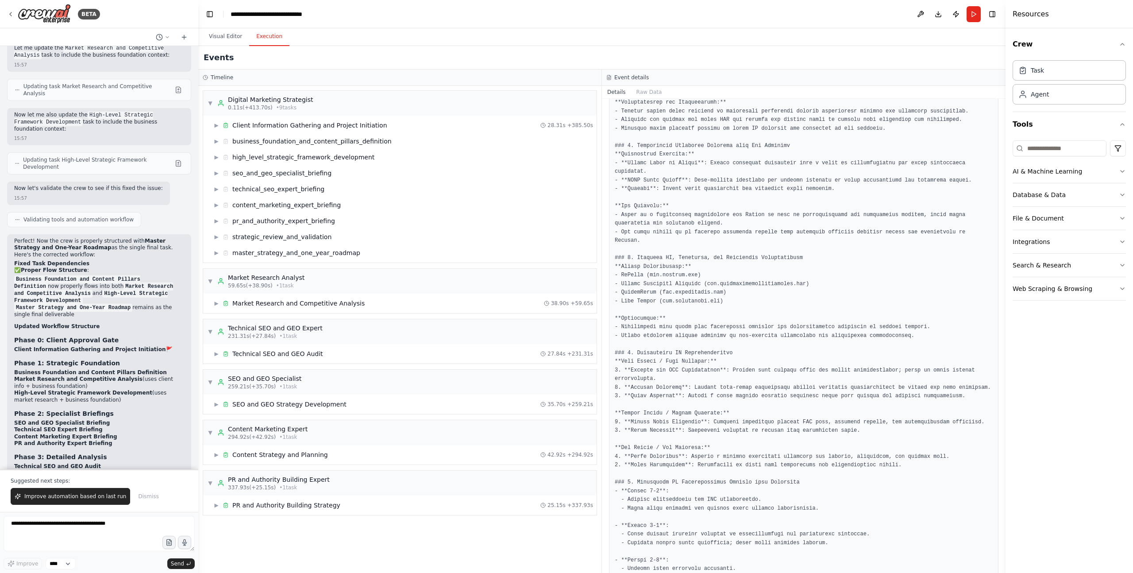
drag, startPoint x: 712, startPoint y: 162, endPoint x: 872, endPoint y: 176, distance: 160.4
click at [757, 179] on pre at bounding box center [804, 474] width 378 height 941
drag, startPoint x: 871, startPoint y: 176, endPoint x: 791, endPoint y: 158, distance: 81.7
click at [757, 176] on pre at bounding box center [804, 474] width 378 height 941
click at [757, 156] on pre at bounding box center [804, 474] width 378 height 941
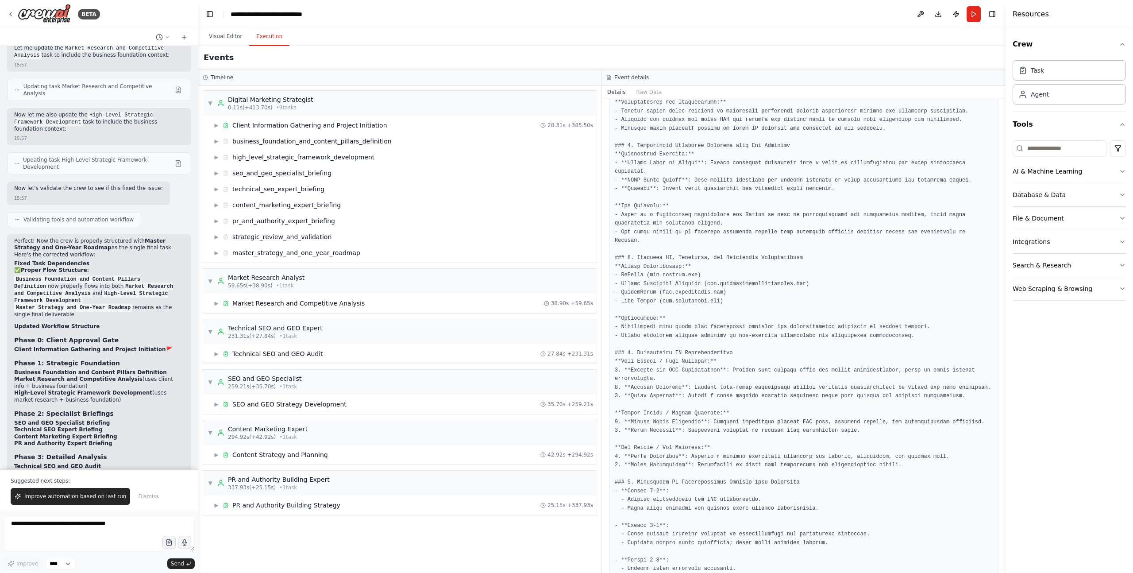
click at [757, 160] on pre at bounding box center [804, 474] width 378 height 941
click at [757, 180] on pre at bounding box center [804, 474] width 378 height 941
drag, startPoint x: 696, startPoint y: 181, endPoint x: 845, endPoint y: 196, distance: 149.5
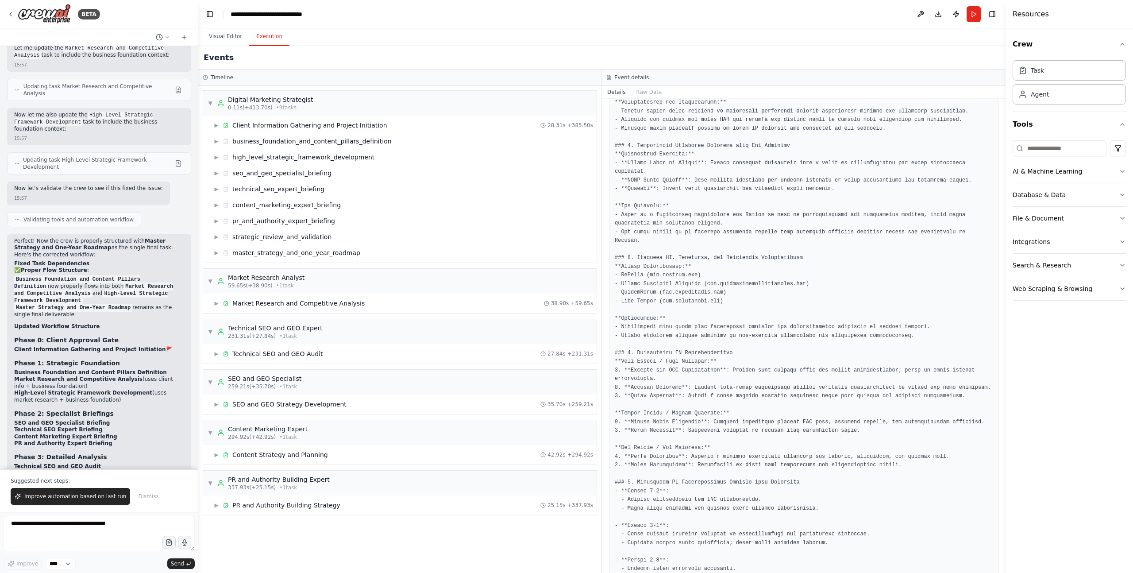
click at [757, 196] on pre at bounding box center [804, 474] width 378 height 941
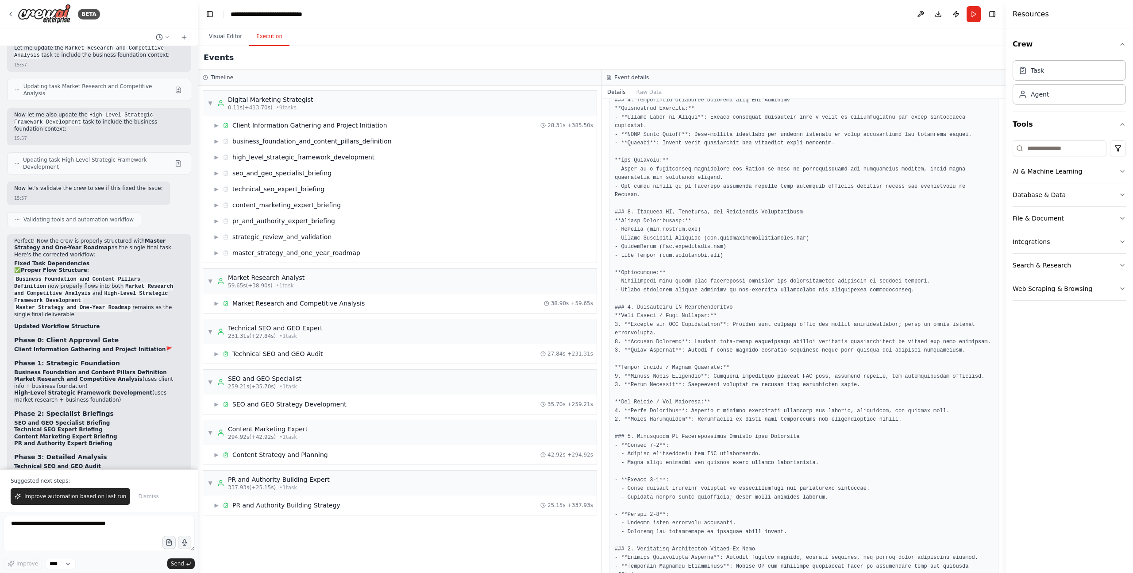
scroll to position [326, 0]
click at [633, 168] on pre at bounding box center [804, 426] width 378 height 941
click at [734, 177] on pre at bounding box center [804, 426] width 378 height 941
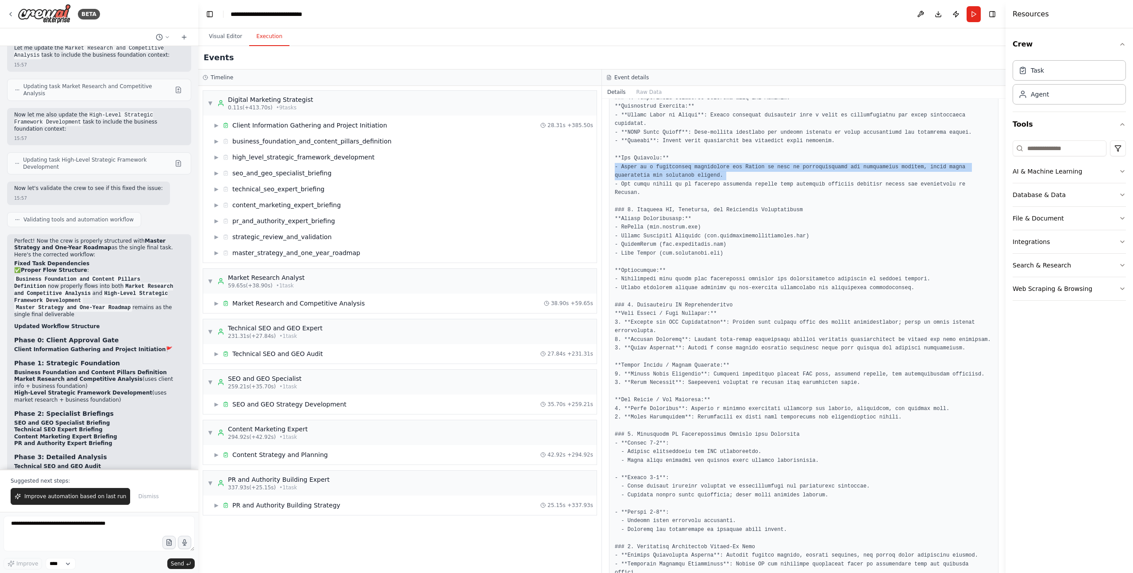
click at [734, 177] on pre at bounding box center [804, 426] width 378 height 941
click at [668, 182] on pre at bounding box center [804, 426] width 378 height 941
click at [712, 168] on pre at bounding box center [804, 426] width 378 height 941
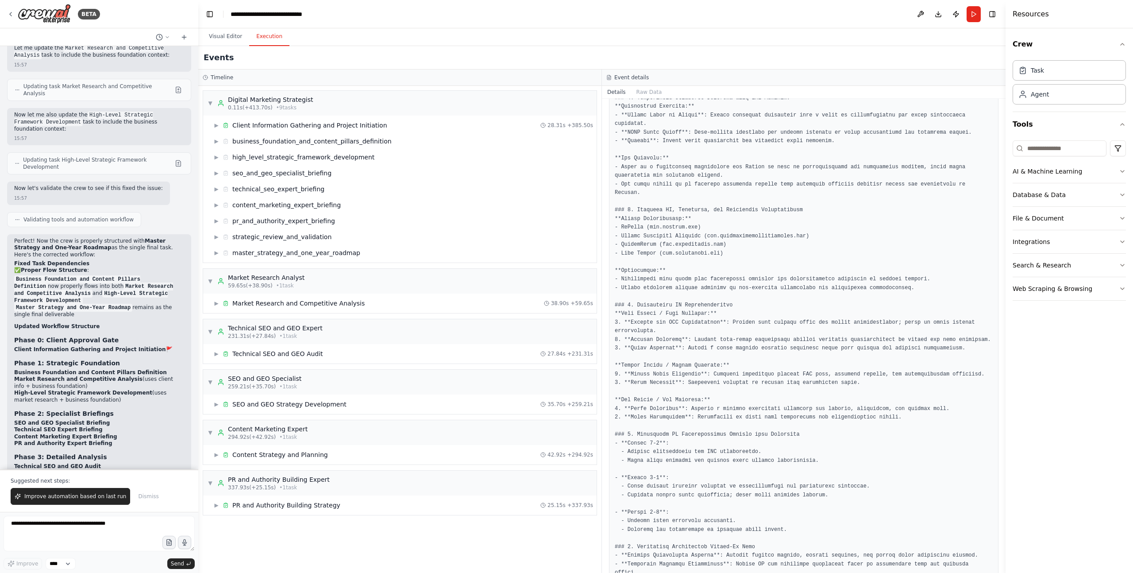
click at [757, 182] on pre at bounding box center [804, 426] width 378 height 941
click at [757, 168] on pre at bounding box center [804, 426] width 378 height 941
drag, startPoint x: 785, startPoint y: 189, endPoint x: 777, endPoint y: 189, distance: 8.0
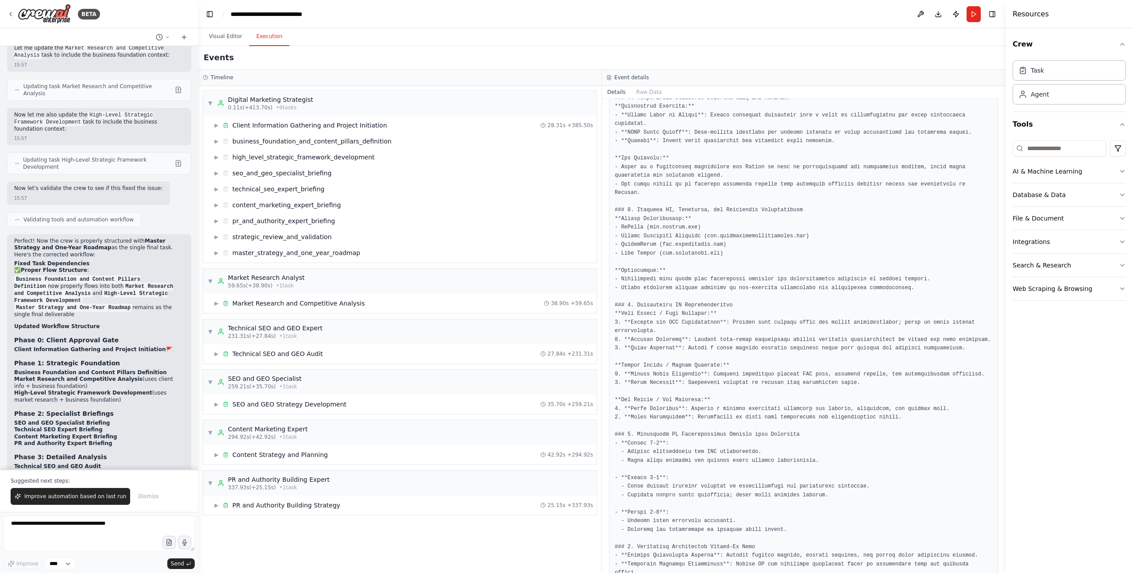
click at [757, 189] on pre at bounding box center [804, 426] width 378 height 941
click at [644, 182] on pre at bounding box center [804, 426] width 378 height 941
click at [687, 201] on pre at bounding box center [804, 426] width 378 height 941
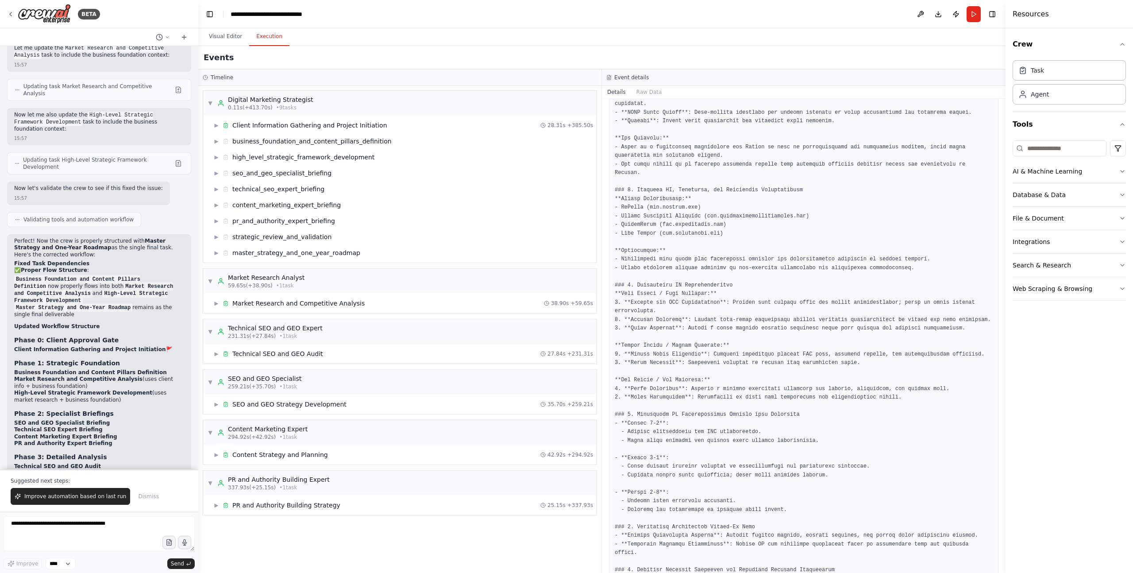
scroll to position [364, 0]
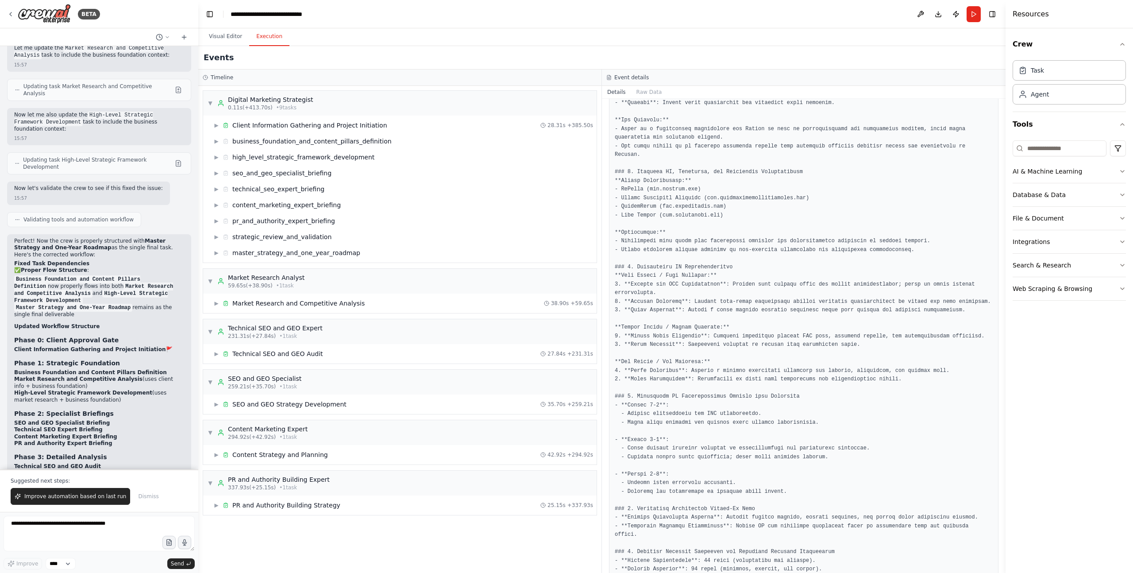
click at [653, 189] on pre at bounding box center [804, 388] width 378 height 941
click at [659, 200] on pre at bounding box center [804, 388] width 378 height 941
click at [660, 199] on pre at bounding box center [804, 388] width 378 height 941
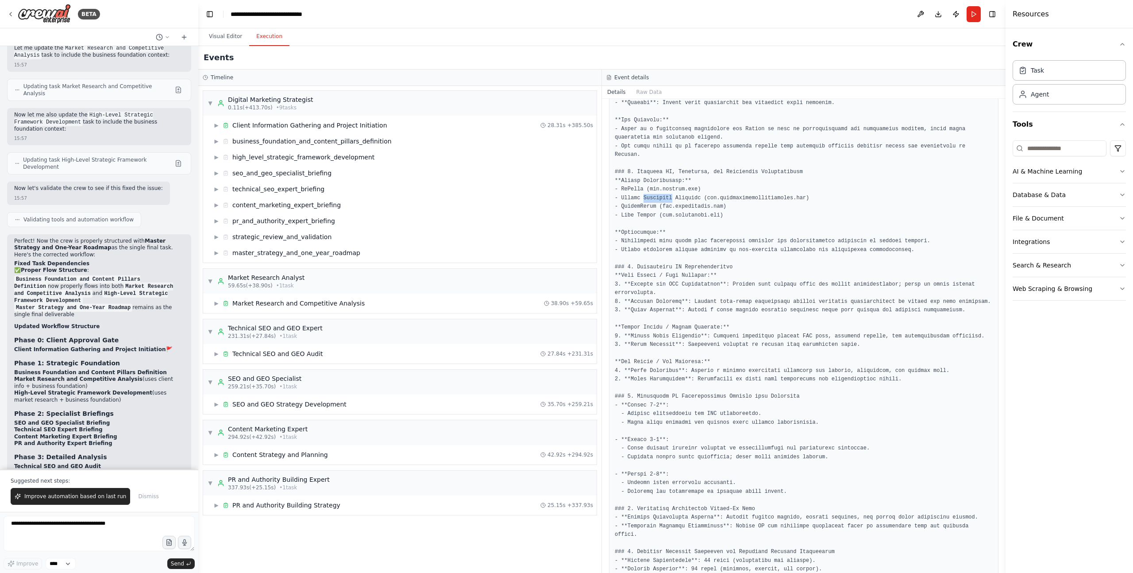
click at [660, 199] on pre at bounding box center [804, 388] width 378 height 941
click at [725, 212] on pre at bounding box center [804, 388] width 378 height 941
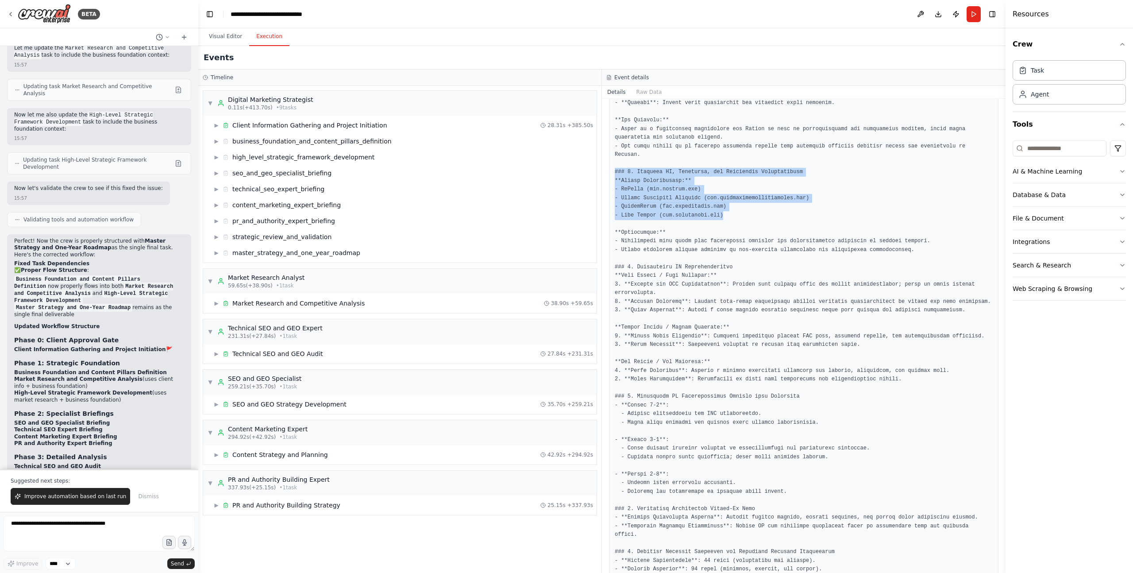
drag, startPoint x: 728, startPoint y: 214, endPoint x: 700, endPoint y: 191, distance: 36.2
click at [603, 169] on div "Completed [DATE] 16:05:28 Description Based on the strategist's briefing, devel…" at bounding box center [804, 336] width 404 height 474
click at [714, 197] on pre at bounding box center [804, 388] width 378 height 941
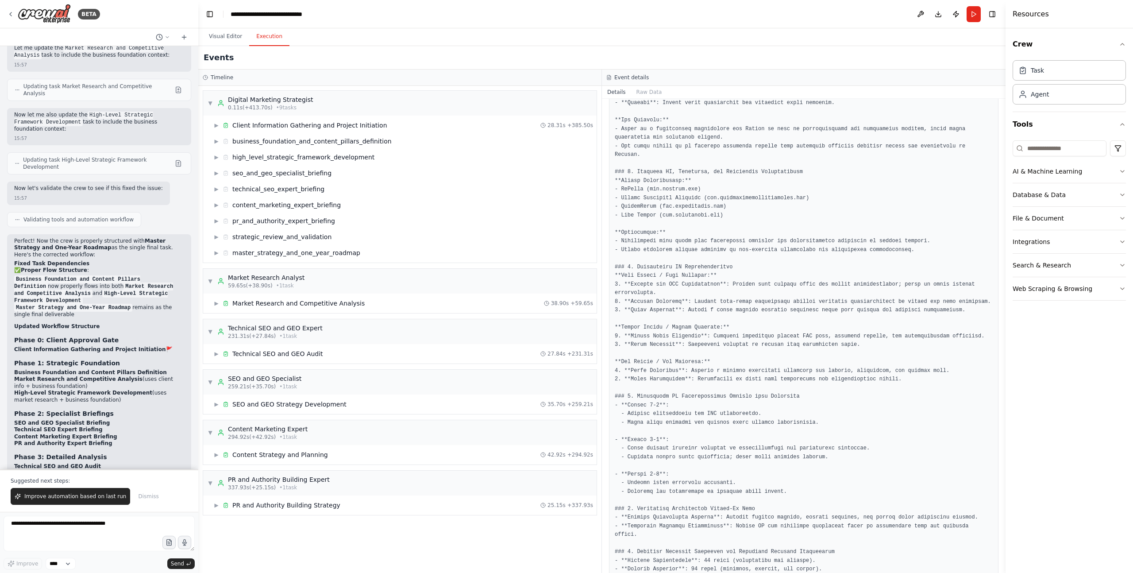
scroll to position [374, 0]
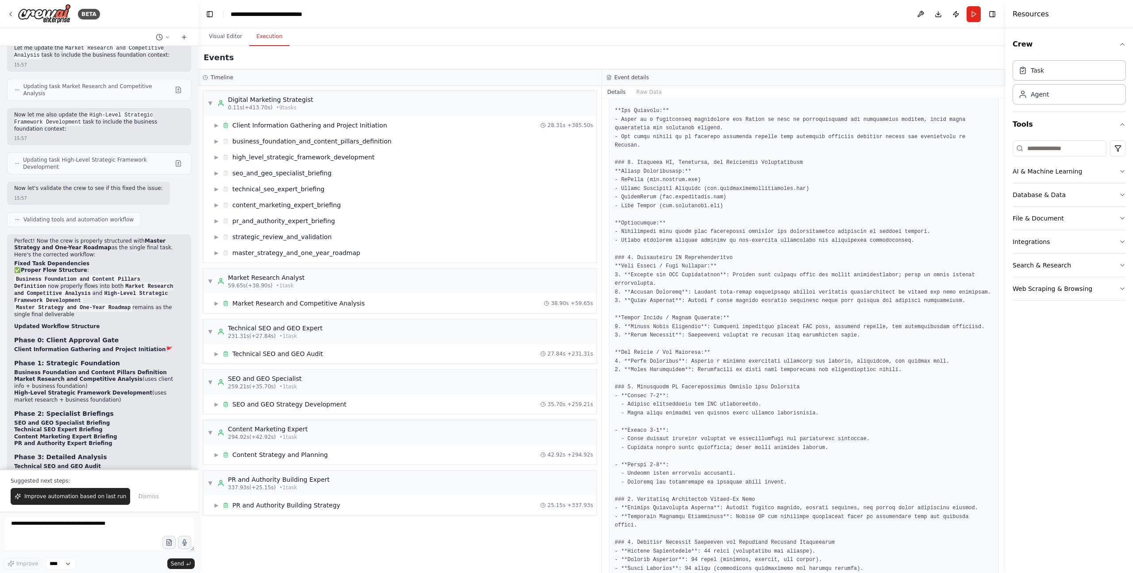
click at [662, 182] on pre at bounding box center [804, 378] width 378 height 941
click at [663, 183] on pre at bounding box center [804, 378] width 378 height 941
click at [752, 216] on pre at bounding box center [804, 378] width 378 height 941
drag, startPoint x: 716, startPoint y: 206, endPoint x: 659, endPoint y: 192, distance: 58.8
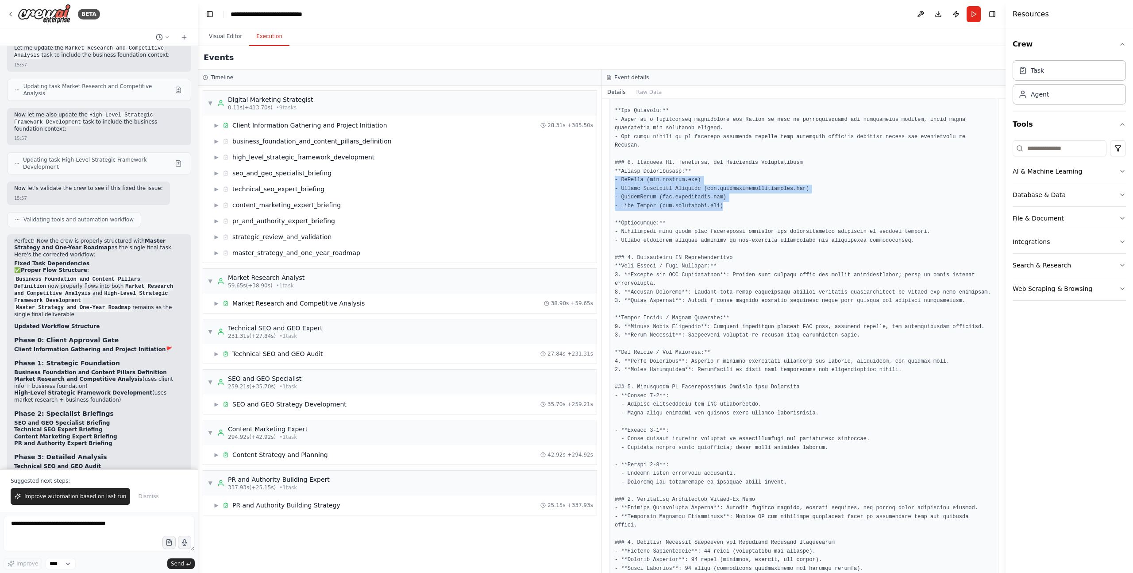
click at [615, 182] on pre at bounding box center [804, 378] width 378 height 941
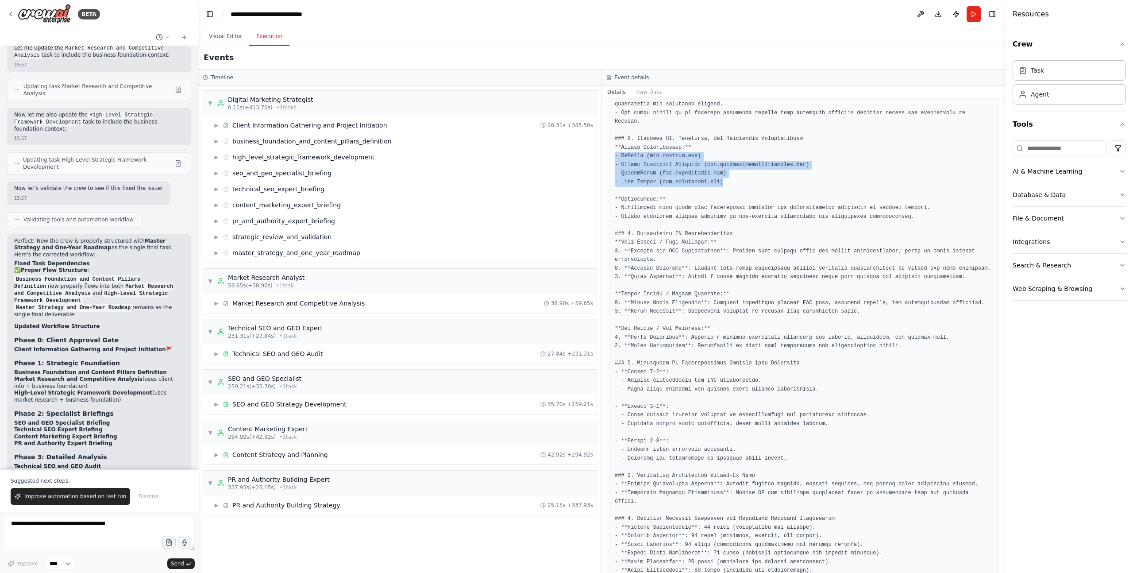
scroll to position [414, 0]
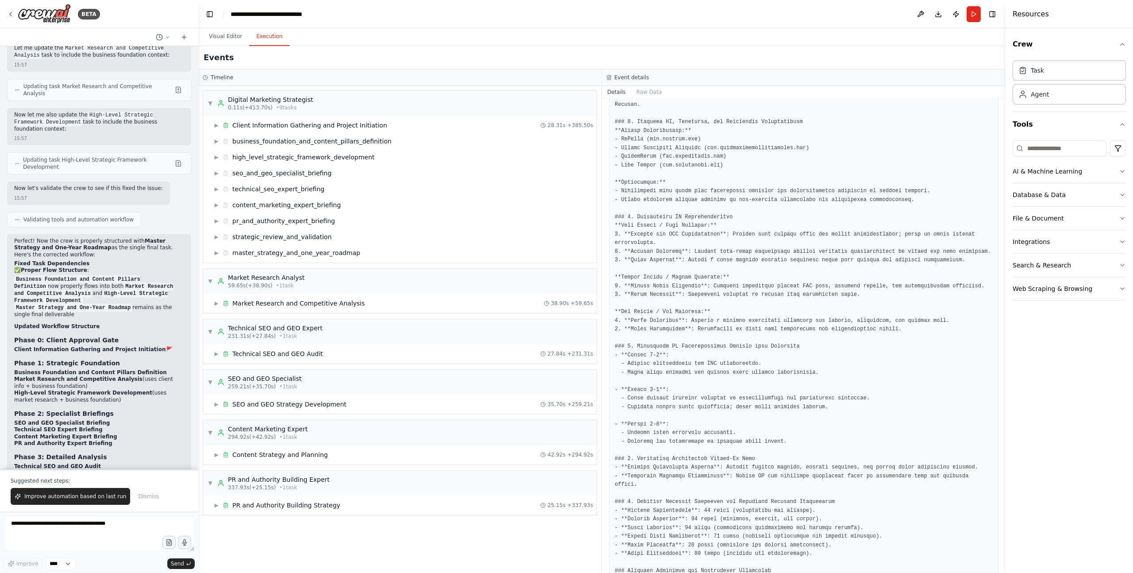
click at [695, 198] on pre at bounding box center [804, 338] width 378 height 941
click at [743, 197] on pre at bounding box center [804, 338] width 378 height 941
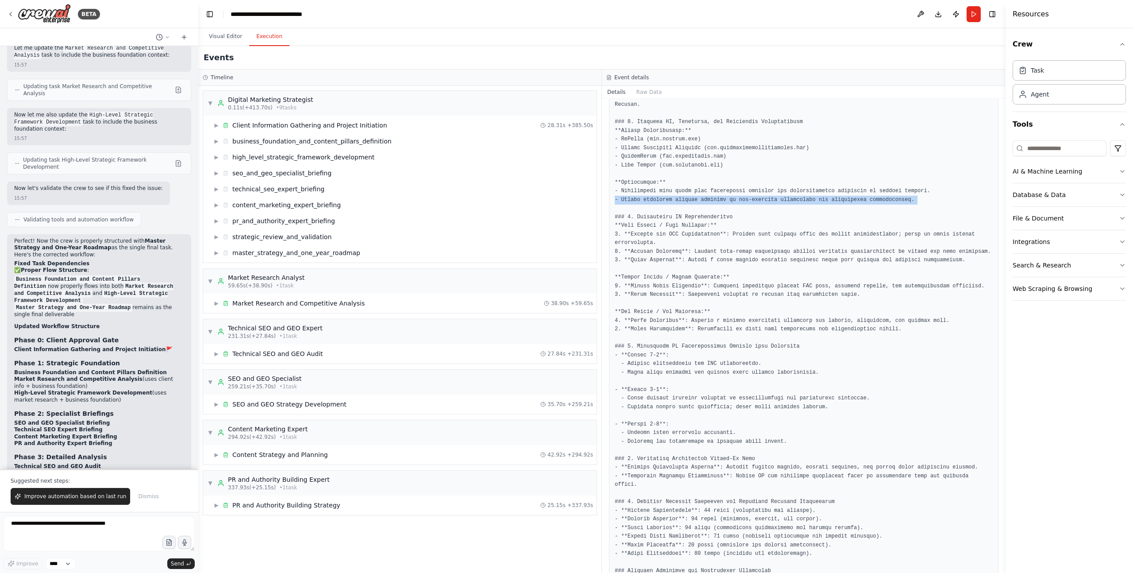
click at [743, 197] on pre at bounding box center [804, 338] width 378 height 941
click at [749, 190] on pre at bounding box center [804, 338] width 378 height 941
click at [744, 198] on pre at bounding box center [804, 338] width 378 height 941
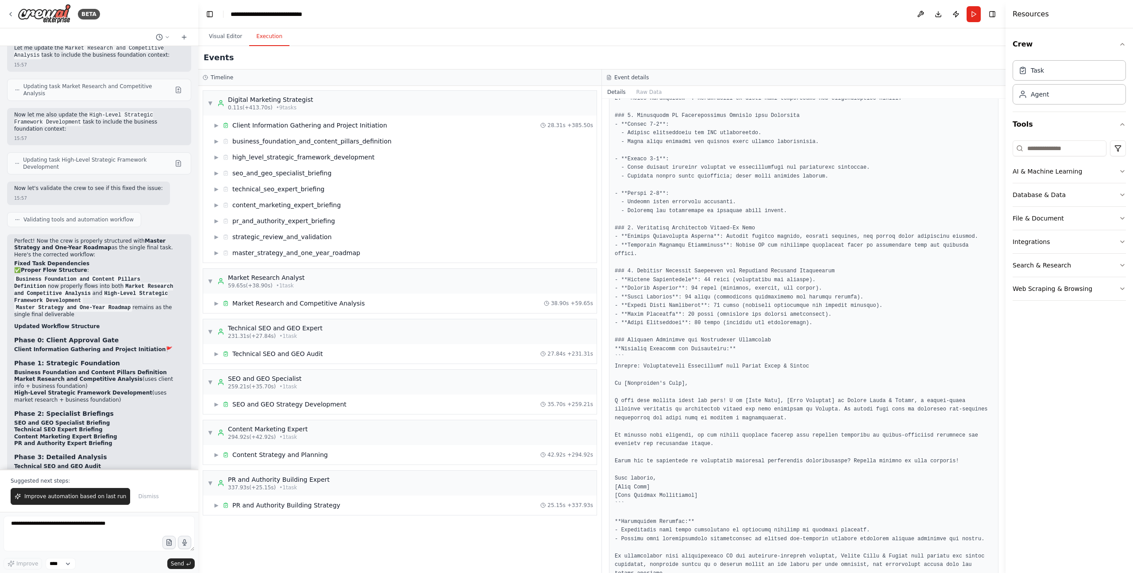
scroll to position [670, 0]
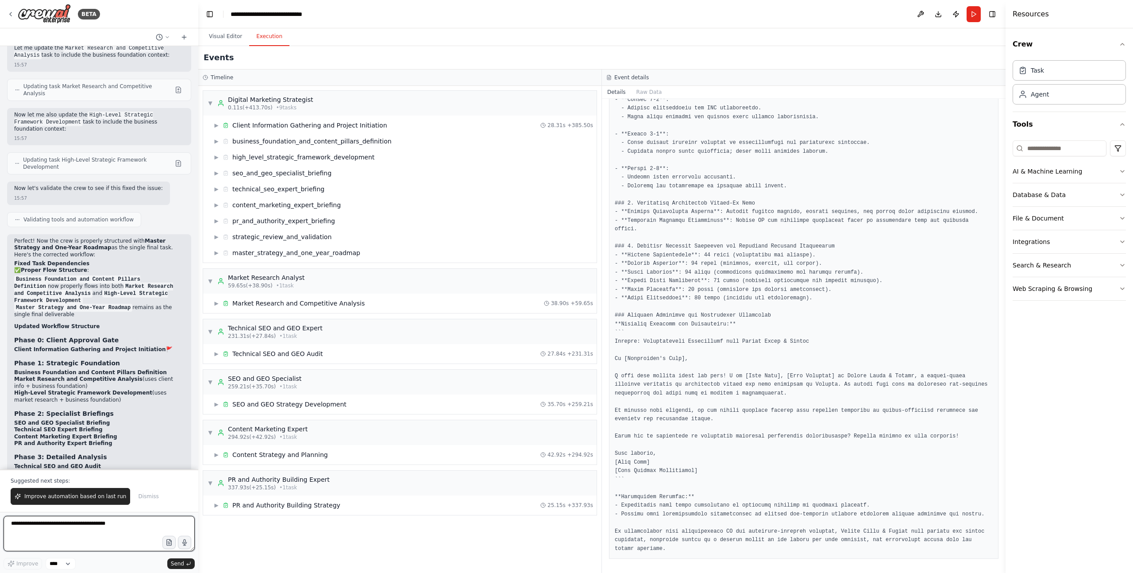
click at [119, 392] on textarea at bounding box center [99, 533] width 191 height 35
type textarea "**********"
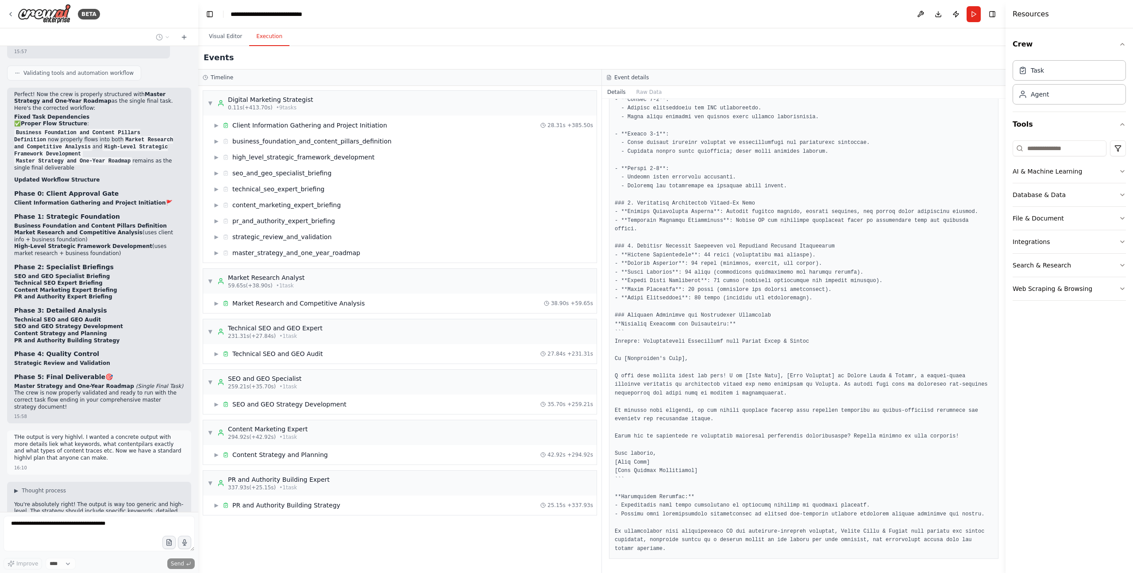
scroll to position [4971, 0]
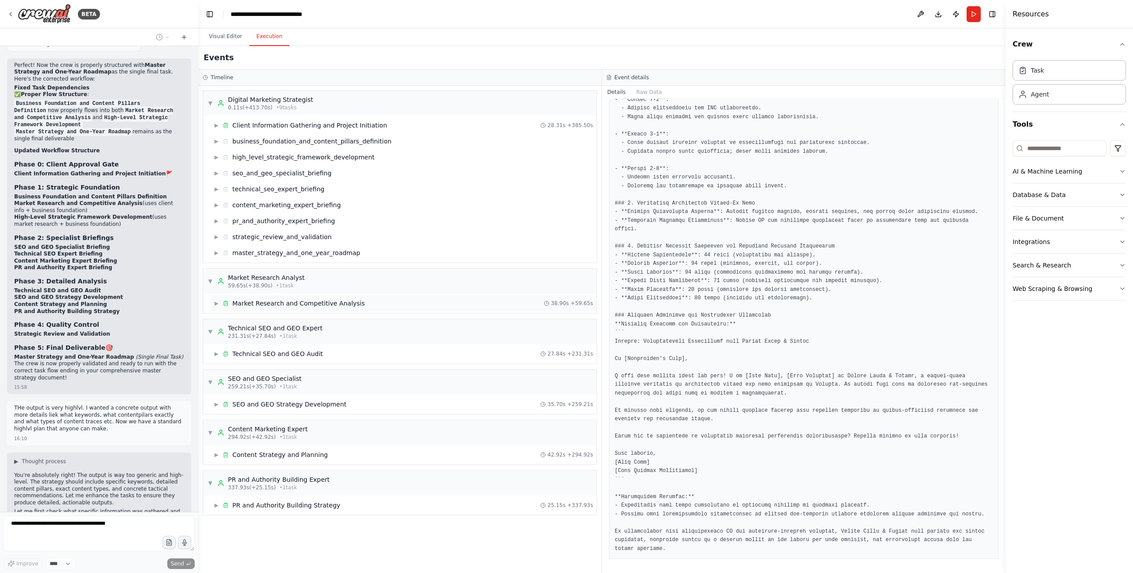
click at [215, 304] on span "▶" at bounding box center [216, 303] width 5 height 7
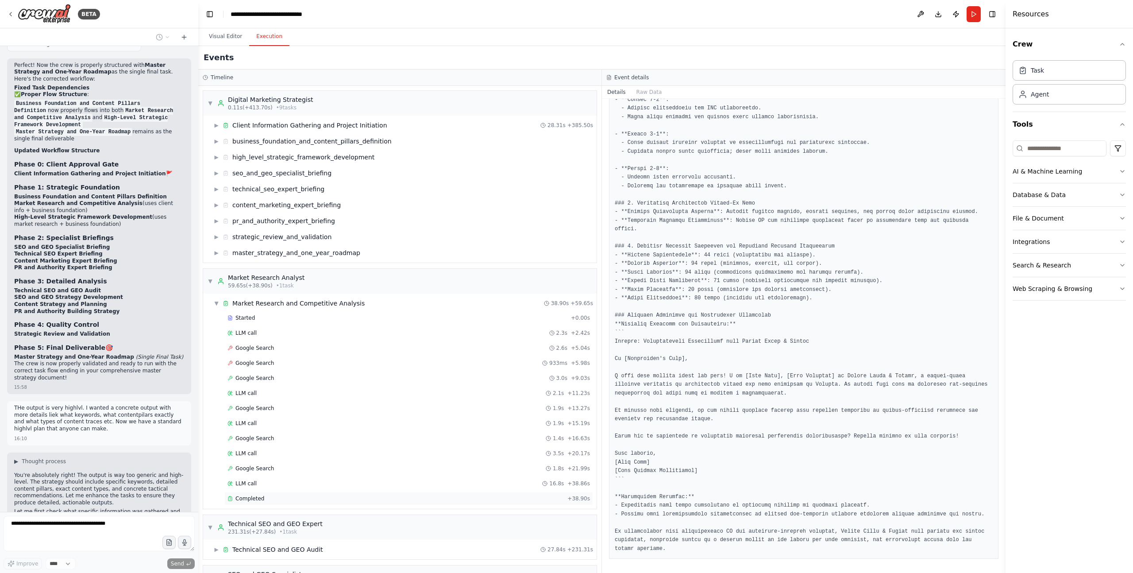
click at [285, 392] on div "Completed" at bounding box center [396, 498] width 336 height 7
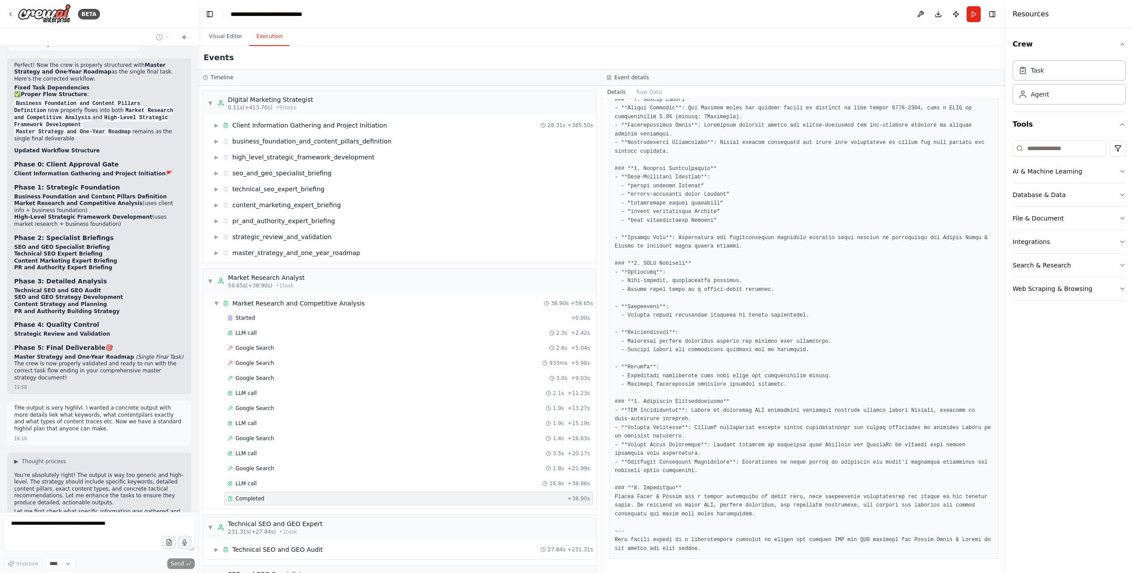
scroll to position [4993, 0]
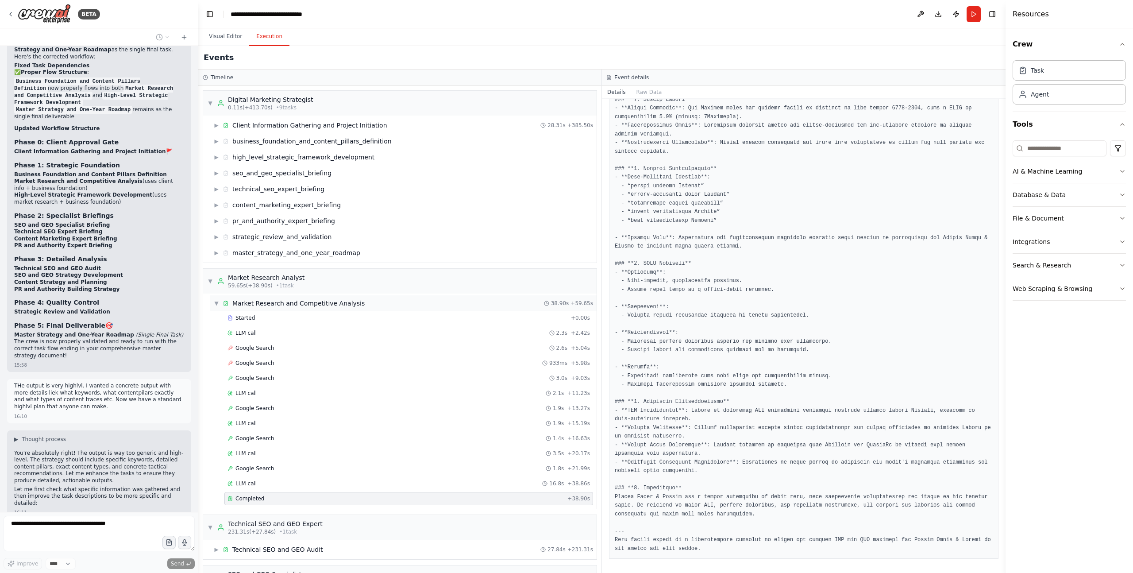
click at [214, 301] on span "▼" at bounding box center [216, 303] width 5 height 7
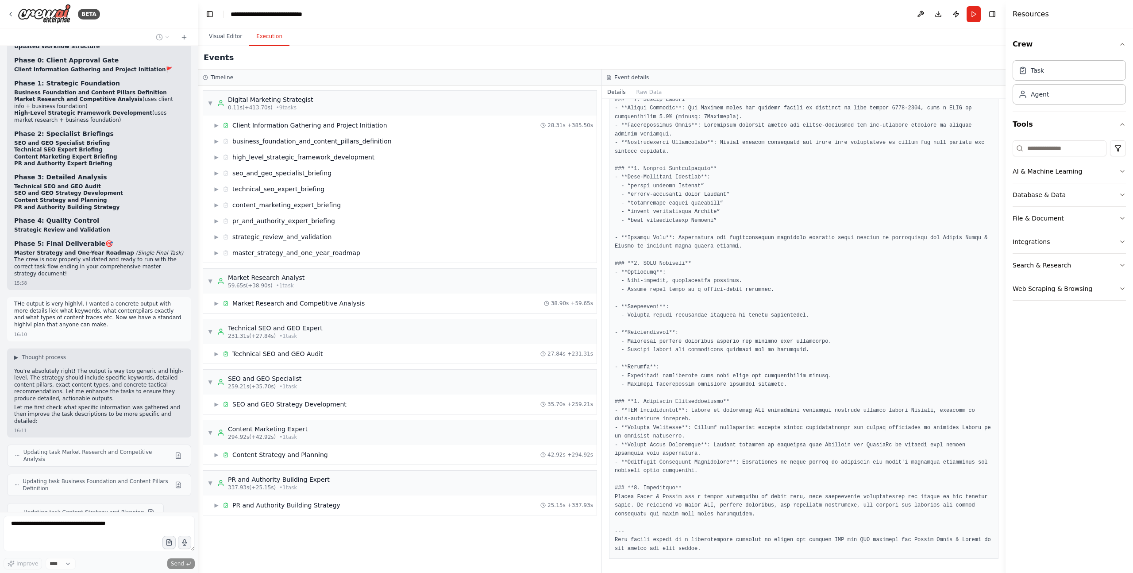
scroll to position [5082, 0]
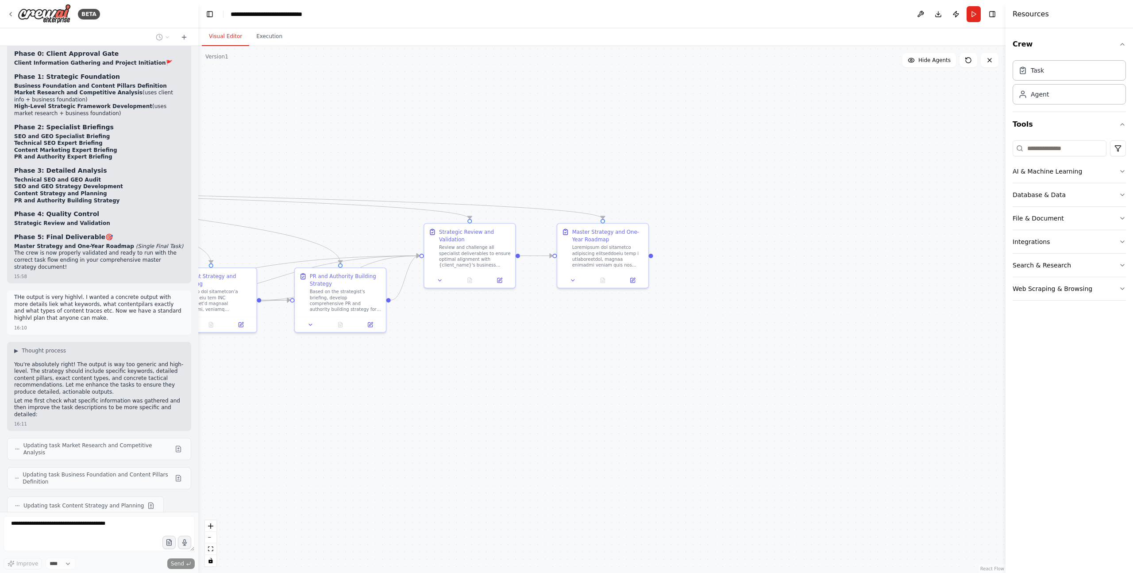
click at [232, 36] on button "Visual Editor" at bounding box center [225, 36] width 47 height 19
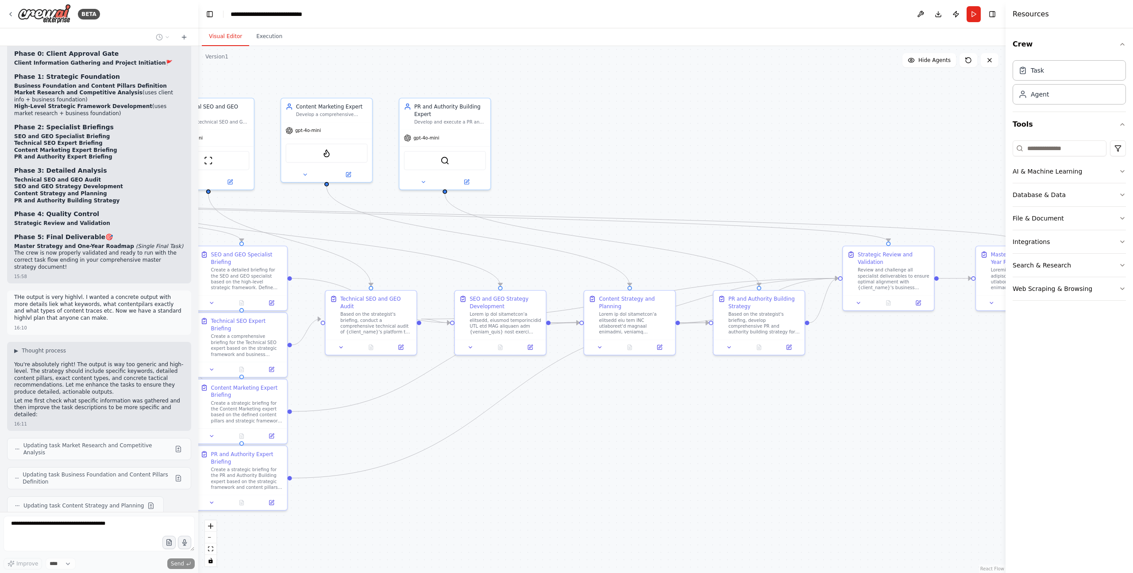
drag, startPoint x: 389, startPoint y: 362, endPoint x: 824, endPoint y: 391, distance: 436.2
click at [757, 392] on div ".deletable-edge-delete-btn { width: 20px; height: 20px; border: 0px solid #ffff…" at bounding box center [601, 309] width 807 height 527
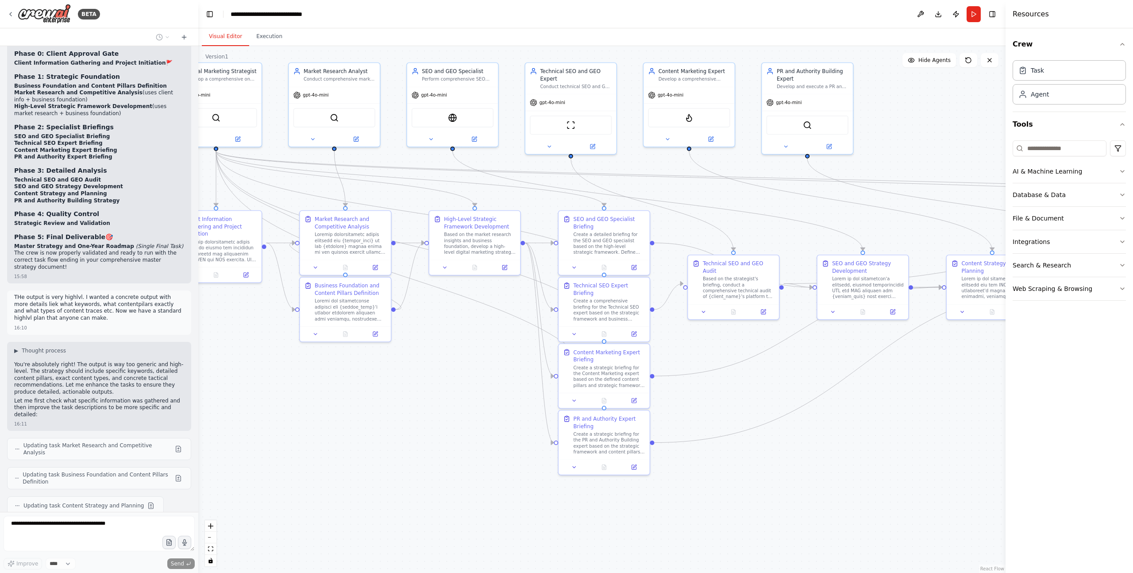
drag, startPoint x: 692, startPoint y: 406, endPoint x: 985, endPoint y: 361, distance: 295.7
click at [757, 363] on div "BETA A complete digital marketing SEO and GEO strategy team. The outcome will b…" at bounding box center [566, 286] width 1133 height 573
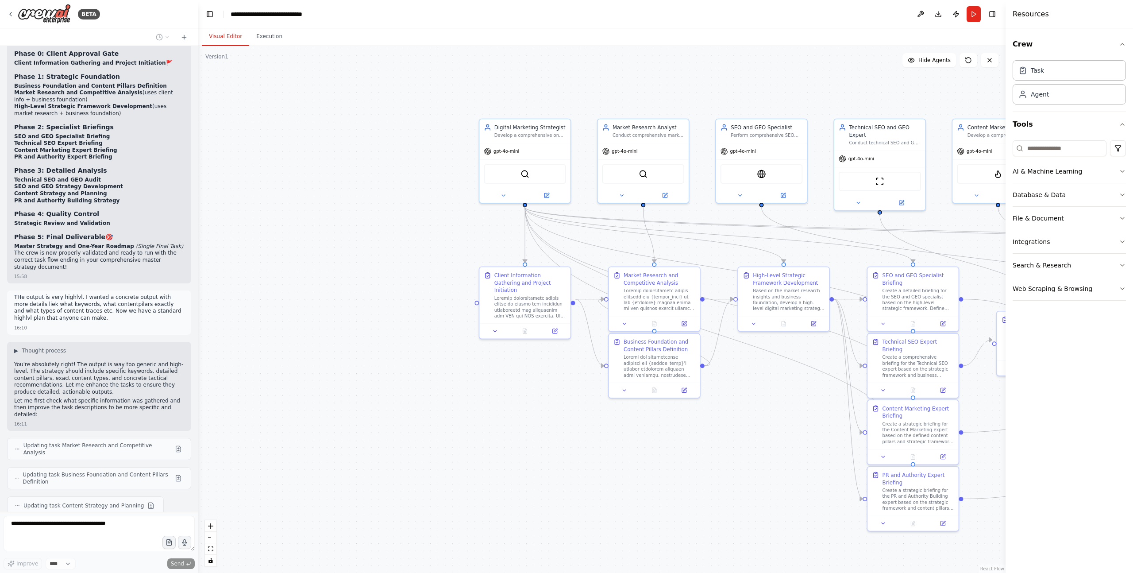
drag, startPoint x: 373, startPoint y: 391, endPoint x: 579, endPoint y: 270, distance: 239.1
click at [666, 392] on div ".deletable-edge-delete-btn { width: 20px; height: 20px; border: 0px solid #ffff…" at bounding box center [601, 309] width 807 height 527
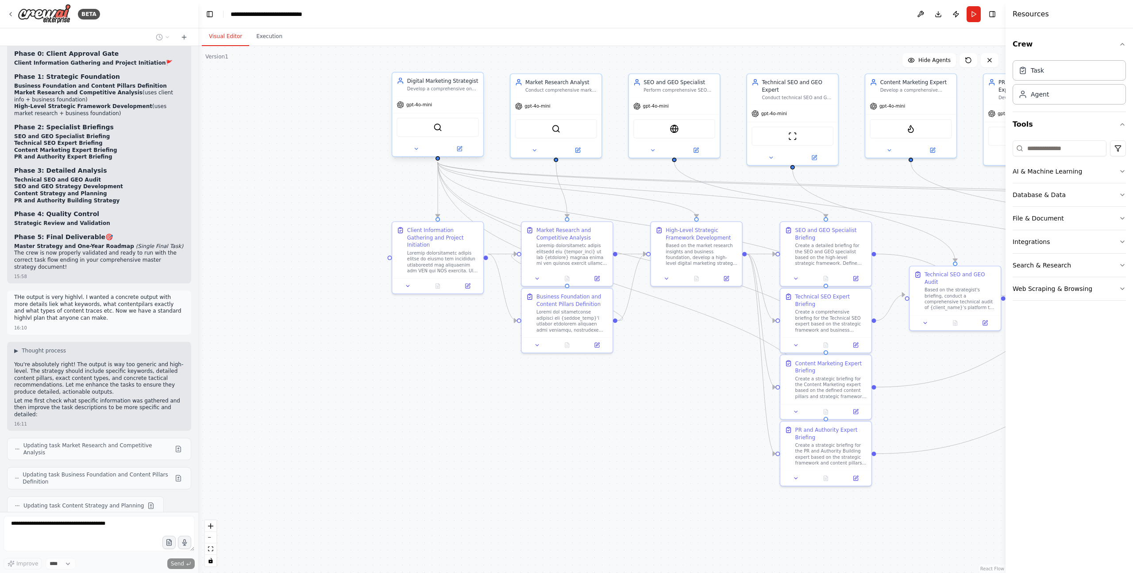
drag, startPoint x: 406, startPoint y: 135, endPoint x: 407, endPoint y: 112, distance: 24.0
click at [305, 86] on div ".deletable-edge-delete-btn { width: 20px; height: 20px; border: 0px solid #ffff…" at bounding box center [601, 309] width 807 height 527
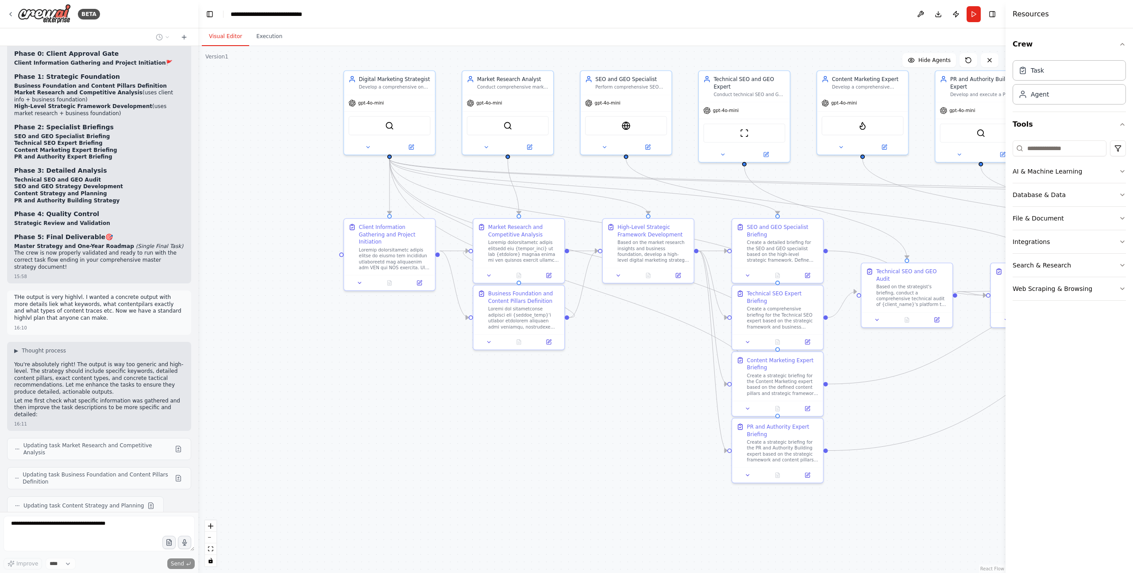
drag, startPoint x: 717, startPoint y: 58, endPoint x: 478, endPoint y: 175, distance: 266.3
click at [557, 65] on div ".deletable-edge-delete-btn { width: 20px; height: 20px; border: 0px solid #ffff…" at bounding box center [601, 309] width 807 height 527
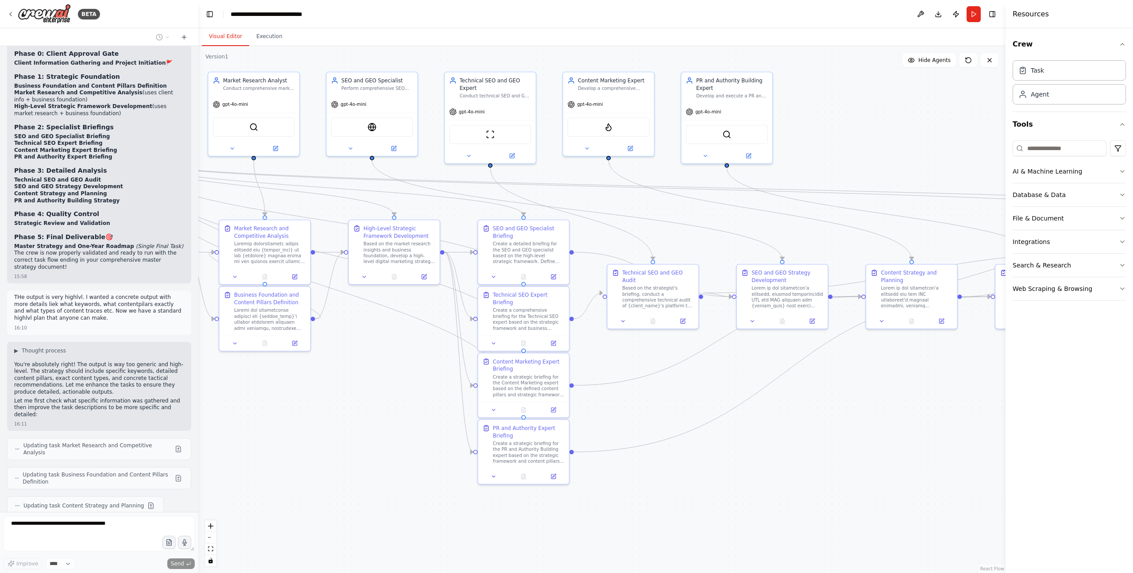
drag, startPoint x: 813, startPoint y: 421, endPoint x: 637, endPoint y: 416, distance: 176.3
click at [637, 392] on div ".deletable-edge-delete-btn { width: 20px; height: 20px; border: 0px solid #ffff…" at bounding box center [601, 309] width 807 height 527
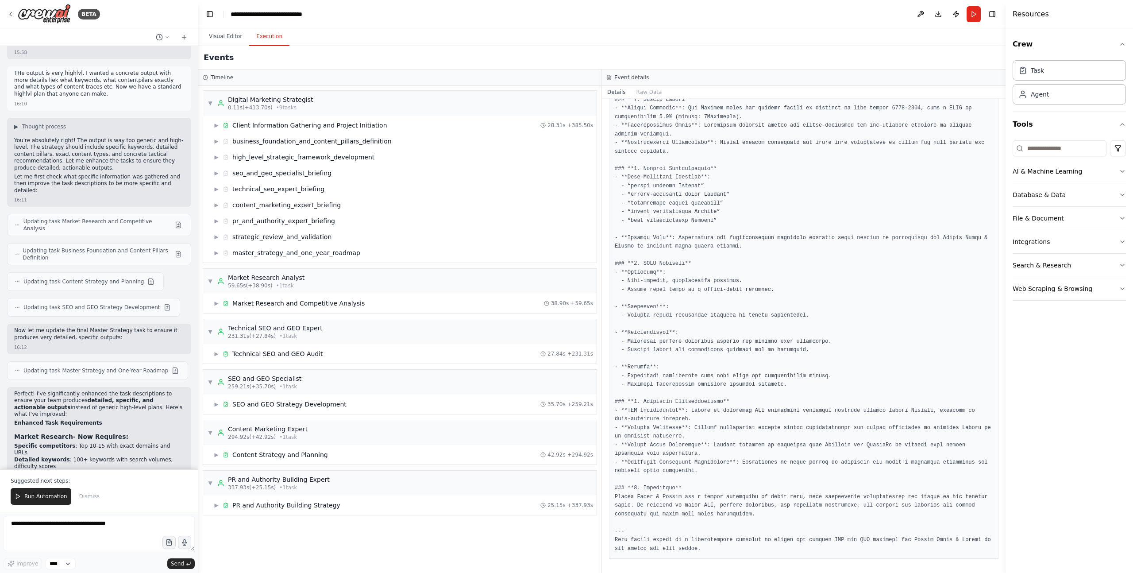
click at [272, 40] on button "Execution" at bounding box center [269, 36] width 40 height 19
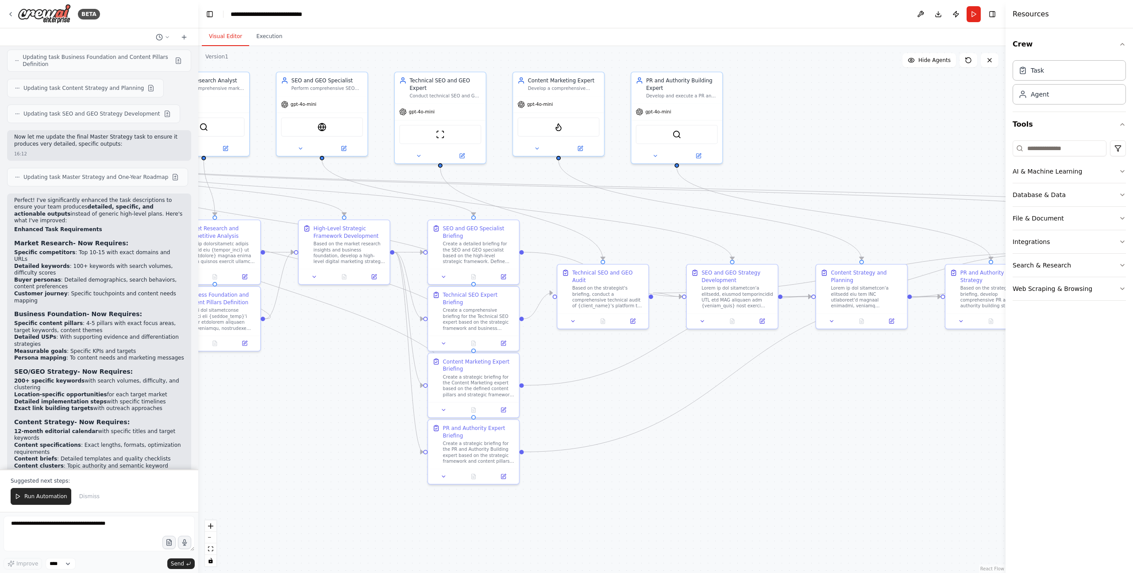
click at [232, 38] on button "Visual Editor" at bounding box center [225, 36] width 47 height 19
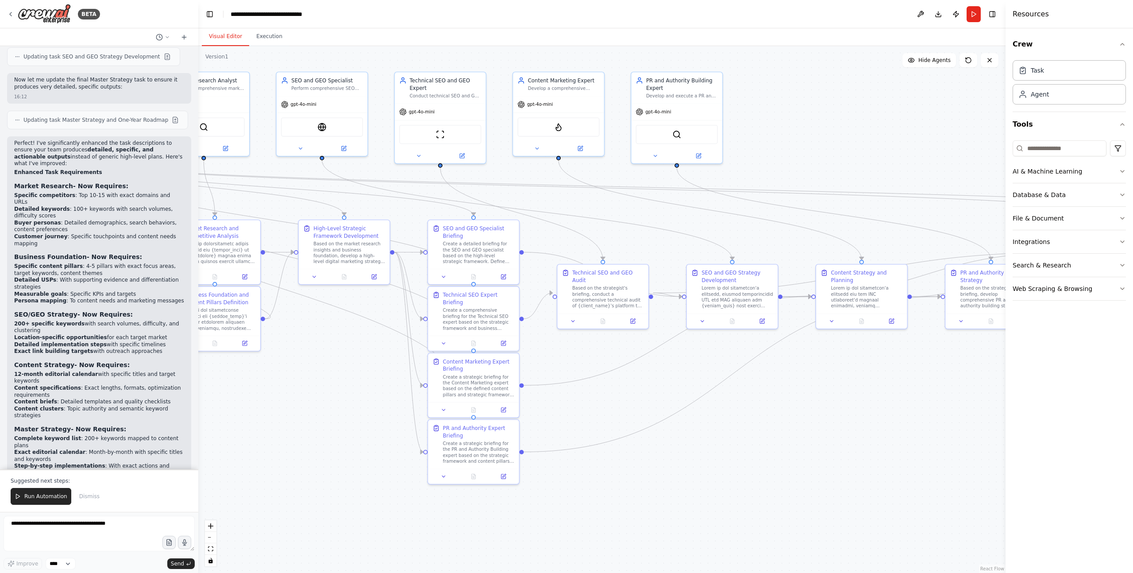
scroll to position [5563, 0]
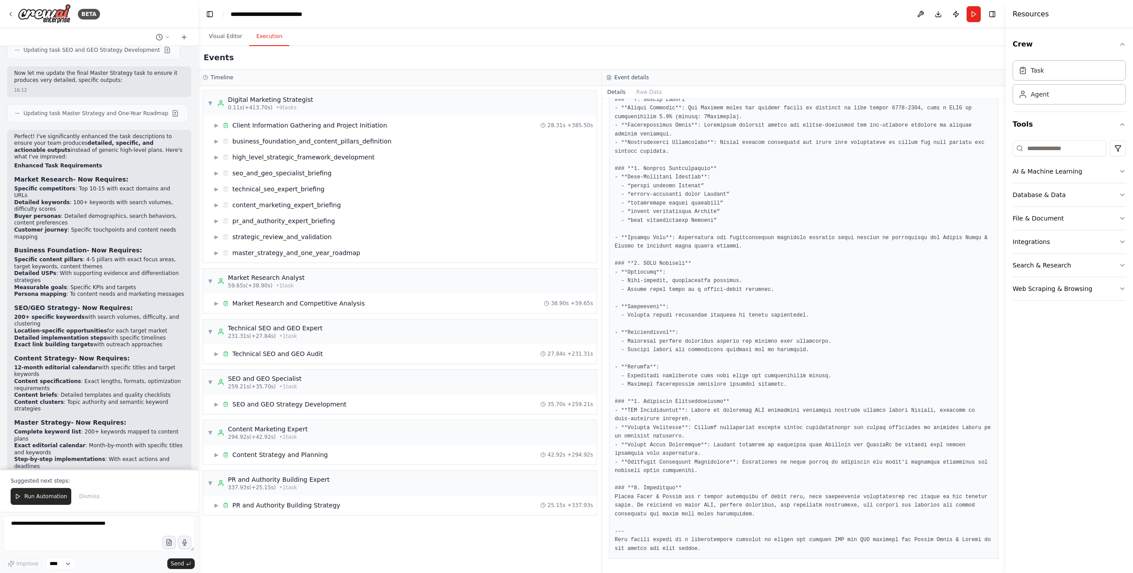
click at [268, 34] on button "Execution" at bounding box center [269, 36] width 40 height 19
click at [216, 392] on span "▶" at bounding box center [216, 505] width 5 height 7
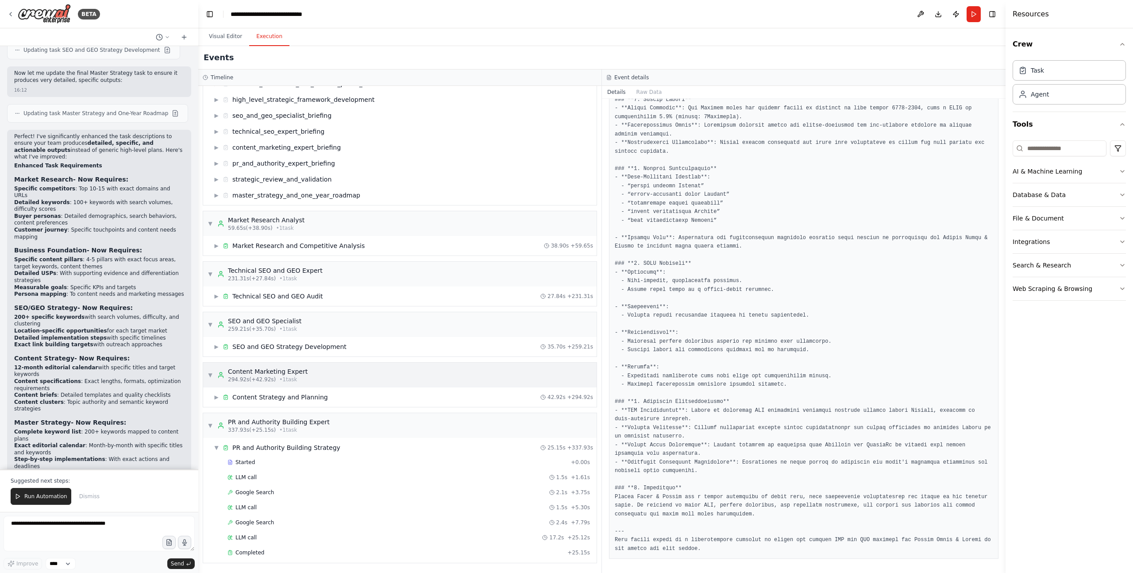
drag, startPoint x: 218, startPoint y: 447, endPoint x: 224, endPoint y: 440, distance: 9.4
click at [218, 392] on span "▼" at bounding box center [216, 447] width 5 height 7
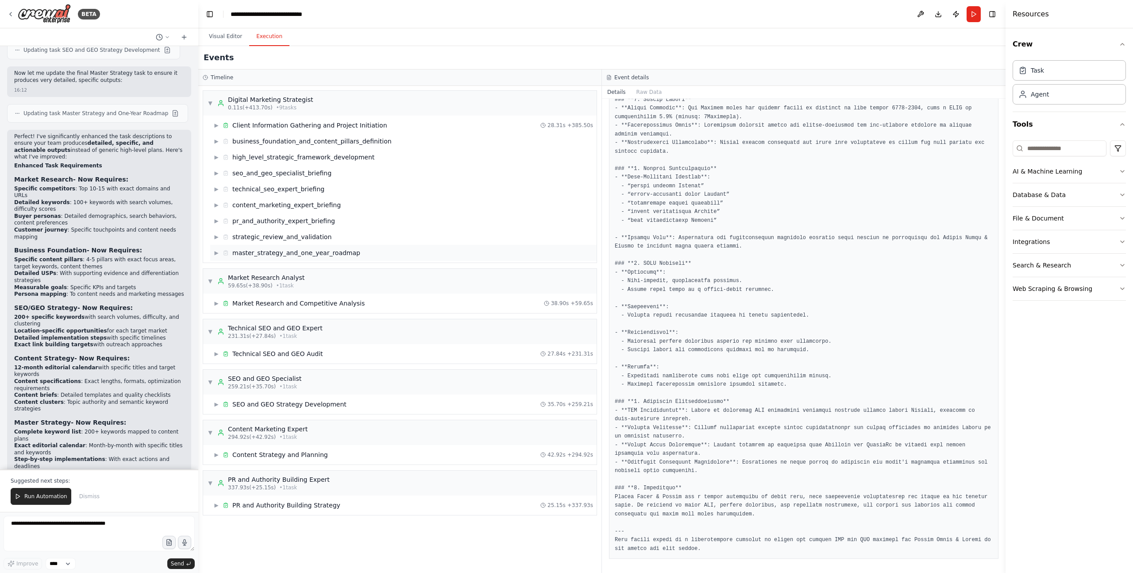
click at [276, 252] on div "master_strategy_and_one_year_roadmap" at bounding box center [296, 252] width 128 height 9
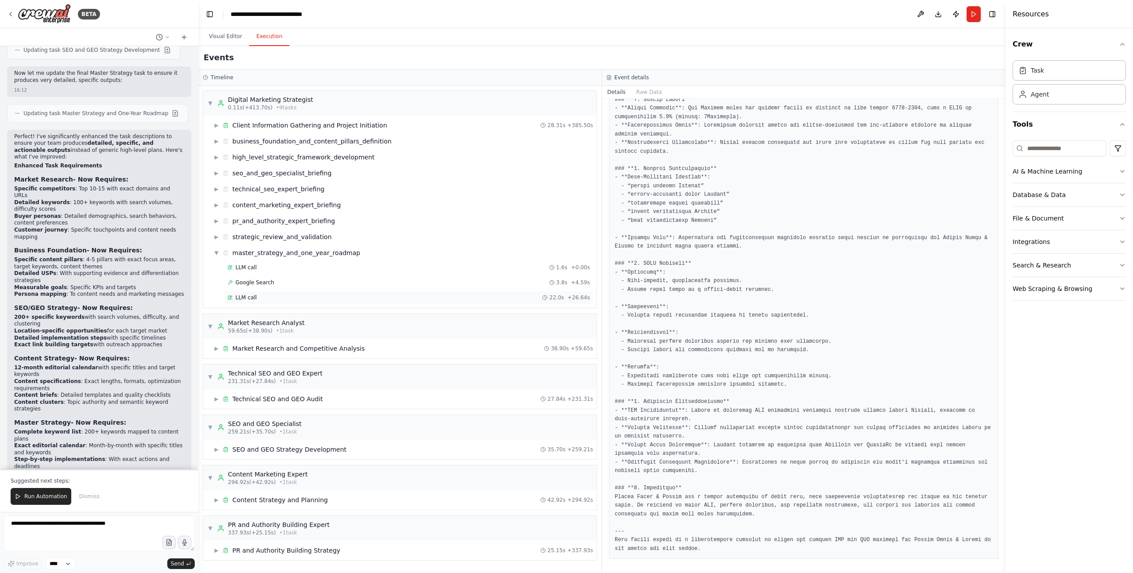
click at [259, 297] on div "LLM call 22.0s + 26.64s" at bounding box center [409, 297] width 363 height 7
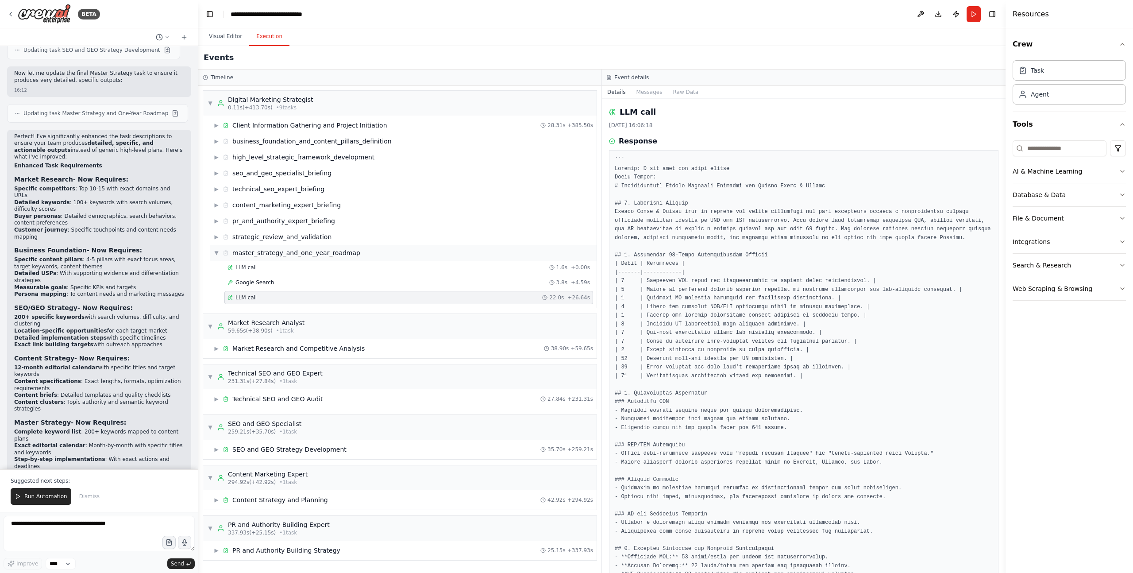
click at [255, 257] on div "master_strategy_and_one_year_roadmap" at bounding box center [296, 252] width 128 height 9
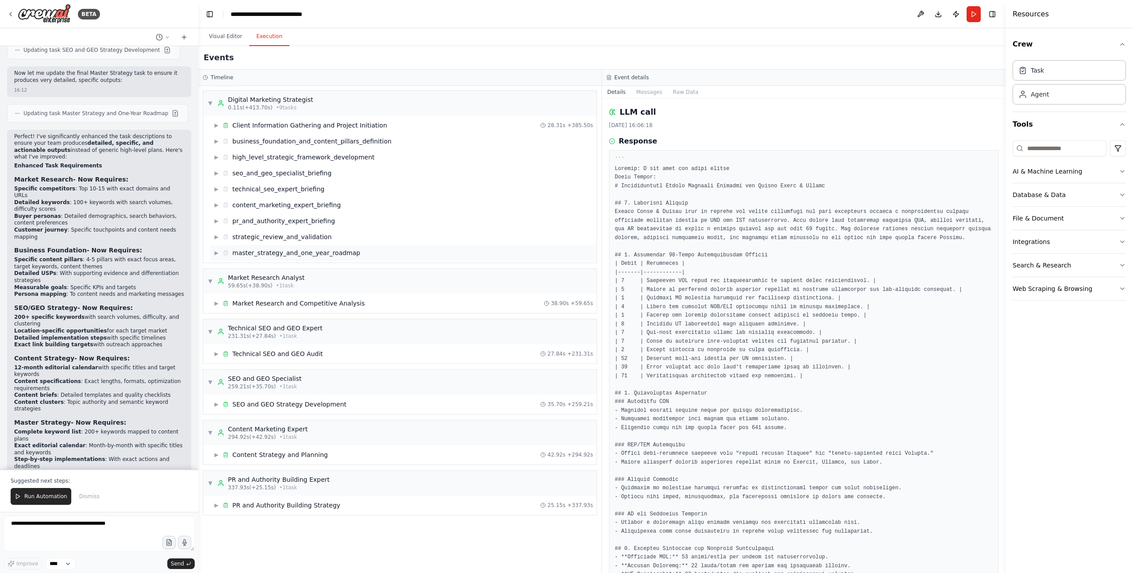
click at [220, 254] on div "▶ master_strategy_and_one_year_roadmap" at bounding box center [287, 252] width 147 height 9
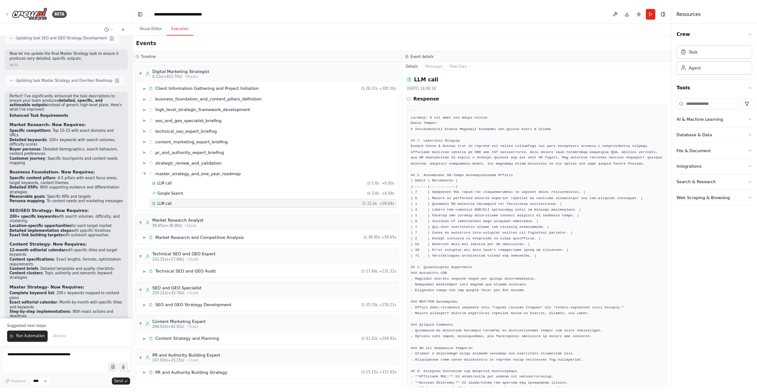
scroll to position [5561, 0]
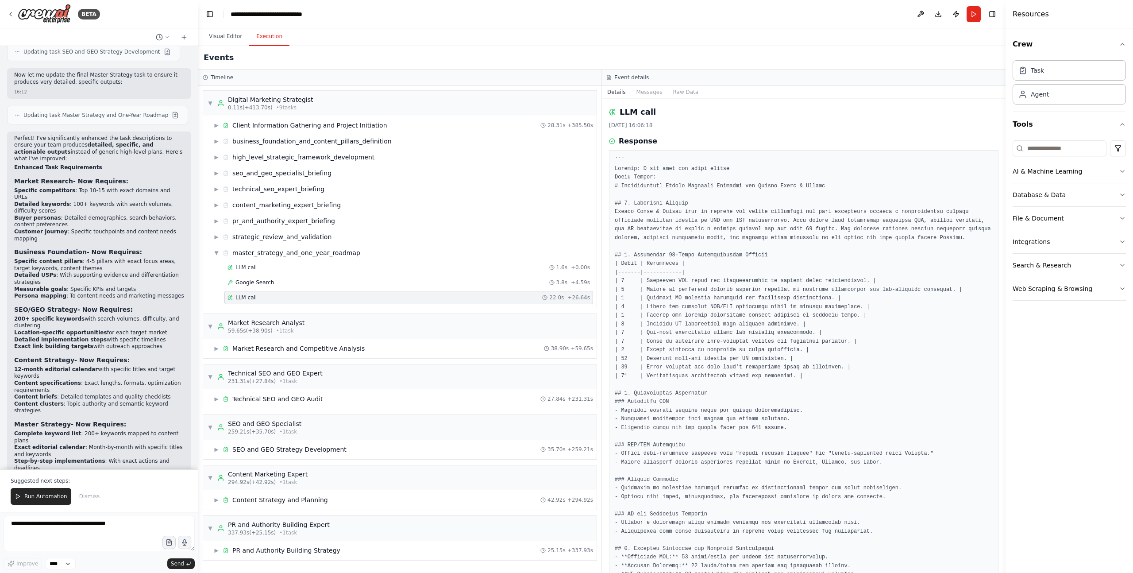
click at [757, 392] on div "Crew Task Agent Tools AI & Machine Learning Database & Data File & Document Int…" at bounding box center [1069, 300] width 127 height 545
click at [536, 39] on div "Visual Editor Execution" at bounding box center [601, 37] width 807 height 18
